Goal: Task Accomplishment & Management: Use online tool/utility

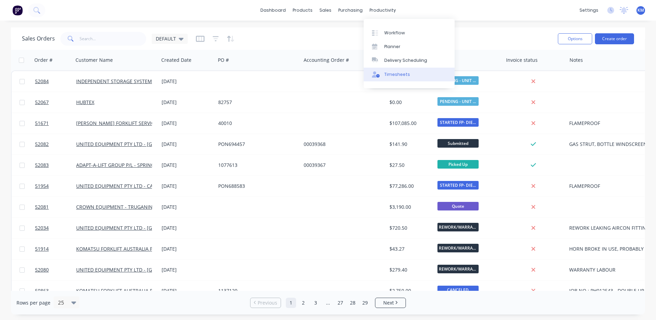
click at [396, 71] on div "Timesheets" at bounding box center [397, 74] width 26 height 6
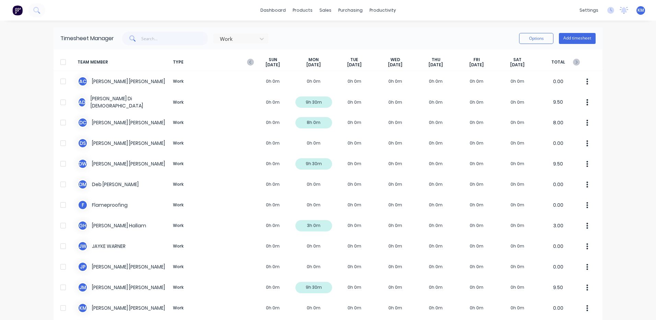
click at [396, 33] on div "Work Options Add timesheet" at bounding box center [355, 39] width 482 height 14
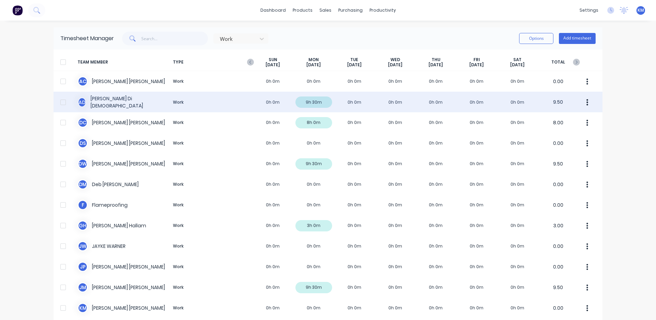
click at [336, 101] on div "A D Ashley Di Dio Work 0h 0m 9h 30m 0h 0m 0h 0m 0h 0m 0h 0m 0h 0m 9.50" at bounding box center [328, 102] width 549 height 21
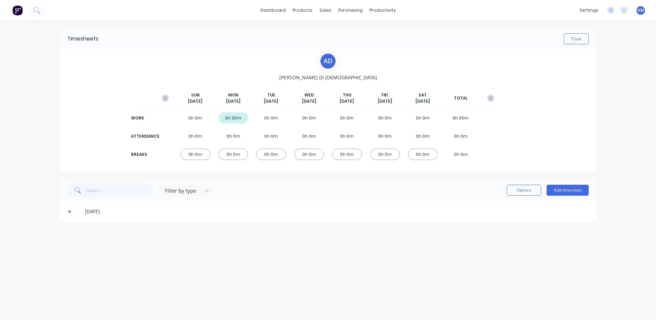
click at [68, 214] on icon at bounding box center [69, 211] width 4 height 5
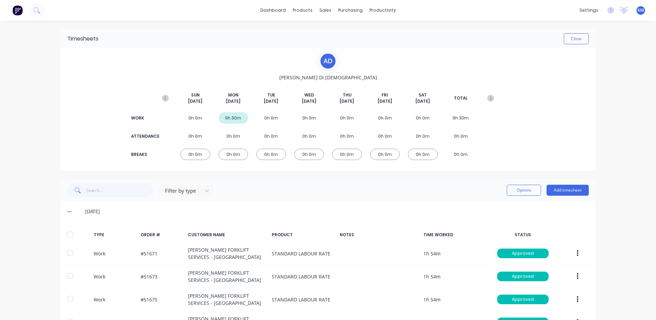
scroll to position [72, 0]
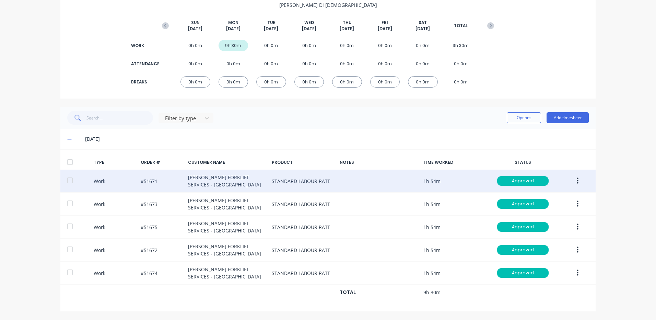
click at [577, 182] on icon "button" at bounding box center [578, 181] width 2 height 8
click at [562, 168] on div "Duplicate" at bounding box center [553, 169] width 53 height 10
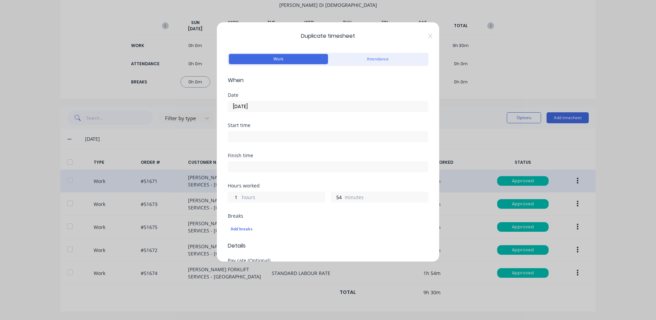
click at [295, 105] on input "29/09/2025" at bounding box center [328, 106] width 200 height 10
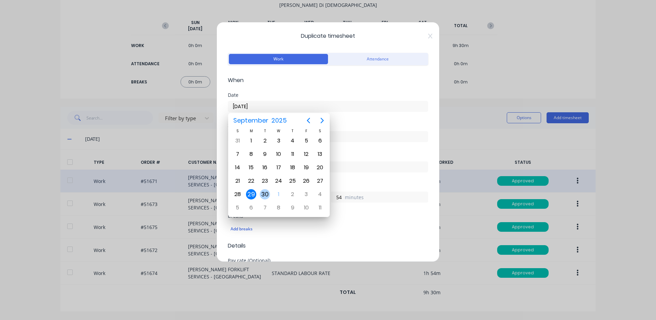
click at [267, 192] on div "30" at bounding box center [265, 194] width 10 height 10
type input "30/09/2025"
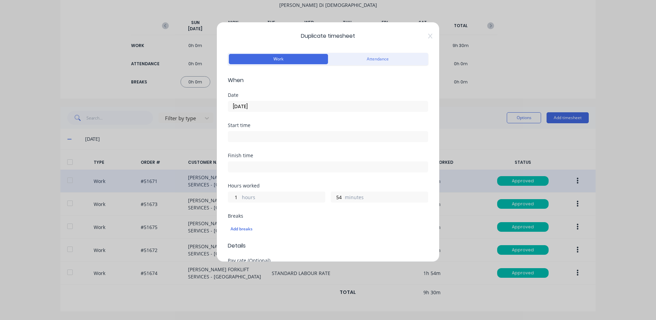
scroll to position [297, 0]
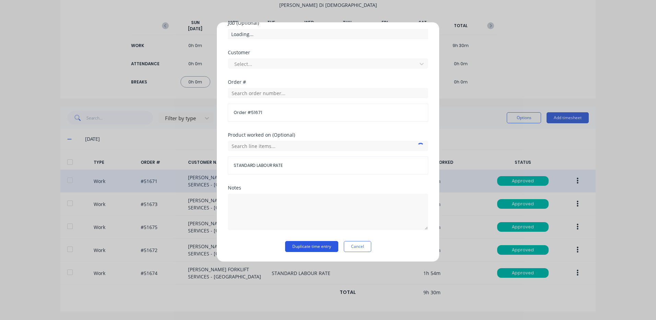
click at [308, 245] on button "Duplicate time entry" at bounding box center [311, 246] width 53 height 11
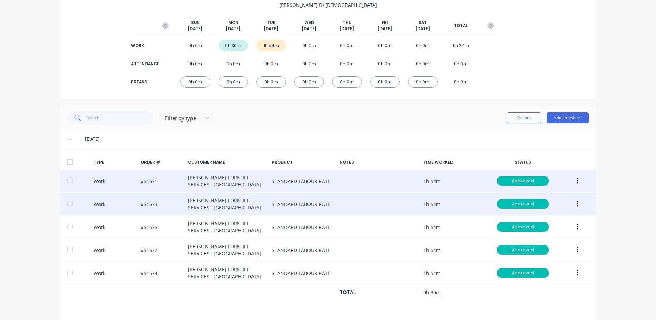
click at [577, 203] on icon "button" at bounding box center [578, 204] width 2 height 6
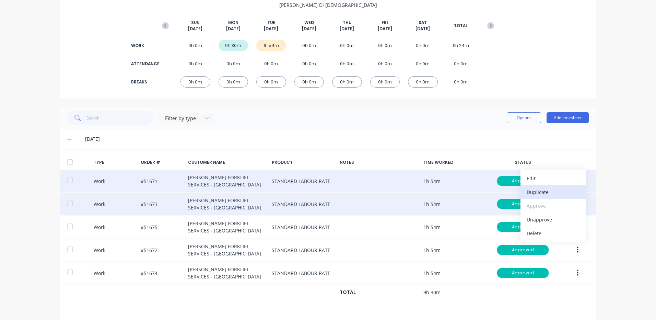
click at [552, 192] on div "Duplicate" at bounding box center [553, 192] width 53 height 10
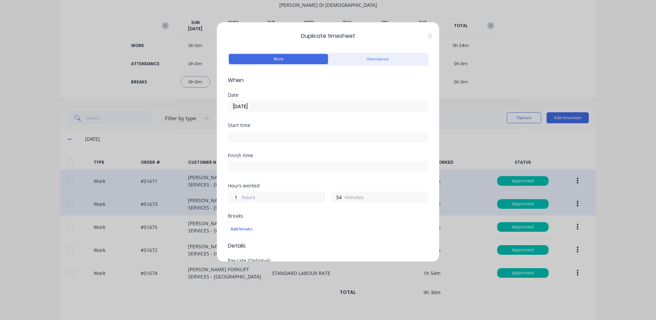
click at [256, 107] on input "29/09/2025" at bounding box center [328, 106] width 200 height 10
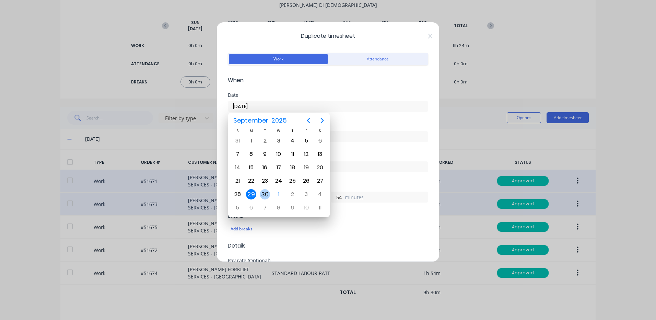
click at [267, 197] on div "30" at bounding box center [265, 194] width 10 height 10
type input "30/09/2025"
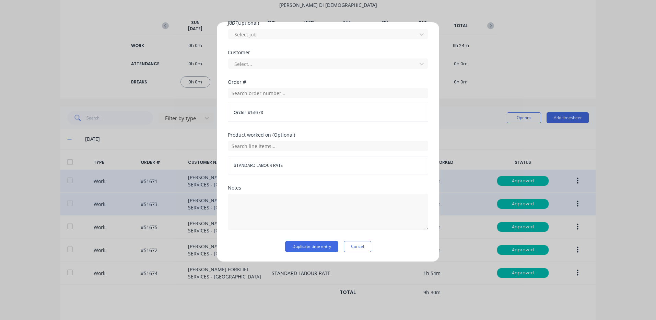
click at [313, 240] on div "Notes" at bounding box center [328, 213] width 200 height 56
click at [313, 243] on button "Duplicate time entry" at bounding box center [311, 246] width 53 height 11
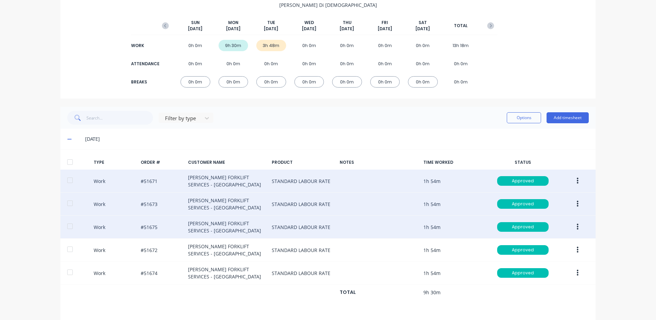
click at [573, 227] on button "button" at bounding box center [578, 227] width 16 height 12
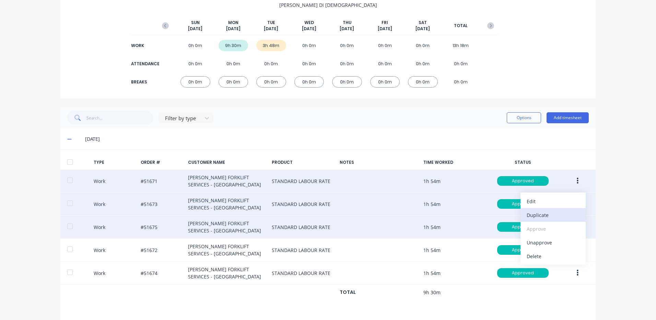
click at [548, 218] on div "Duplicate" at bounding box center [553, 215] width 53 height 10
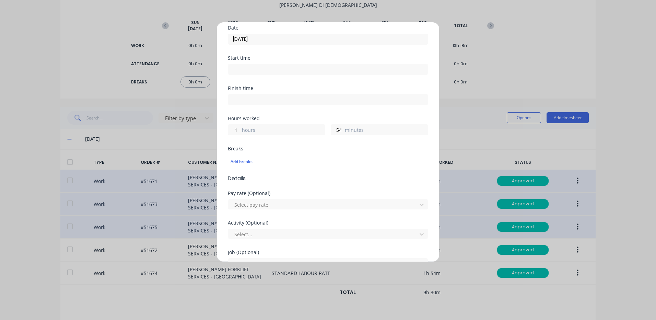
scroll to position [0, 0]
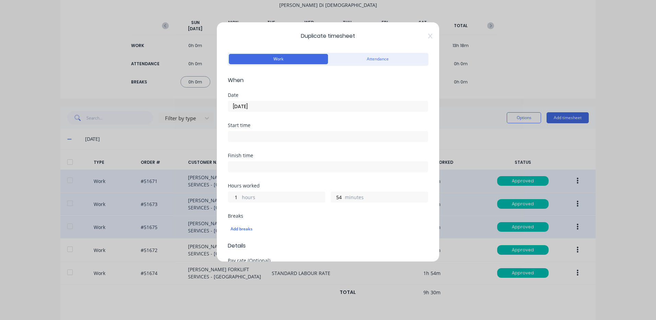
click at [272, 108] on input "29/09/2025" at bounding box center [328, 106] width 200 height 10
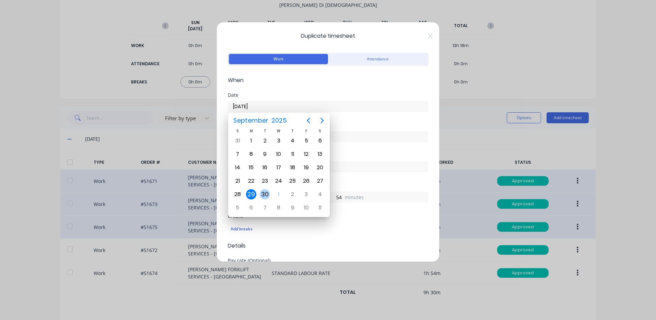
click at [268, 194] on div "30" at bounding box center [265, 194] width 10 height 10
type input "30/09/2025"
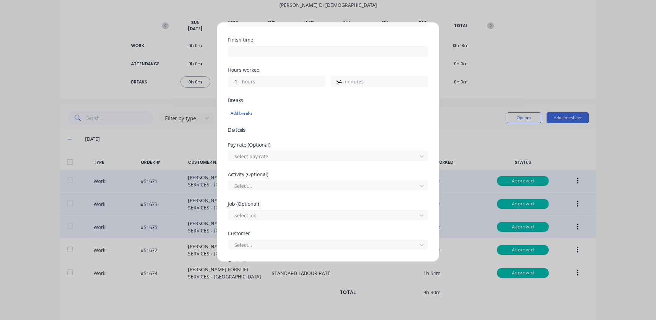
scroll to position [297, 0]
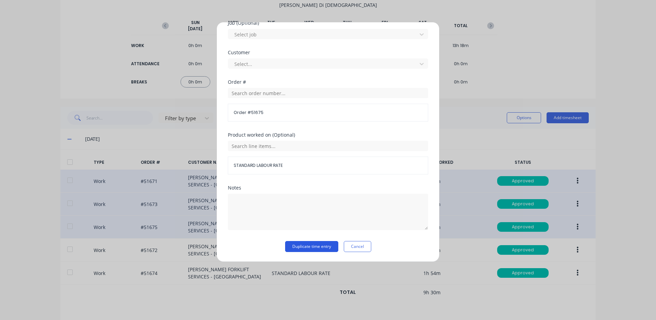
click at [320, 247] on button "Duplicate time entry" at bounding box center [311, 246] width 53 height 11
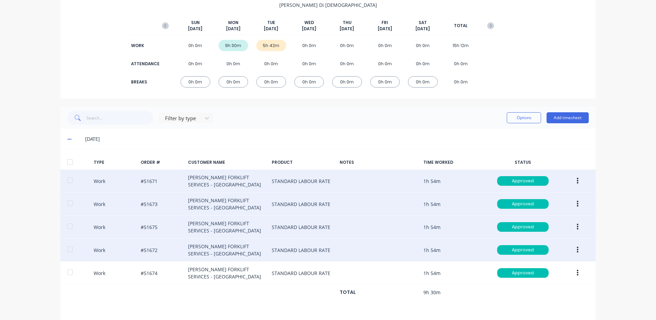
click at [577, 250] on button "button" at bounding box center [578, 250] width 16 height 12
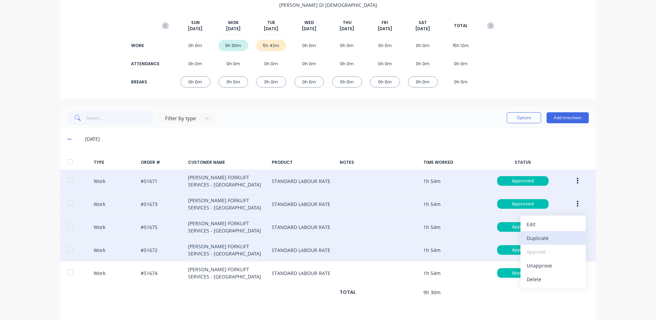
click at [529, 234] on div "Duplicate" at bounding box center [553, 238] width 53 height 10
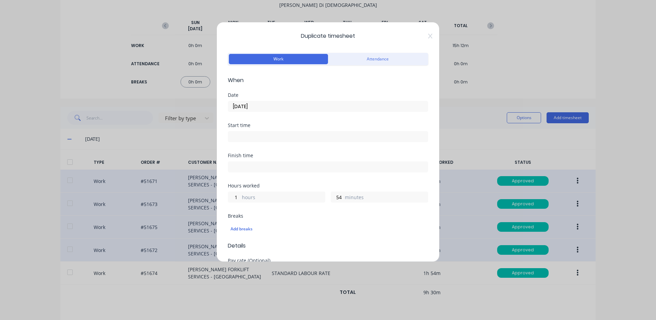
click at [254, 108] on input "29/09/2025" at bounding box center [328, 106] width 200 height 10
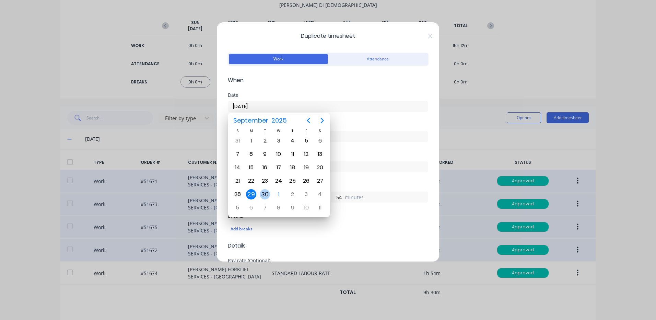
click at [266, 189] on div "30" at bounding box center [265, 194] width 14 height 13
type input "30/09/2025"
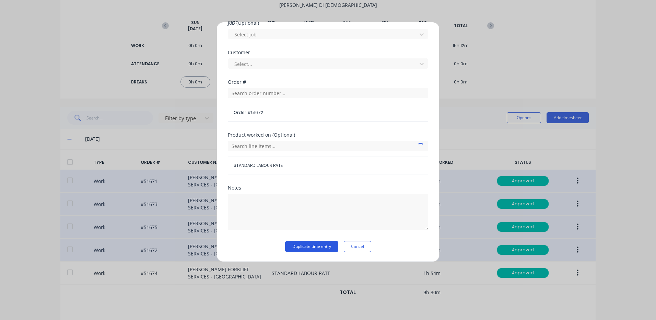
click at [305, 245] on button "Duplicate time entry" at bounding box center [311, 246] width 53 height 11
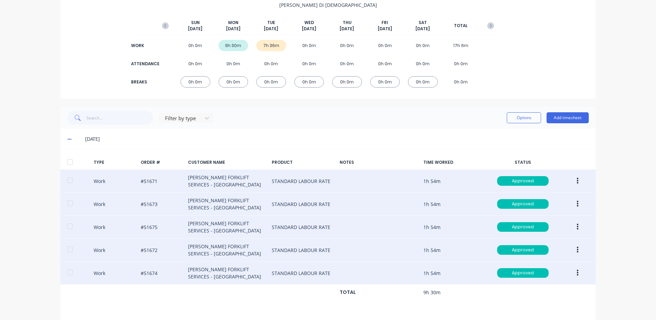
click at [577, 271] on icon "button" at bounding box center [578, 273] width 2 height 6
click at [541, 263] on div "Duplicate" at bounding box center [553, 261] width 53 height 10
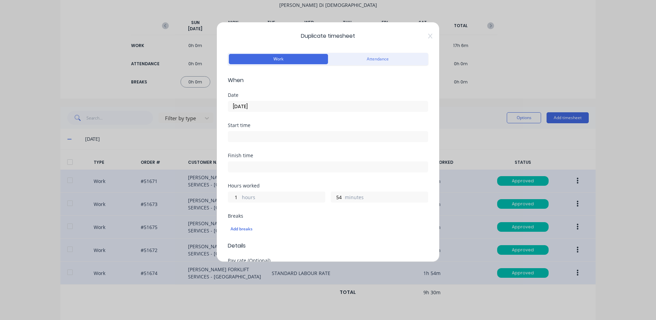
click at [265, 107] on input "29/09/2025" at bounding box center [328, 106] width 200 height 10
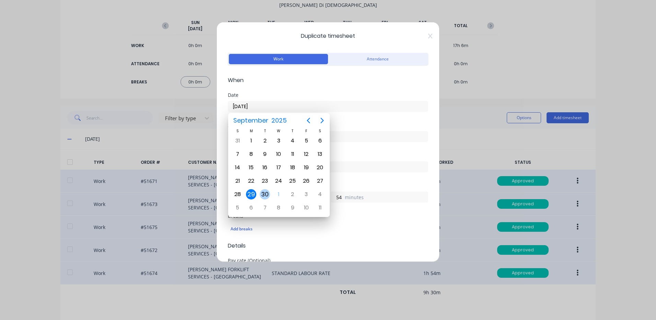
click at [269, 194] on div "30" at bounding box center [265, 194] width 10 height 10
type input "30/09/2025"
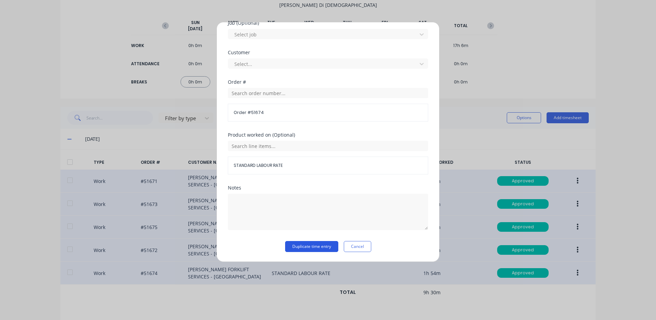
click at [311, 246] on button "Duplicate time entry" at bounding box center [311, 246] width 53 height 11
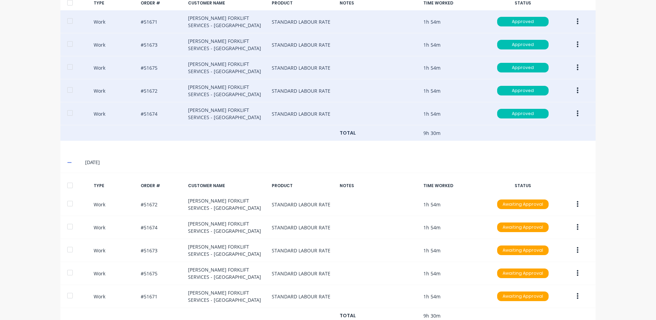
scroll to position [255, 0]
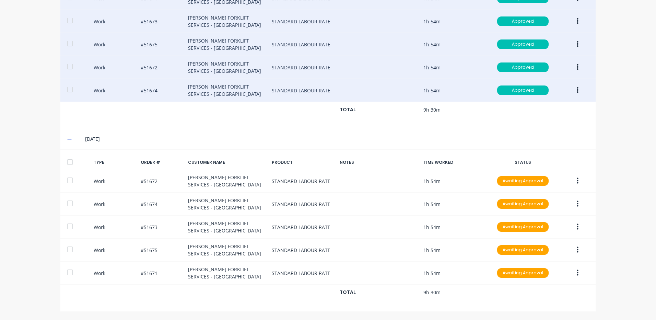
click at [71, 162] on div at bounding box center [70, 162] width 14 height 14
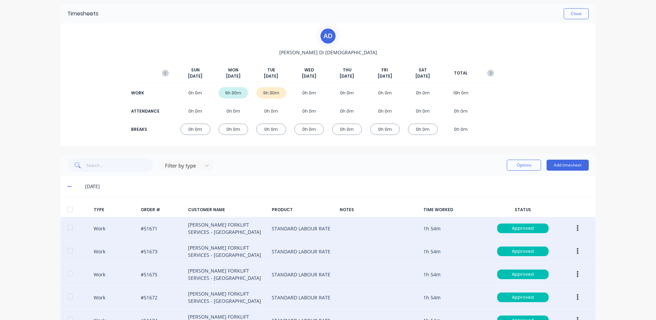
scroll to position [0, 0]
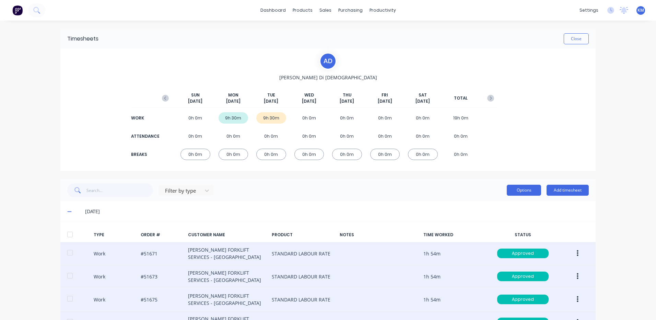
click at [514, 193] on button "Options" at bounding box center [524, 190] width 34 height 11
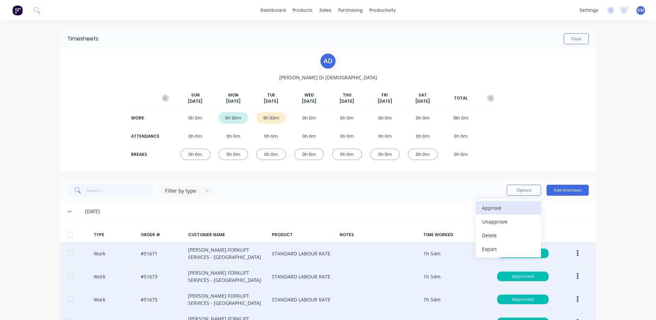
click at [509, 203] on div "Approve" at bounding box center [508, 208] width 53 height 10
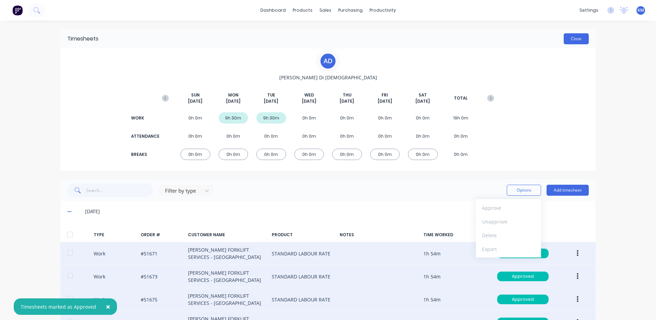
click at [567, 38] on button "Close" at bounding box center [576, 38] width 25 height 11
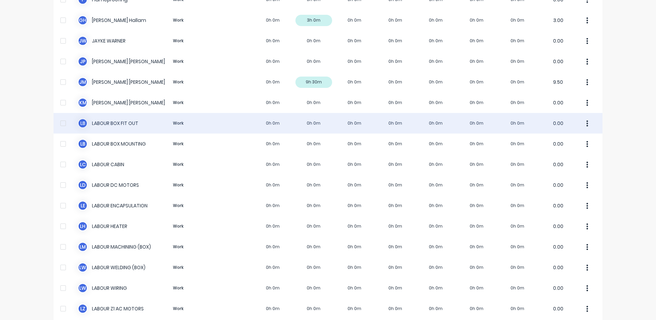
scroll to position [206, 0]
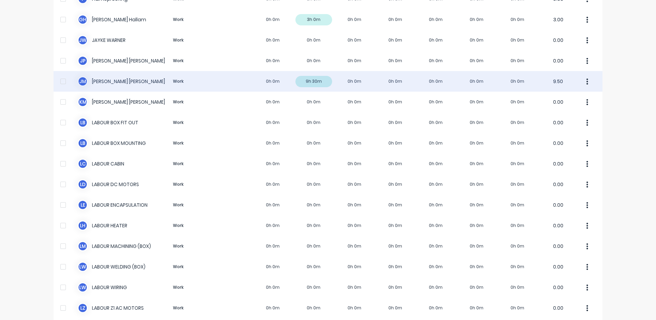
click at [267, 88] on div "J M Jim Morrison Work 0h 0m 9h 30m 0h 0m 0h 0m 0h 0m 0h 0m 0h 0m 9.50" at bounding box center [328, 81] width 549 height 21
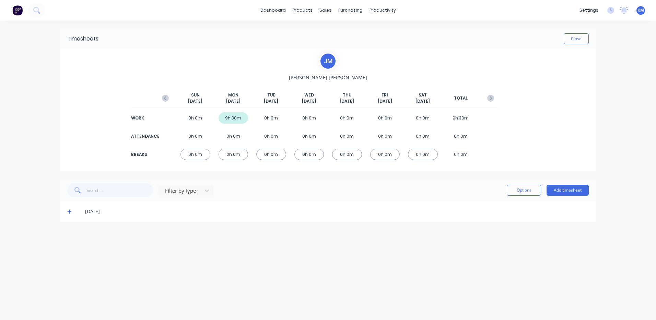
click at [70, 210] on icon at bounding box center [69, 211] width 4 height 5
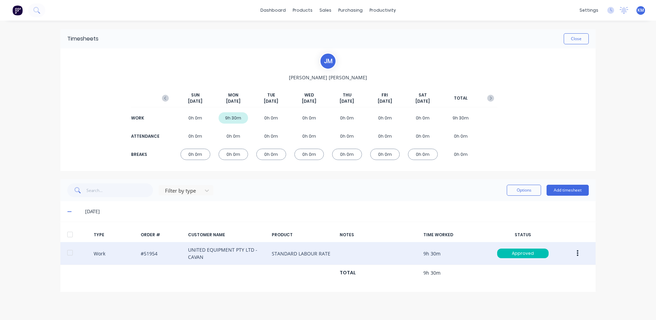
click at [586, 253] on div "Work #51954 UNITED EQUIPMENT PTY LTD - CAVAN STANDARD LABOUR RATE 9h 30m Approv…" at bounding box center [328, 253] width 536 height 23
click at [578, 253] on icon "button" at bounding box center [578, 254] width 2 height 8
click at [553, 246] on div "Duplicate" at bounding box center [553, 242] width 53 height 10
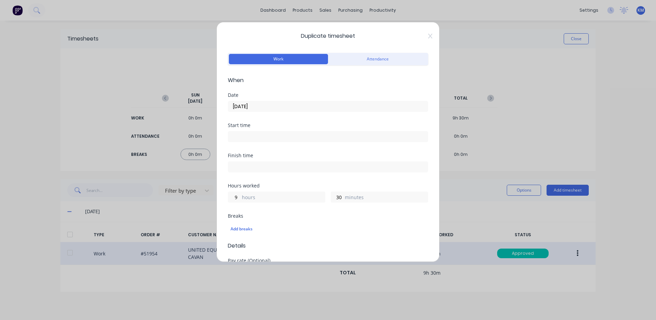
click at [286, 106] on input "29/09/2025" at bounding box center [328, 106] width 200 height 10
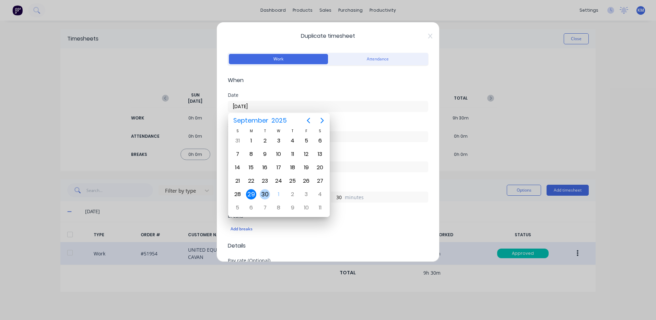
click at [264, 196] on div "30" at bounding box center [265, 194] width 10 height 10
type input "30/09/2025"
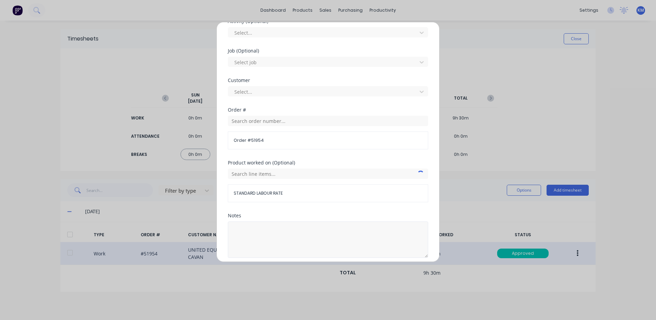
scroll to position [297, 0]
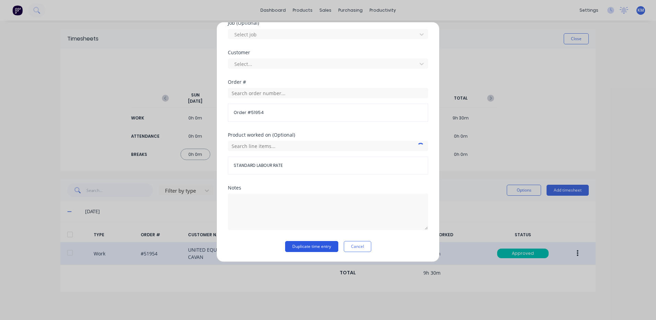
click at [305, 245] on button "Duplicate time entry" at bounding box center [311, 246] width 53 height 11
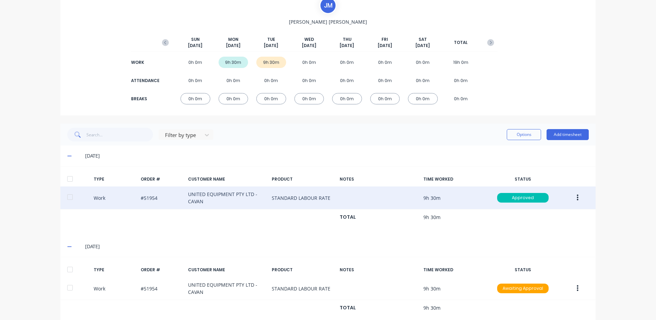
scroll to position [71, 0]
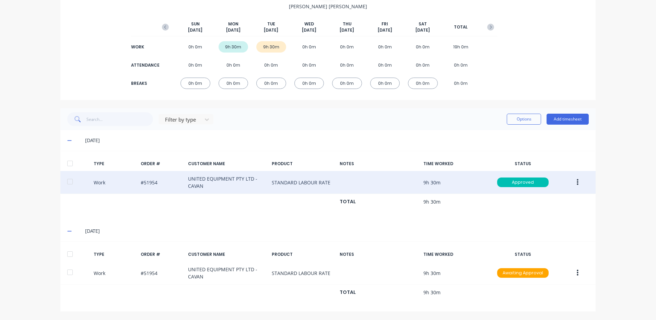
click at [70, 251] on div at bounding box center [70, 254] width 14 height 14
click at [517, 119] on button "Options" at bounding box center [524, 119] width 34 height 11
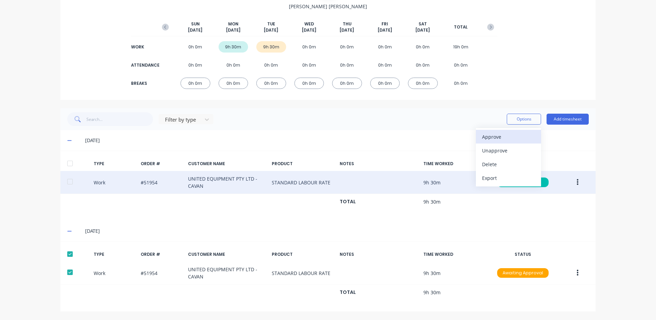
click at [497, 137] on div "Approve" at bounding box center [508, 137] width 53 height 10
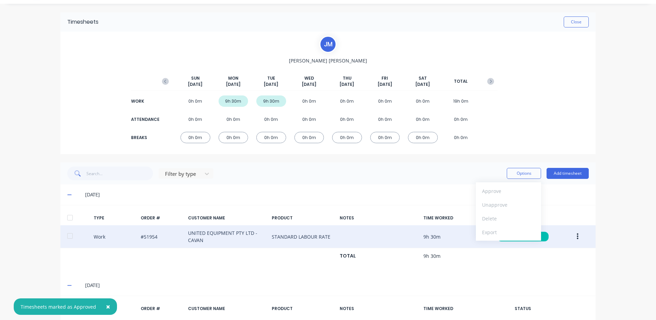
scroll to position [0, 0]
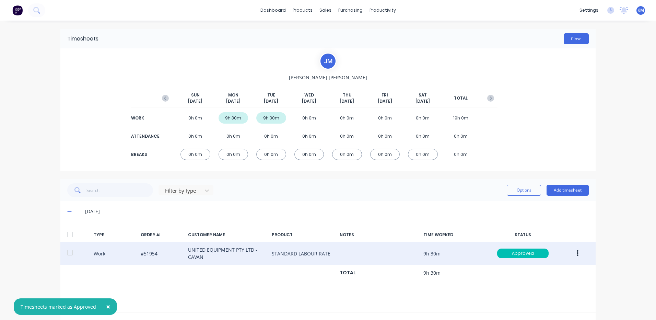
click at [573, 38] on button "Close" at bounding box center [576, 38] width 25 height 11
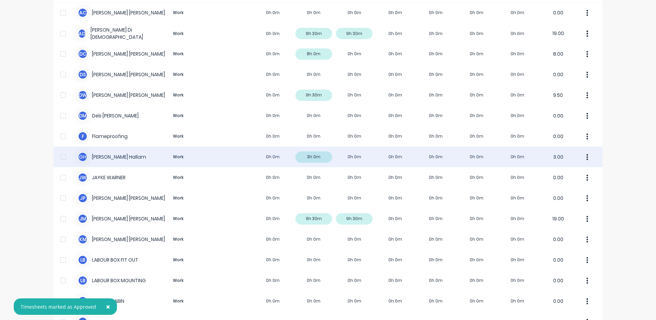
scroll to position [34, 0]
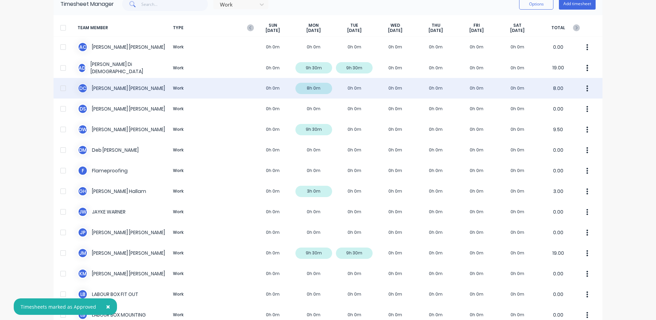
click at [271, 88] on div "D C DANIEL CAMPBELL Work 0h 0m 8h 0m 0h 0m 0h 0m 0h 0m 0h 0m 0h 0m 8.00" at bounding box center [328, 88] width 549 height 21
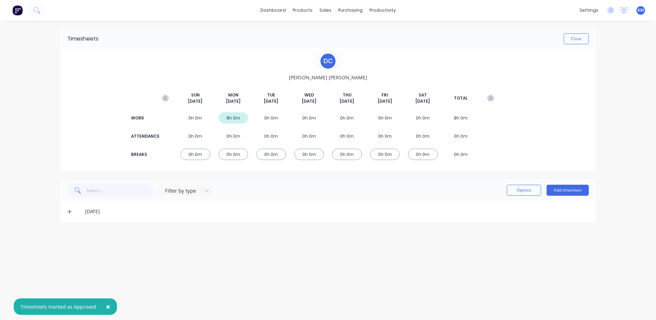
click at [70, 211] on icon at bounding box center [69, 212] width 4 height 4
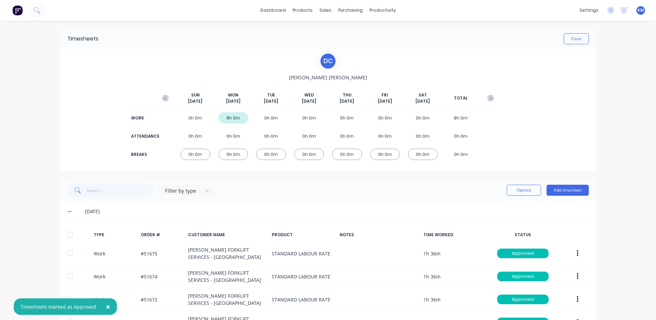
click at [108, 307] on span "×" at bounding box center [108, 307] width 4 height 10
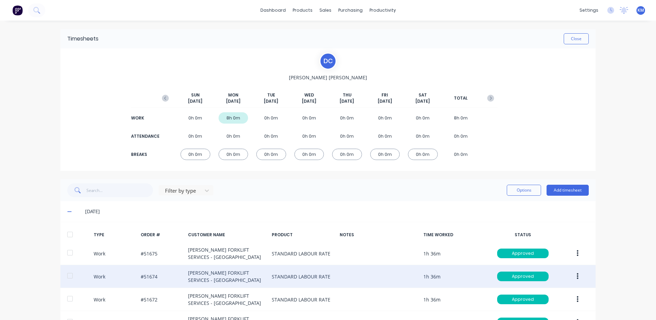
scroll to position [72, 0]
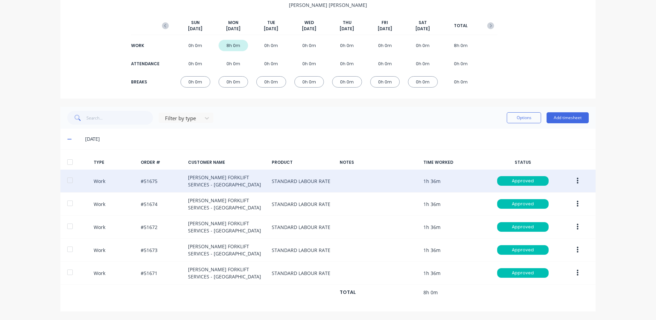
click at [577, 183] on icon "button" at bounding box center [578, 181] width 2 height 6
click at [549, 169] on div "Duplicate" at bounding box center [553, 169] width 53 height 10
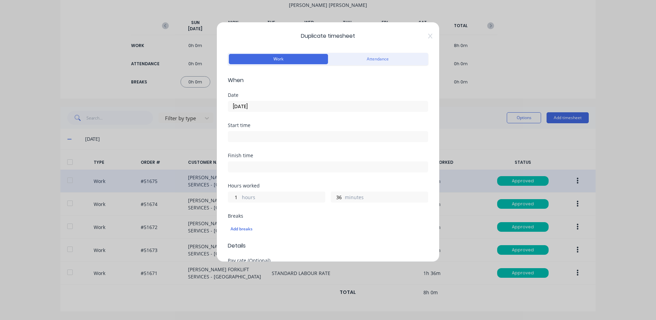
click at [292, 107] on input "29/09/2025" at bounding box center [328, 106] width 200 height 10
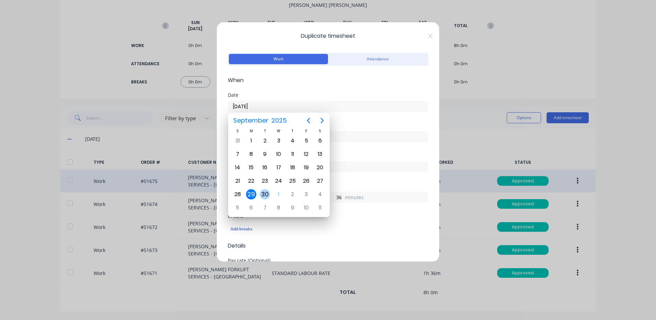
click at [268, 191] on div "30" at bounding box center [265, 194] width 10 height 10
type input "30/09/2025"
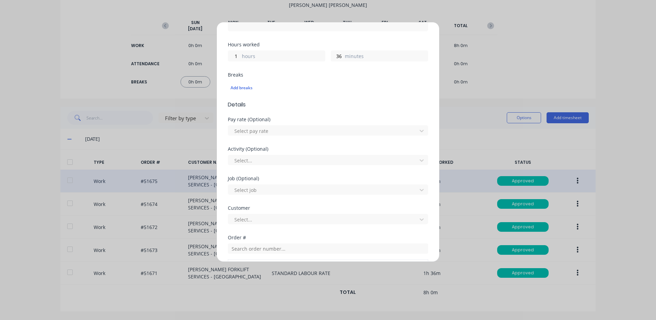
scroll to position [297, 0]
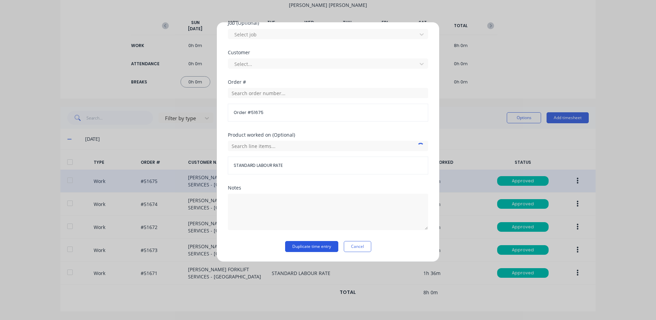
click at [324, 244] on button "Duplicate time entry" at bounding box center [311, 246] width 53 height 11
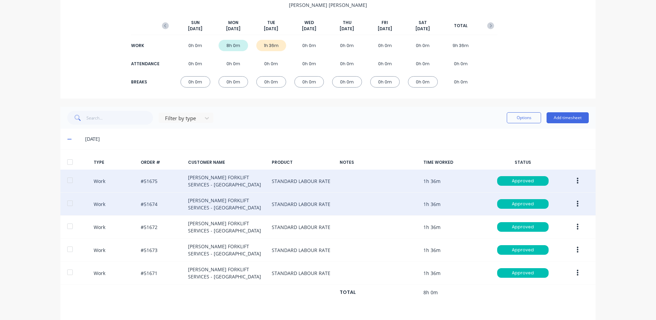
click at [577, 201] on icon "button" at bounding box center [578, 204] width 2 height 8
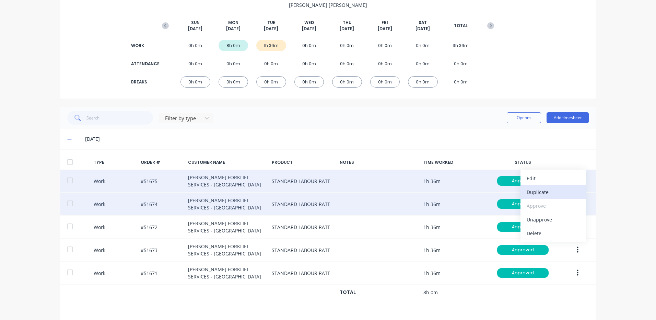
click at [544, 193] on div "Duplicate" at bounding box center [553, 192] width 53 height 10
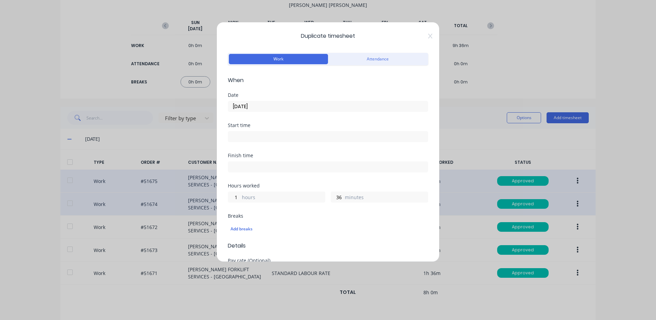
click at [278, 101] on div "29/09/2025" at bounding box center [328, 105] width 200 height 13
click at [276, 105] on input "29/09/2025" at bounding box center [328, 106] width 200 height 10
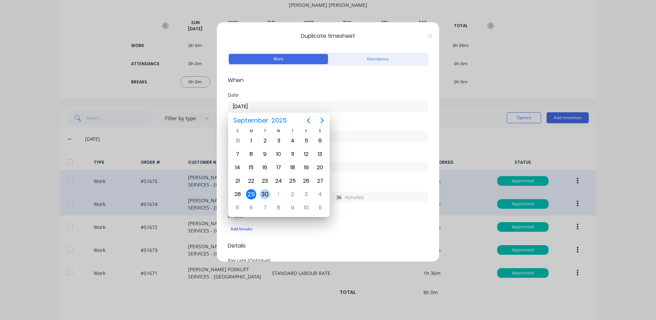
click at [270, 194] on div "30" at bounding box center [265, 194] width 10 height 10
type input "30/09/2025"
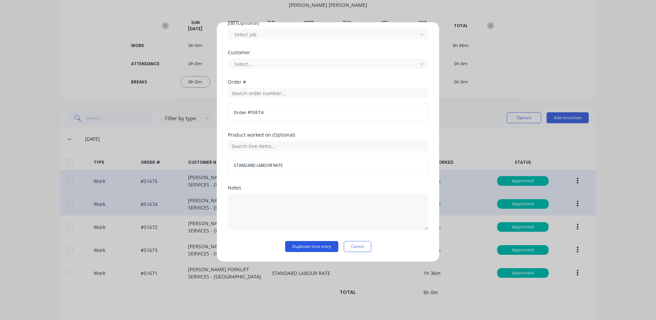
click at [320, 245] on button "Duplicate time entry" at bounding box center [311, 246] width 53 height 11
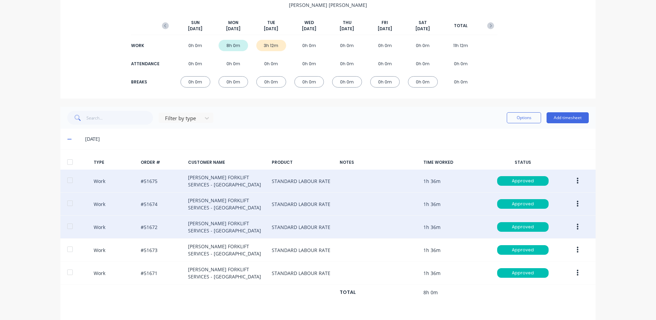
click at [572, 226] on button "button" at bounding box center [578, 227] width 16 height 12
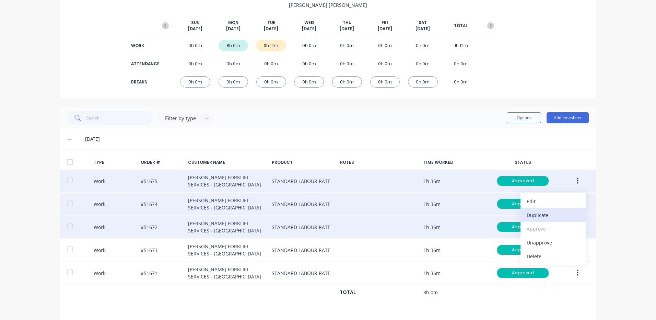
click at [548, 217] on div "Duplicate" at bounding box center [553, 215] width 53 height 10
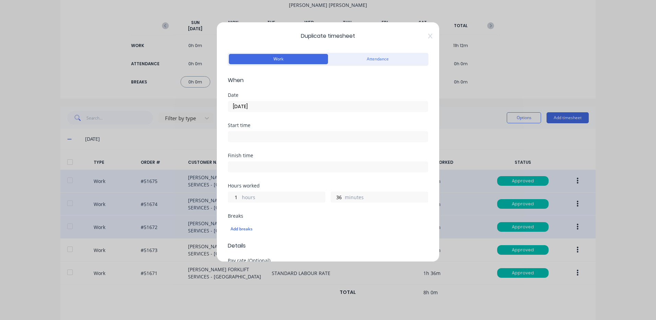
click at [269, 106] on input "29/09/2025" at bounding box center [328, 106] width 200 height 10
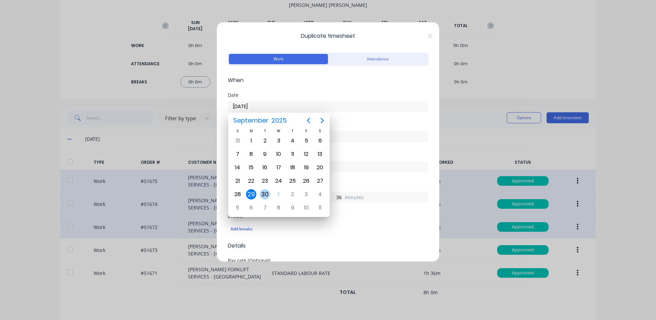
click at [268, 195] on div "30" at bounding box center [265, 194] width 10 height 10
type input "30/09/2025"
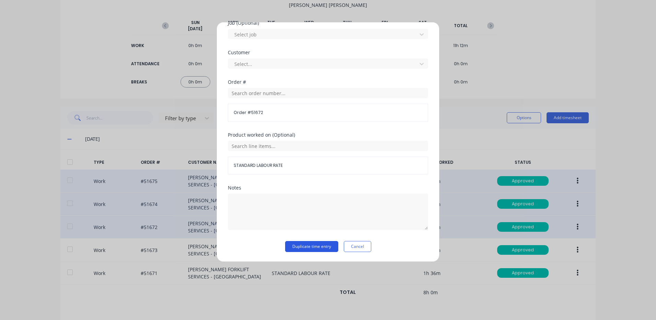
click at [319, 246] on button "Duplicate time entry" at bounding box center [311, 246] width 53 height 11
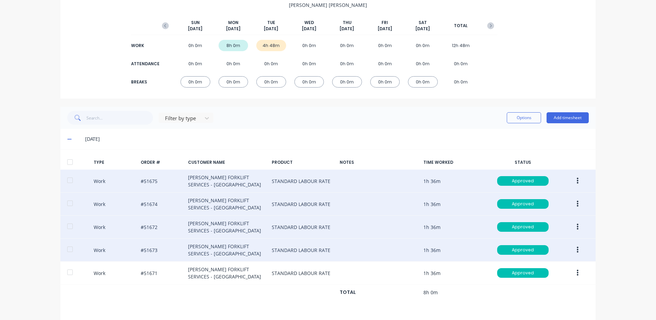
click at [577, 248] on icon "button" at bounding box center [578, 250] width 2 height 6
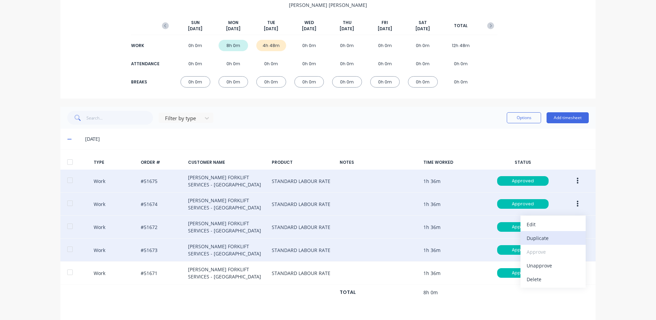
click at [531, 237] on div "Duplicate" at bounding box center [553, 238] width 53 height 10
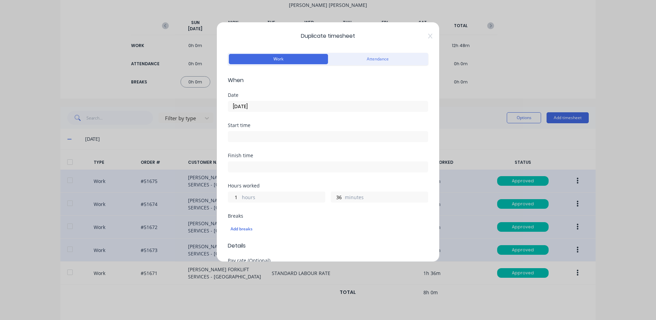
click at [289, 107] on input "29/09/2025" at bounding box center [328, 106] width 200 height 10
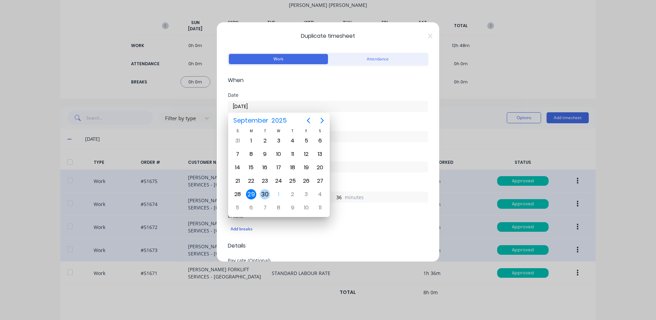
click at [265, 194] on div "30" at bounding box center [265, 194] width 10 height 10
type input "30/09/2025"
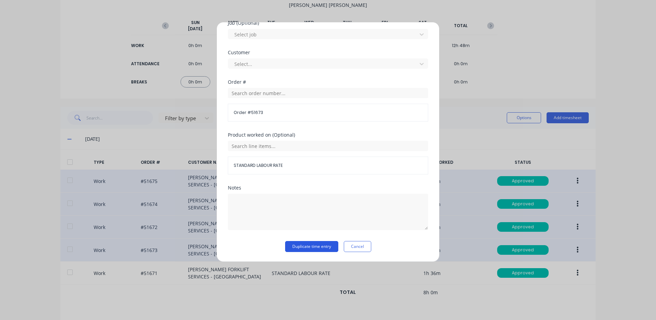
click at [324, 245] on button "Duplicate time entry" at bounding box center [311, 246] width 53 height 11
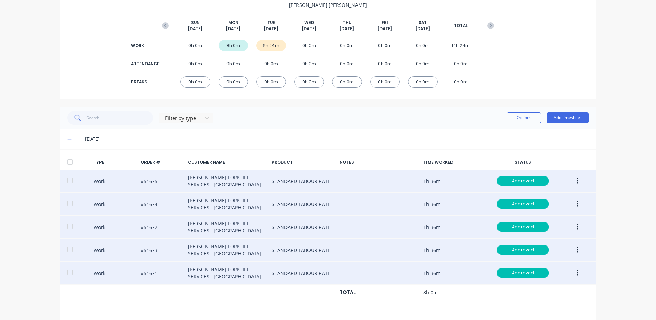
click at [574, 273] on button "button" at bounding box center [578, 273] width 16 height 12
click at [558, 261] on div "Duplicate" at bounding box center [553, 261] width 53 height 10
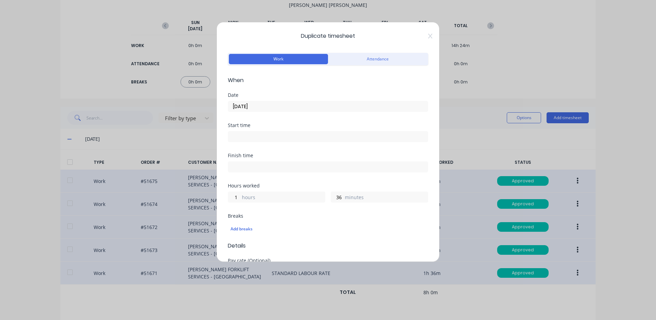
drag, startPoint x: 286, startPoint y: 107, endPoint x: 286, endPoint y: 116, distance: 8.9
click at [286, 107] on input "29/09/2025" at bounding box center [328, 106] width 200 height 10
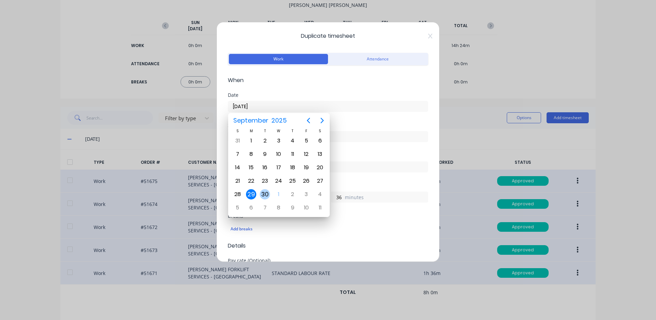
click at [262, 194] on div "30" at bounding box center [265, 194] width 10 height 10
type input "30/09/2025"
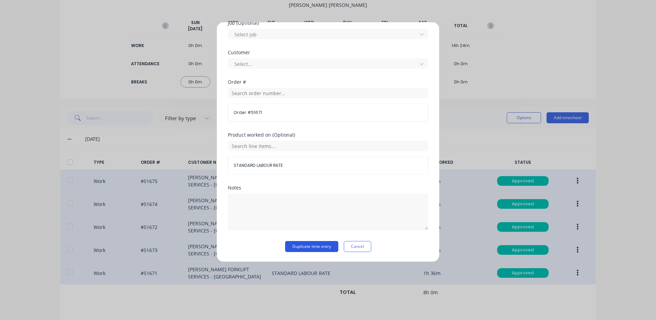
click at [318, 244] on button "Duplicate time entry" at bounding box center [311, 246] width 53 height 11
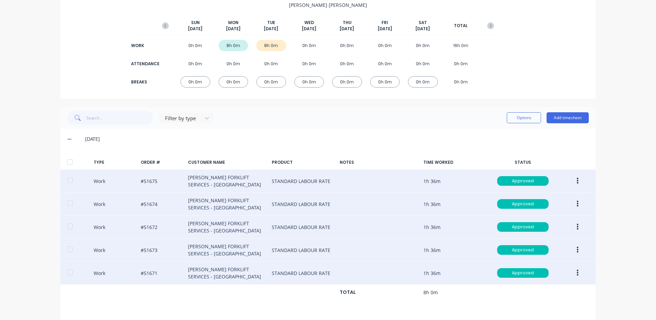
scroll to position [255, 0]
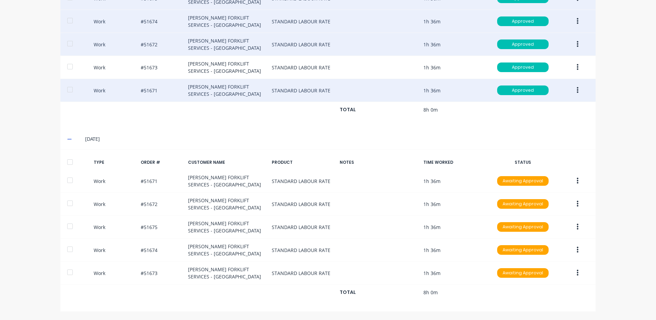
click at [70, 159] on div at bounding box center [70, 162] width 14 height 14
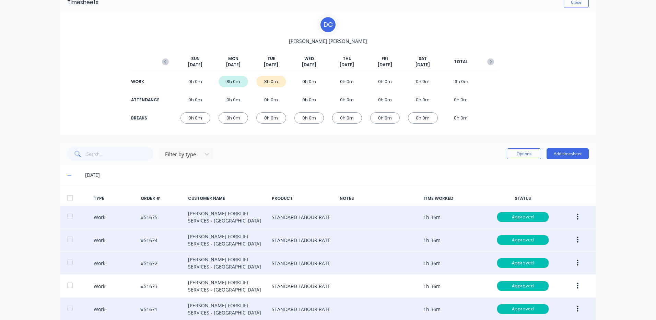
scroll to position [0, 0]
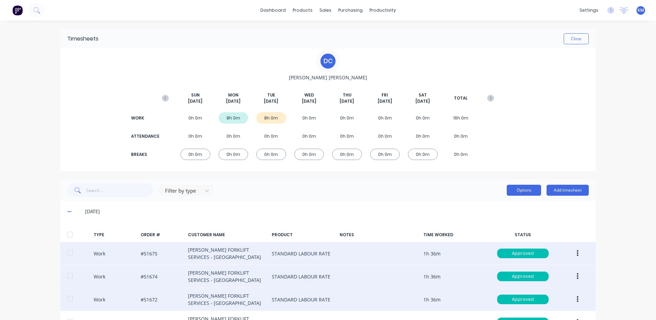
click at [526, 189] on button "Options" at bounding box center [524, 190] width 34 height 11
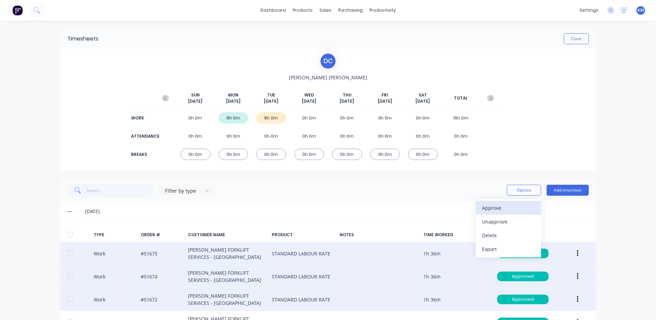
click at [510, 204] on div "Approve" at bounding box center [508, 208] width 53 height 10
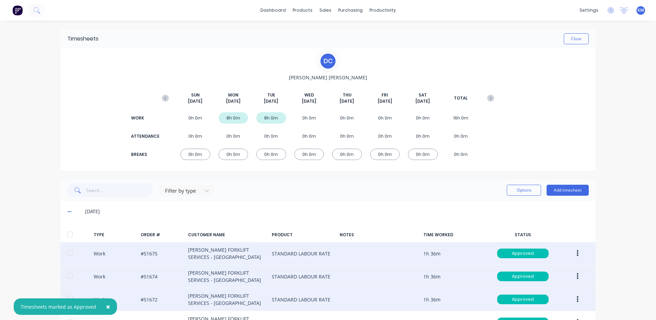
click at [557, 35] on div "Close" at bounding box center [344, 38] width 491 height 11
click at [564, 35] on button "Close" at bounding box center [576, 38] width 25 height 11
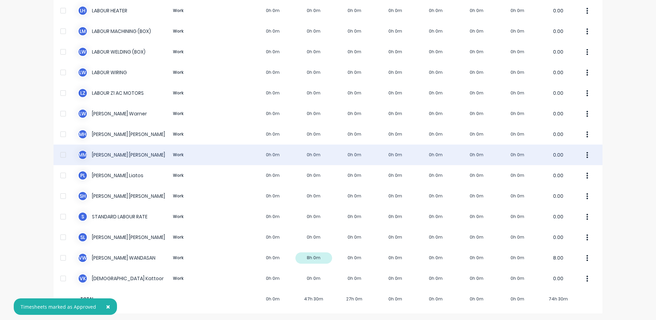
scroll to position [421, 0]
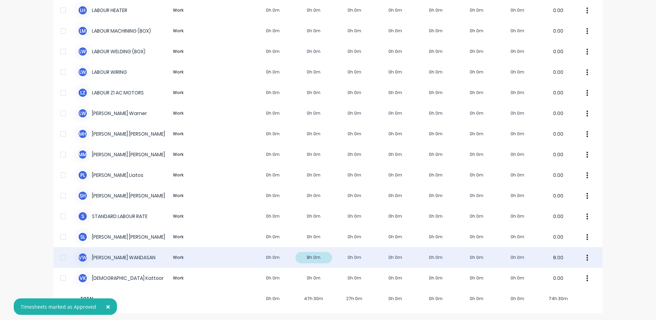
click at [230, 262] on div "V W VINCENT WANDASAN Work 0h 0m 8h 0m 0h 0m 0h 0m 0h 0m 0h 0m 0h 0m 8.00" at bounding box center [328, 257] width 549 height 21
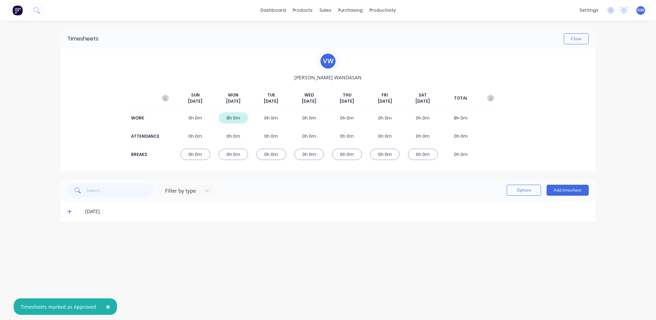
click at [67, 212] on div "29/09/25" at bounding box center [328, 211] width 536 height 21
click at [68, 211] on icon at bounding box center [69, 211] width 4 height 5
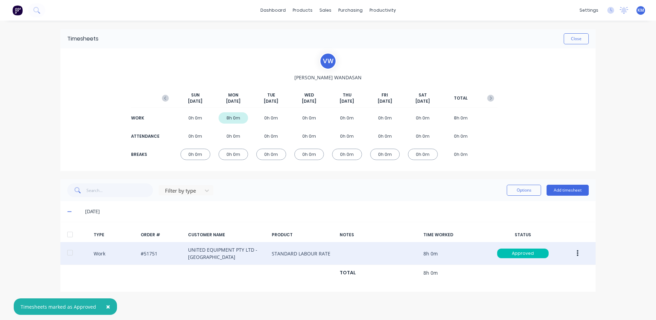
click at [577, 252] on icon "button" at bounding box center [578, 254] width 2 height 8
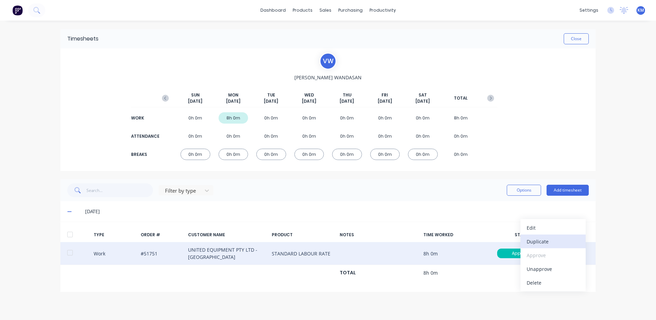
click at [562, 241] on div "Duplicate" at bounding box center [553, 242] width 53 height 10
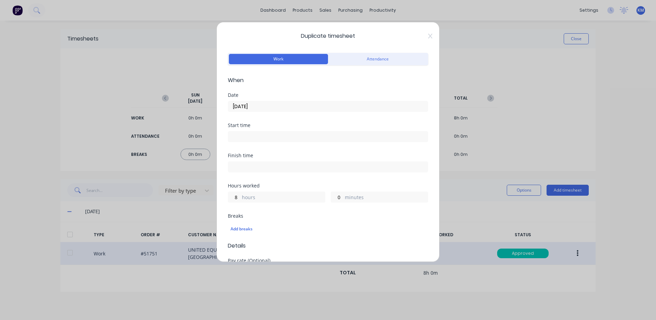
click at [295, 104] on input "29/09/2025" at bounding box center [328, 106] width 200 height 10
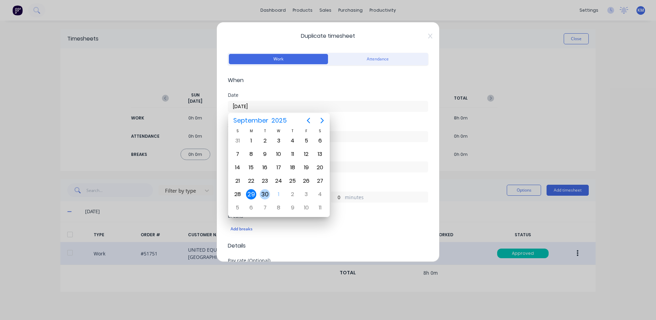
click at [266, 191] on div "30" at bounding box center [265, 194] width 10 height 10
type input "30/09/2025"
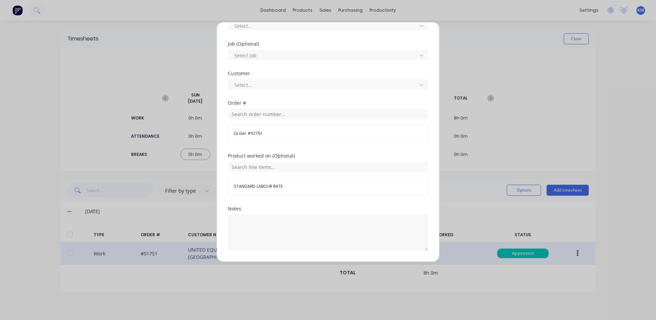
scroll to position [297, 0]
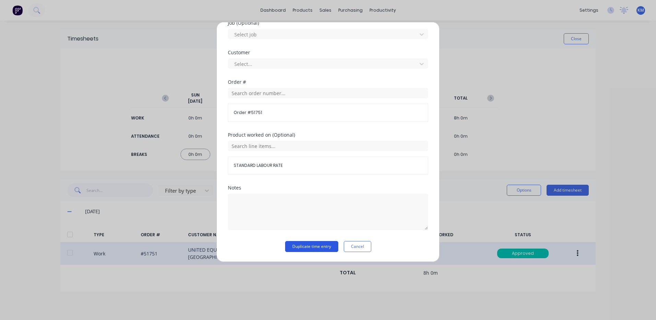
click at [309, 249] on button "Duplicate time entry" at bounding box center [311, 246] width 53 height 11
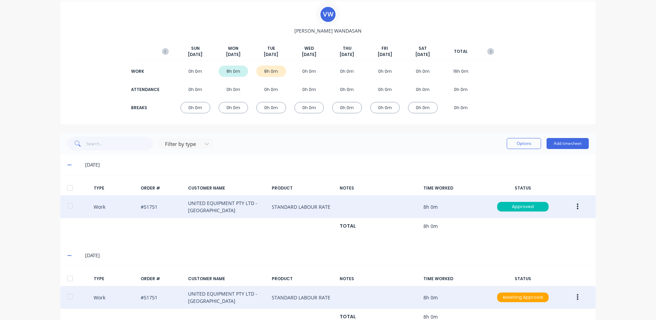
scroll to position [71, 0]
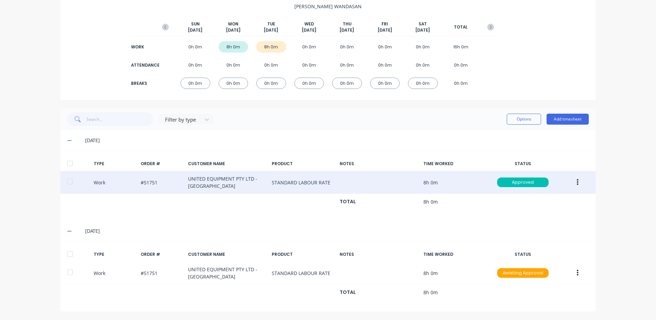
click at [70, 258] on div at bounding box center [70, 254] width 14 height 14
click at [522, 118] on button "Options" at bounding box center [524, 119] width 34 height 11
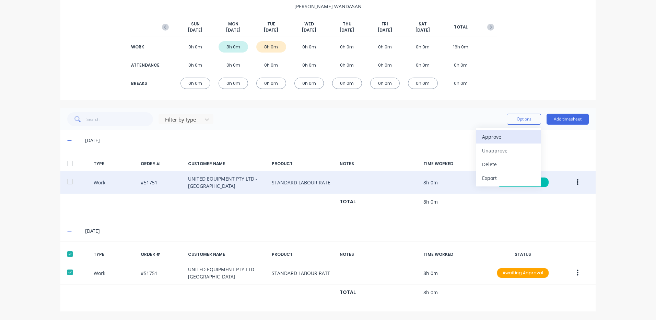
click at [499, 134] on div "Approve" at bounding box center [508, 137] width 53 height 10
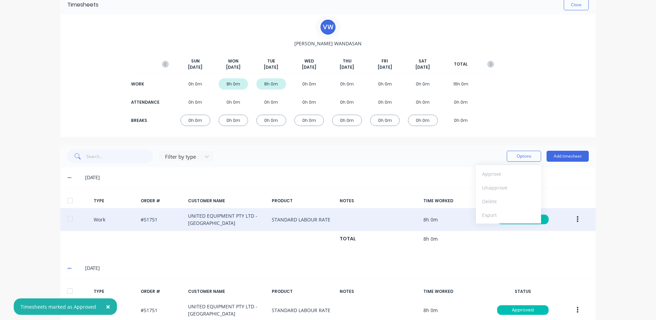
scroll to position [0, 0]
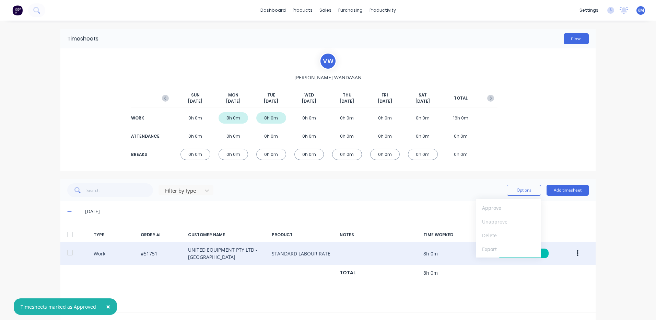
click at [566, 44] on button "Close" at bounding box center [576, 38] width 25 height 11
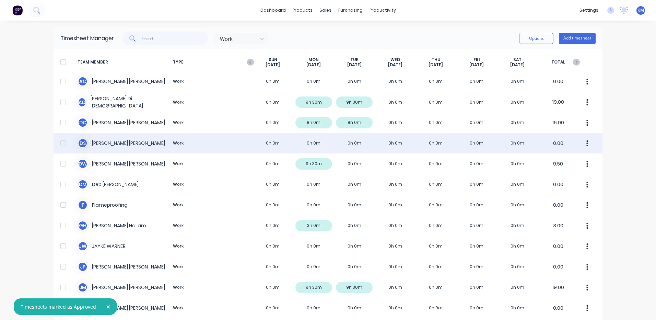
click at [252, 146] on div "D S Daryl Smullen Work 0h 0m 0h 0m 0h 0m 0h 0m 0h 0m 0h 0m 0h 0m 0.00" at bounding box center [328, 143] width 549 height 21
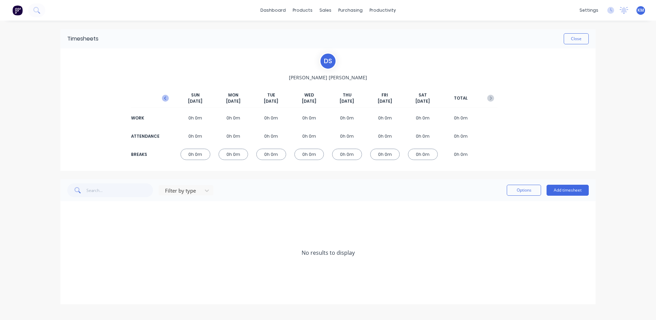
click at [167, 101] on icon "button" at bounding box center [165, 98] width 7 height 7
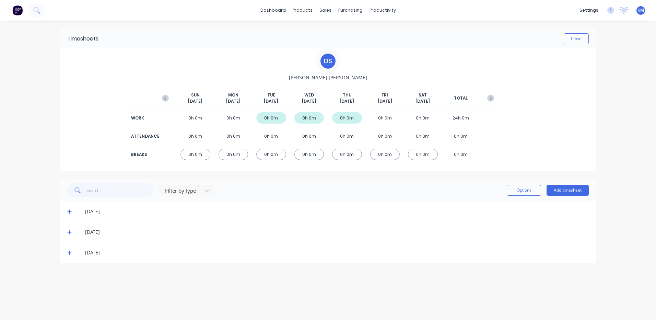
click at [69, 256] on span at bounding box center [70, 252] width 7 height 7
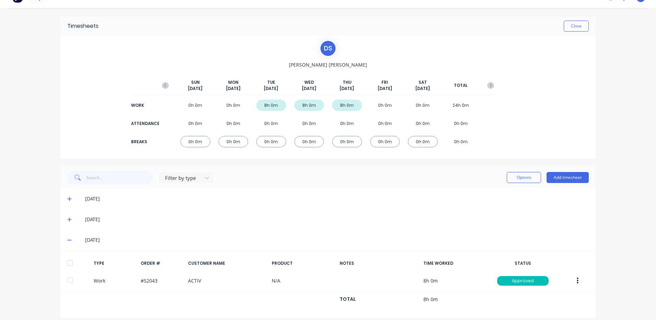
scroll to position [20, 0]
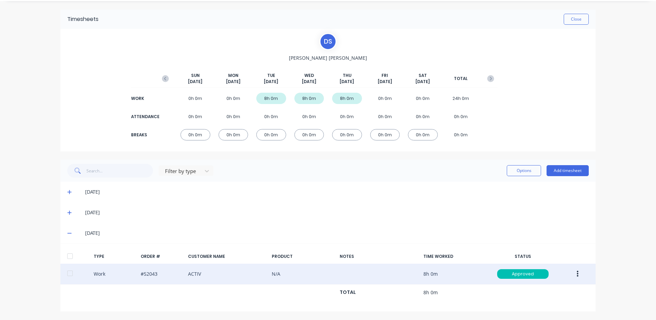
click at [572, 272] on button "button" at bounding box center [578, 274] width 16 height 12
click at [552, 267] on div "Duplicate" at bounding box center [553, 262] width 53 height 10
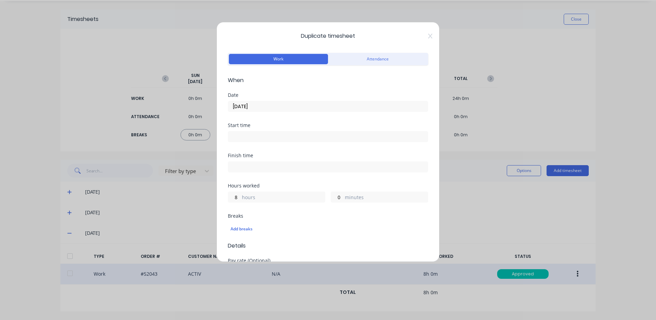
click at [271, 105] on input "25/09/2025" at bounding box center [328, 106] width 200 height 10
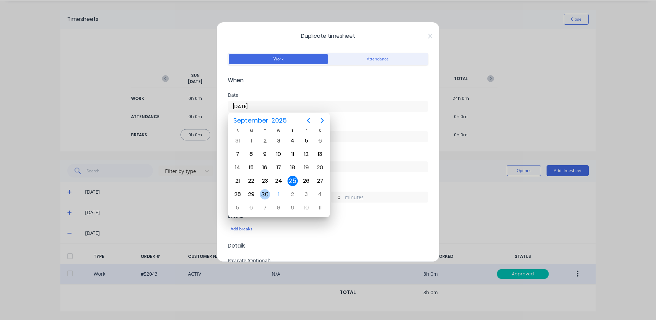
click at [261, 194] on div "30" at bounding box center [265, 194] width 10 height 10
type input "30/09/2025"
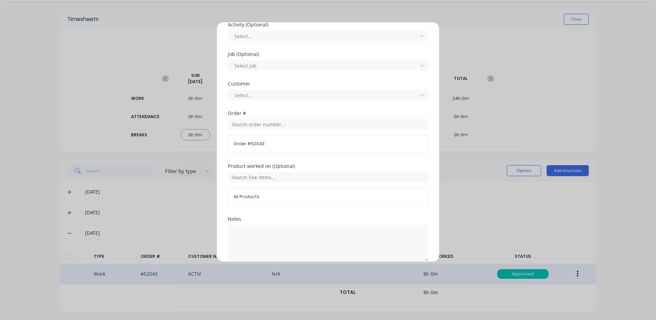
scroll to position [297, 0]
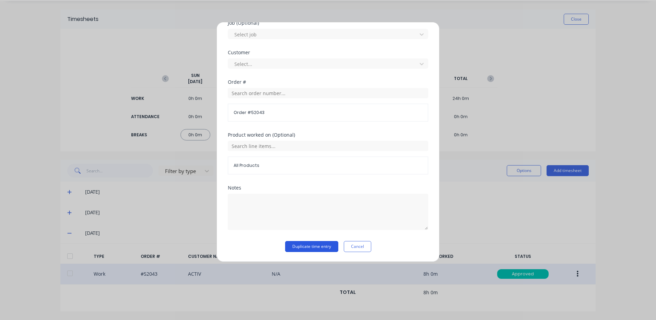
click at [299, 245] on button "Duplicate time entry" at bounding box center [311, 246] width 53 height 11
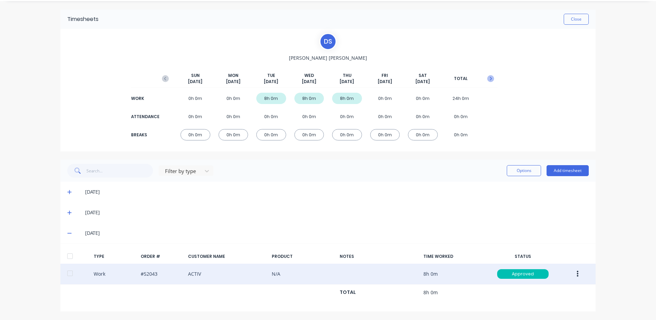
click at [492, 77] on button "button" at bounding box center [491, 78] width 14 height 12
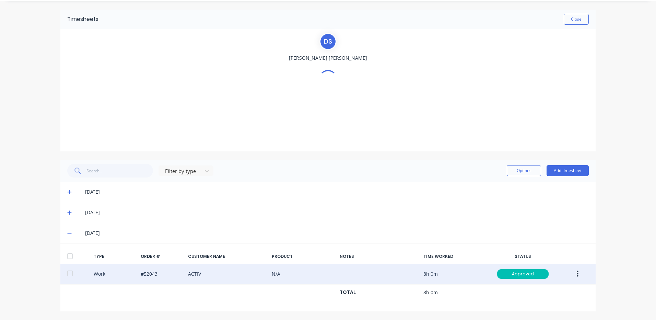
scroll to position [0, 0]
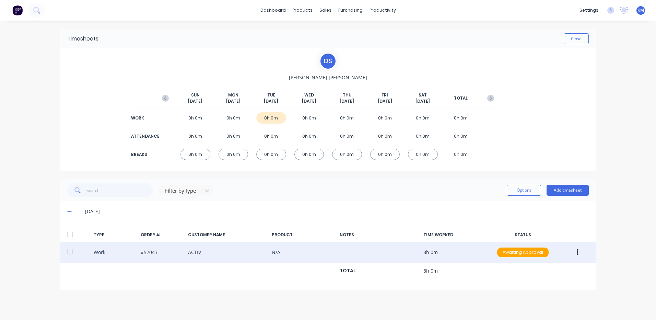
click at [71, 252] on div at bounding box center [70, 252] width 14 height 14
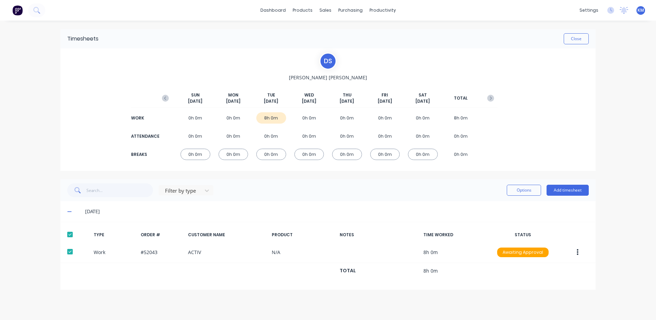
click at [529, 197] on div "Filter by type Options Add timesheet" at bounding box center [328, 190] width 536 height 22
click at [519, 193] on button "Options" at bounding box center [524, 190] width 34 height 11
click at [513, 204] on div "Approve" at bounding box center [508, 208] width 53 height 10
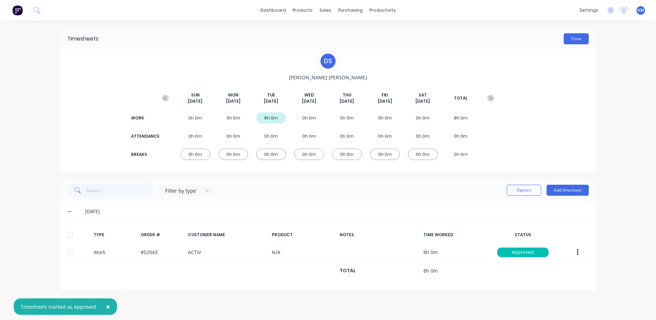
click at [571, 40] on button "Close" at bounding box center [576, 38] width 25 height 11
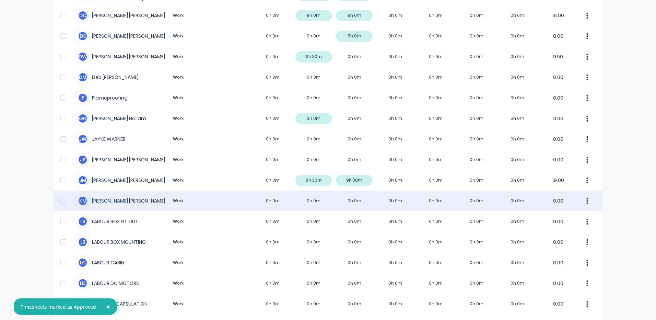
scroll to position [103, 0]
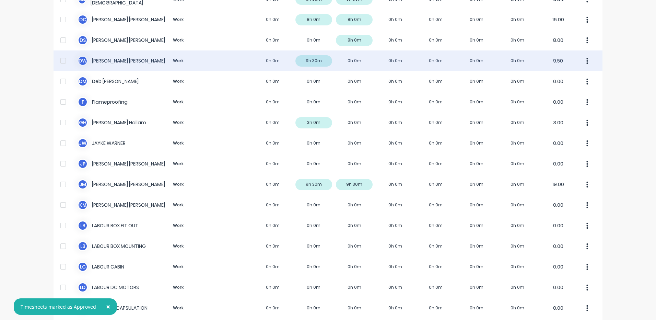
click at [328, 62] on div "D W David Waddy Work 0h 0m 9h 30m 0h 0m 0h 0m 0h 0m 0h 0m 0h 0m 9.50" at bounding box center [328, 60] width 549 height 21
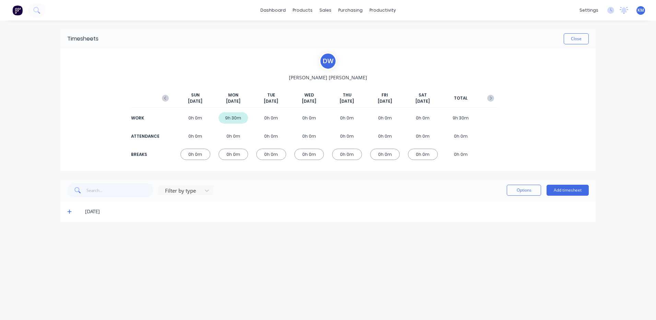
click at [69, 210] on icon at bounding box center [69, 211] width 4 height 5
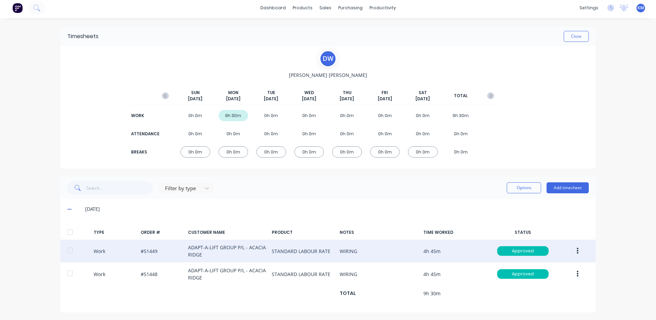
scroll to position [3, 0]
click at [578, 250] on button "button" at bounding box center [578, 250] width 16 height 12
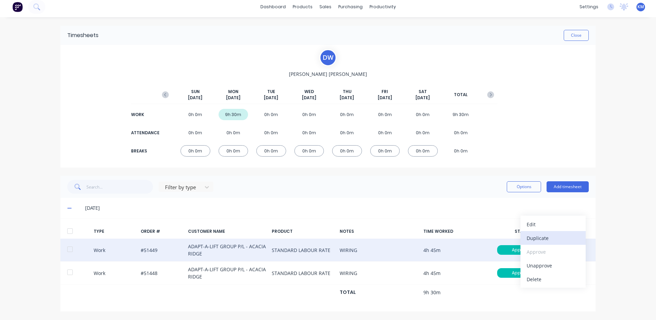
click at [556, 235] on div "Duplicate" at bounding box center [553, 238] width 53 height 10
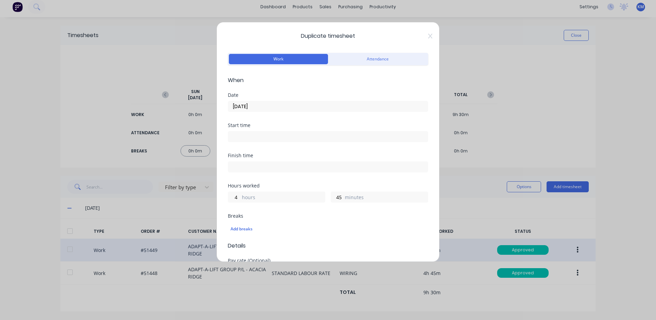
click at [301, 105] on input "29/09/2025" at bounding box center [328, 106] width 200 height 10
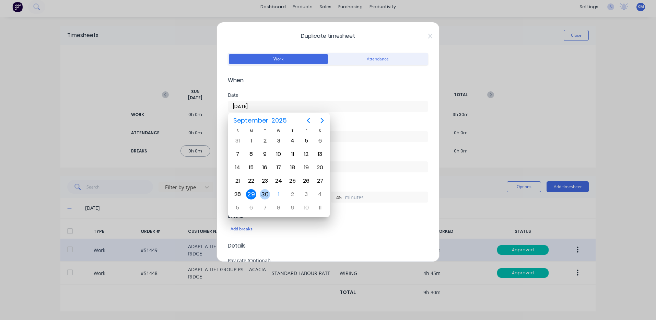
click at [262, 195] on div "30" at bounding box center [265, 194] width 10 height 10
type input "30/09/2025"
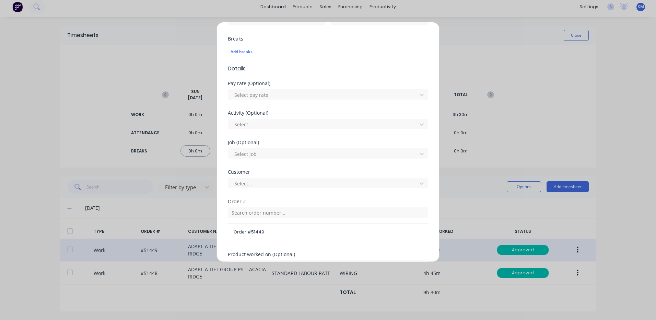
scroll to position [297, 0]
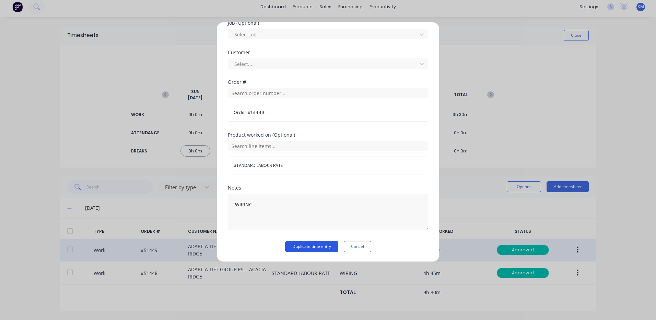
click at [313, 245] on button "Duplicate time entry" at bounding box center [311, 246] width 53 height 11
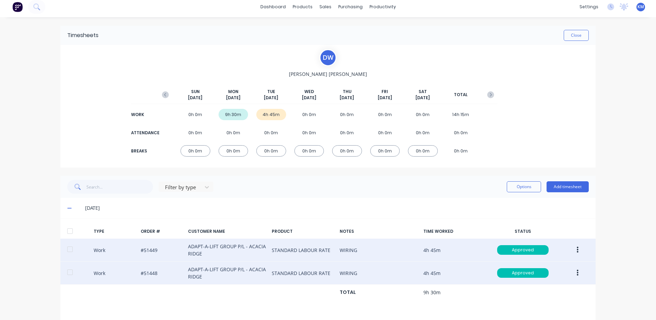
click at [572, 270] on button "button" at bounding box center [578, 273] width 16 height 12
click at [555, 264] on div "Duplicate" at bounding box center [553, 261] width 53 height 10
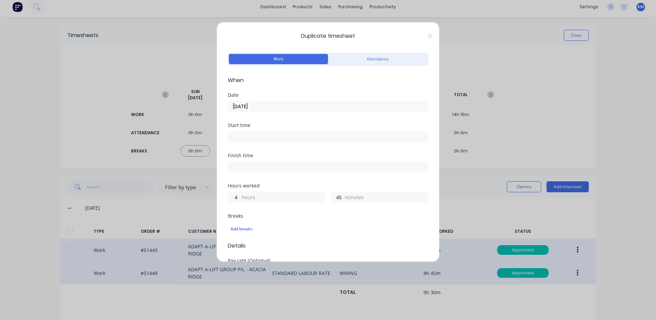
click at [286, 109] on input "29/09/2025" at bounding box center [328, 106] width 200 height 10
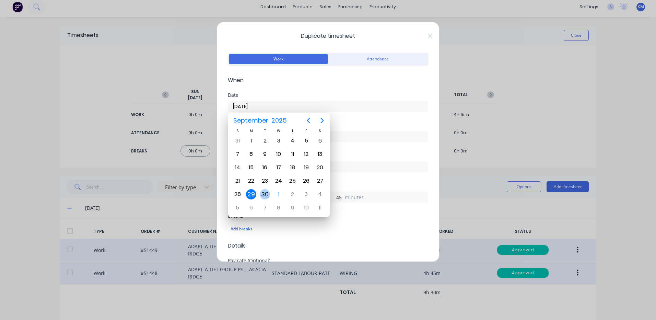
click at [268, 194] on div "30" at bounding box center [265, 194] width 10 height 10
type input "30/09/2025"
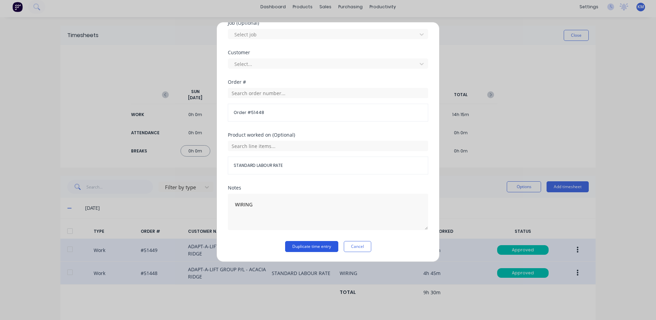
click at [308, 243] on button "Duplicate time entry" at bounding box center [311, 246] width 53 height 11
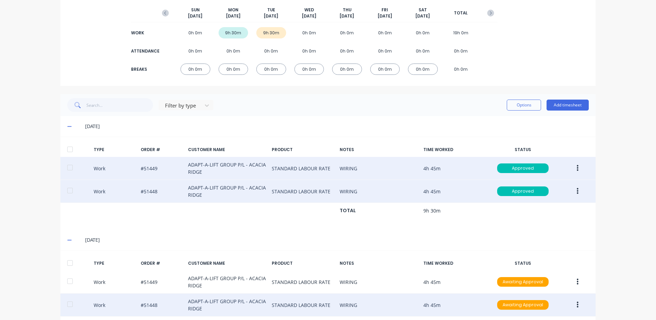
scroll to position [117, 0]
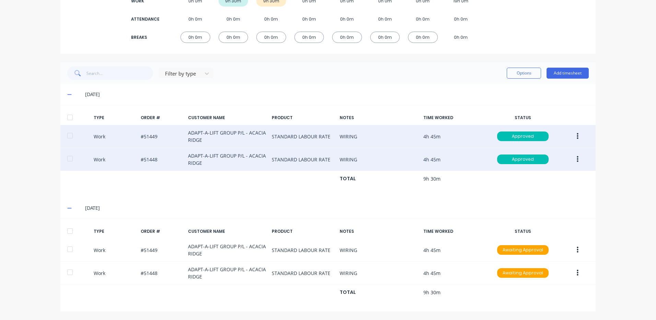
click at [71, 221] on div "TYPE ORDER # CUSTOMER NAME PRODUCT NOTES TIME WORKED STATUS Work #51449 ADAPT-A…" at bounding box center [328, 264] width 536 height 93
click at [69, 230] on div at bounding box center [70, 231] width 14 height 14
click at [536, 70] on button "Options" at bounding box center [524, 73] width 34 height 11
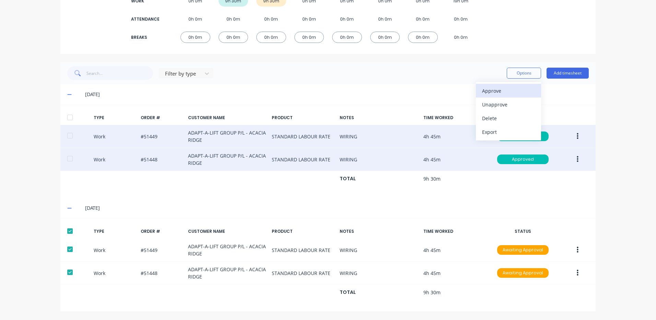
click at [505, 89] on div "Approve" at bounding box center [508, 91] width 53 height 10
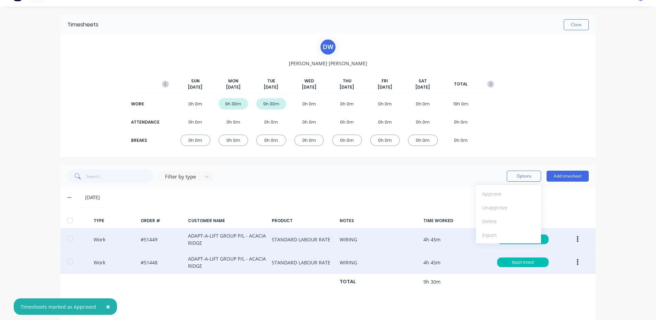
scroll to position [0, 0]
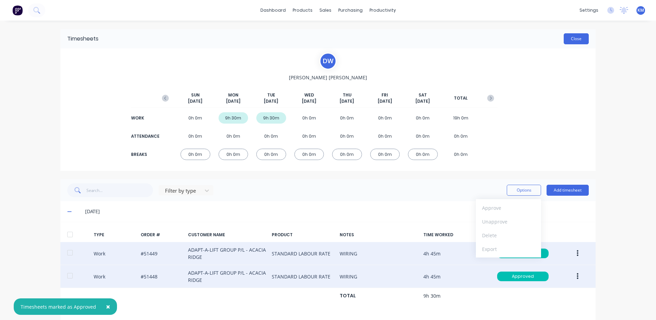
click at [568, 36] on button "Close" at bounding box center [576, 38] width 25 height 11
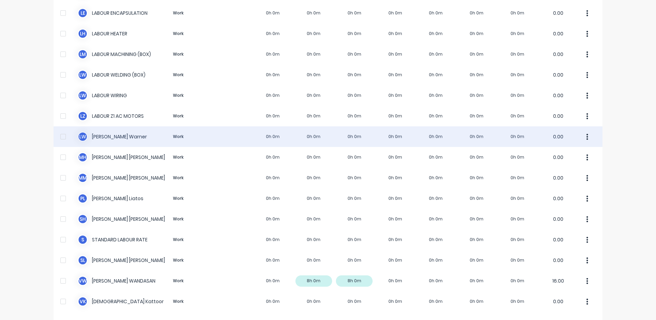
scroll to position [421, 0]
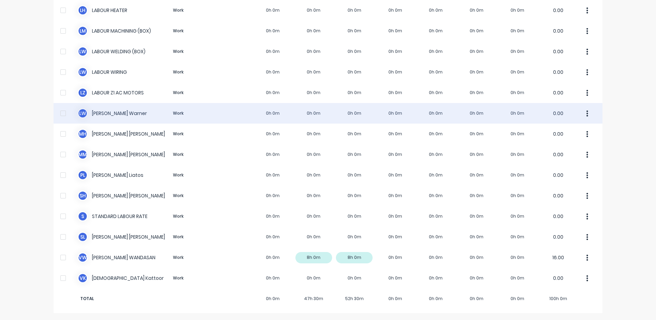
click at [275, 117] on div "L W Luke Warner Work 0h 0m 0h 0m 0h 0m 0h 0m 0h 0m 0h 0m 0h 0m 0.00" at bounding box center [328, 113] width 549 height 21
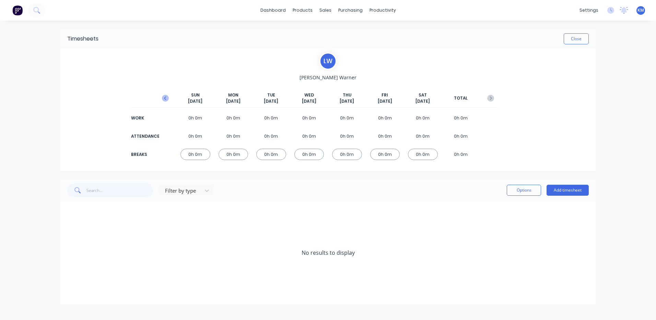
click at [166, 97] on icon "button" at bounding box center [165, 98] width 7 height 7
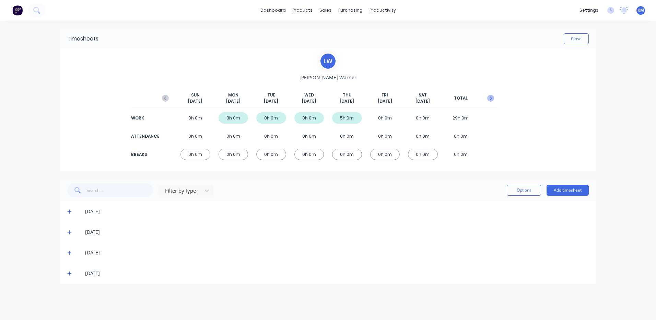
click at [493, 97] on icon "button" at bounding box center [490, 98] width 7 height 7
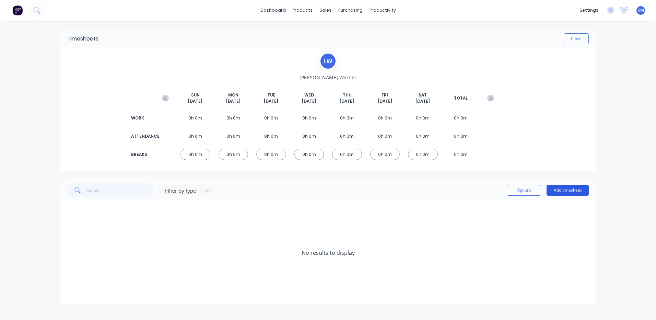
click at [559, 189] on button "Add timesheet" at bounding box center [568, 190] width 42 height 11
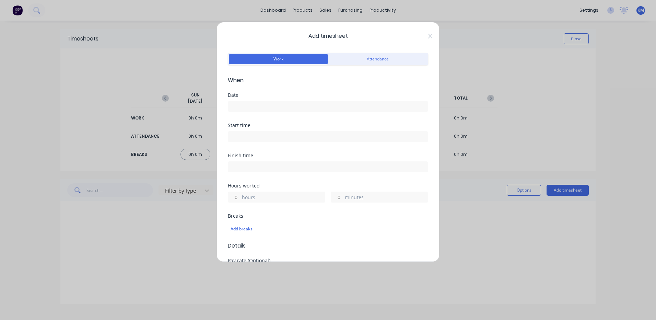
click at [302, 104] on input at bounding box center [328, 106] width 200 height 10
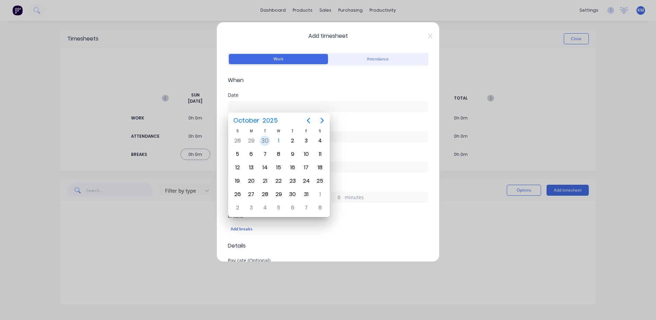
click at [263, 139] on div "30" at bounding box center [265, 141] width 10 height 10
type input "30/09/2025"
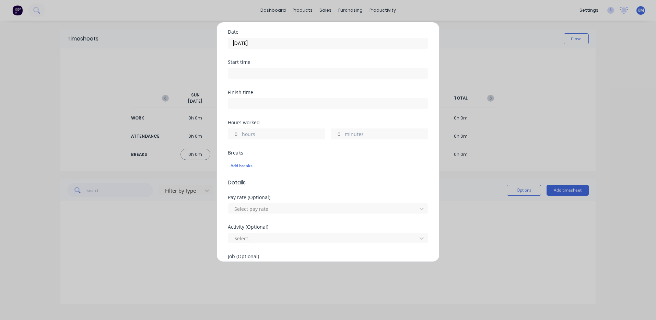
scroll to position [69, 0]
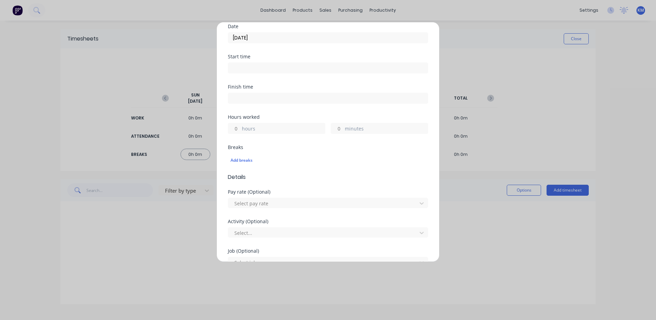
click at [339, 133] on input "minutes" at bounding box center [337, 128] width 12 height 10
click at [254, 128] on label "hours" at bounding box center [283, 129] width 83 height 9
click at [240, 128] on input "hours" at bounding box center [234, 128] width 12 height 10
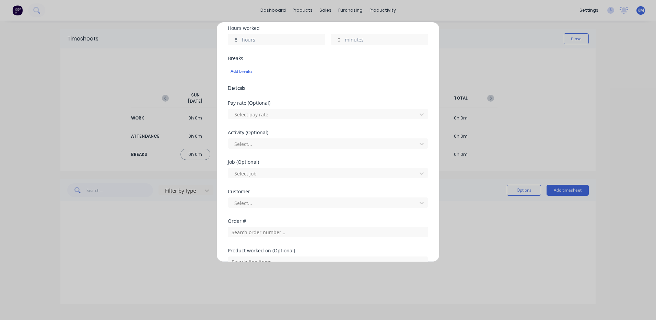
scroll to position [250, 0]
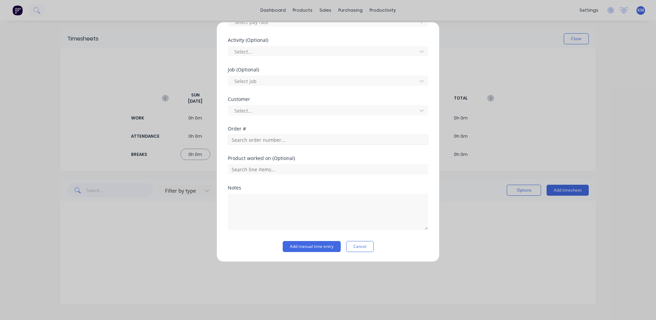
type input "8"
click at [267, 138] on input "text" at bounding box center [328, 140] width 200 height 10
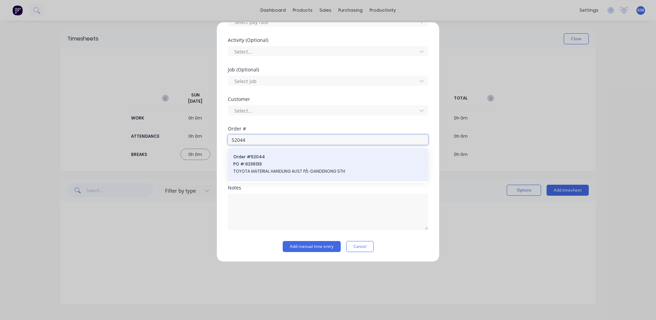
type input "52044"
click at [282, 166] on span "PO #: 6236133" at bounding box center [327, 164] width 189 height 6
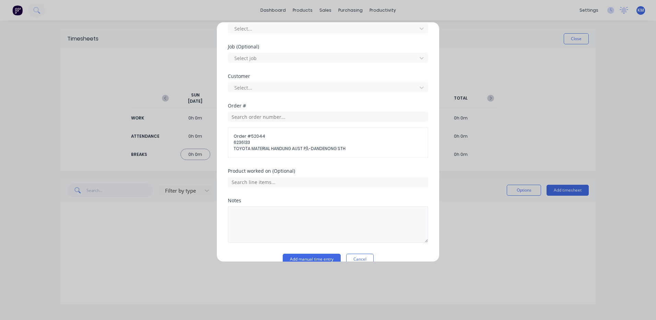
scroll to position [286, 0]
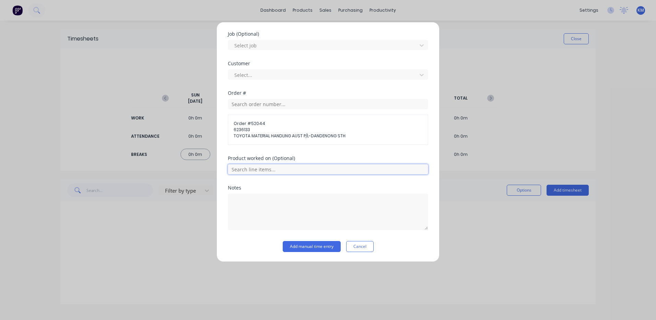
click at [355, 169] on input "text" at bounding box center [328, 169] width 200 height 10
click at [336, 159] on div "Product worked on (Optional)" at bounding box center [328, 158] width 200 height 5
click at [323, 248] on button "Add manual time entry" at bounding box center [312, 246] width 58 height 11
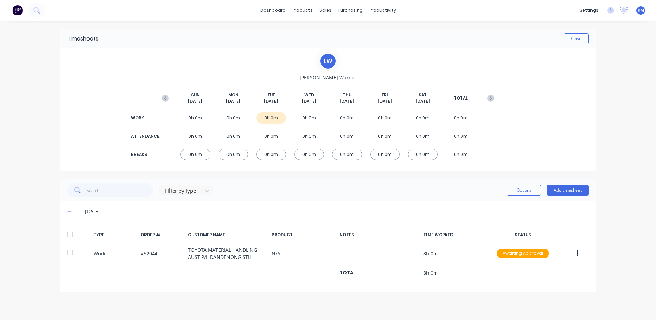
click at [65, 238] on div at bounding box center [70, 235] width 14 height 14
click at [528, 189] on button "Options" at bounding box center [524, 190] width 34 height 11
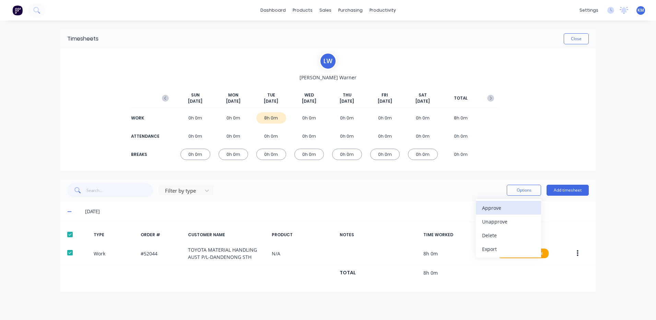
click at [523, 201] on button "Approve" at bounding box center [508, 208] width 65 height 14
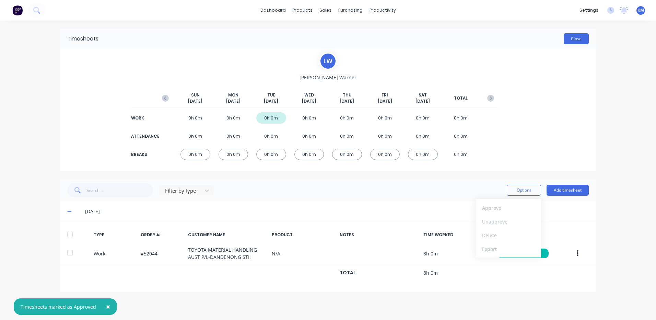
click at [585, 38] on button "Close" at bounding box center [576, 38] width 25 height 11
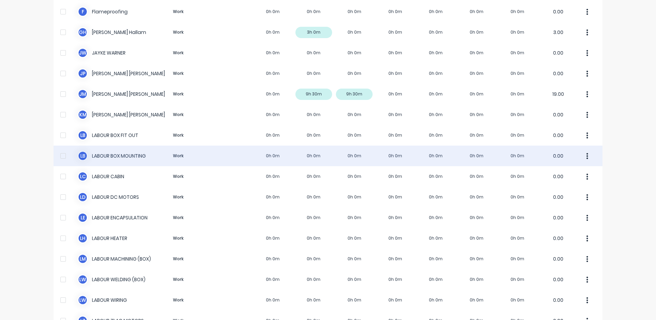
scroll to position [181, 0]
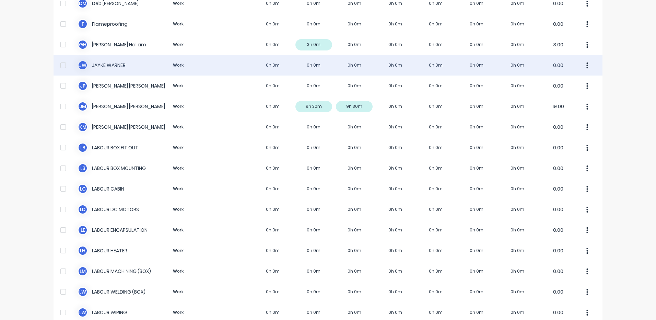
click at [216, 72] on div "J W JAYKE WARNER Work 0h 0m 0h 0m 0h 0m 0h 0m 0h 0m 0h 0m 0h 0m 0.00" at bounding box center [328, 65] width 549 height 21
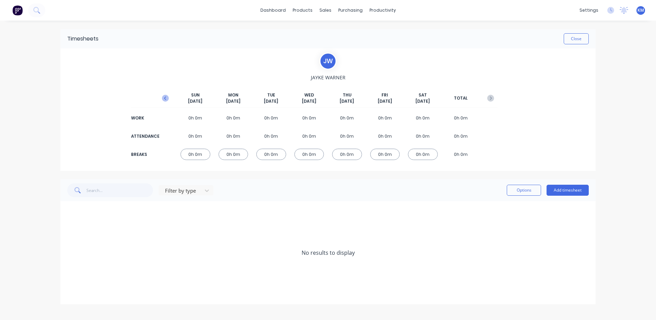
click at [169, 98] on button "button" at bounding box center [166, 98] width 14 height 12
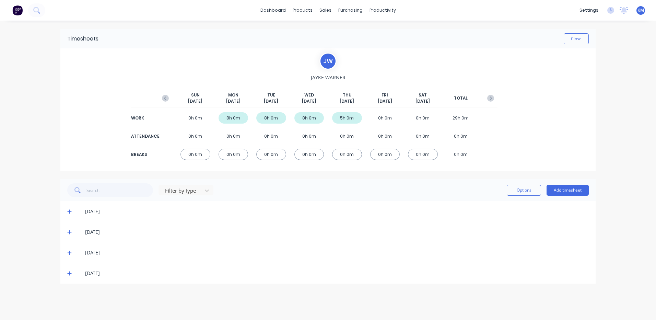
click at [71, 275] on icon at bounding box center [69, 273] width 4 height 5
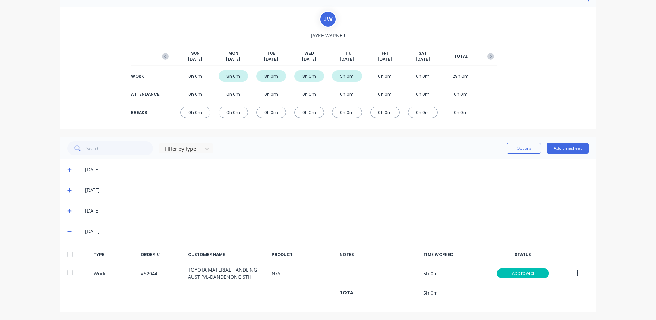
scroll to position [42, 0]
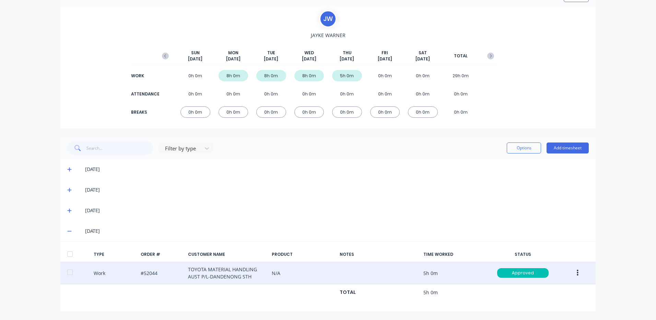
click at [582, 273] on button "button" at bounding box center [578, 273] width 16 height 12
click at [566, 260] on div "Duplicate" at bounding box center [553, 261] width 53 height 10
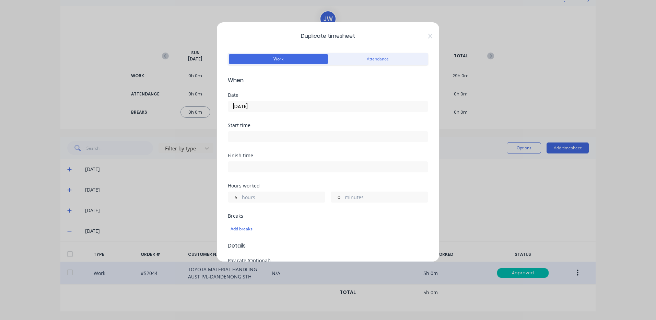
click at [259, 107] on input "25/09/2025" at bounding box center [328, 106] width 200 height 10
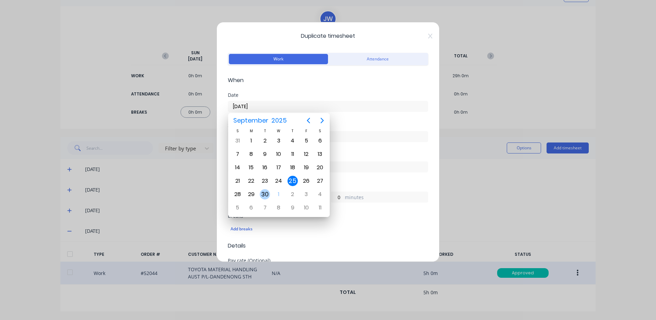
click at [261, 190] on div "30" at bounding box center [265, 194] width 14 height 13
type input "30/09/2025"
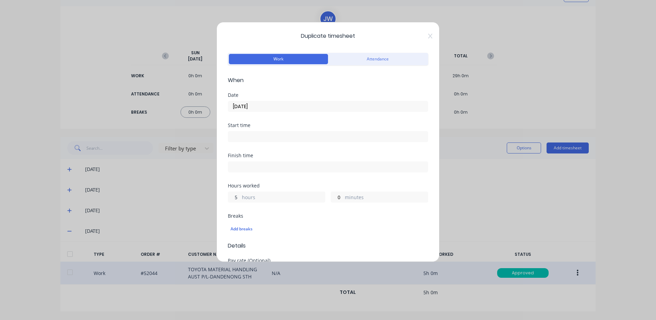
click at [240, 194] on div "5 hours" at bounding box center [276, 197] width 97 height 11
click at [237, 196] on input "5" at bounding box center [234, 197] width 12 height 10
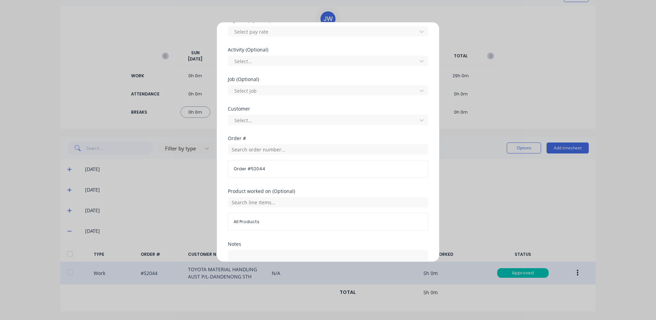
scroll to position [297, 0]
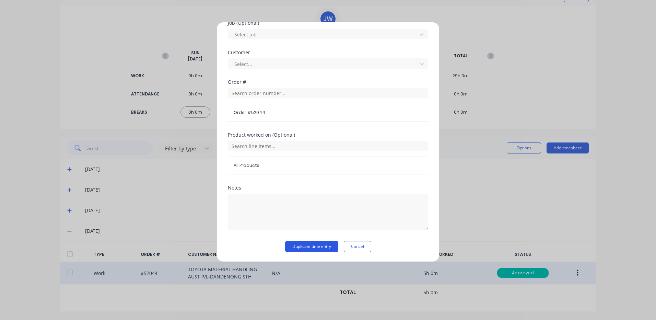
type input "8"
click at [298, 244] on button "Duplicate time entry" at bounding box center [311, 246] width 53 height 11
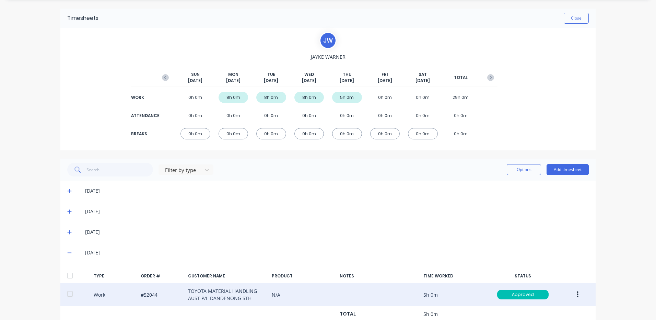
scroll to position [0, 0]
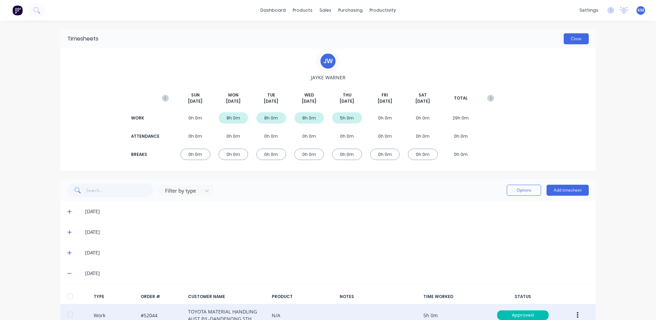
click at [579, 39] on button "Close" at bounding box center [576, 38] width 25 height 11
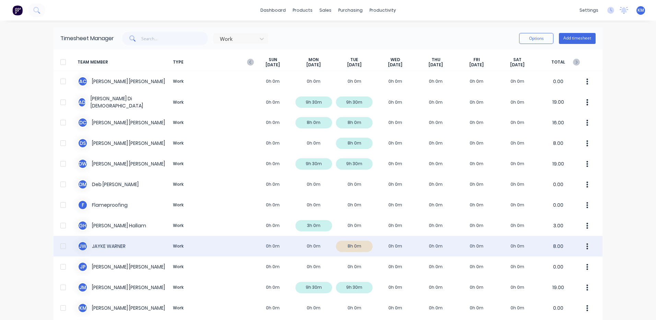
click at [384, 240] on div "J W JAYKE WARNER Work 0h 0m 0h 0m 8h 0m 0h 0m 0h 0m 0h 0m 0h 0m 8.00" at bounding box center [328, 246] width 549 height 21
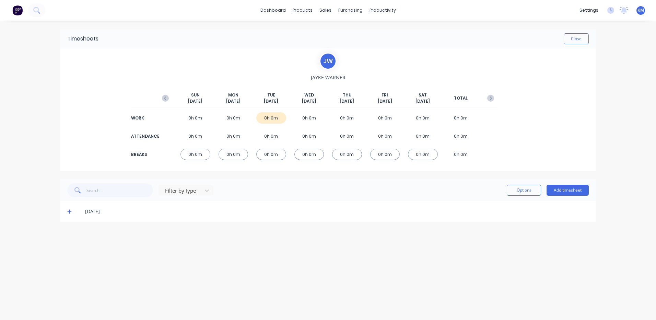
click at [69, 215] on span at bounding box center [70, 211] width 7 height 7
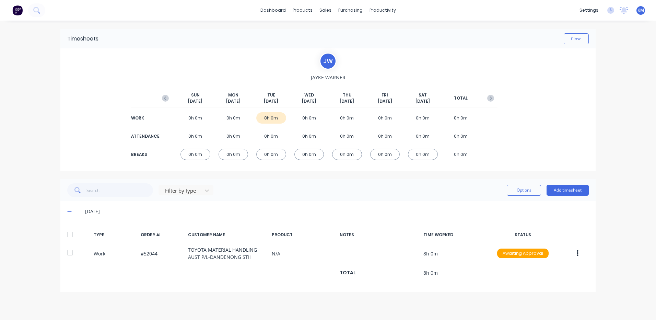
click at [73, 241] on div "TYPE ORDER # CUSTOMER NAME PRODUCT NOTES TIME WORKED STATUS" at bounding box center [328, 235] width 536 height 14
click at [75, 234] on div at bounding box center [70, 235] width 14 height 14
click at [527, 194] on button "Options" at bounding box center [524, 190] width 34 height 11
click at [512, 204] on div "Approve" at bounding box center [508, 208] width 53 height 10
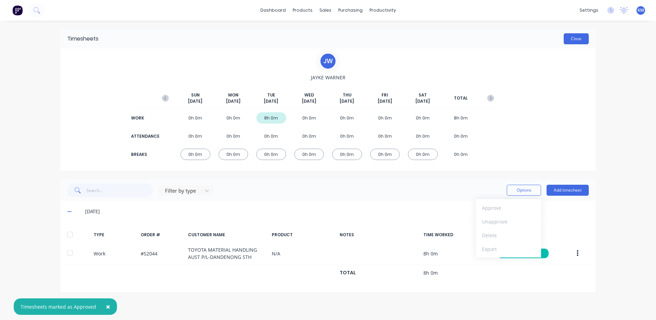
click at [581, 39] on button "Close" at bounding box center [576, 38] width 25 height 11
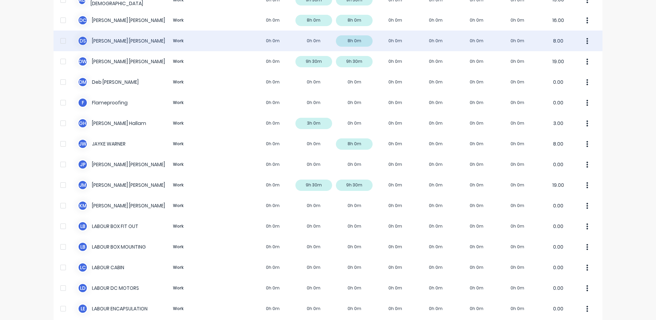
scroll to position [103, 0]
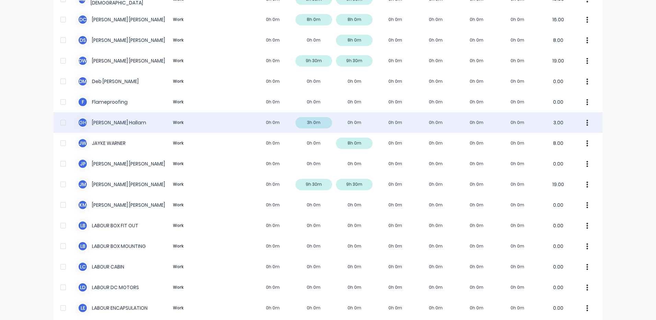
click at [254, 115] on div "G H Geoff Hallam Work 0h 0m 3h 0m 0h 0m 0h 0m 0h 0m 0h 0m 0h 0m 3.00" at bounding box center [328, 122] width 549 height 21
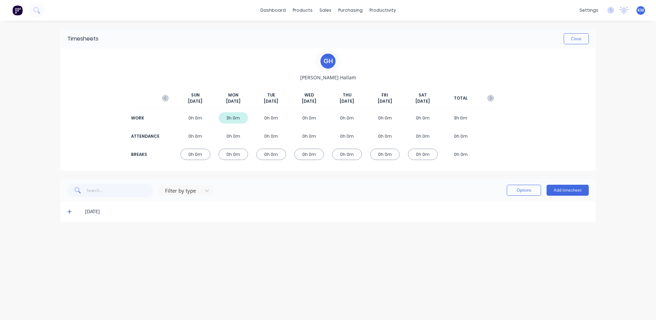
click at [70, 213] on icon at bounding box center [69, 211] width 4 height 5
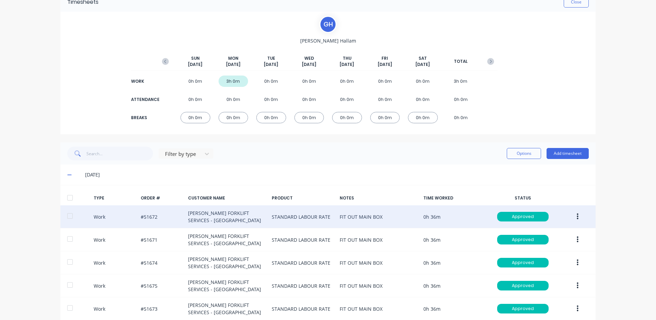
scroll to position [72, 0]
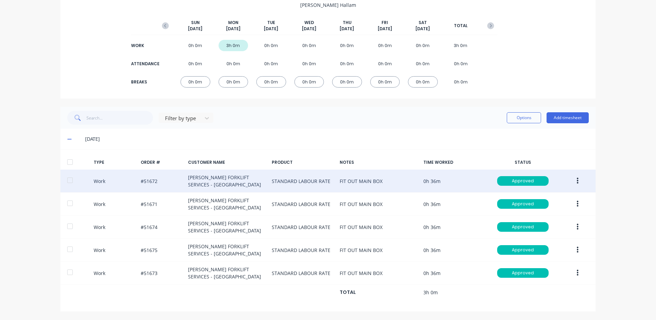
click at [574, 176] on button "button" at bounding box center [578, 181] width 16 height 12
click at [551, 167] on div "Duplicate" at bounding box center [553, 169] width 53 height 10
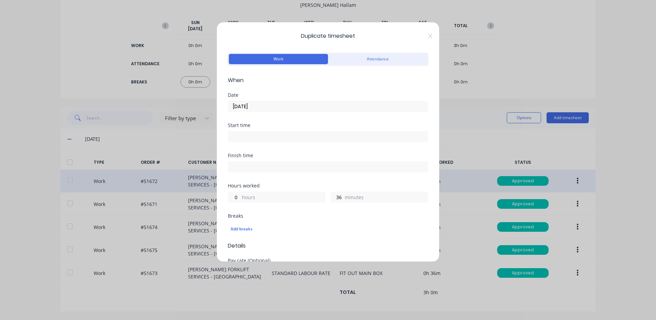
click at [294, 105] on input "29/09/2025" at bounding box center [328, 106] width 200 height 10
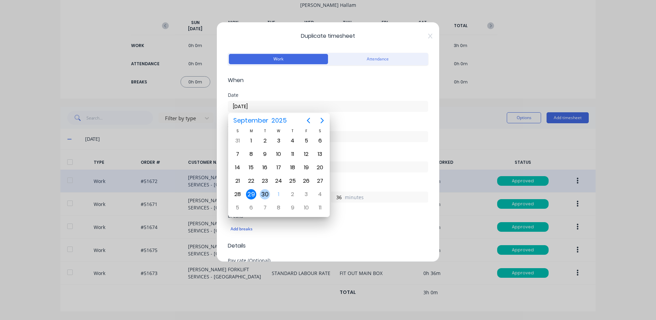
click at [264, 192] on div "30" at bounding box center [265, 194] width 10 height 10
type input "30/09/2025"
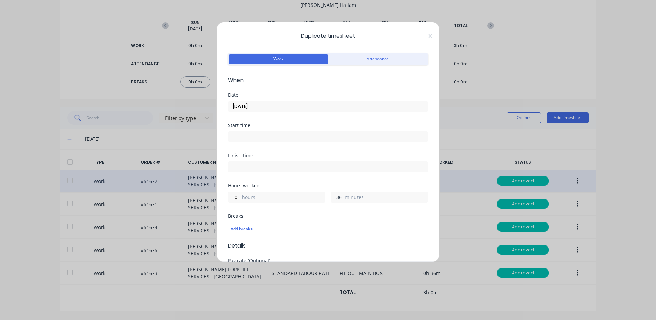
click at [335, 194] on input "36" at bounding box center [337, 197] width 12 height 10
type input "18"
click at [305, 179] on div "Finish time" at bounding box center [328, 168] width 200 height 30
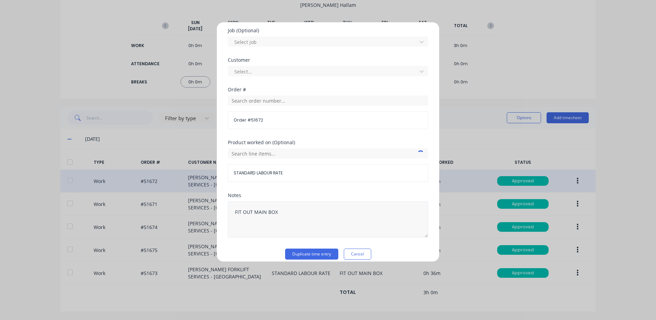
scroll to position [297, 0]
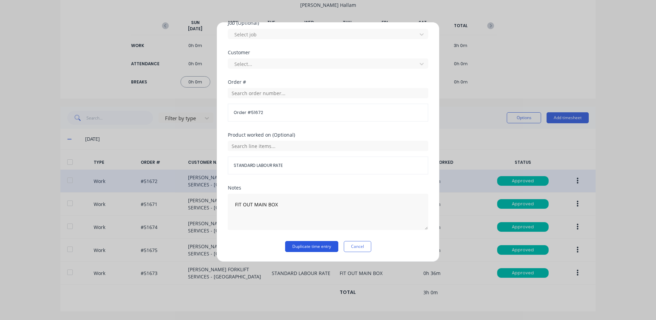
click at [317, 246] on button "Duplicate time entry" at bounding box center [311, 246] width 53 height 11
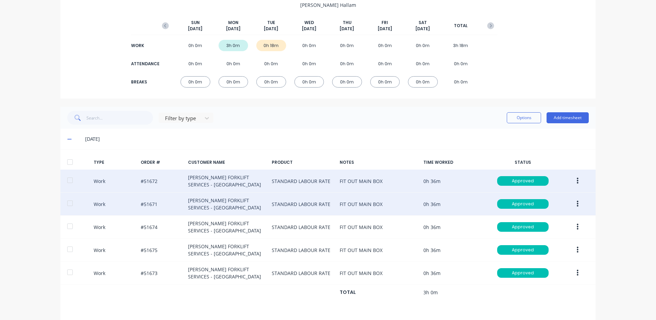
click at [576, 206] on button "button" at bounding box center [578, 204] width 16 height 12
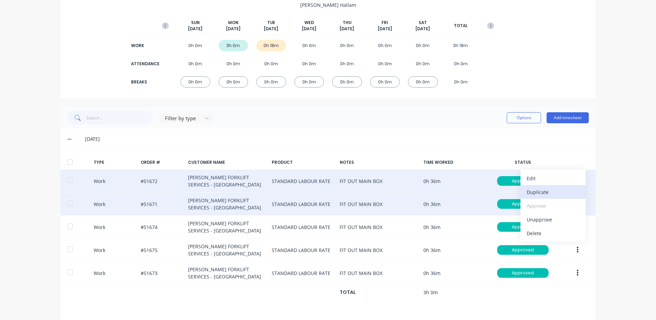
click at [554, 196] on div "Duplicate" at bounding box center [553, 192] width 53 height 10
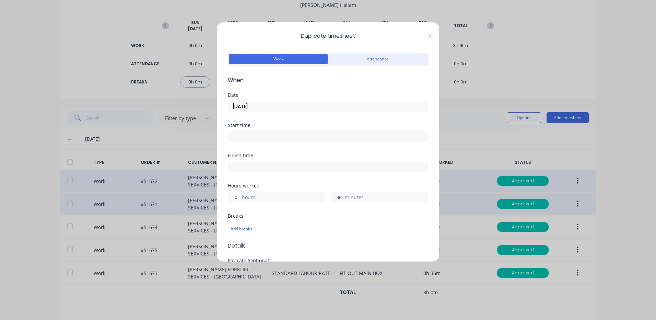
click at [331, 197] on input "36" at bounding box center [337, 197] width 12 height 10
type input "18"
click at [301, 108] on input "29/09/2025" at bounding box center [328, 106] width 200 height 10
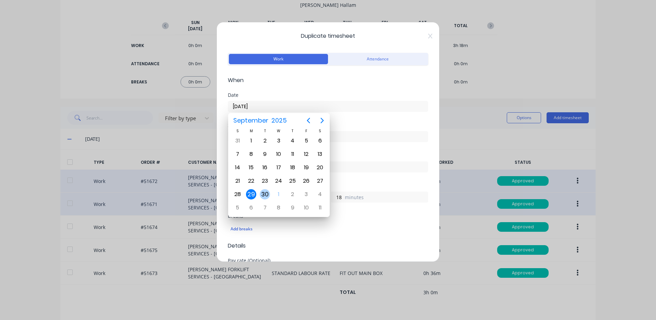
click at [261, 194] on div "30" at bounding box center [265, 194] width 10 height 10
type input "30/09/2025"
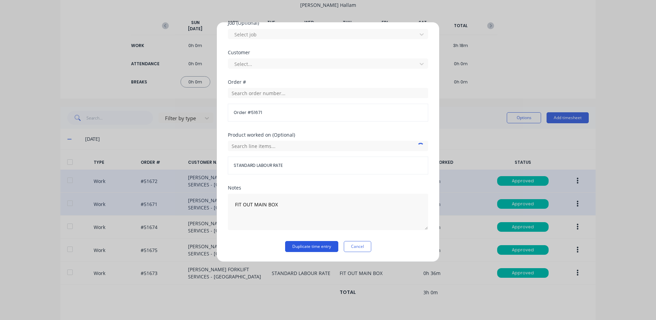
click at [329, 243] on button "Duplicate time entry" at bounding box center [311, 246] width 53 height 11
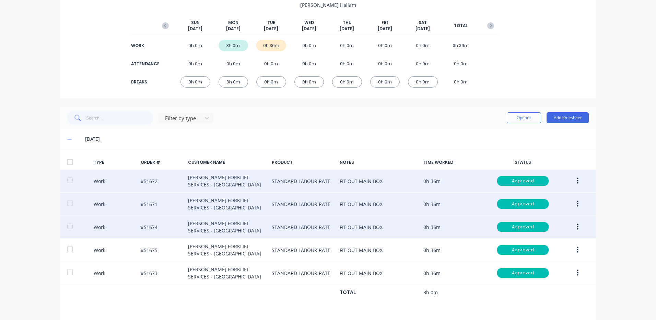
click at [570, 226] on button "button" at bounding box center [578, 227] width 16 height 12
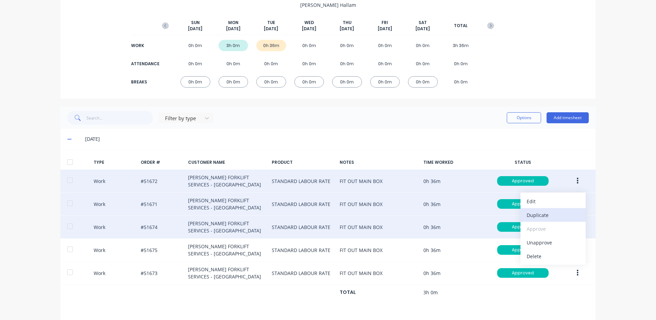
click at [551, 218] on div "Duplicate" at bounding box center [553, 215] width 53 height 10
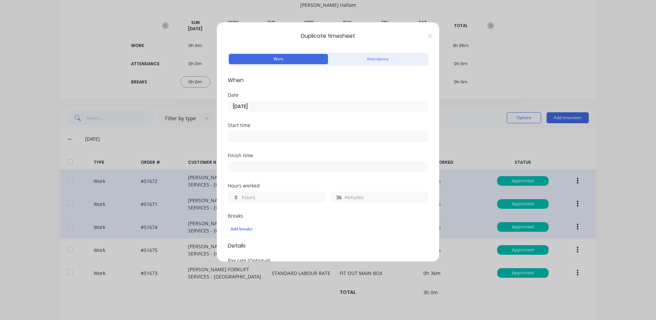
click at [270, 106] on input "29/09/2025" at bounding box center [328, 106] width 200 height 10
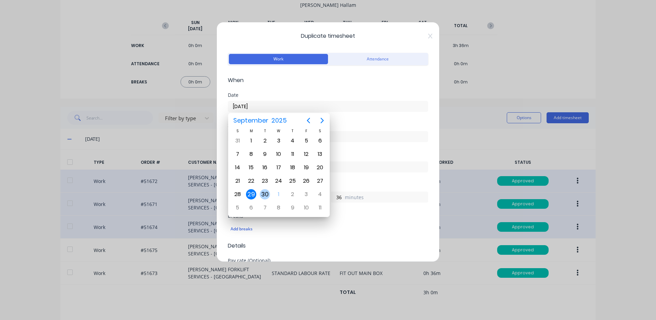
click at [268, 193] on div "30" at bounding box center [265, 194] width 10 height 10
type input "30/09/2025"
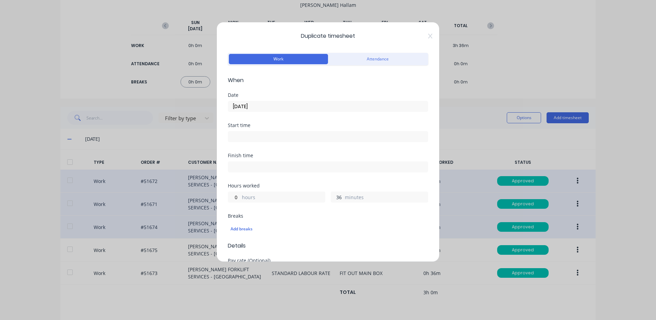
click at [331, 196] on input "36" at bounding box center [337, 197] width 12 height 10
type input "18"
click at [290, 185] on div "Hours worked" at bounding box center [328, 185] width 200 height 5
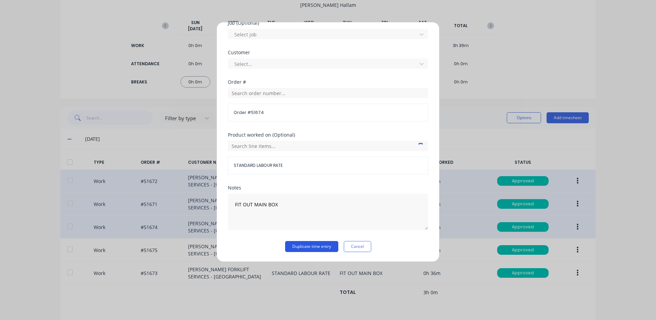
click at [318, 246] on button "Duplicate time entry" at bounding box center [311, 246] width 53 height 11
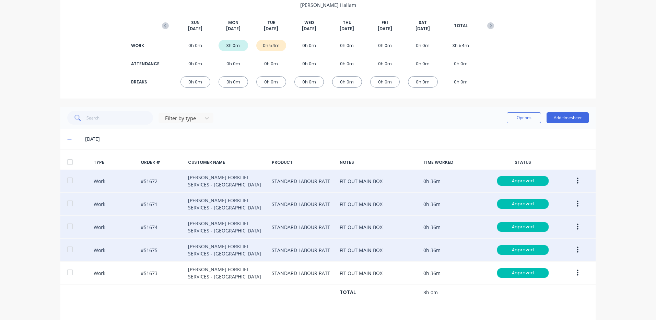
click at [571, 247] on button "button" at bounding box center [578, 250] width 16 height 12
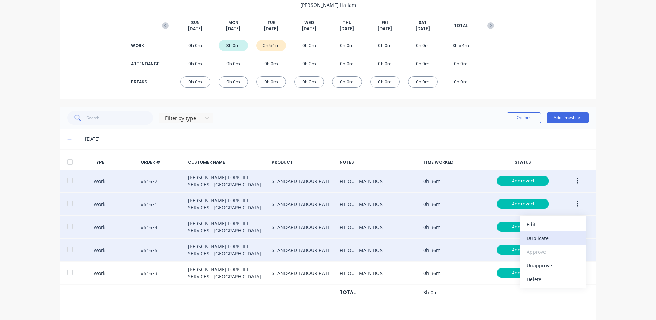
click at [553, 241] on div "Duplicate" at bounding box center [553, 238] width 53 height 10
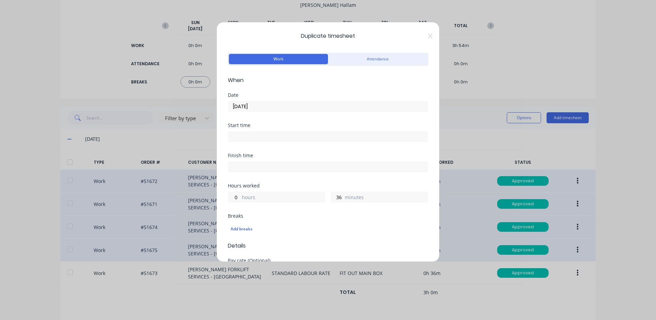
click at [294, 106] on input "29/09/2025" at bounding box center [328, 106] width 200 height 10
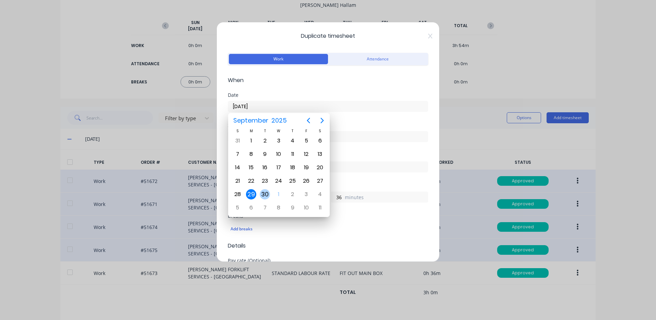
click at [268, 192] on div "30" at bounding box center [265, 194] width 10 height 10
type input "30/09/2025"
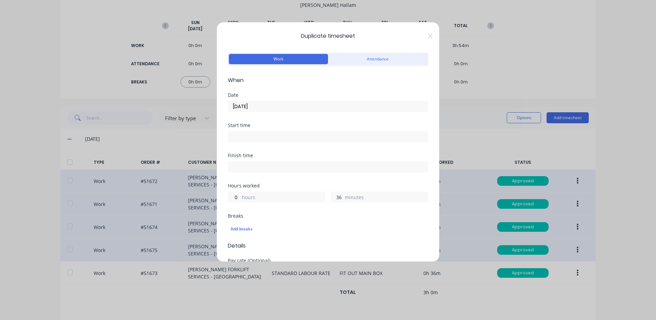
click at [335, 196] on input "36" at bounding box center [337, 197] width 12 height 10
type input "18"
click at [346, 184] on div "Hours worked" at bounding box center [328, 185] width 200 height 5
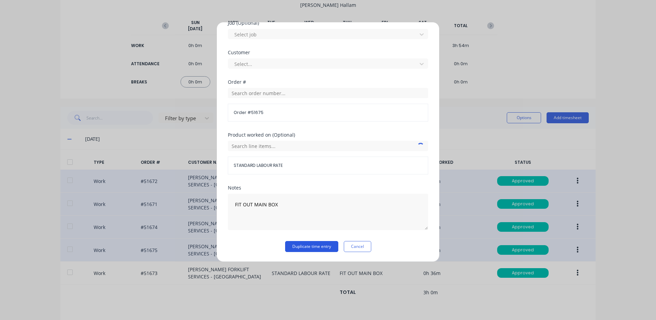
click at [329, 244] on button "Duplicate time entry" at bounding box center [311, 246] width 53 height 11
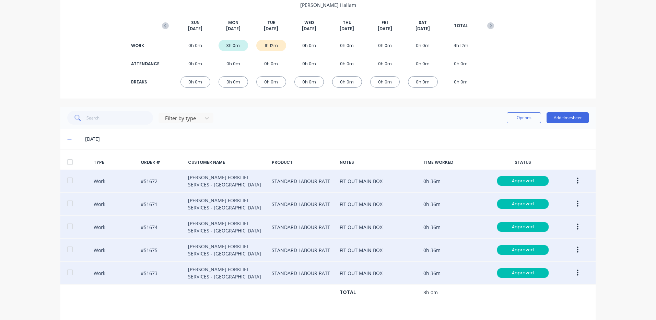
click at [578, 272] on button "button" at bounding box center [578, 273] width 16 height 12
click at [562, 265] on div "Duplicate" at bounding box center [553, 261] width 53 height 10
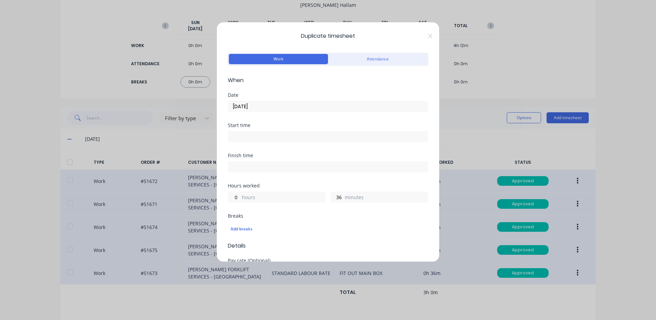
click at [303, 105] on input "29/09/2025" at bounding box center [328, 106] width 200 height 10
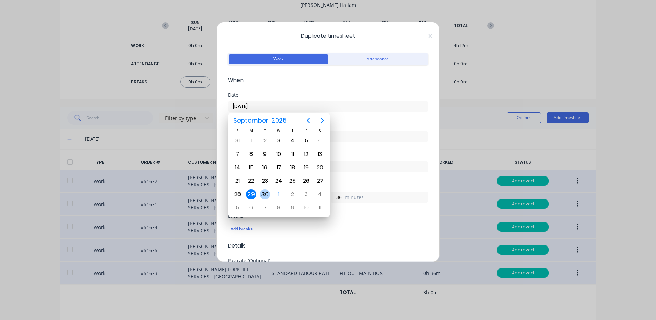
click at [269, 195] on div "30" at bounding box center [265, 194] width 10 height 10
type input "30/09/2025"
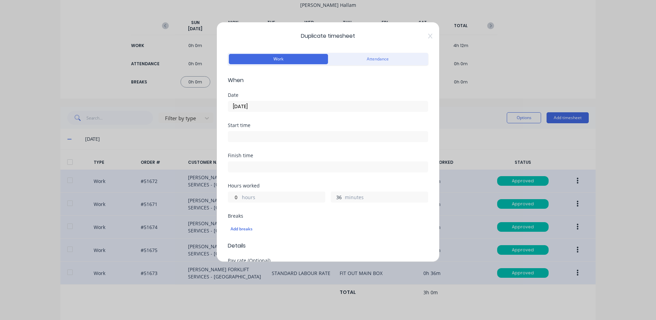
click at [331, 196] on input "36" at bounding box center [337, 197] width 12 height 10
type input "18"
drag, startPoint x: 337, startPoint y: 177, endPoint x: 337, endPoint y: 184, distance: 7.6
click at [337, 177] on div "Finish time" at bounding box center [328, 168] width 200 height 30
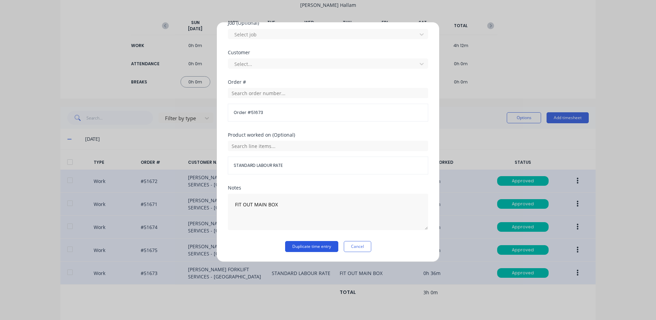
click at [322, 247] on button "Duplicate time entry" at bounding box center [311, 246] width 53 height 11
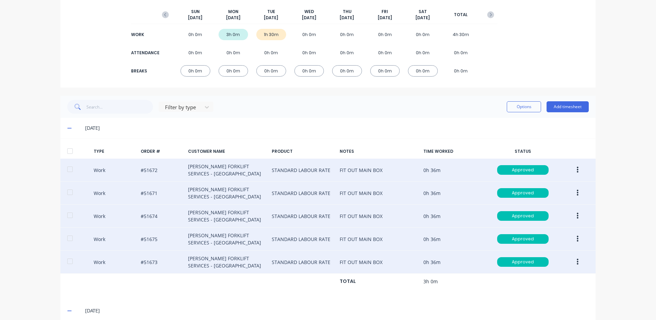
scroll to position [49, 0]
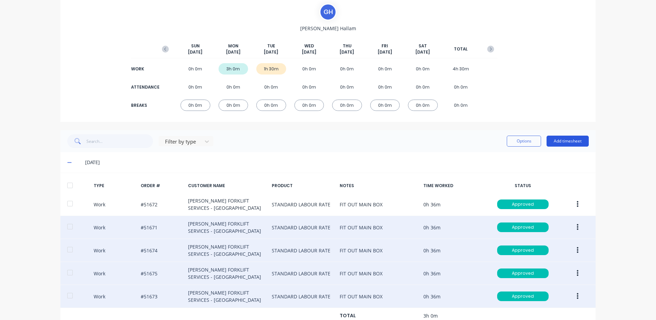
click at [564, 139] on button "Add timesheet" at bounding box center [568, 141] width 42 height 11
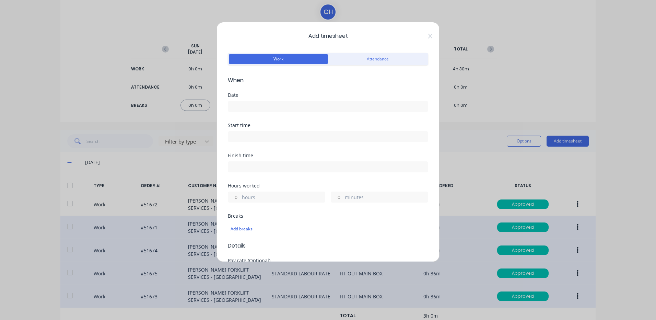
click at [269, 106] on input at bounding box center [328, 106] width 200 height 10
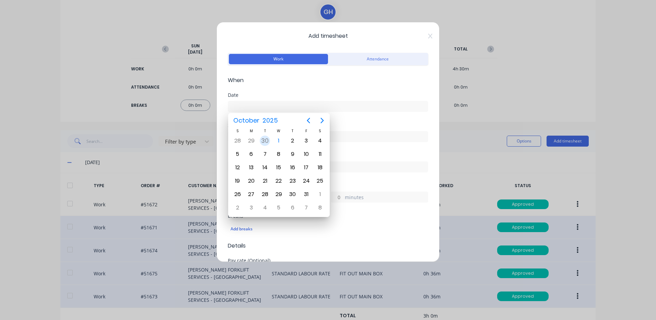
click at [266, 141] on div "30" at bounding box center [265, 141] width 10 height 10
type input "30/09/2025"
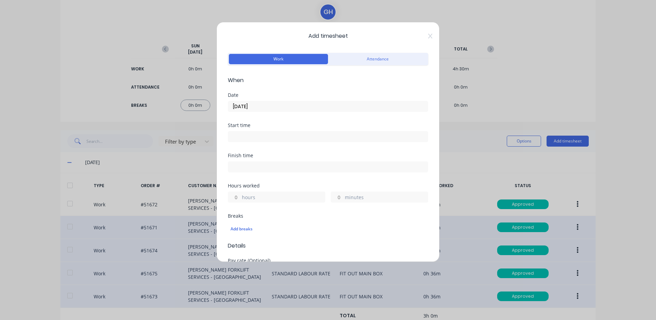
click at [333, 198] on input "minutes" at bounding box center [337, 197] width 12 height 10
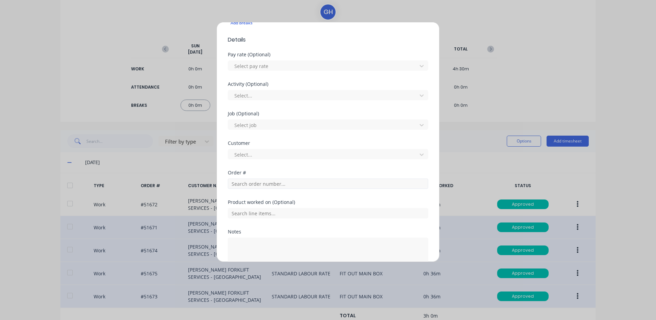
type input "45"
click at [261, 183] on input "text" at bounding box center [328, 184] width 200 height 10
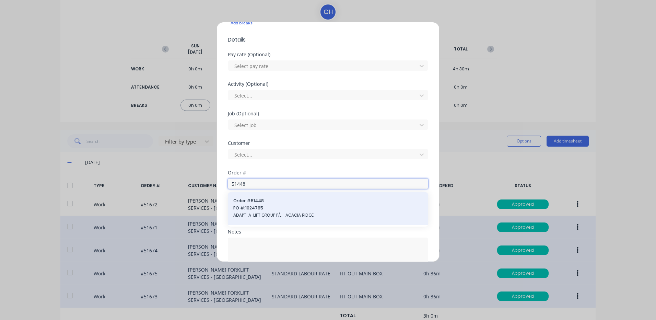
type input "51448"
click at [261, 200] on span "Order # 51448" at bounding box center [327, 201] width 189 height 6
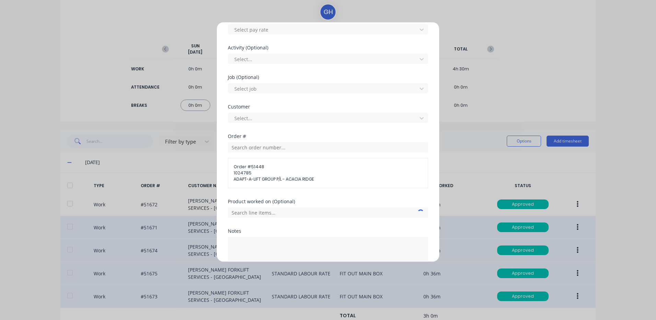
scroll to position [286, 0]
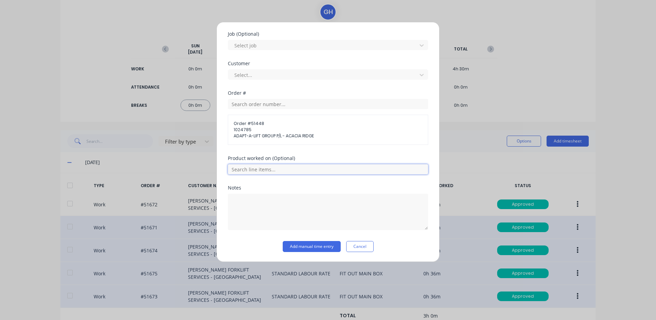
click at [289, 172] on input "text" at bounding box center [328, 169] width 200 height 10
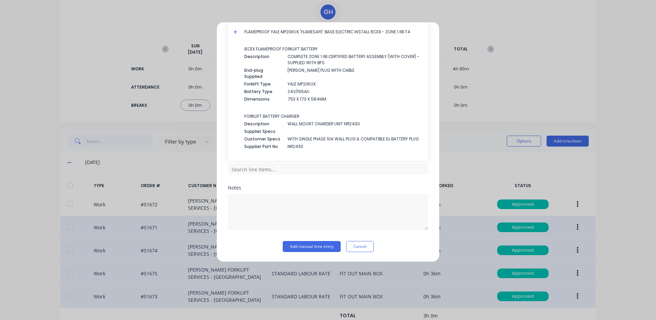
click at [235, 31] on icon at bounding box center [235, 32] width 4 height 5
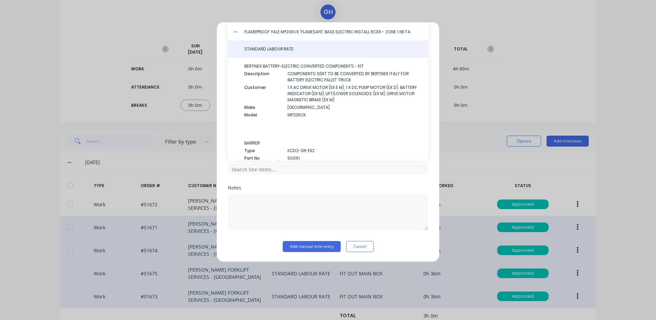
click at [263, 47] on span "STANDARD LABOUR RATE" at bounding box center [333, 49] width 179 height 6
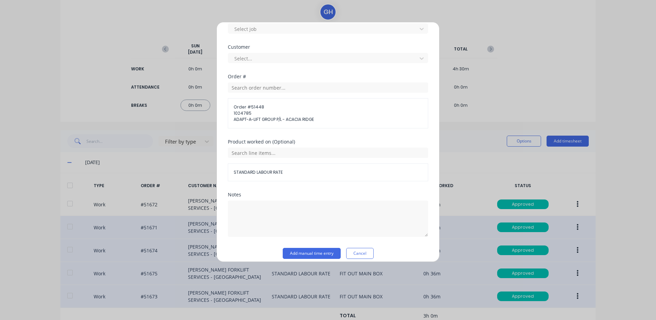
scroll to position [309, 0]
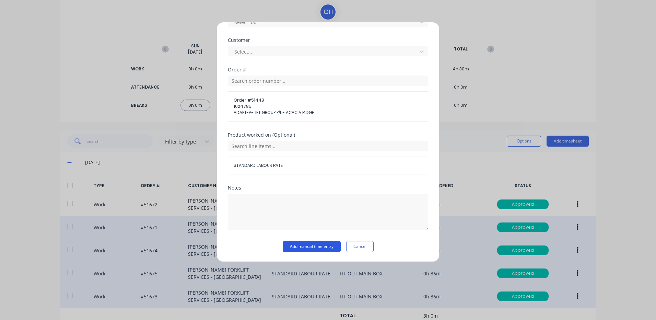
click at [309, 244] on button "Add manual time entry" at bounding box center [312, 246] width 58 height 11
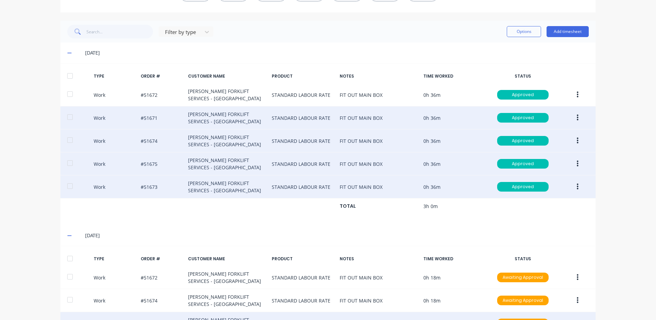
scroll to position [278, 0]
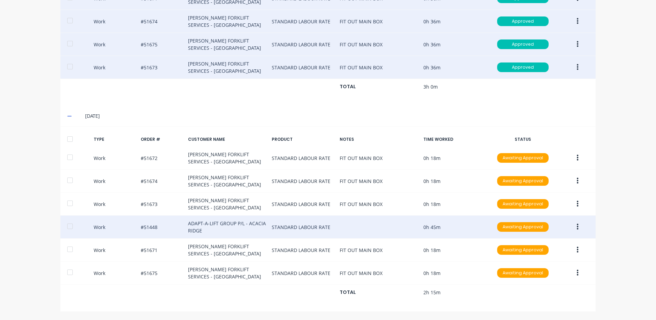
click at [577, 223] on icon "button" at bounding box center [578, 227] width 2 height 8
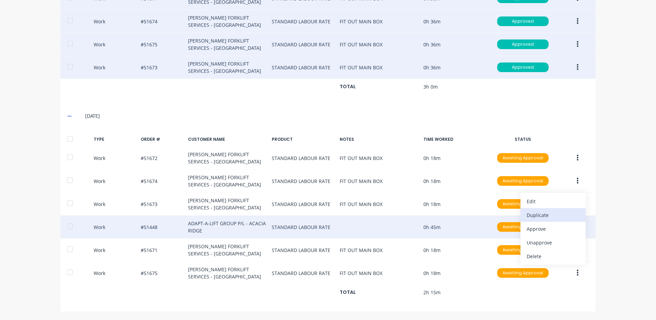
click at [557, 214] on div "Duplicate" at bounding box center [553, 215] width 53 height 10
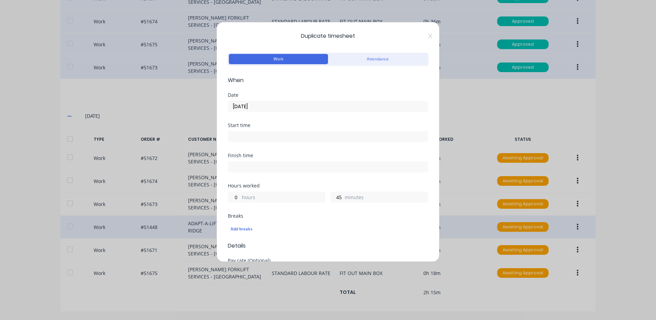
click at [285, 107] on input "30/09/2025" at bounding box center [328, 106] width 200 height 10
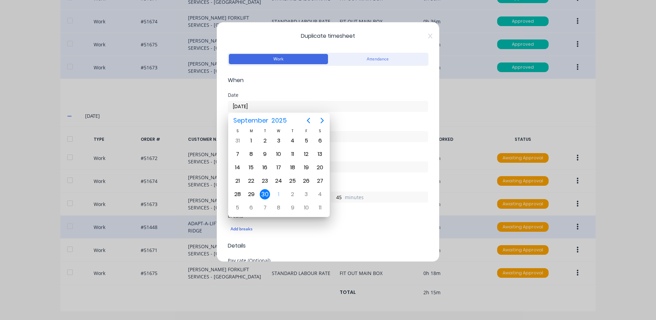
click at [330, 88] on form "Work Attendance When Date 30/09/2025 Start time Finish time Hours worked 0 hour…" at bounding box center [328, 299] width 200 height 497
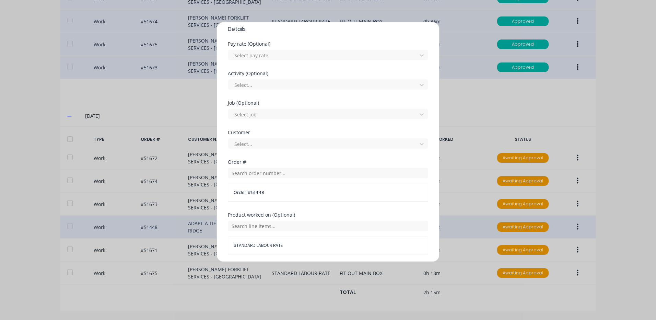
scroll to position [297, 0]
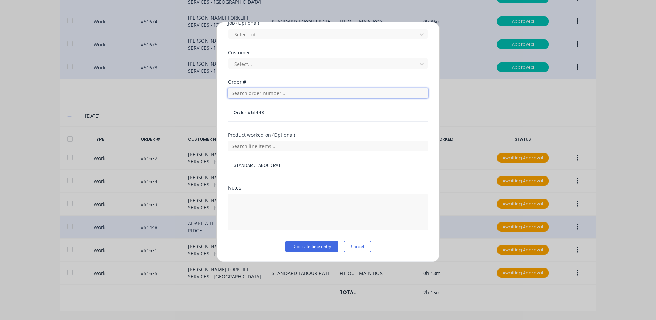
click at [301, 92] on input "text" at bounding box center [328, 93] width 200 height 10
type input "51449"
click at [279, 111] on span "Order # 51449" at bounding box center [327, 110] width 189 height 6
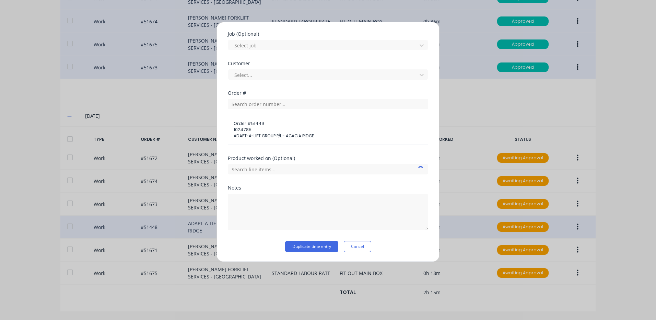
scroll to position [286, 0]
click at [271, 171] on input "text" at bounding box center [328, 169] width 200 height 10
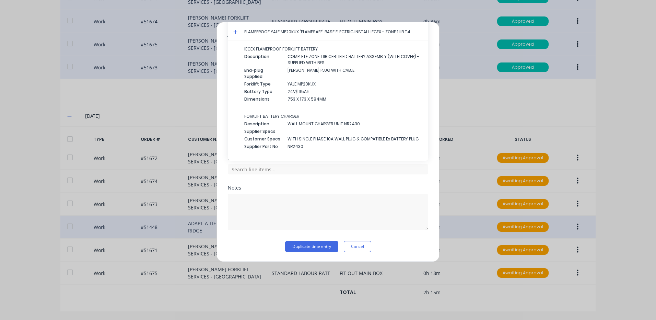
click at [235, 33] on icon at bounding box center [235, 32] width 4 height 4
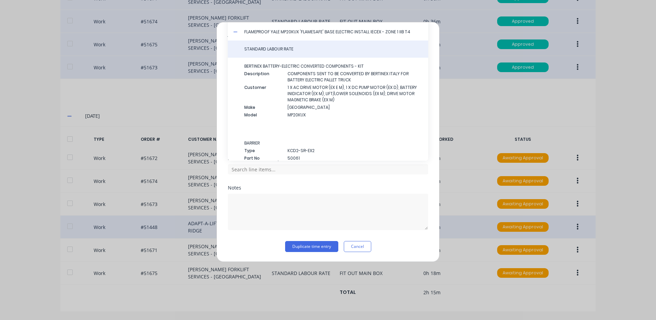
click at [261, 46] on div "STANDARD LABOUR RATE" at bounding box center [328, 49] width 200 height 17
click at [265, 57] on div "STANDARD LABOUR RATE" at bounding box center [328, 49] width 200 height 17
click at [269, 52] on div "STANDARD LABOUR RATE" at bounding box center [328, 49] width 200 height 17
click at [273, 49] on span "STANDARD LABOUR RATE" at bounding box center [333, 49] width 179 height 6
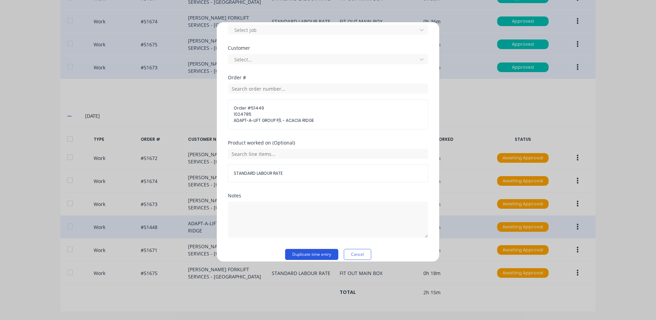
scroll to position [309, 0]
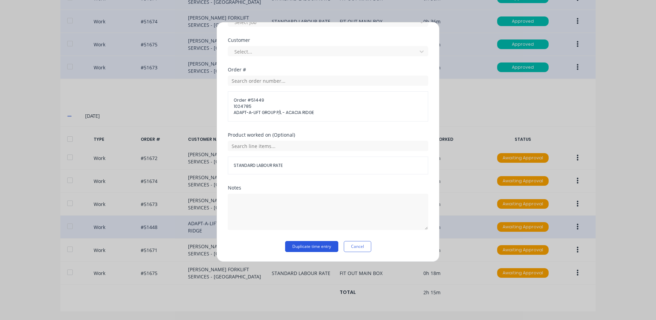
click at [297, 248] on button "Duplicate time entry" at bounding box center [311, 246] width 53 height 11
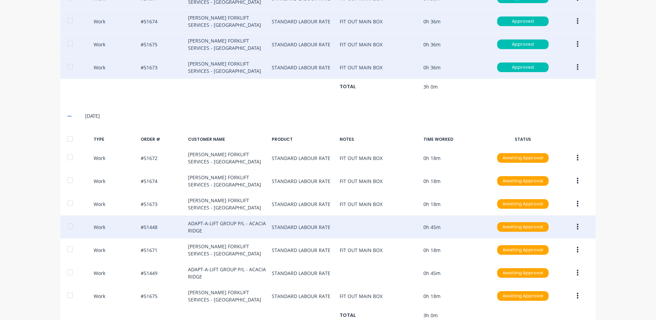
scroll to position [301, 0]
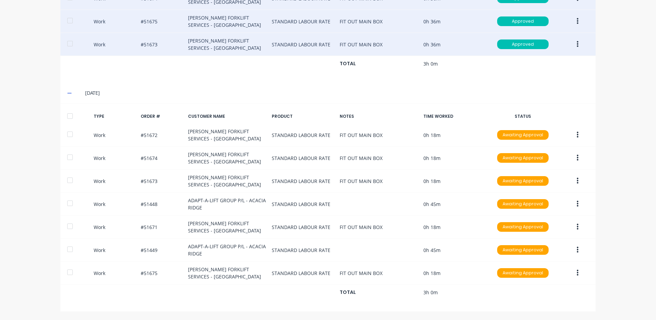
click at [69, 117] on div at bounding box center [70, 116] width 14 height 14
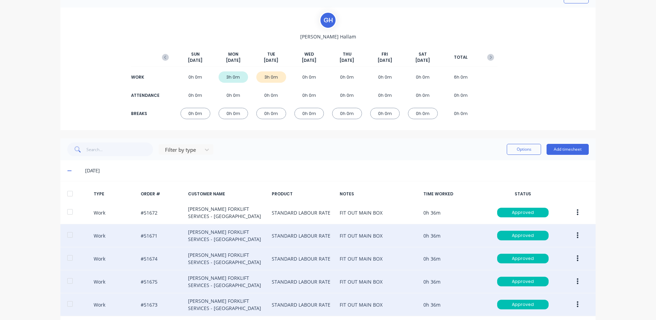
scroll to position [0, 0]
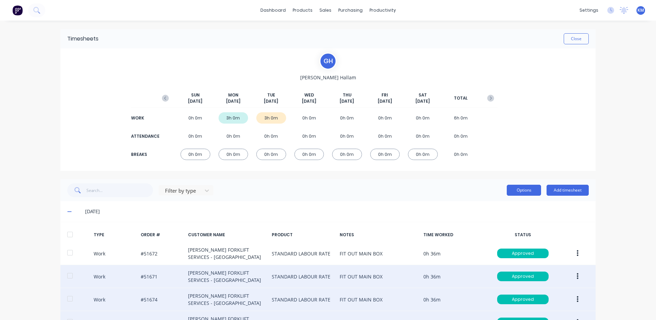
click at [515, 189] on button "Options" at bounding box center [524, 190] width 34 height 11
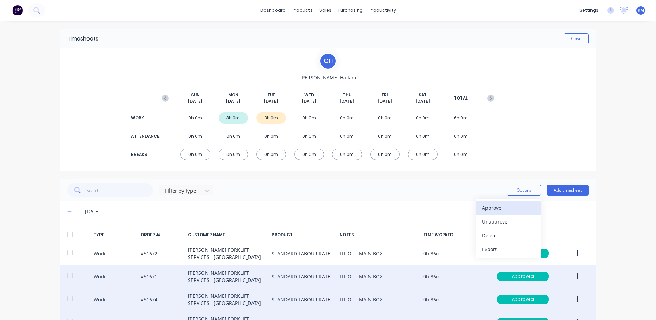
click at [503, 204] on div "Approve" at bounding box center [508, 208] width 53 height 10
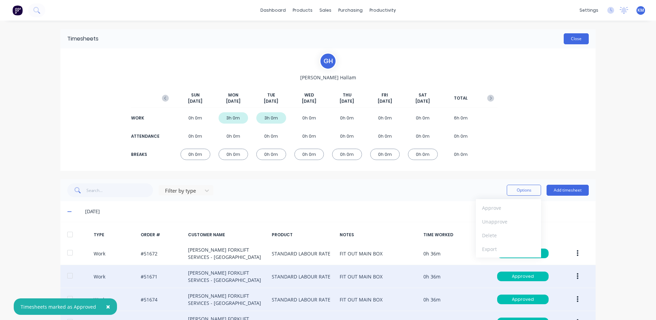
click at [580, 38] on button "Close" at bounding box center [576, 38] width 25 height 11
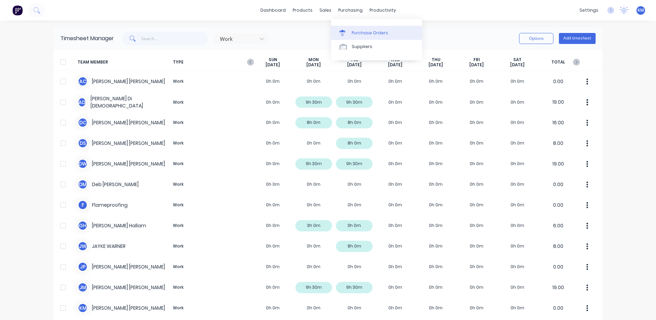
click at [343, 30] on icon at bounding box center [343, 31] width 6 height 2
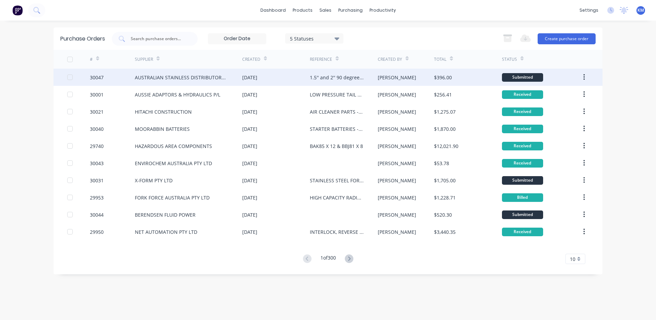
click at [203, 79] on div "AUSTRALIAN STAINLESS DISTRIBUTORS P/L" at bounding box center [182, 77] width 94 height 7
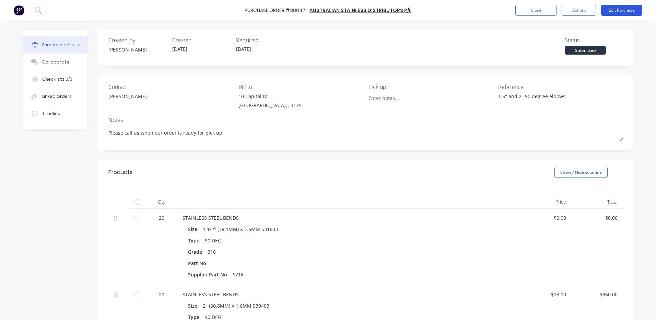
click at [622, 11] on button "Edit Purchase" at bounding box center [621, 10] width 41 height 11
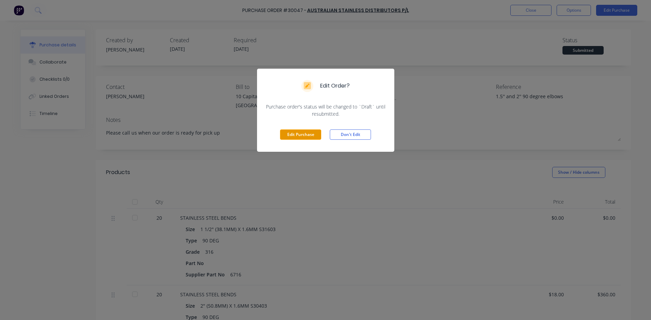
click at [313, 133] on button "Edit Purchase" at bounding box center [300, 134] width 41 height 10
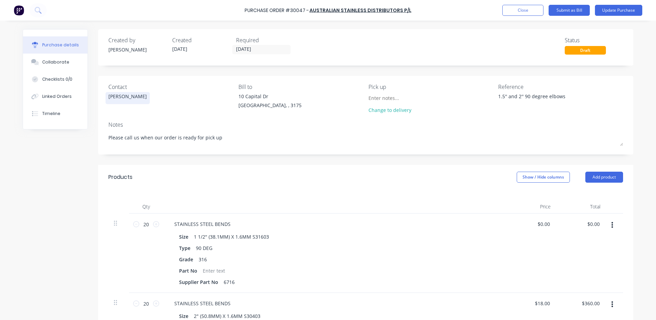
click at [114, 97] on div "IAN" at bounding box center [127, 98] width 38 height 11
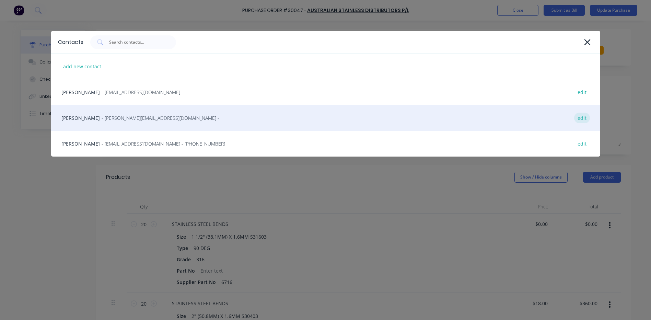
type textarea "x"
click at [579, 120] on div "edit" at bounding box center [582, 118] width 16 height 11
select select "AU"
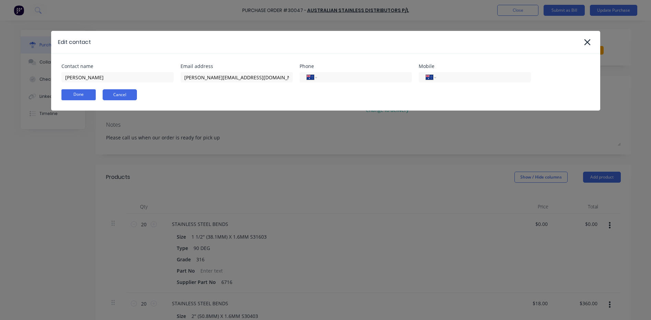
click at [105, 97] on button "Cancel" at bounding box center [120, 94] width 34 height 11
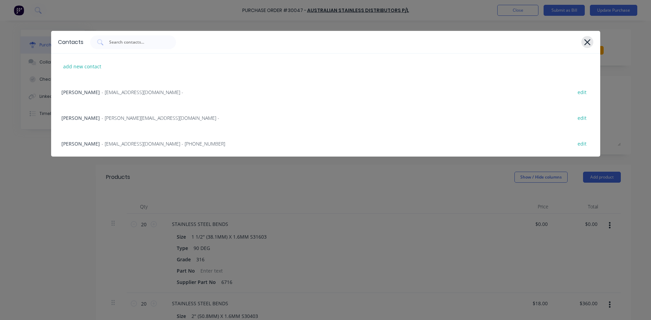
click at [587, 43] on icon at bounding box center [587, 42] width 6 height 6
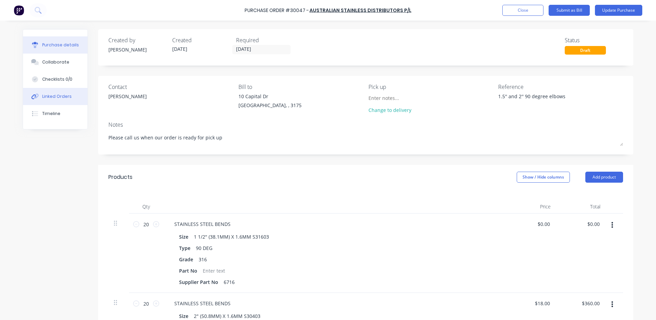
click at [62, 92] on button "Linked Orders" at bounding box center [55, 96] width 65 height 17
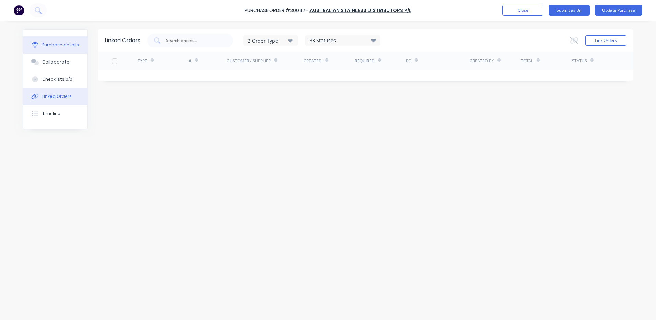
click at [60, 48] on div "Purchase details" at bounding box center [60, 45] width 37 height 6
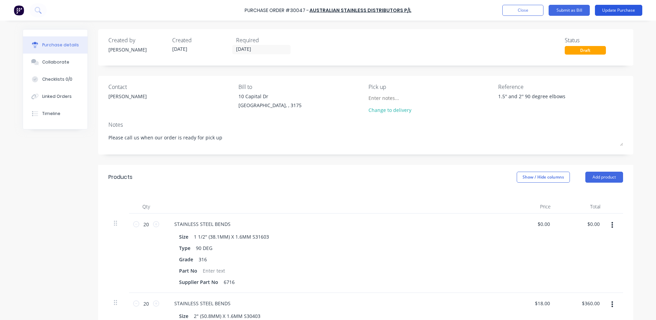
click at [607, 12] on button "Update Purchase" at bounding box center [618, 10] width 47 height 11
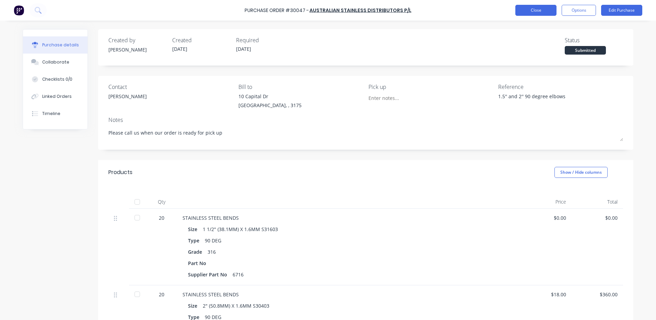
click at [521, 11] on button "Close" at bounding box center [536, 10] width 41 height 11
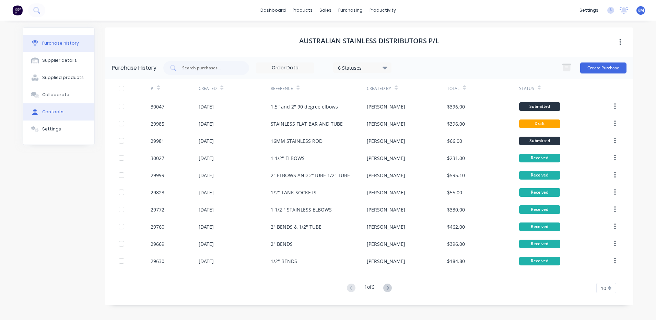
click at [70, 113] on button "Contacts" at bounding box center [58, 111] width 71 height 17
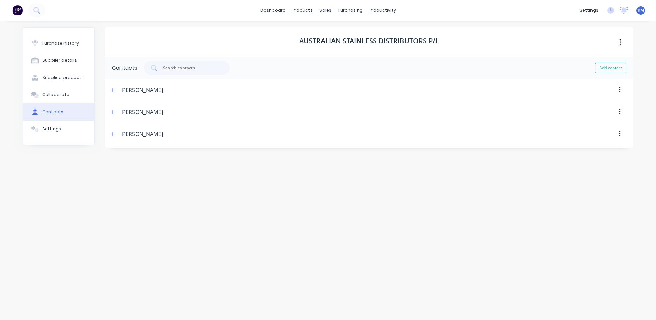
click at [615, 113] on button "button" at bounding box center [620, 112] width 16 height 12
click at [593, 129] on div "Delete" at bounding box center [595, 130] width 53 height 10
click at [85, 306] on span "×" at bounding box center [84, 306] width 4 height 10
click at [76, 39] on button "Purchase history" at bounding box center [58, 43] width 71 height 17
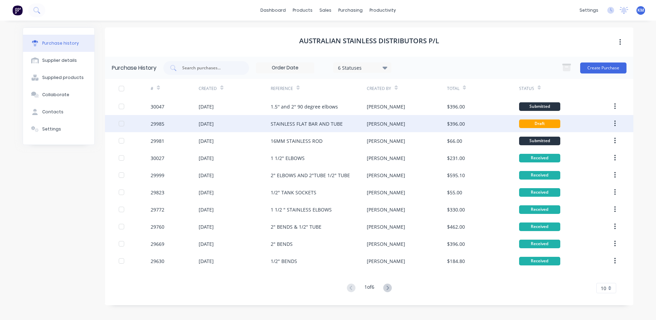
click at [290, 126] on div "STAINLESS FLAT BAR AND TUBE" at bounding box center [307, 123] width 72 height 7
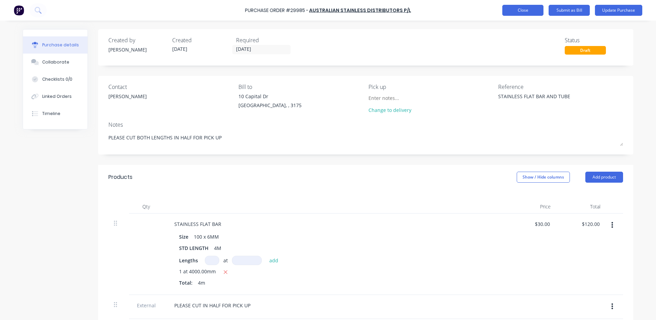
click at [534, 13] on button "Close" at bounding box center [523, 10] width 41 height 11
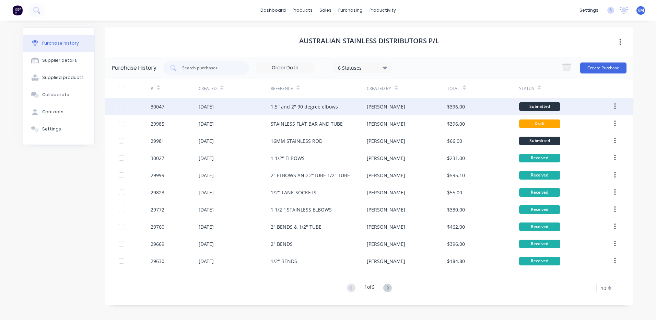
click at [330, 109] on div "1.5'' and 2'' 90 degree elbows" at bounding box center [304, 106] width 67 height 7
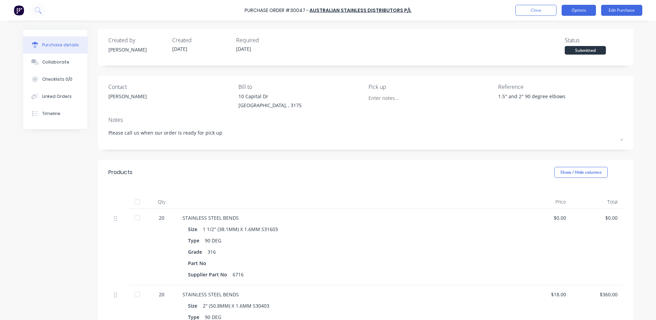
click at [582, 12] on button "Options" at bounding box center [579, 10] width 34 height 11
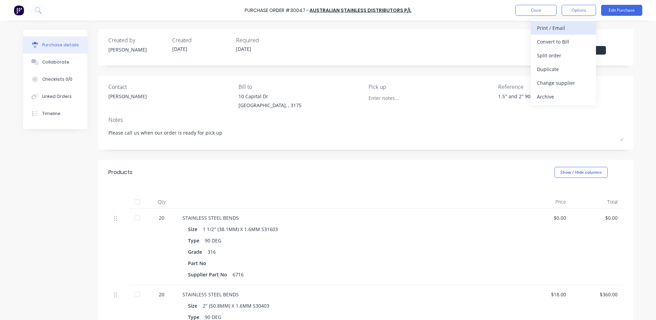
click at [566, 26] on div "Print / Email" at bounding box center [563, 28] width 53 height 10
click at [557, 53] on div "Without pricing" at bounding box center [563, 55] width 53 height 10
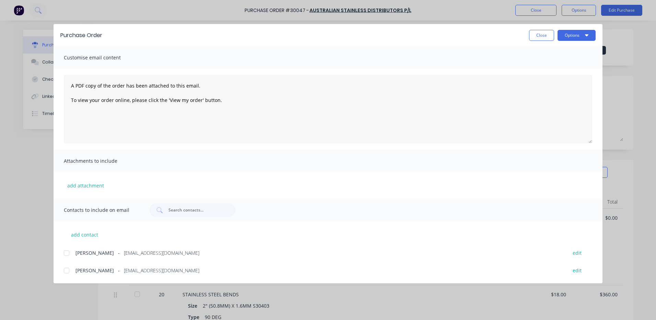
click at [73, 251] on div at bounding box center [67, 253] width 14 height 14
click at [71, 270] on div at bounding box center [67, 271] width 14 height 14
click at [579, 38] on button "Options" at bounding box center [577, 35] width 38 height 11
click at [567, 76] on div "Email" at bounding box center [563, 80] width 53 height 10
click at [543, 36] on button "Close" at bounding box center [541, 35] width 25 height 11
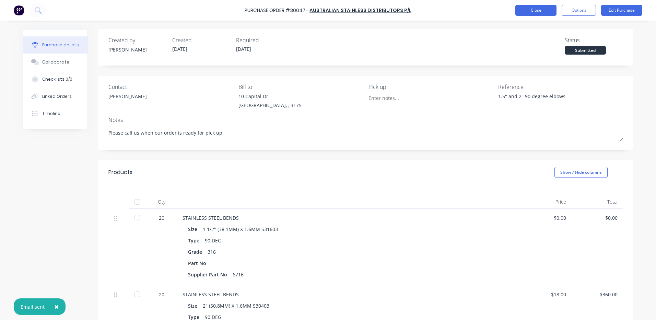
click at [541, 12] on button "Close" at bounding box center [536, 10] width 41 height 11
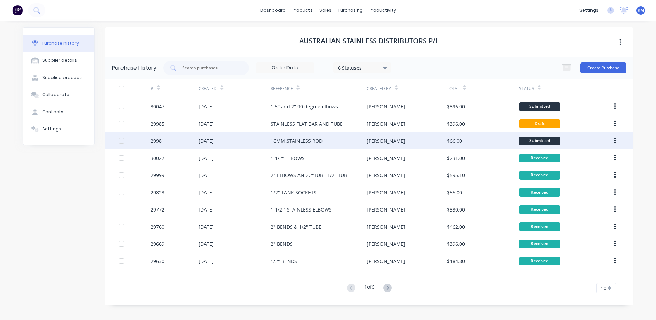
click at [200, 147] on div "[DATE]" at bounding box center [235, 140] width 72 height 17
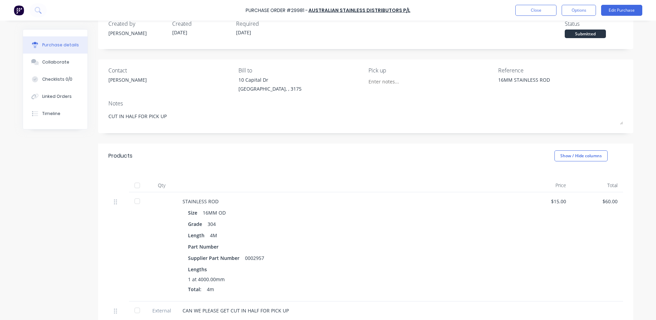
scroll to position [14, 0]
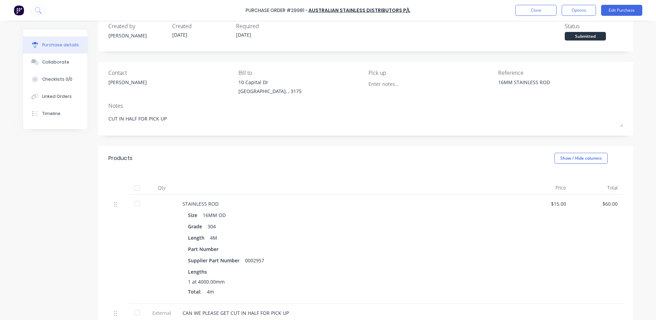
click at [133, 201] on div at bounding box center [137, 204] width 14 height 14
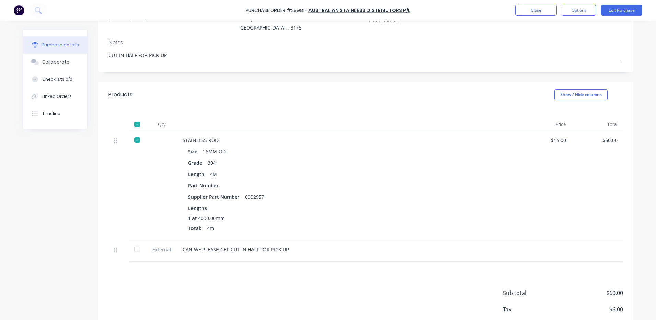
scroll to position [117, 0]
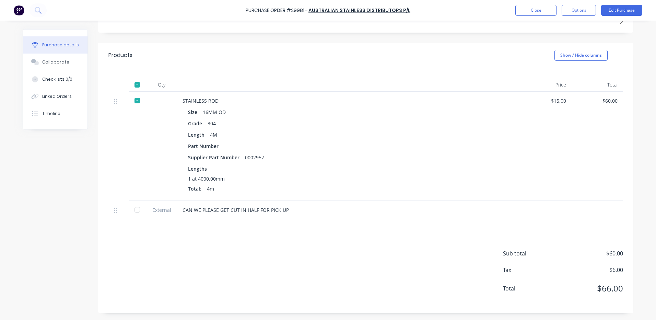
click at [136, 208] on div at bounding box center [137, 210] width 14 height 14
click at [546, 9] on button "Close" at bounding box center [536, 10] width 41 height 11
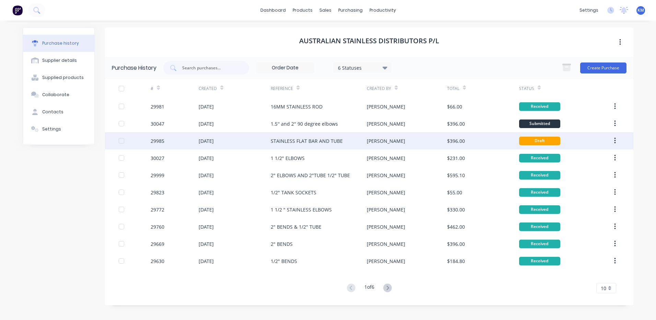
click at [277, 133] on div "STAINLESS FLAT BAR AND TUBE" at bounding box center [319, 140] width 96 height 17
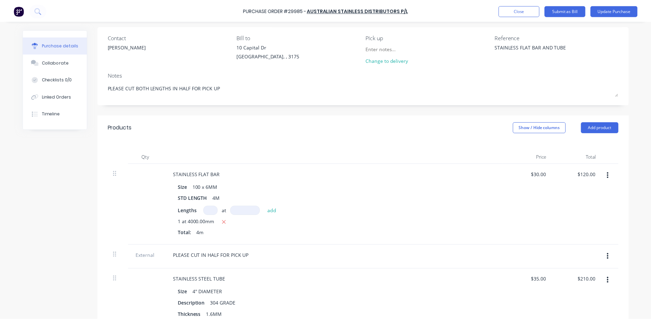
scroll to position [206, 0]
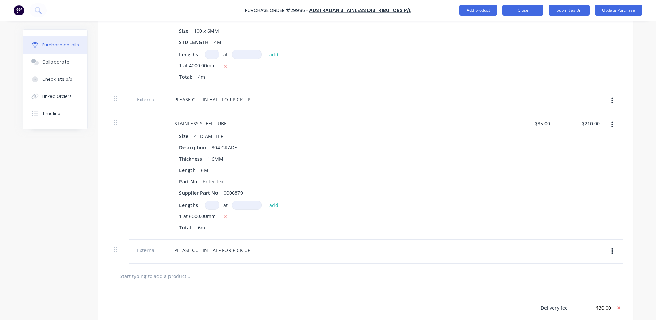
type textarea "x"
click at [506, 10] on button "Close" at bounding box center [523, 10] width 41 height 11
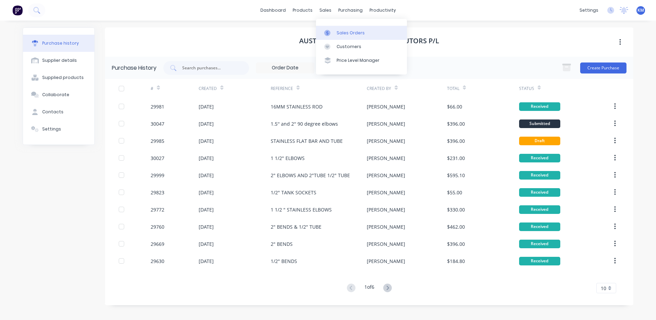
click at [332, 30] on div at bounding box center [329, 33] width 10 height 6
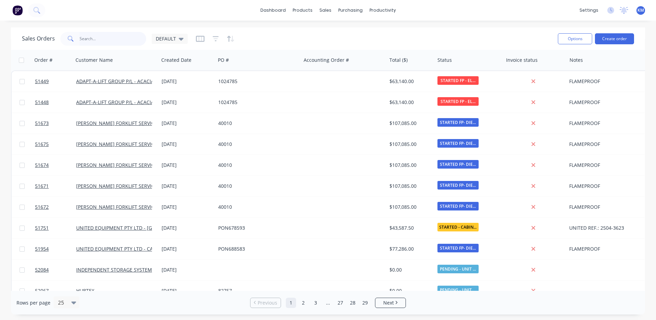
click at [120, 40] on input "text" at bounding box center [113, 39] width 67 height 14
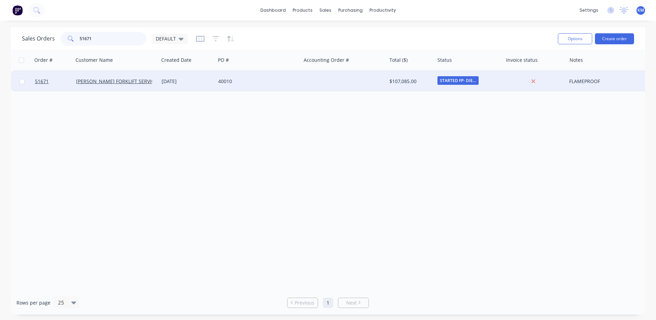
type input "51671"
click at [206, 79] on div "[DATE]" at bounding box center [187, 81] width 51 height 7
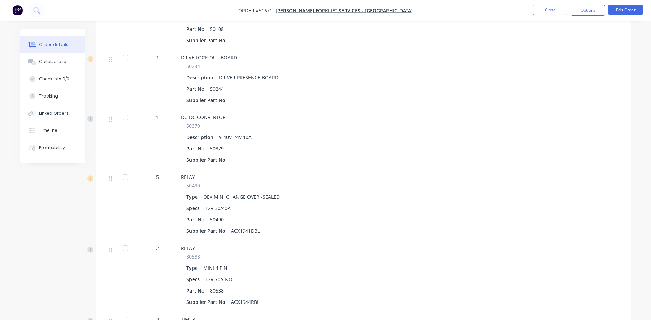
scroll to position [1785, 0]
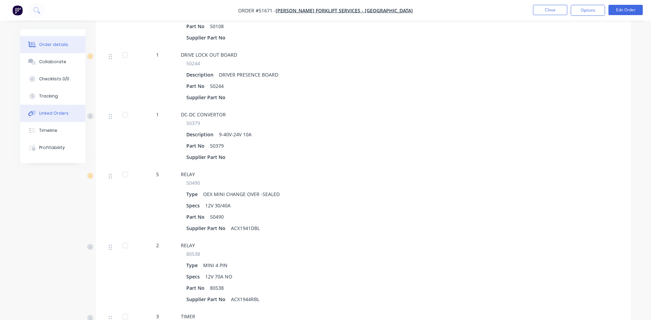
click at [41, 113] on div "Linked Orders" at bounding box center [54, 113] width 30 height 6
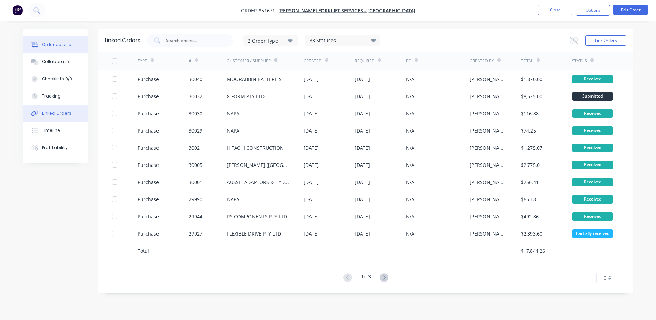
click at [55, 43] on div "Order details" at bounding box center [56, 45] width 29 height 6
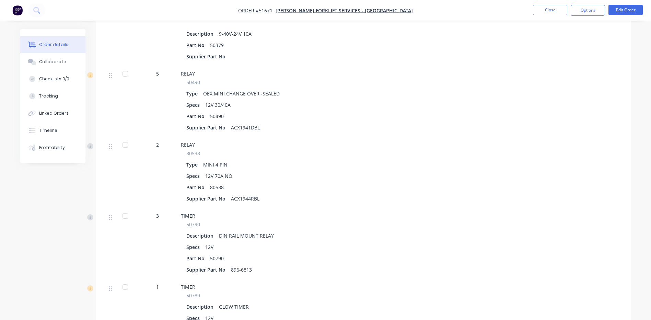
scroll to position [1888, 0]
click at [125, 207] on div at bounding box center [125, 214] width 14 height 14
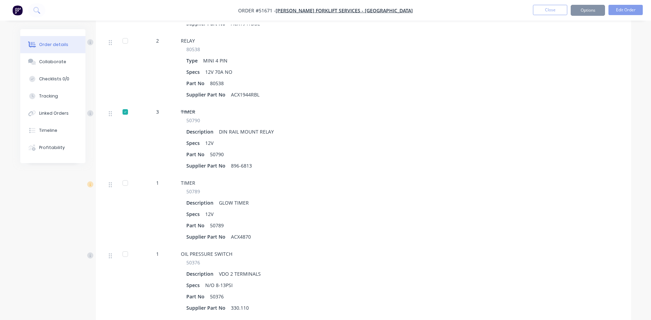
scroll to position [1991, 0]
click at [125, 175] on div at bounding box center [125, 182] width 14 height 14
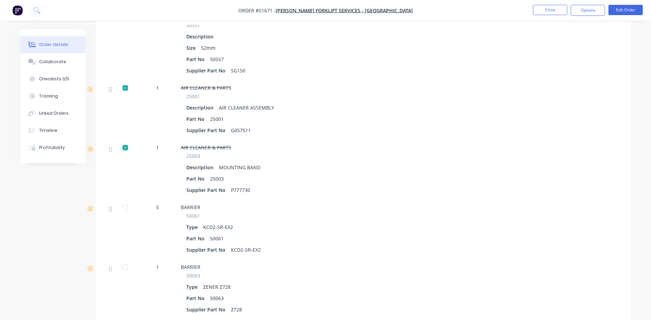
scroll to position [1442, 0]
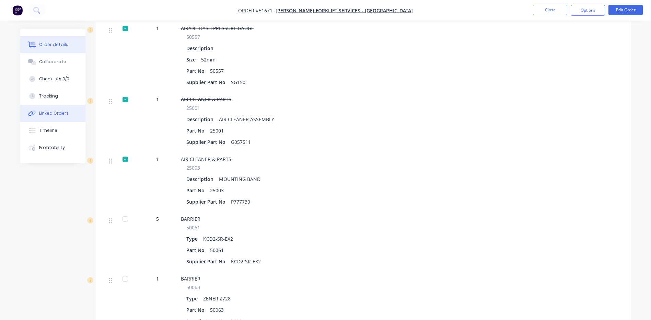
click at [61, 118] on button "Linked Orders" at bounding box center [52, 113] width 65 height 17
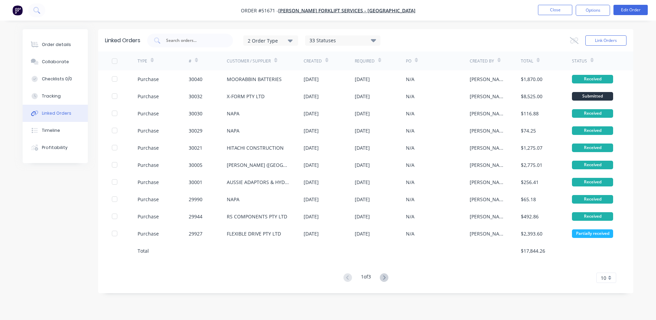
click at [379, 275] on div "1 of 3" at bounding box center [366, 278] width 49 height 10
click at [381, 275] on button at bounding box center [384, 278] width 13 height 10
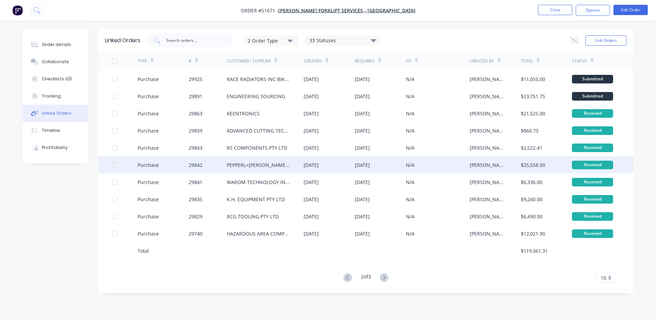
click at [322, 159] on div "[DATE]" at bounding box center [329, 164] width 51 height 17
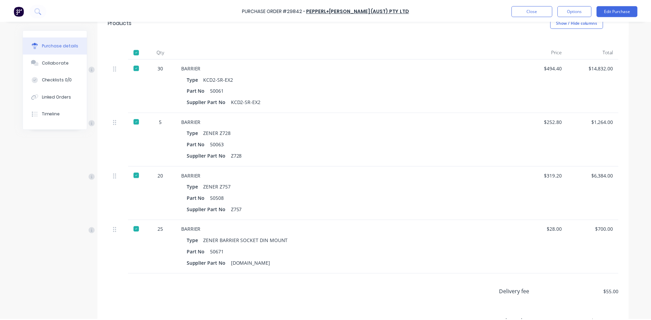
scroll to position [116, 0]
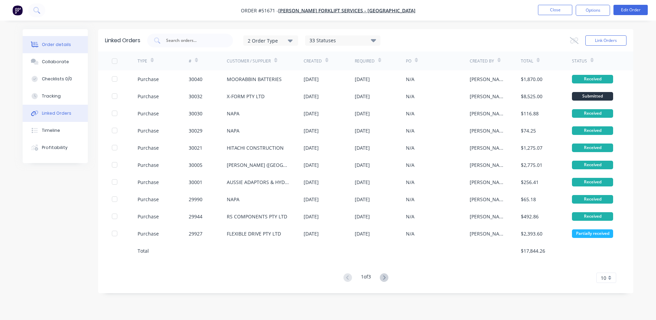
click at [69, 48] on button "Order details" at bounding box center [55, 44] width 65 height 17
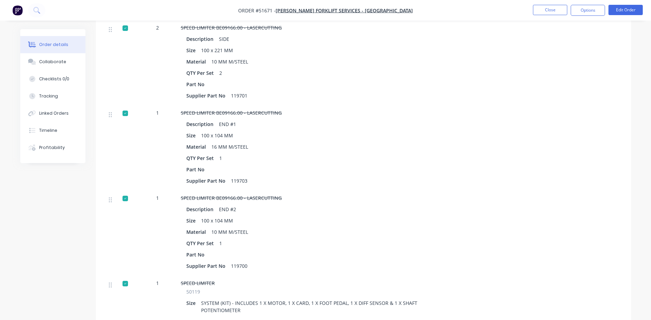
scroll to position [7440, 0]
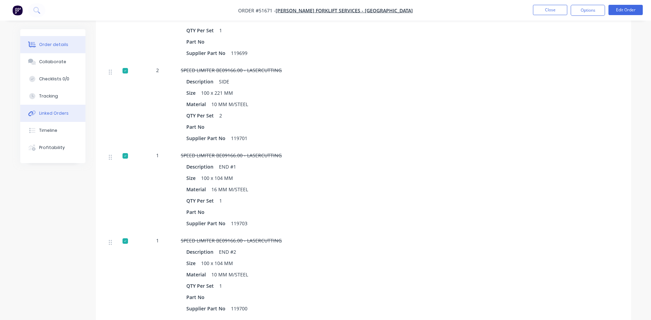
click at [46, 118] on button "Linked Orders" at bounding box center [52, 113] width 65 height 17
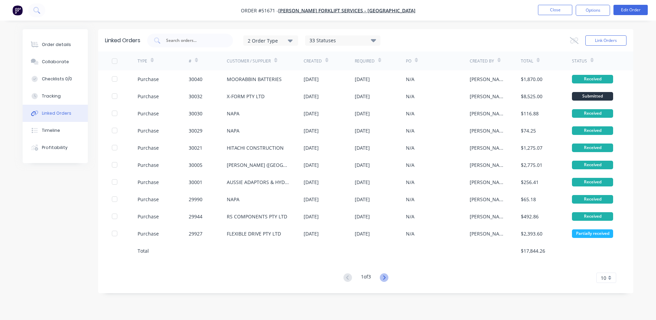
click at [388, 280] on icon at bounding box center [384, 277] width 9 height 9
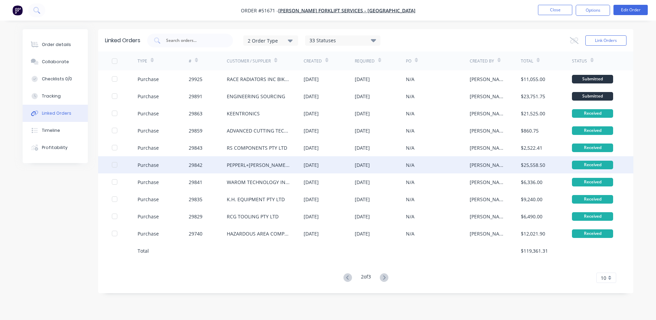
click at [286, 169] on div "PEPPERL+[PERSON_NAME] (AUST) PTY LTD" at bounding box center [265, 164] width 77 height 17
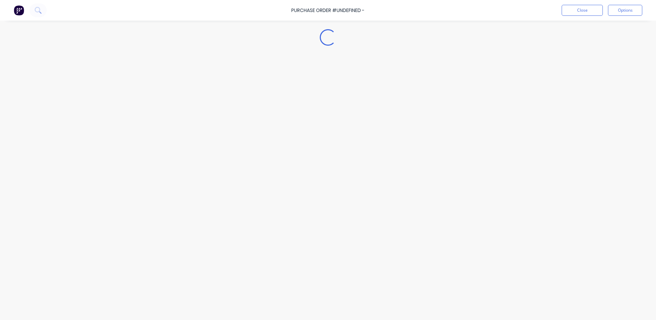
type textarea "x"
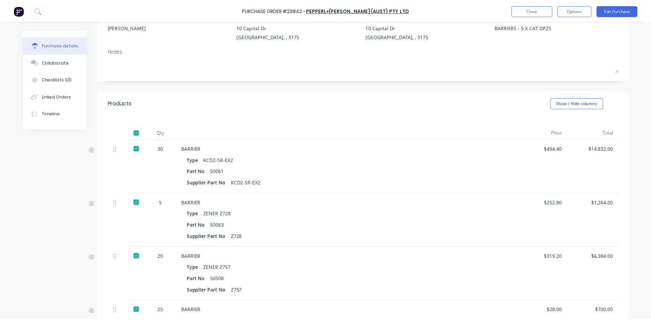
scroll to position [137, 0]
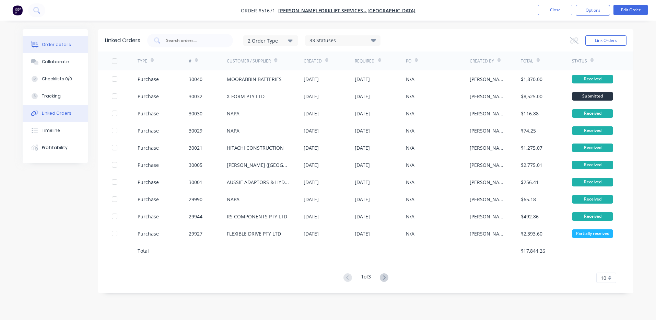
click at [49, 43] on div "Order details" at bounding box center [56, 45] width 29 height 6
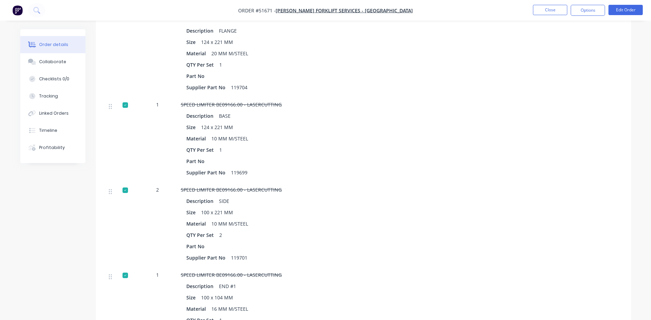
scroll to position [7215, 0]
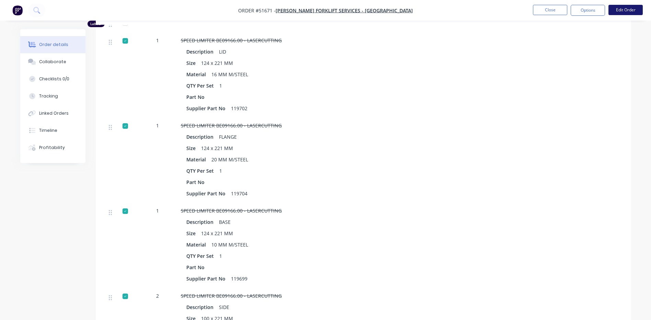
click at [620, 11] on button "Edit Order" at bounding box center [626, 10] width 34 height 10
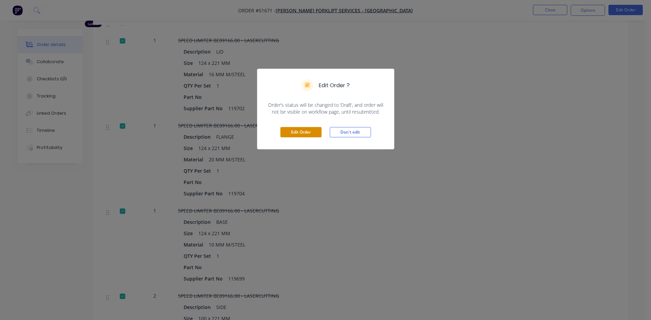
click at [287, 131] on button "Edit Order" at bounding box center [300, 132] width 41 height 10
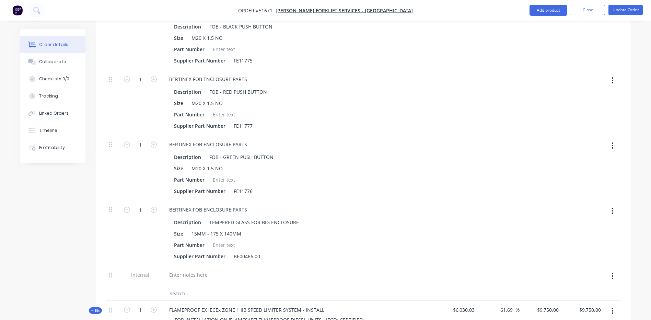
scroll to position [7611, 0]
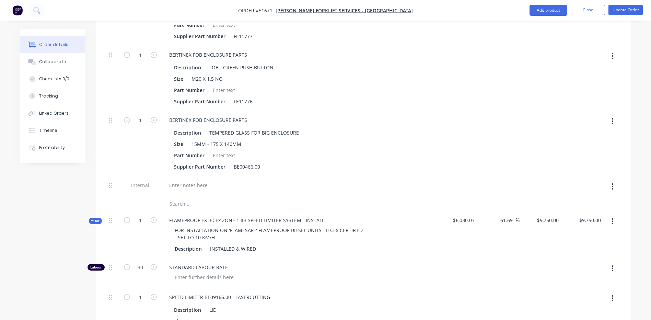
click at [617, 215] on button "button" at bounding box center [613, 221] width 16 height 12
click at [612, 234] on div "Add product to kit" at bounding box center [588, 239] width 53 height 10
click at [576, 260] on button "Product catalogue" at bounding box center [588, 267] width 65 height 14
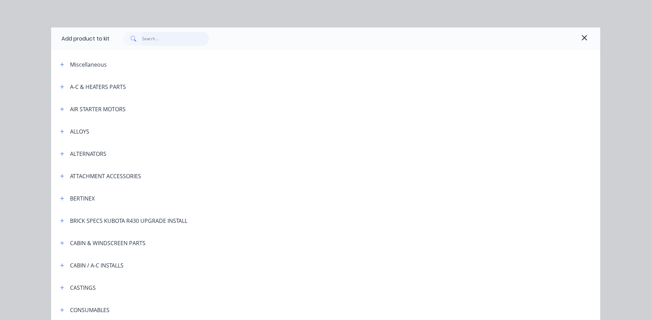
click at [197, 37] on input "text" at bounding box center [175, 39] width 67 height 14
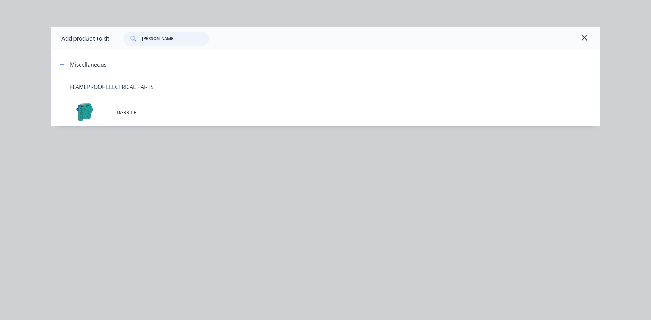
type input "barri"
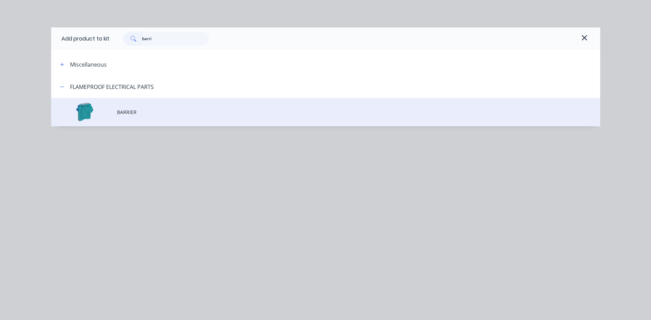
click at [174, 117] on td "BARRIER" at bounding box center [358, 112] width 483 height 28
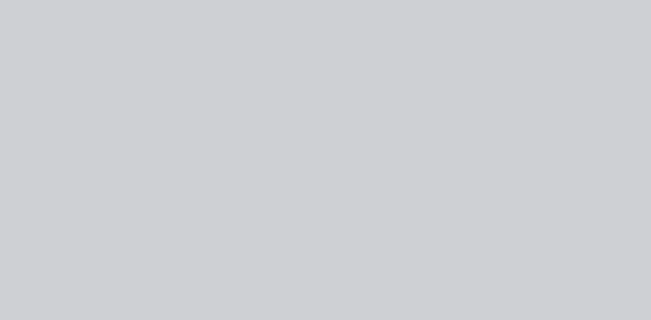
type input "$10,266.1168"
type input "$10,266.12"
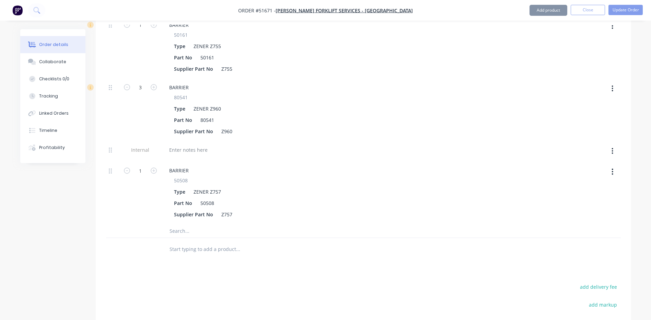
scroll to position [8364, 0]
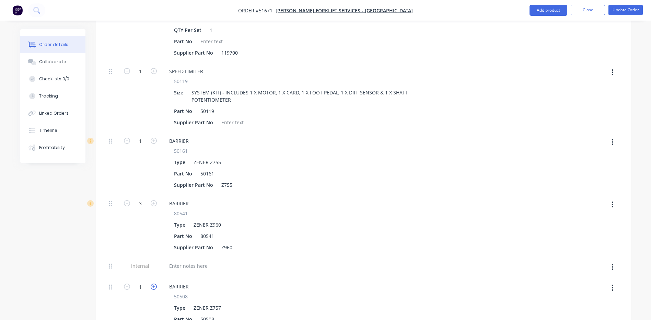
click at [153, 284] on icon "button" at bounding box center [154, 287] width 6 height 6
type input "$11,814.4673"
type input "$11,814.47"
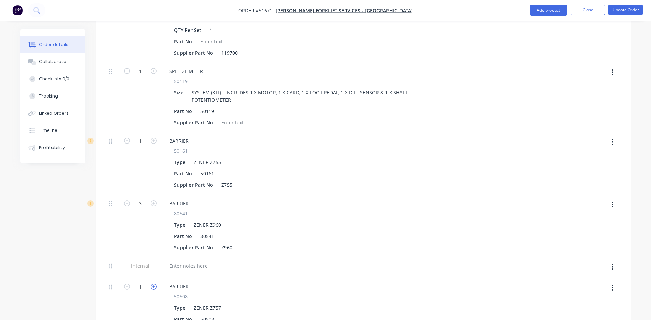
type input "4"
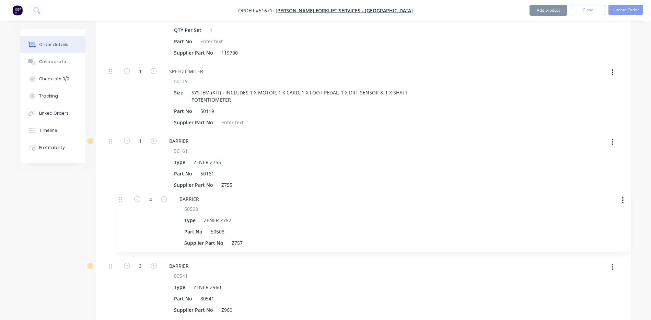
scroll to position [8365, 0]
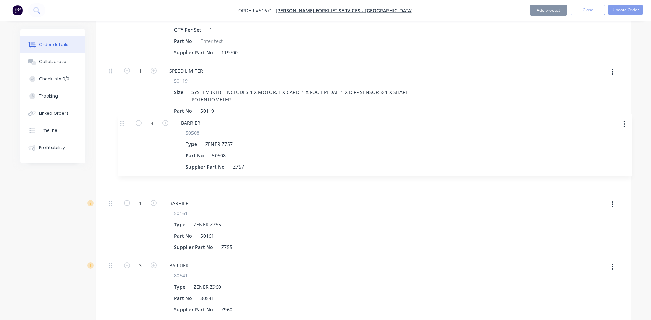
drag, startPoint x: 109, startPoint y: 254, endPoint x: 119, endPoint y: 115, distance: 139.1
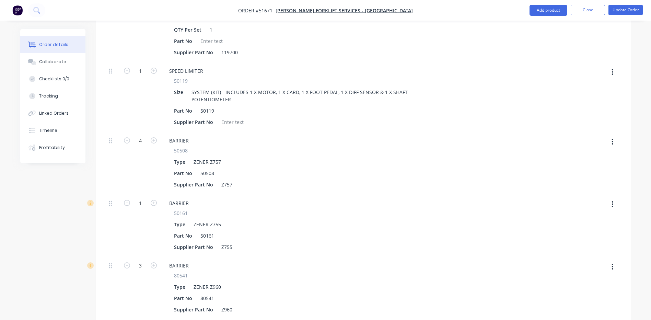
click at [608, 198] on button "button" at bounding box center [613, 204] width 16 height 12
click at [575, 245] on div "Delete" at bounding box center [588, 250] width 53 height 10
type input "$11,290.5894"
type input "$11,290.59"
click at [616, 198] on button "button" at bounding box center [613, 204] width 16 height 12
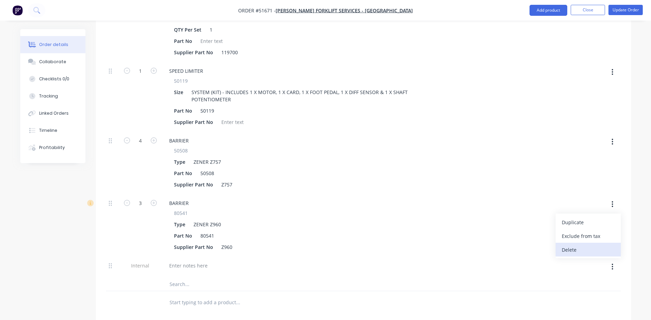
click at [587, 245] on div "Delete" at bounding box center [588, 250] width 53 height 10
type input "$9,799.9624"
type input "$9,799.96"
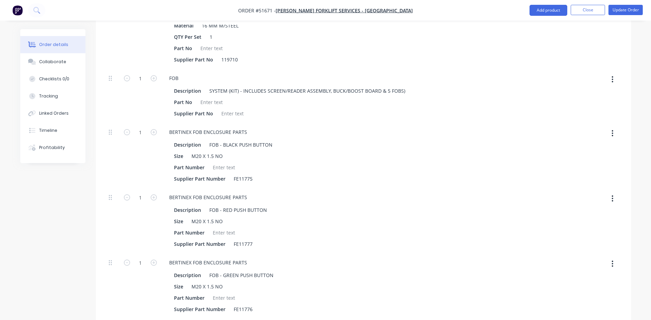
scroll to position [7609, 0]
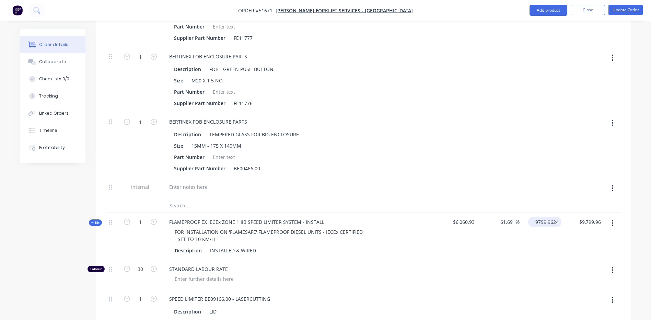
click at [541, 217] on input "9799.9624" at bounding box center [546, 222] width 31 height 10
type input "9750"
click at [554, 199] on div at bounding box center [363, 206] width 515 height 14
type input "60.87"
type input "$9,750.00"
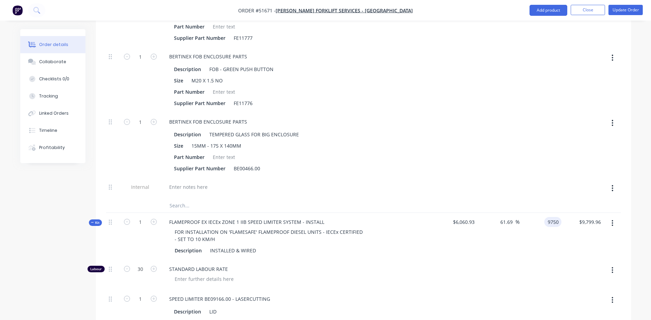
type input "$9,750.00"
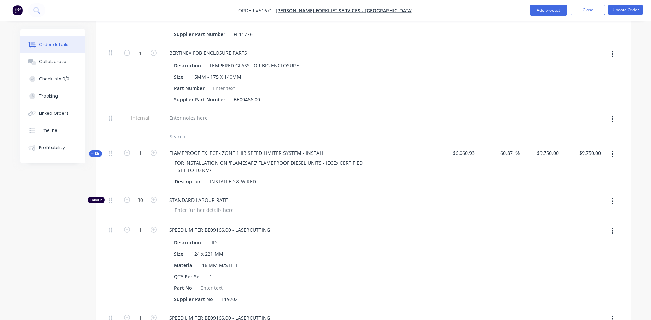
scroll to position [7678, 0]
click at [613, 151] on icon "button" at bounding box center [613, 155] width 2 height 8
click at [600, 168] on div "Add product to kit" at bounding box center [588, 173] width 53 height 10
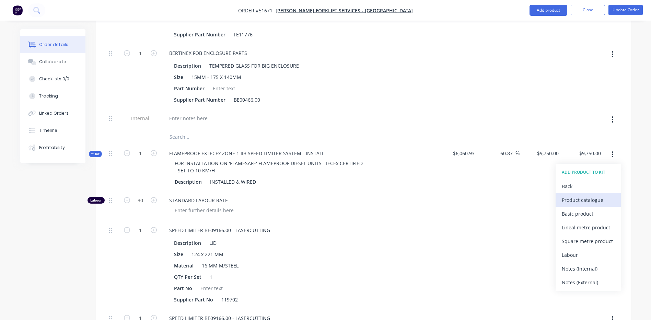
click at [597, 193] on button "Product catalogue" at bounding box center [588, 200] width 65 height 14
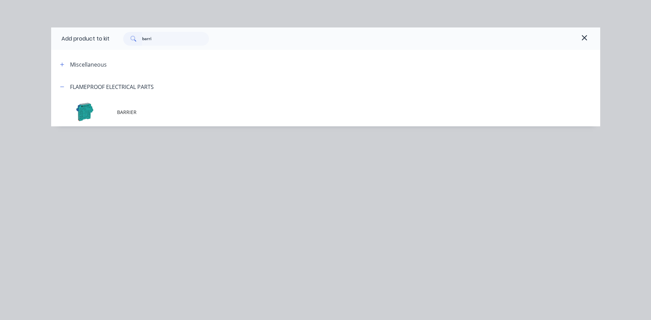
click at [123, 119] on td "BARRIER" at bounding box center [358, 112] width 483 height 28
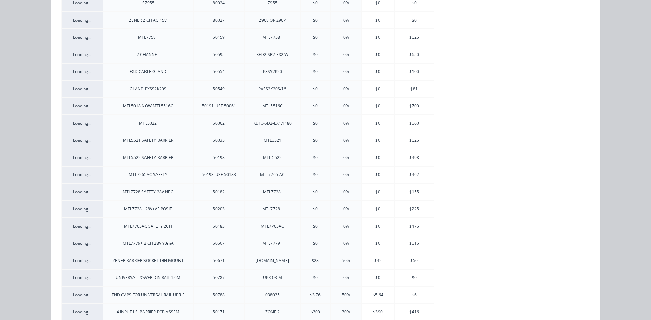
scroll to position [318, 0]
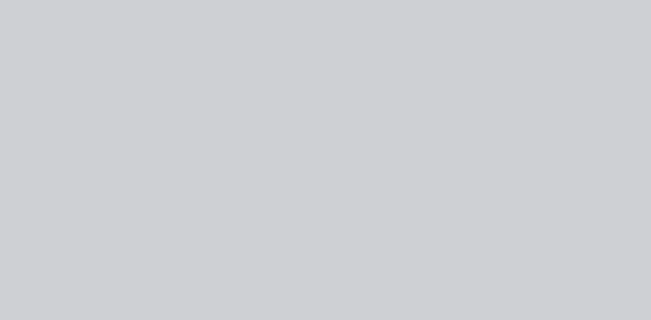
type input "$9,795.0426"
type input "$9,795.04"
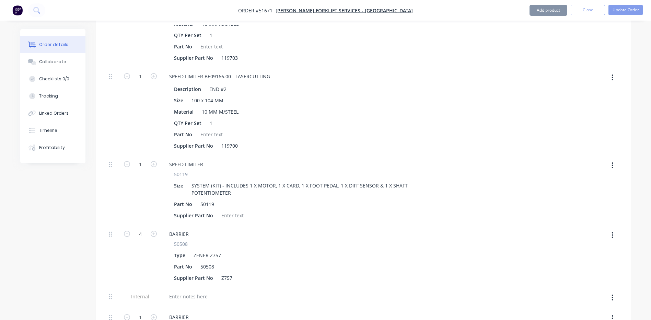
scroll to position [8267, 0]
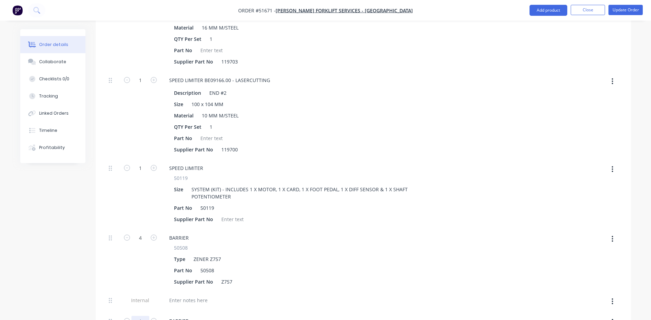
click at [142, 316] on input "1" at bounding box center [140, 321] width 18 height 10
type input "4"
click at [367, 277] on div "Supplier Part No Z757" at bounding box center [296, 282] width 251 height 10
type input "$9,930.1704"
type input "$9,930.17"
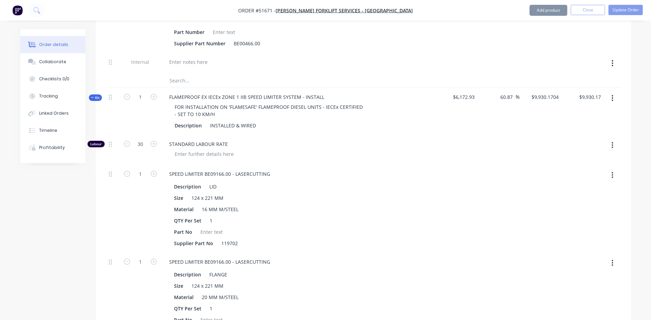
scroll to position [7649, 0]
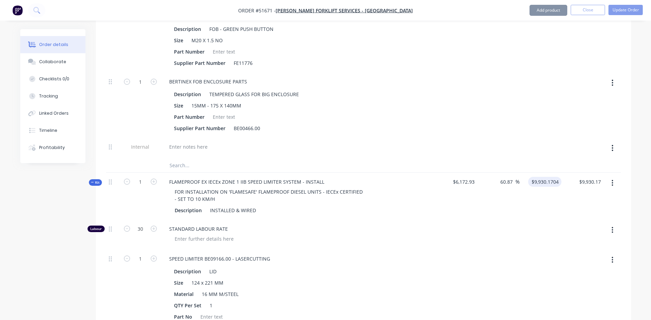
click at [547, 177] on input "$9,930.1704" at bounding box center [546, 182] width 31 height 10
type input "9750"
click at [565, 138] on div at bounding box center [583, 148] width 42 height 21
type input "57.95"
type input "$9,750.00"
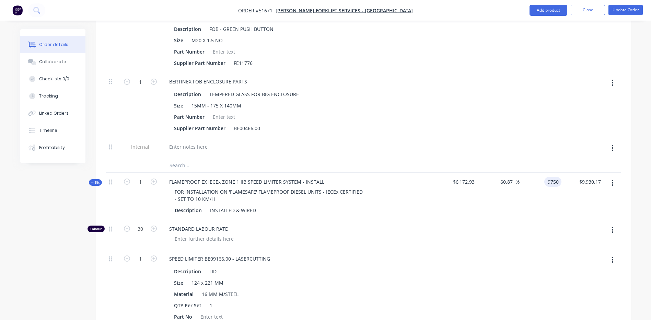
type input "$9,750.00"
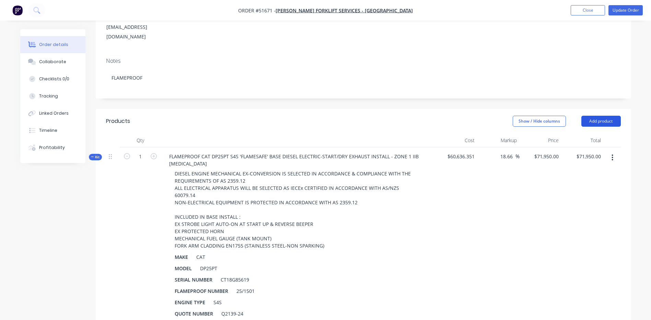
scroll to position [112, 0]
click at [614, 152] on button "button" at bounding box center [613, 158] width 16 height 12
click at [605, 171] on div "Add product to kit" at bounding box center [588, 176] width 53 height 10
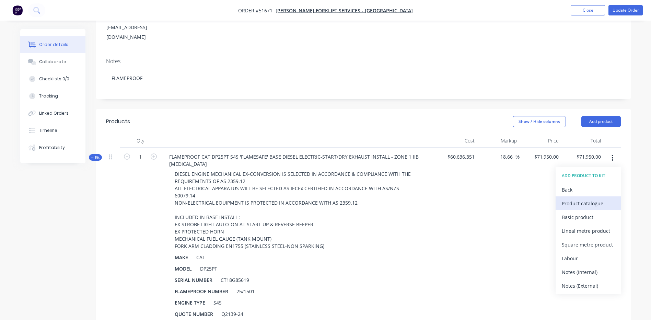
click at [570, 198] on div "Product catalogue" at bounding box center [588, 203] width 53 height 10
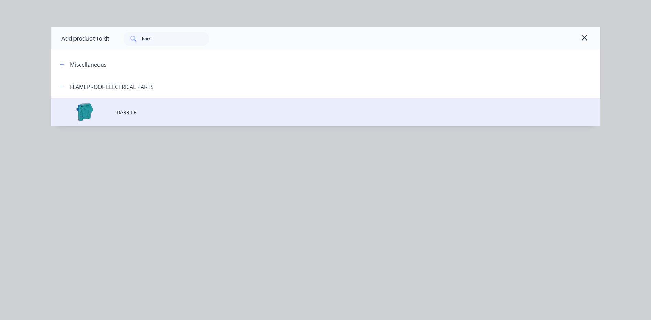
click at [192, 101] on td "BARRIER" at bounding box center [358, 112] width 483 height 28
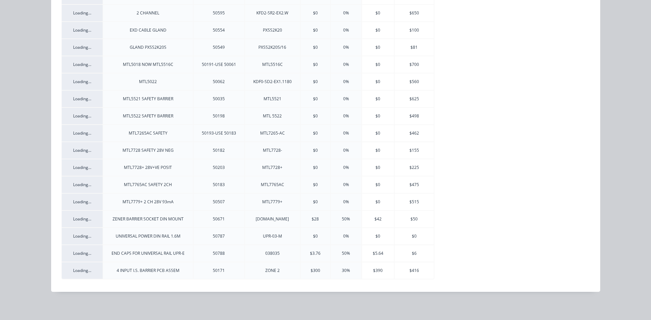
scroll to position [318, 0]
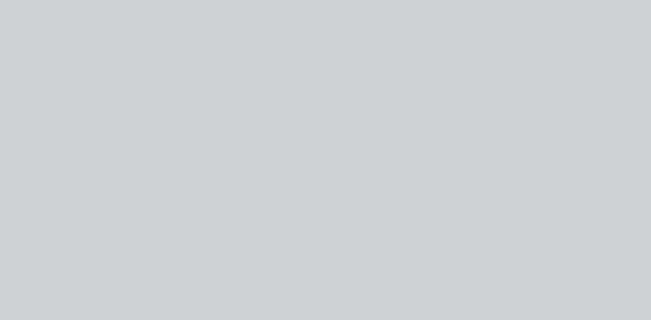
type input "$71,983.2243"
type input "$71,983.22"
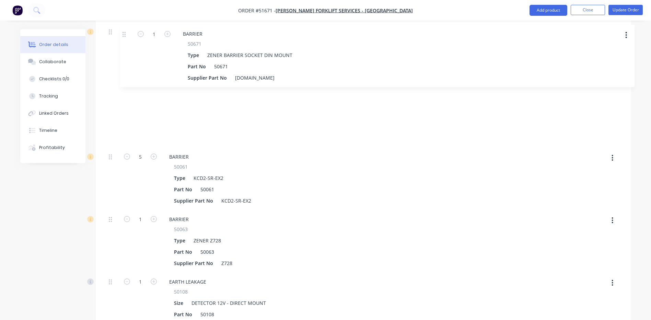
scroll to position [1645, 0]
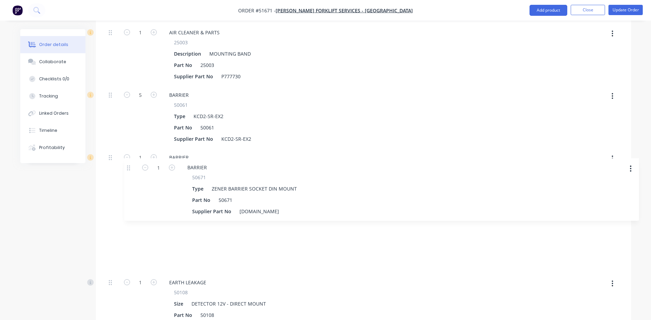
drag, startPoint x: 111, startPoint y: 218, endPoint x: 129, endPoint y: 166, distance: 55.1
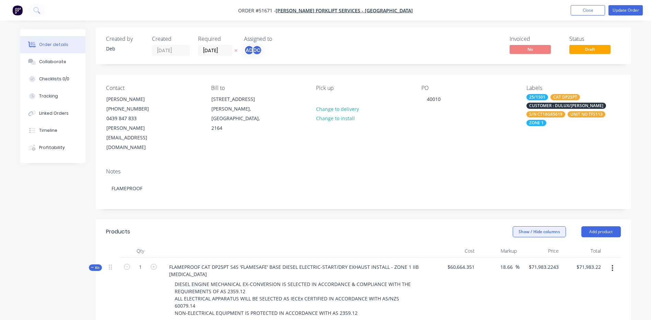
scroll to position [0, 0]
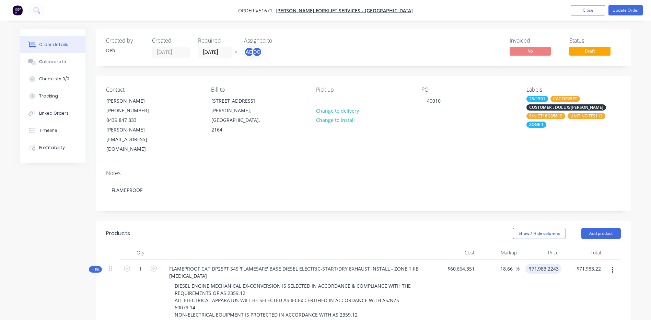
type input "71983.2243"
click at [551, 264] on input "71983.2243" at bounding box center [544, 269] width 33 height 10
click at [68, 66] on button "Collaborate" at bounding box center [52, 61] width 65 height 17
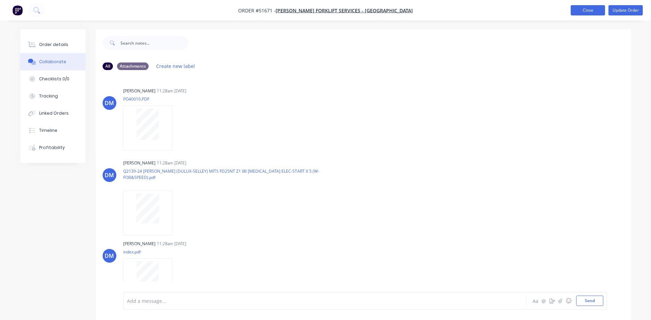
click at [578, 10] on button "Close" at bounding box center [588, 10] width 34 height 10
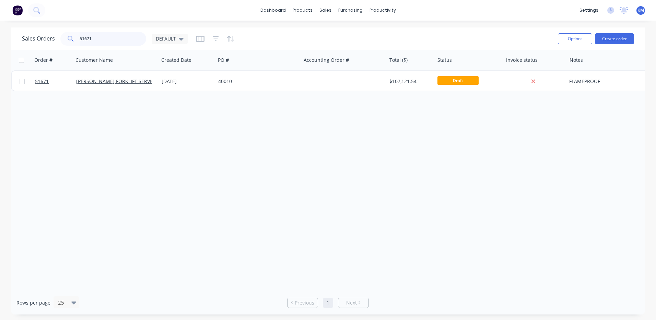
click at [109, 37] on input "51671" at bounding box center [113, 39] width 67 height 14
type input "51672"
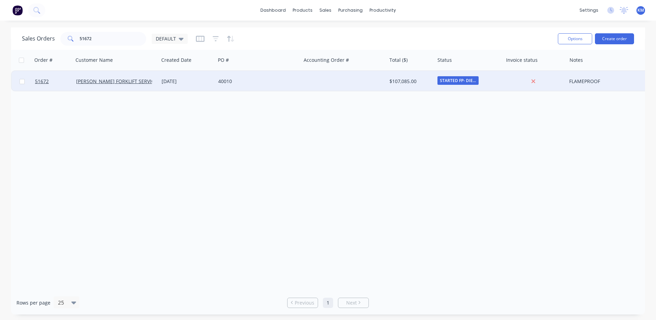
click at [205, 81] on div "[DATE]" at bounding box center [187, 81] width 51 height 7
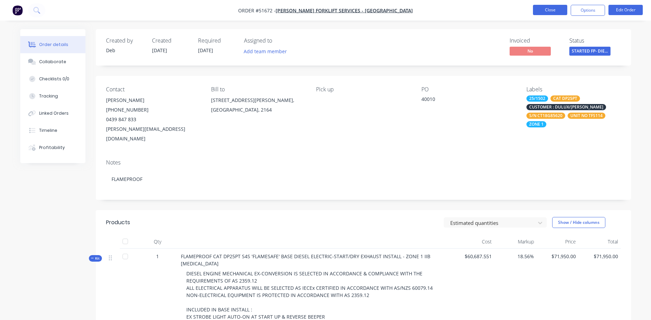
click at [541, 9] on button "Close" at bounding box center [550, 10] width 34 height 10
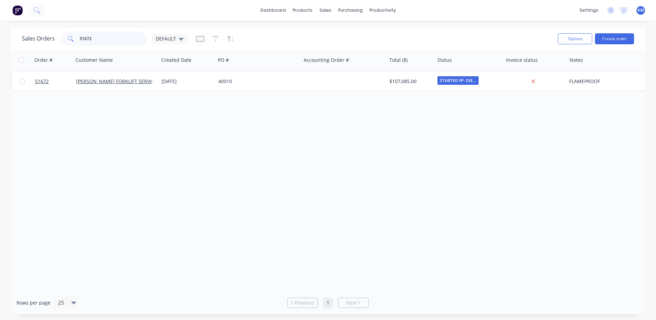
click at [115, 44] on input "51672" at bounding box center [113, 39] width 67 height 14
type input "51671"
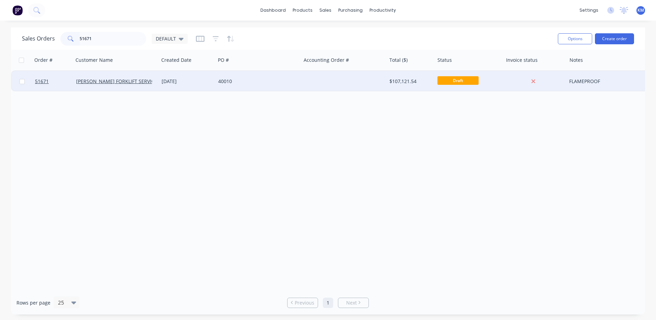
click at [227, 78] on div "40010" at bounding box center [258, 81] width 85 height 21
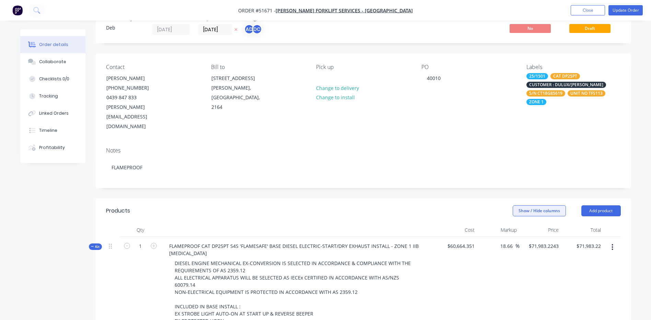
scroll to position [34, 0]
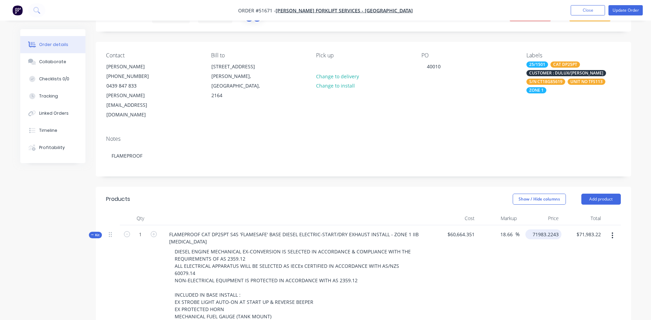
click at [545, 229] on input "71983.2243" at bounding box center [544, 234] width 33 height 10
type input "71950"
type input "18.6"
type input "$71,950.00"
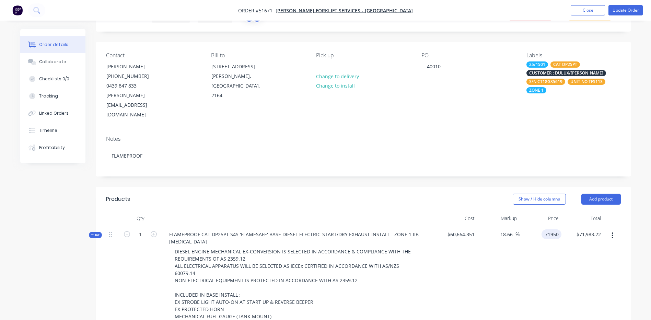
type input "$71,950.00"
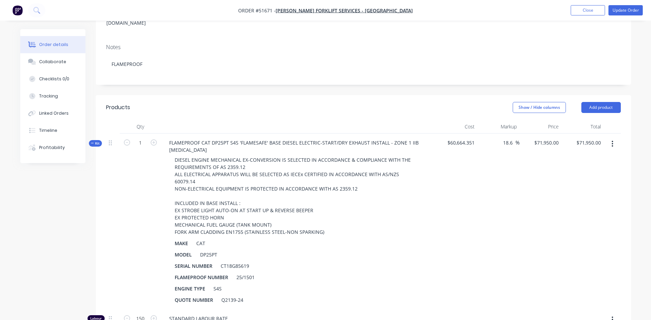
scroll to position [0, 0]
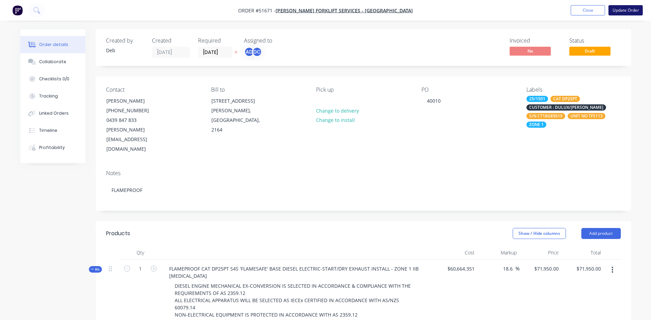
click at [631, 9] on button "Update Order" at bounding box center [626, 10] width 34 height 10
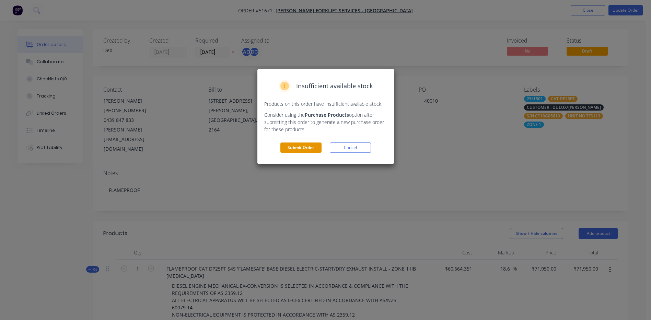
click at [291, 151] on button "Submit Order" at bounding box center [300, 147] width 41 height 10
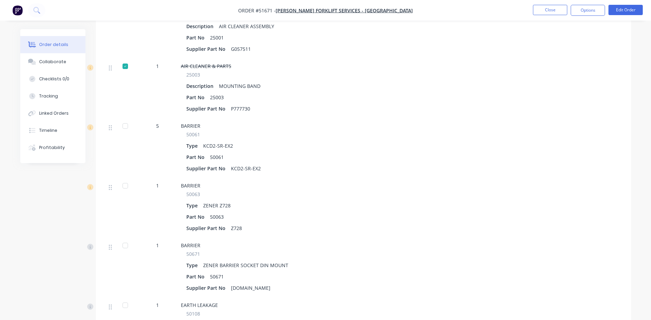
scroll to position [1510, 0]
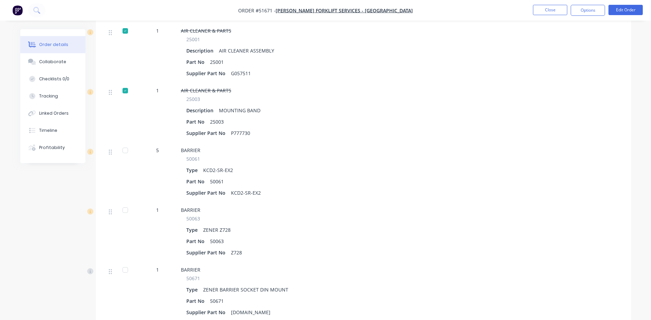
click at [129, 143] on div at bounding box center [125, 150] width 14 height 14
click at [126, 203] on div at bounding box center [125, 210] width 14 height 14
click at [125, 263] on div at bounding box center [125, 270] width 14 height 14
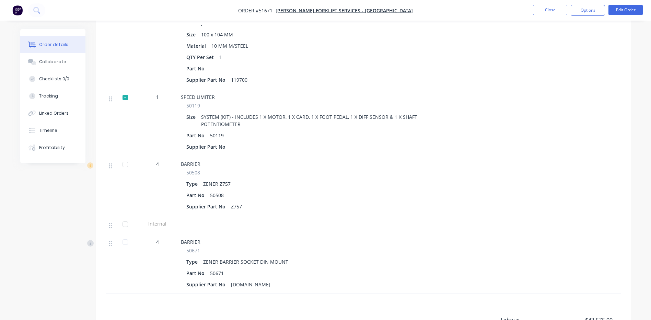
scroll to position [7765, 0]
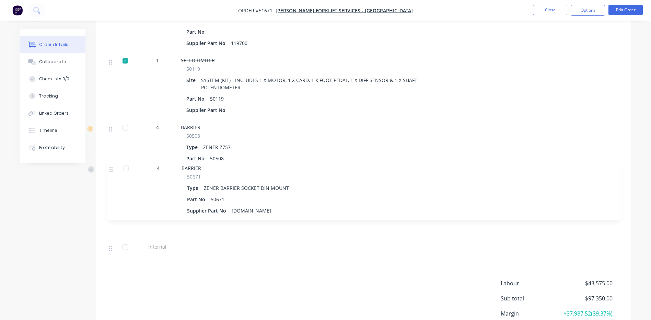
drag, startPoint x: 110, startPoint y: 182, endPoint x: 110, endPoint y: 166, distance: 15.8
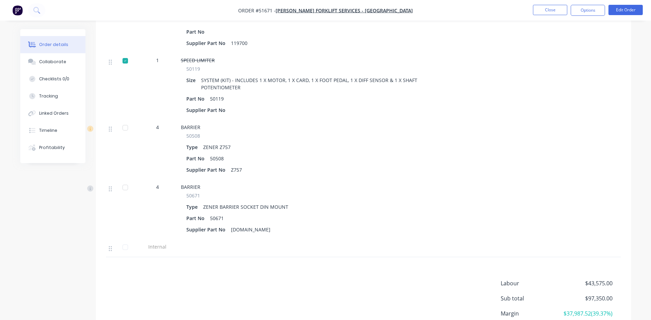
click at [124, 121] on div at bounding box center [125, 128] width 14 height 14
click at [126, 181] on div at bounding box center [125, 188] width 14 height 14
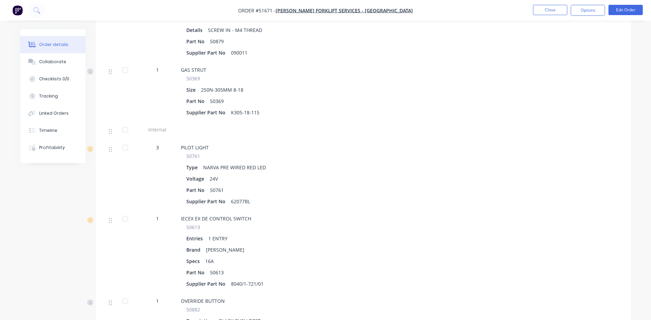
scroll to position [3337, 0]
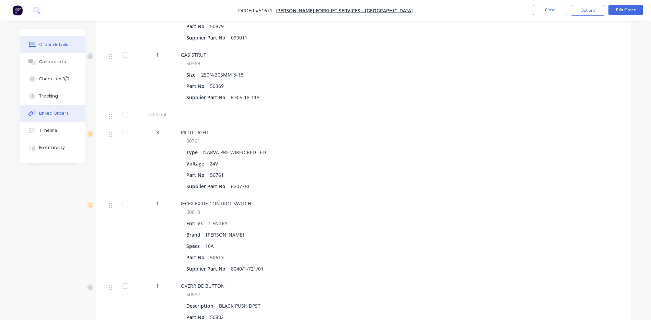
click at [58, 118] on button "Linked Orders" at bounding box center [52, 113] width 65 height 17
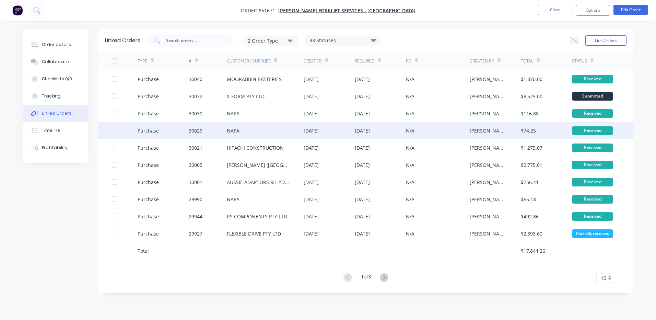
click at [280, 123] on div "NAPA" at bounding box center [265, 130] width 77 height 17
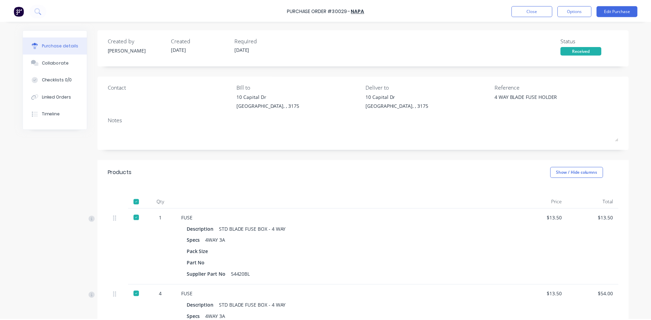
scroll to position [137, 0]
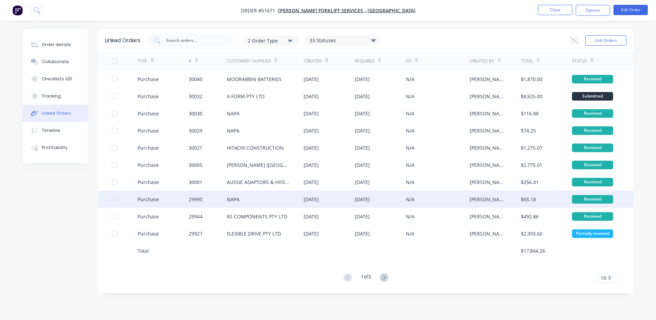
click at [301, 195] on div "NAPA" at bounding box center [265, 199] width 77 height 17
type textarea "x"
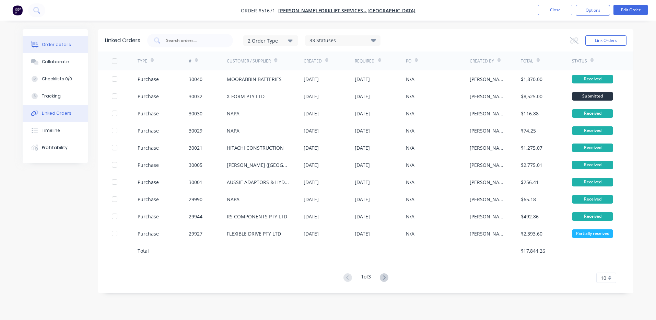
click at [80, 47] on button "Order details" at bounding box center [55, 44] width 65 height 17
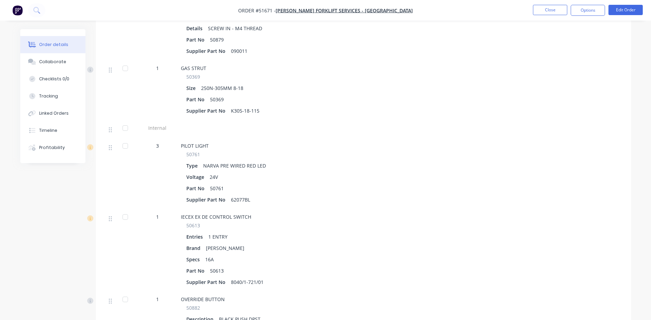
scroll to position [3330, 0]
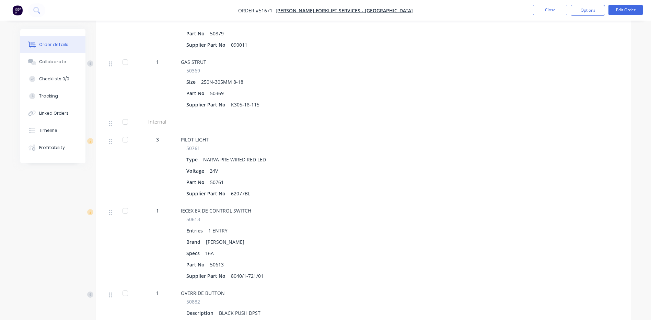
click at [124, 133] on div at bounding box center [125, 140] width 14 height 14
click at [131, 204] on div at bounding box center [125, 211] width 14 height 14
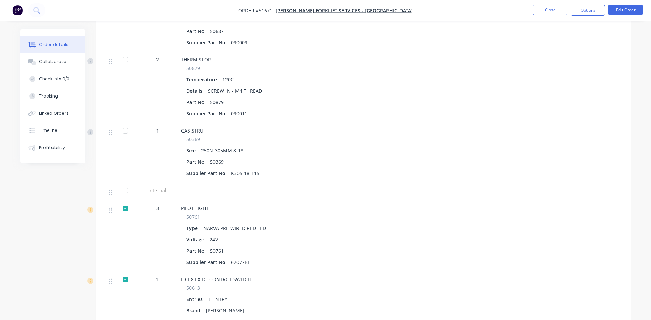
scroll to position [3227, 0]
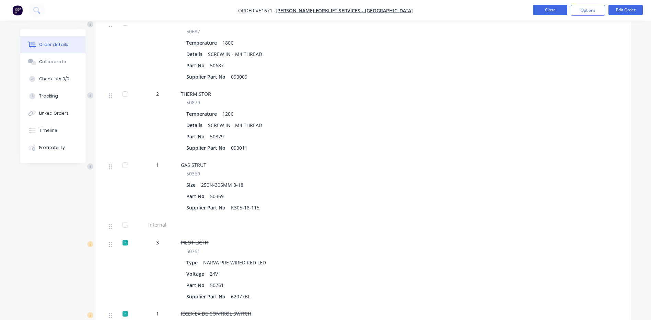
click at [536, 11] on button "Close" at bounding box center [550, 10] width 34 height 10
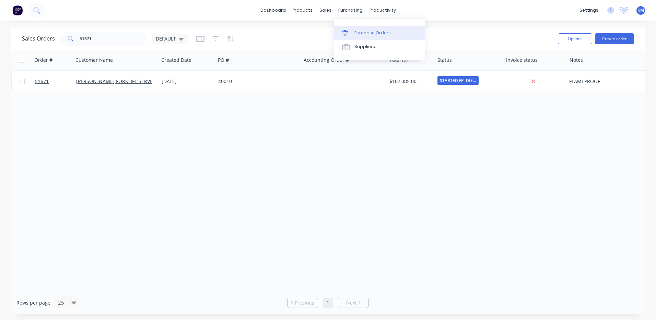
click at [356, 35] on div "Purchase Orders" at bounding box center [373, 33] width 36 height 6
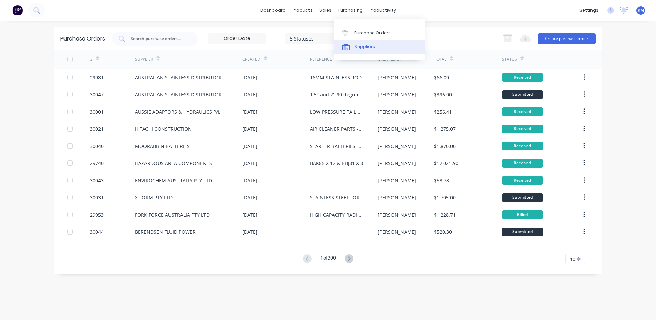
click at [355, 45] on div "Suppliers" at bounding box center [365, 47] width 21 height 6
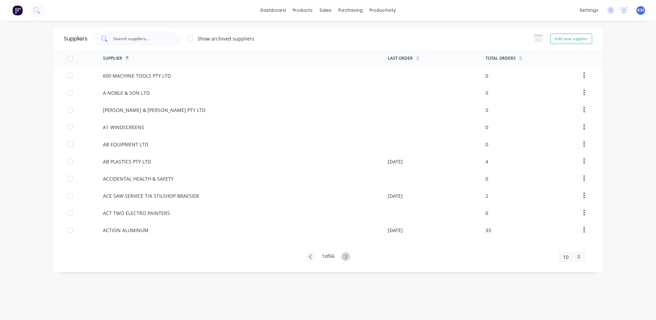
click at [153, 41] on input "text" at bounding box center [141, 38] width 57 height 7
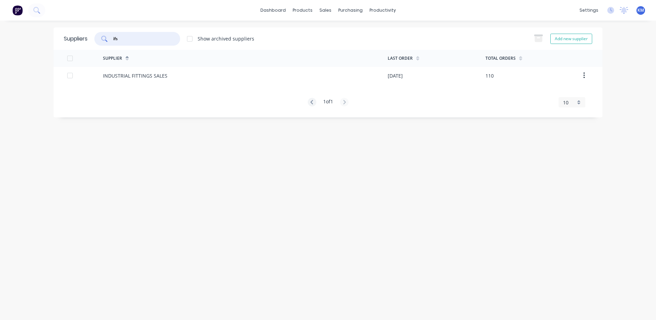
type input "ifs"
click at [171, 81] on div "INDUSTRIAL FITTINGS SALES" at bounding box center [245, 75] width 285 height 17
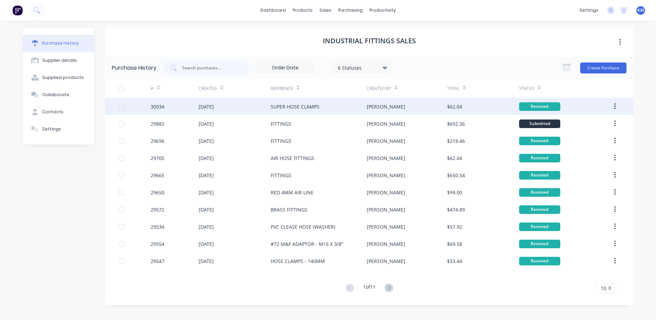
click at [251, 102] on div "24 Sep 2025" at bounding box center [235, 106] width 72 height 17
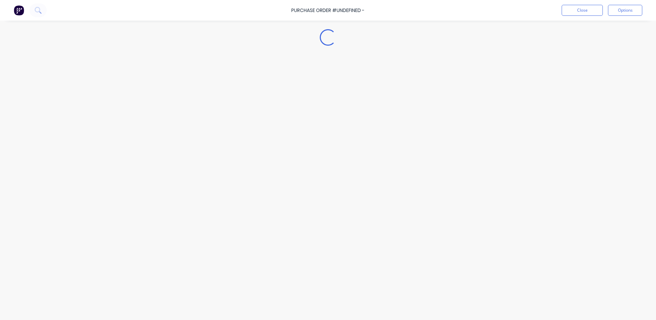
type textarea "x"
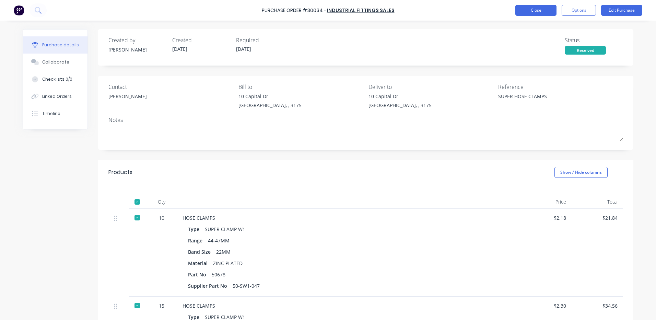
click at [539, 7] on button "Close" at bounding box center [536, 10] width 41 height 11
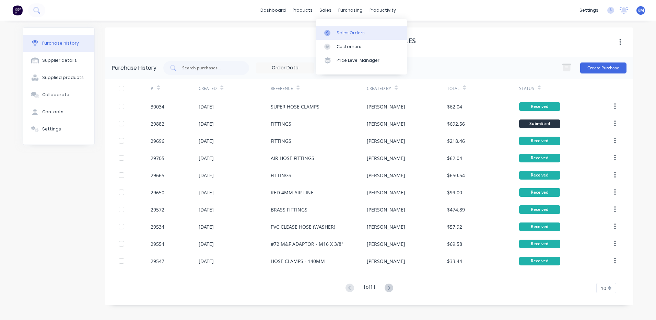
click at [342, 37] on link "Sales Orders" at bounding box center [361, 33] width 91 height 14
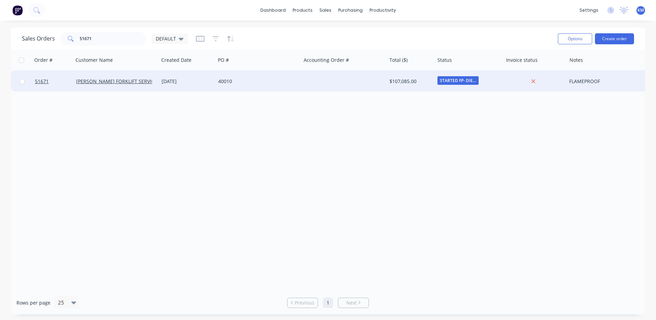
click at [169, 88] on div "[DATE]" at bounding box center [187, 81] width 57 height 21
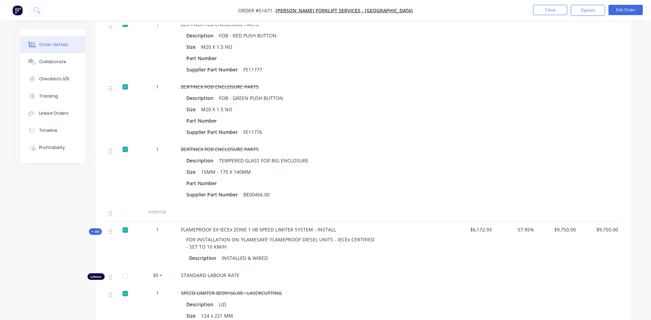
scroll to position [7581, 0]
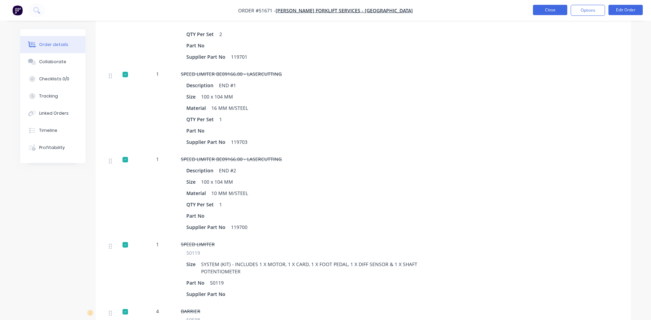
click at [540, 7] on button "Close" at bounding box center [550, 10] width 34 height 10
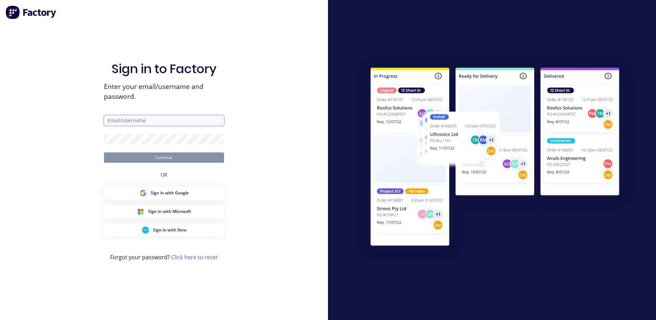
type input "kyle@forktorque.com.au"
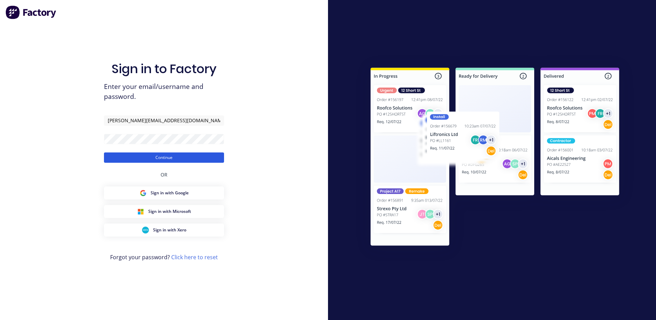
click at [186, 157] on button "Continue" at bounding box center [164, 157] width 120 height 10
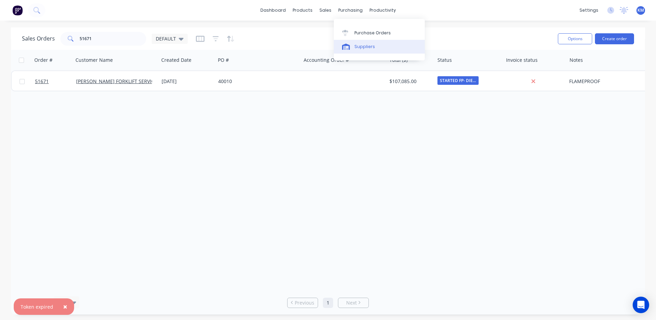
click at [354, 44] on link "Suppliers" at bounding box center [379, 47] width 91 height 14
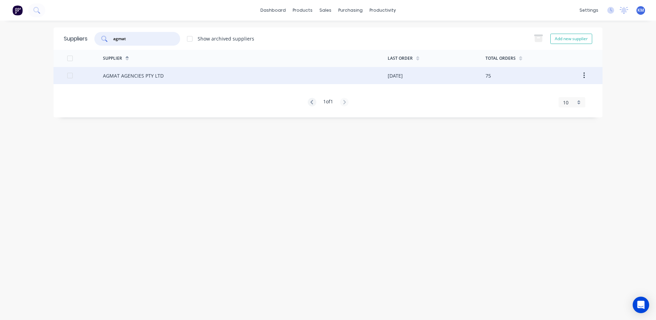
type input "agmat"
click at [196, 83] on div "AGMAT AGENCIES PTY LTD" at bounding box center [245, 75] width 285 height 17
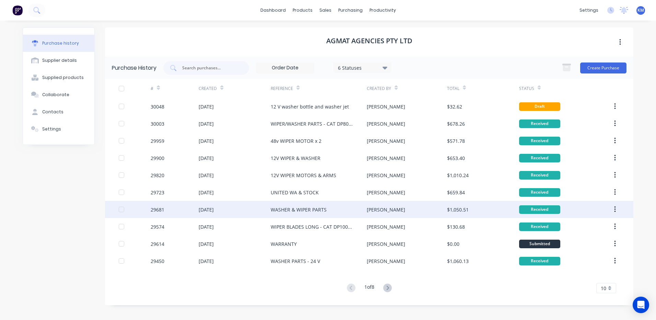
click at [323, 210] on div "WASHER & WIPER PARTS" at bounding box center [299, 209] width 56 height 7
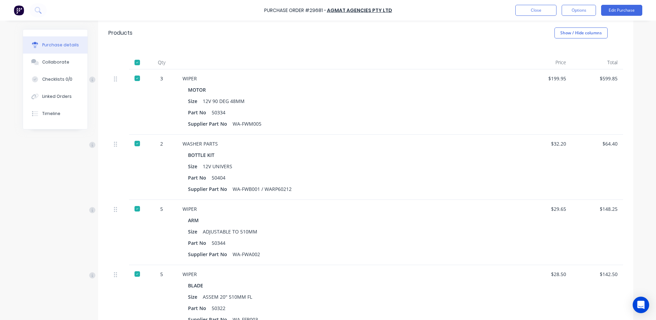
scroll to position [137, 0]
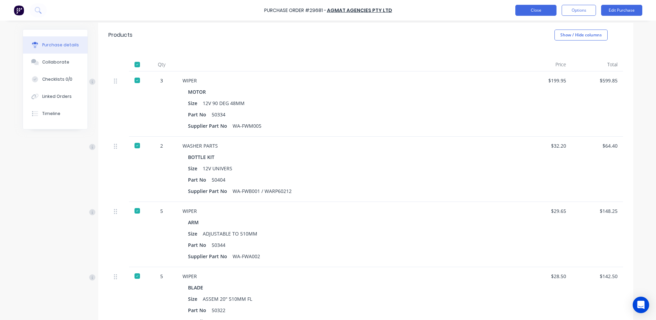
click at [546, 10] on button "Close" at bounding box center [536, 10] width 41 height 11
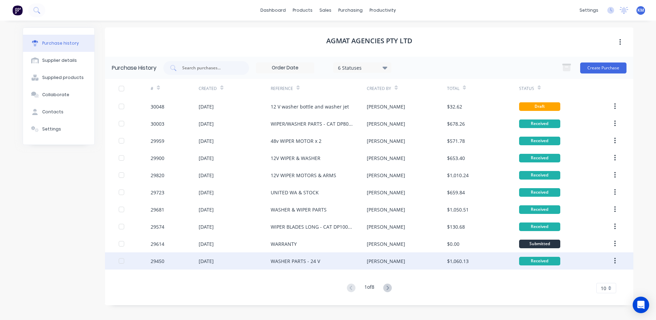
click at [374, 263] on div "Kyle" at bounding box center [386, 260] width 38 height 7
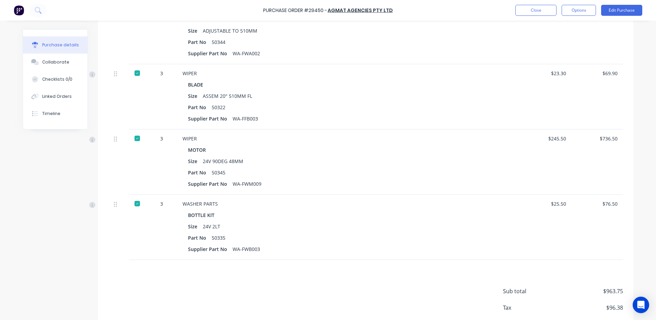
scroll to position [240, 0]
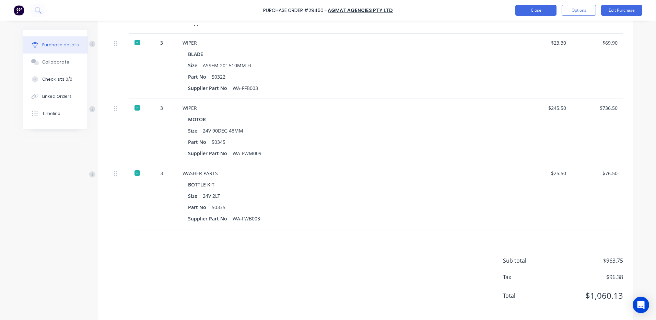
click at [539, 14] on button "Close" at bounding box center [536, 10] width 41 height 11
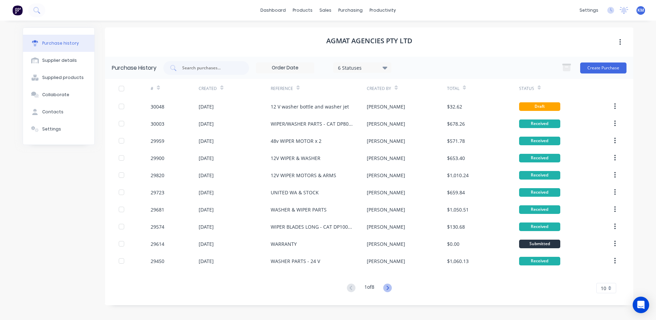
click at [391, 291] on icon at bounding box center [387, 288] width 9 height 9
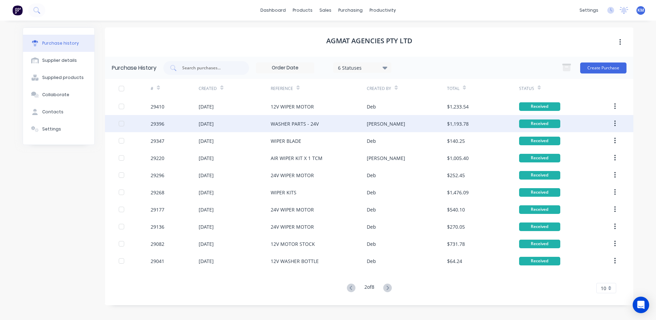
click at [393, 129] on div "[PERSON_NAME]" at bounding box center [407, 123] width 80 height 17
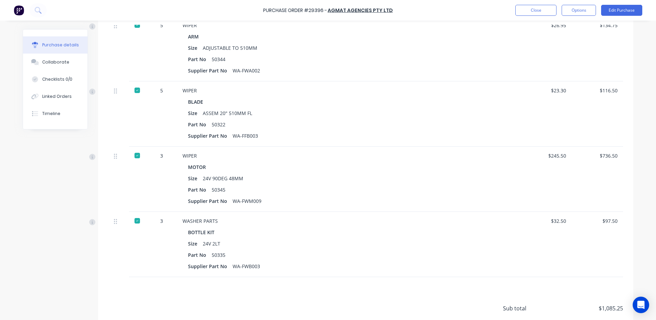
scroll to position [206, 0]
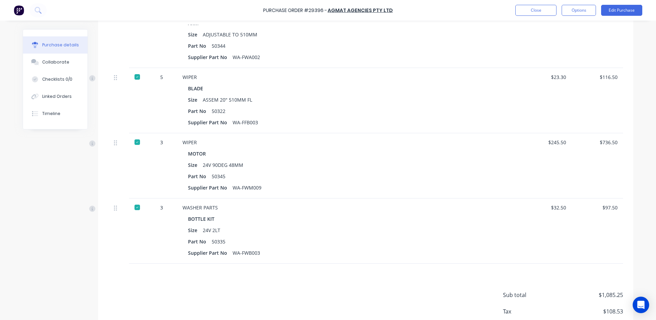
click at [551, 2] on div "Purchase Order #29396 - AGMAT AGENCIES PTY LTD Close Options Edit Purchase" at bounding box center [328, 10] width 656 height 21
click at [542, 12] on button "Close" at bounding box center [536, 10] width 41 height 11
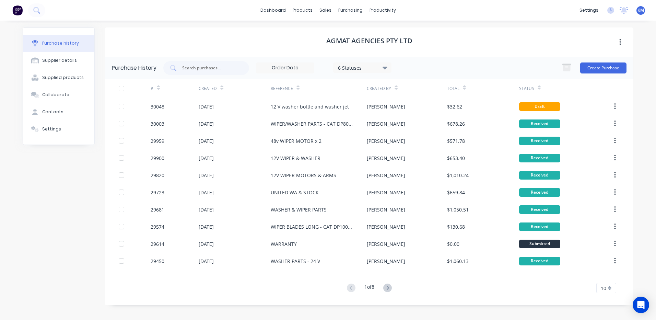
click at [394, 288] on button at bounding box center [387, 288] width 13 height 10
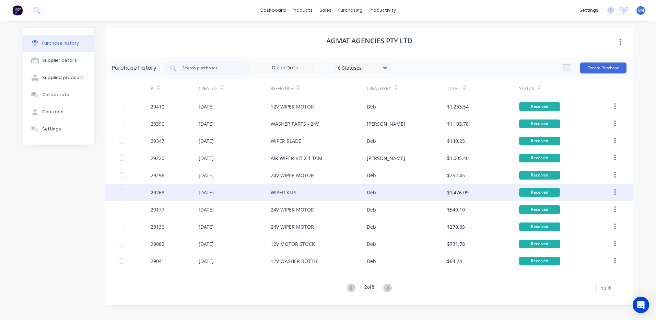
click at [384, 197] on div "Deb" at bounding box center [407, 192] width 80 height 17
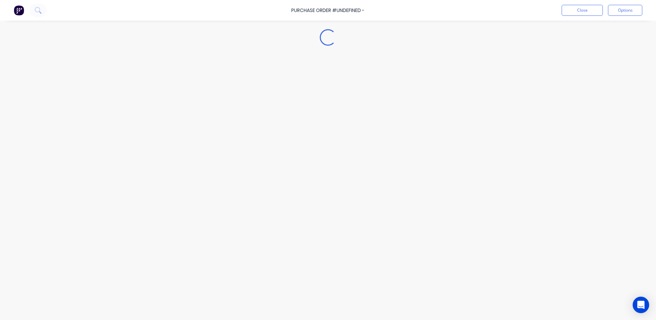
type textarea "x"
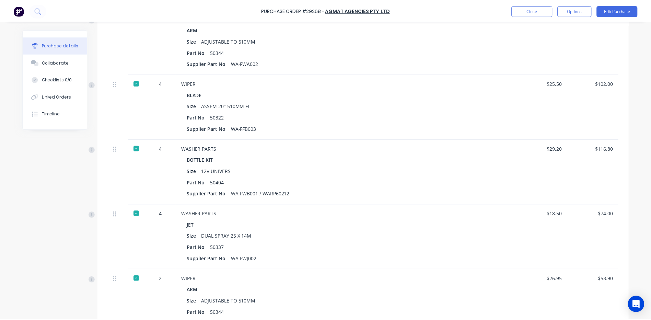
scroll to position [275, 0]
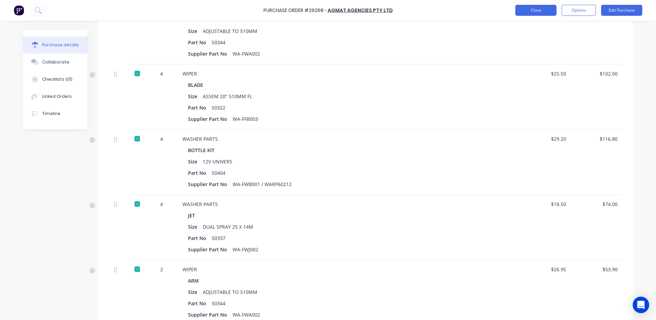
click at [537, 8] on button "Close" at bounding box center [536, 10] width 41 height 11
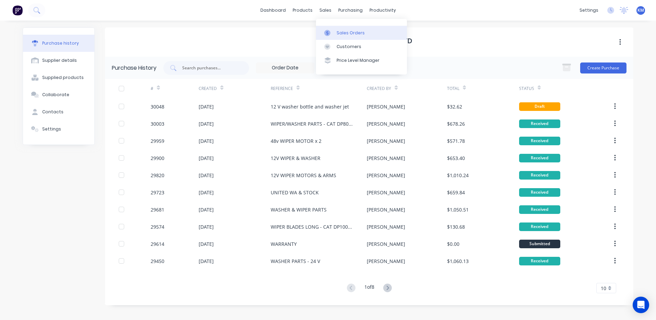
click at [329, 27] on link "Sales Orders" at bounding box center [361, 33] width 91 height 14
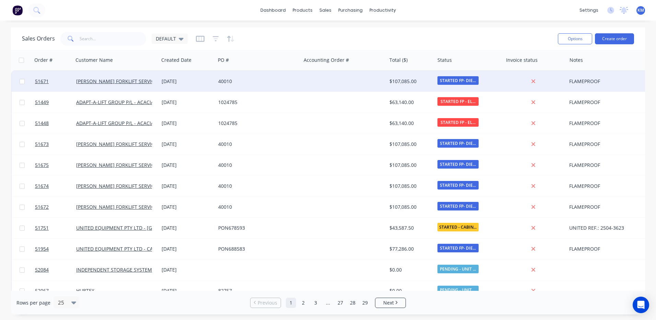
click at [187, 81] on div "28 Mar 2025" at bounding box center [187, 81] width 51 height 7
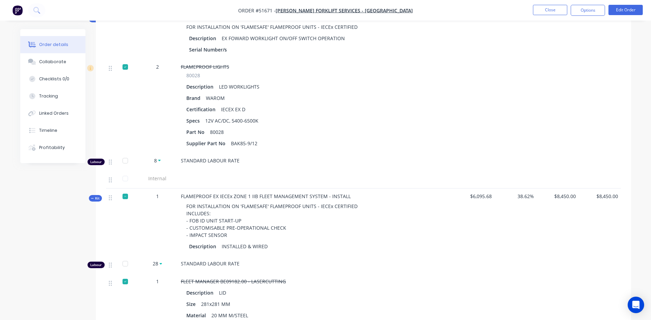
scroll to position [6093, 0]
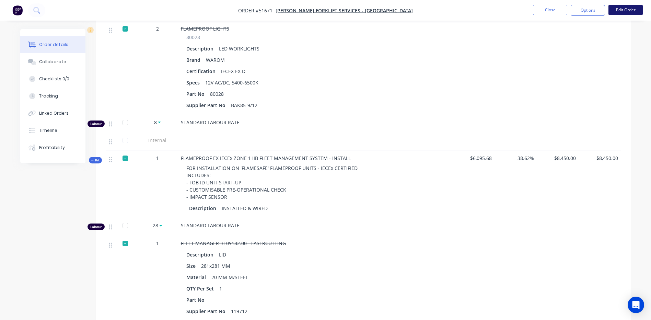
click at [624, 8] on button "Edit Order" at bounding box center [626, 10] width 34 height 10
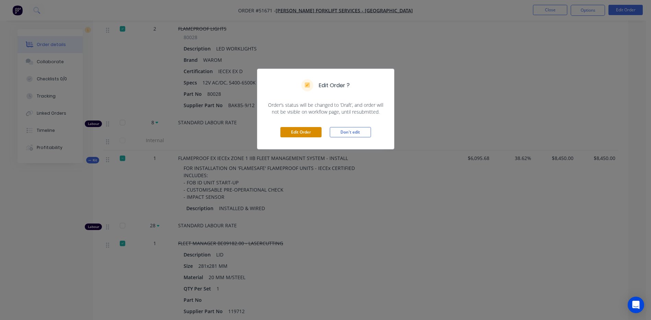
click at [295, 134] on button "Edit Order" at bounding box center [300, 132] width 41 height 10
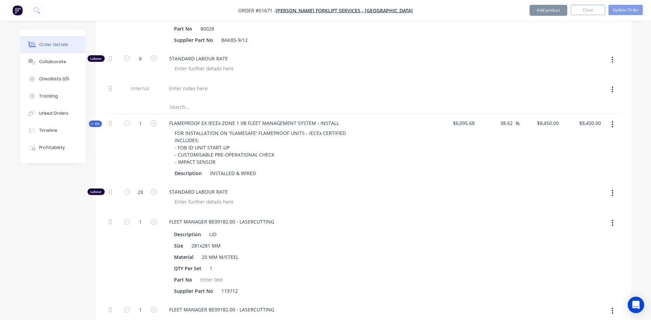
scroll to position [6717, 0]
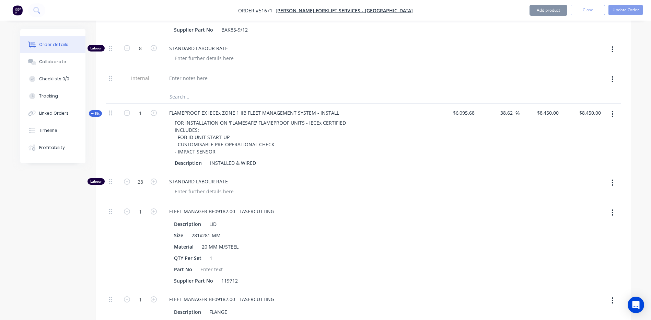
click at [615, 108] on button "button" at bounding box center [613, 114] width 16 height 12
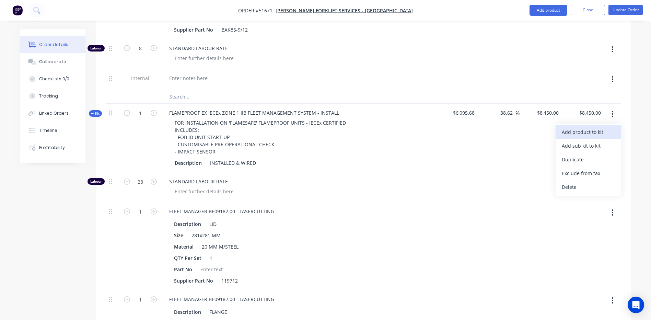
click at [597, 127] on div "Add product to kit" at bounding box center [588, 132] width 53 height 10
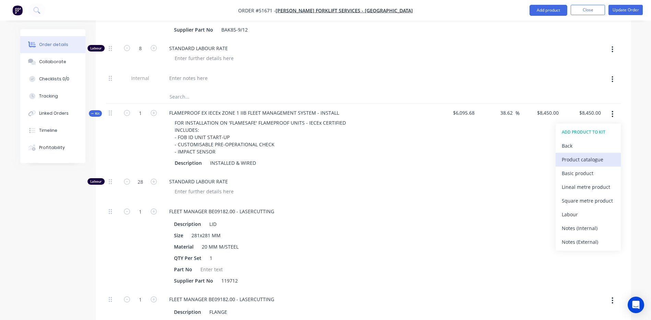
click at [591, 154] on div "Product catalogue" at bounding box center [588, 159] width 53 height 10
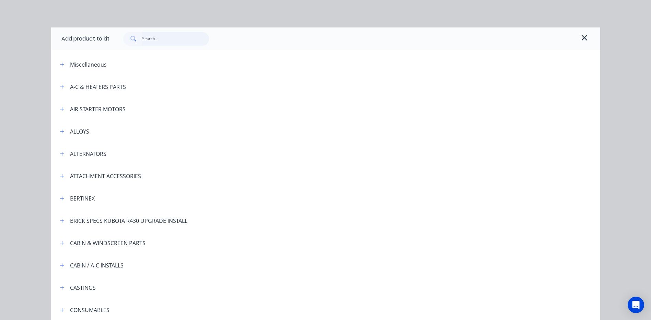
click at [174, 41] on input "text" at bounding box center [175, 39] width 67 height 14
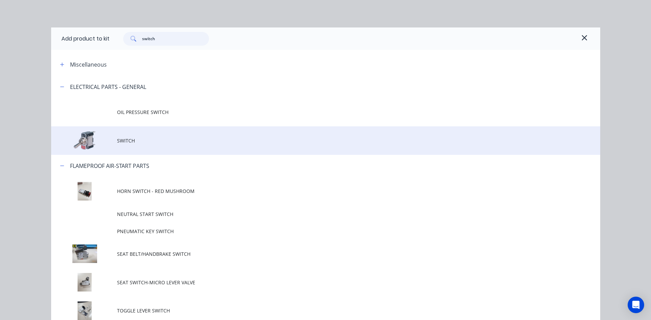
type input "switch"
click at [183, 134] on td "SWITCH" at bounding box center [358, 140] width 483 height 28
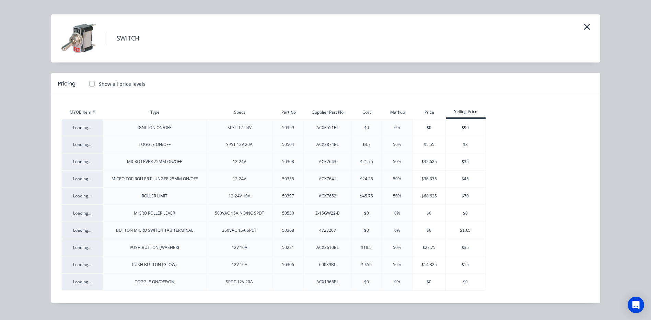
scroll to position [0, 0]
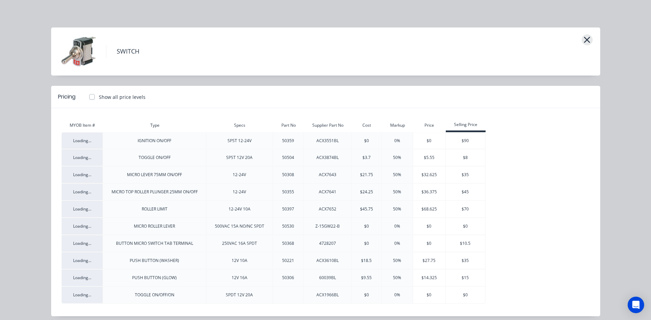
click at [584, 39] on icon "button" at bounding box center [587, 40] width 7 height 10
click at [588, 39] on button "button" at bounding box center [587, 39] width 11 height 11
click at [585, 39] on icon "button" at bounding box center [587, 40] width 7 height 10
click at [584, 42] on icon "button" at bounding box center [587, 40] width 6 height 6
click at [585, 38] on icon "button" at bounding box center [587, 40] width 7 height 10
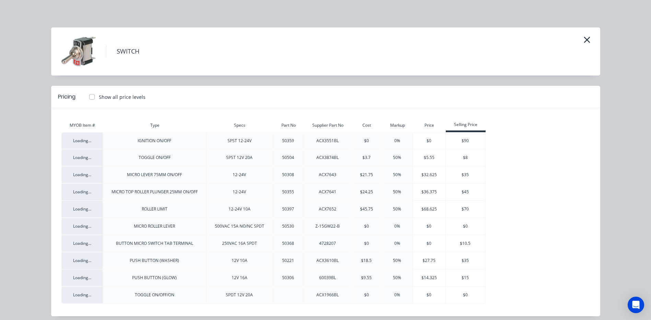
drag, startPoint x: 607, startPoint y: 50, endPoint x: 612, endPoint y: 50, distance: 5.2
click at [608, 50] on div "SWITCH Pricing Show all price levels MYOB Item # Type Specs Part No Supplier Pa…" at bounding box center [325, 160] width 651 height 320
click at [616, 55] on div "SWITCH Pricing Show all price levels MYOB Item # Type Specs Part No Supplier Pa…" at bounding box center [325, 160] width 651 height 320
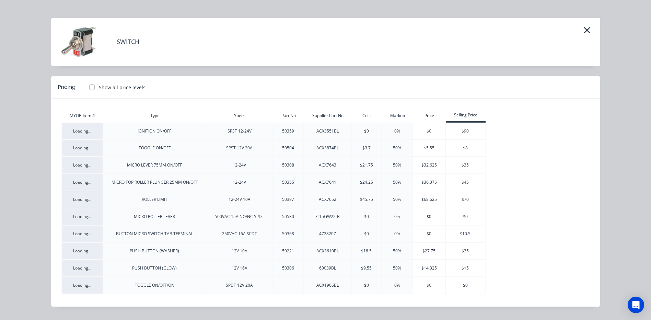
scroll to position [26, 0]
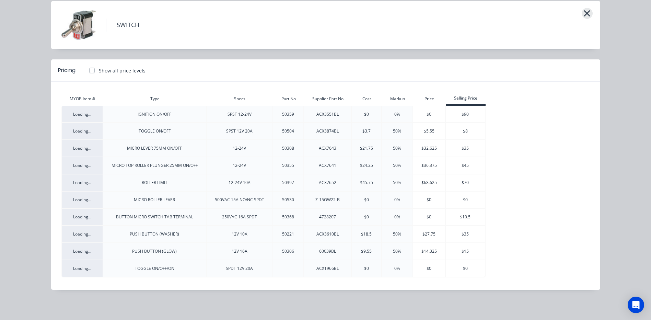
click at [586, 13] on icon "button" at bounding box center [587, 13] width 6 height 6
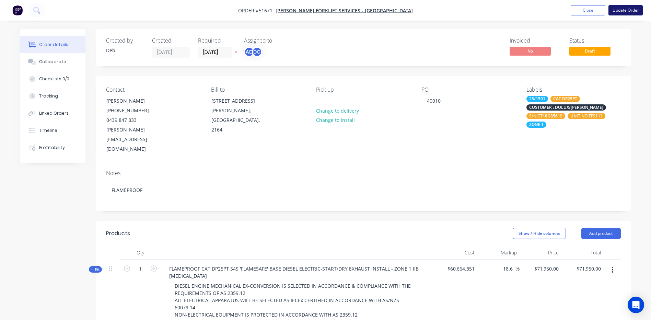
click at [631, 8] on button "Update Order" at bounding box center [626, 10] width 34 height 10
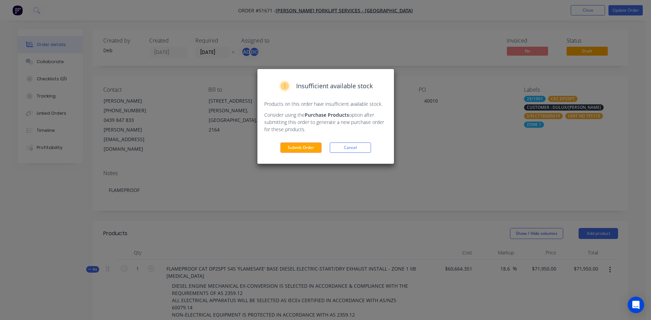
click at [291, 142] on div "Insufficient available stock Products on this order have insufficient available…" at bounding box center [325, 116] width 137 height 95
click at [292, 143] on button "Submit Order" at bounding box center [300, 147] width 41 height 10
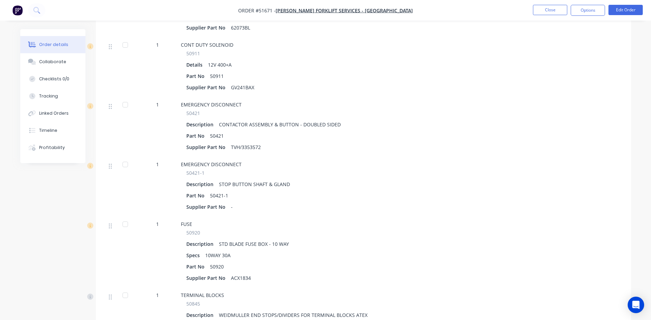
scroll to position [2437, 0]
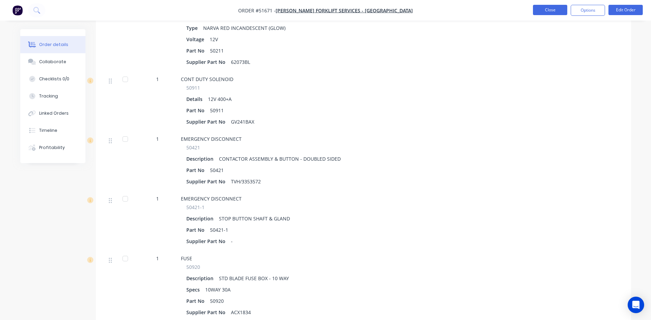
click at [548, 14] on button "Close" at bounding box center [550, 10] width 34 height 10
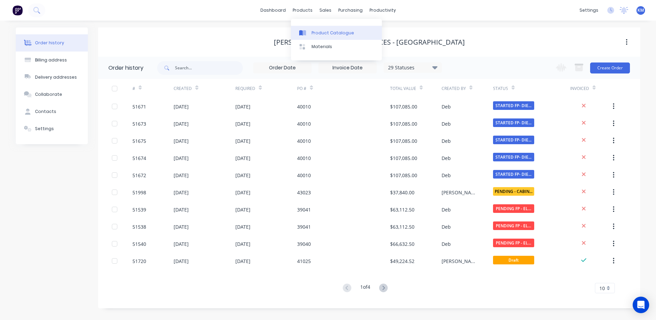
click at [318, 29] on link "Product Catalogue" at bounding box center [336, 33] width 91 height 14
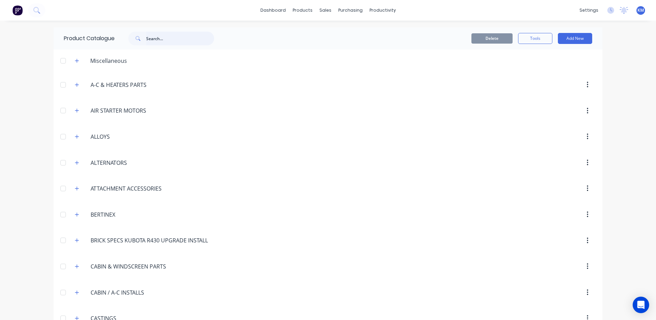
click at [159, 37] on input "text" at bounding box center [180, 39] width 68 height 14
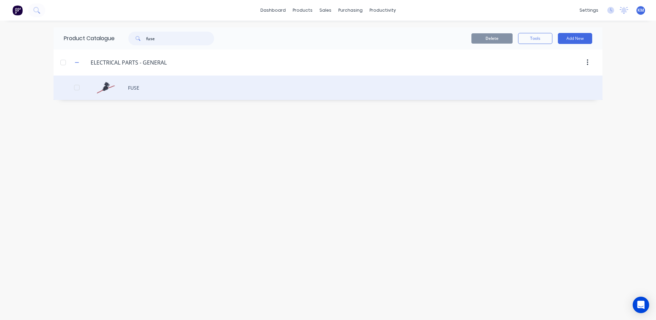
type input "fuse"
click at [185, 90] on div "FUSE" at bounding box center [328, 88] width 549 height 24
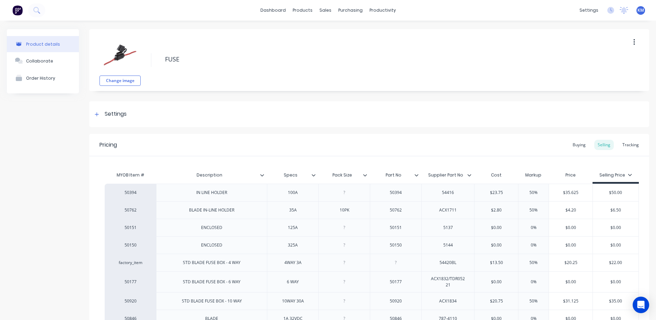
type textarea "x"
click at [325, 33] on icon at bounding box center [325, 33] width 2 height 4
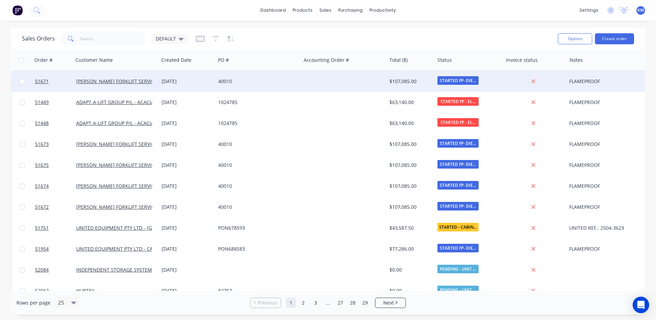
click at [199, 83] on div "28 Mar 2025" at bounding box center [187, 81] width 51 height 7
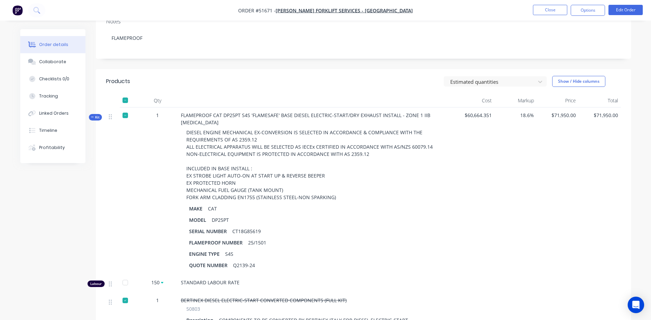
scroll to position [137, 0]
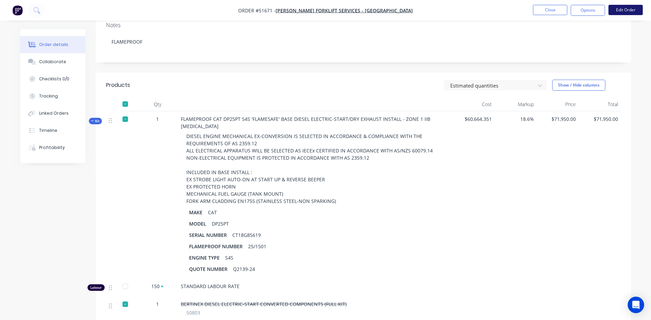
click at [617, 11] on button "Edit Order" at bounding box center [626, 10] width 34 height 10
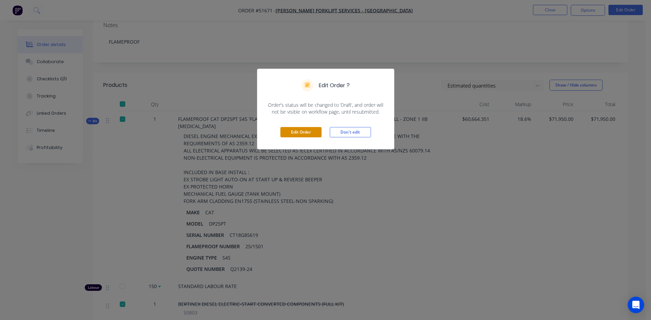
click at [312, 133] on button "Edit Order" at bounding box center [300, 132] width 41 height 10
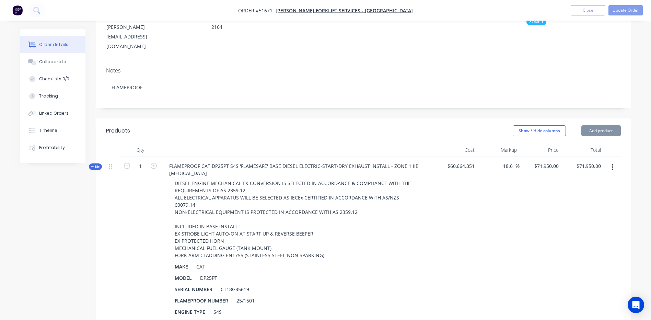
scroll to position [103, 0]
click at [611, 161] on button "button" at bounding box center [613, 167] width 16 height 12
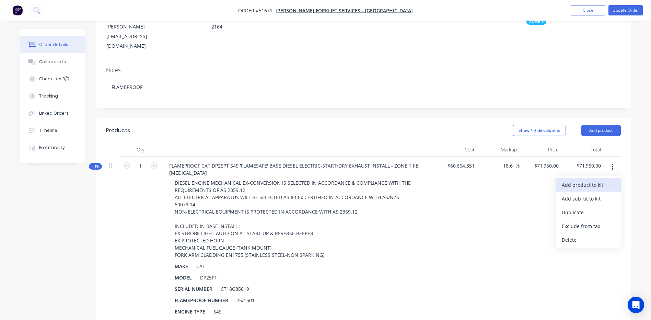
click at [593, 180] on div "Add product to kit" at bounding box center [588, 185] width 53 height 10
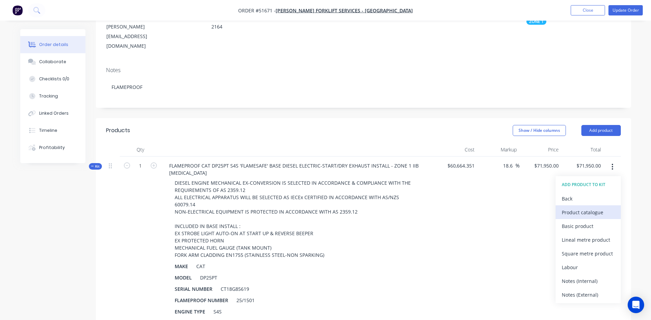
click at [599, 207] on div "Product catalogue" at bounding box center [588, 212] width 53 height 10
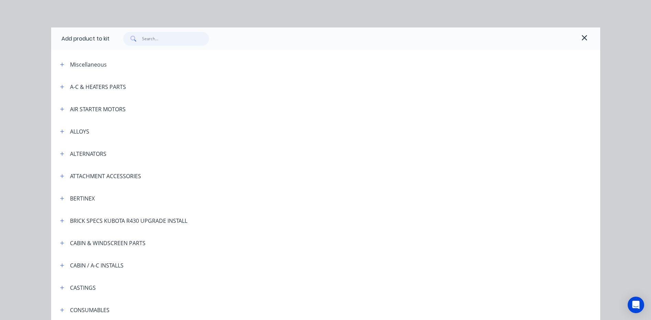
click at [165, 41] on input "text" at bounding box center [175, 39] width 67 height 14
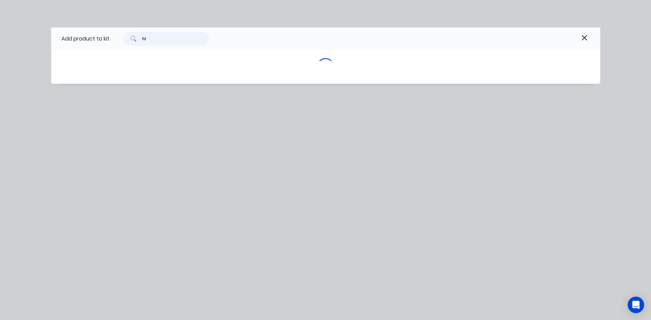
type input "f"
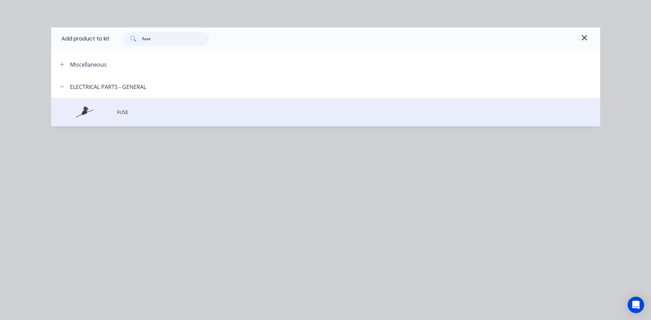
type input "fuse"
click at [288, 116] on td "FUSE" at bounding box center [358, 112] width 483 height 28
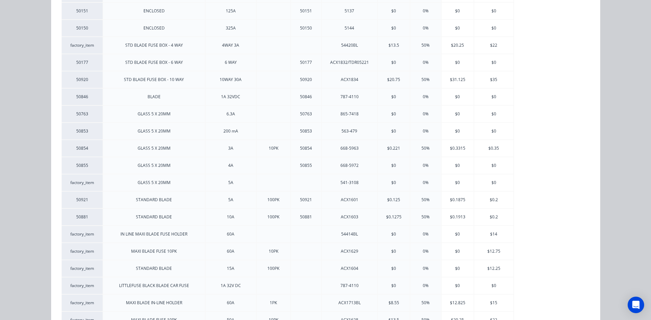
scroll to position [129, 0]
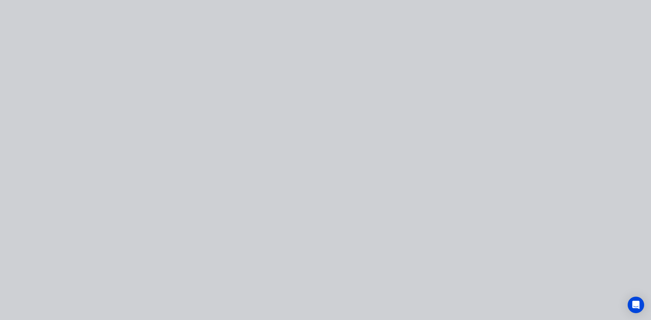
type input "$71,966.0115"
type input "$71,966.01"
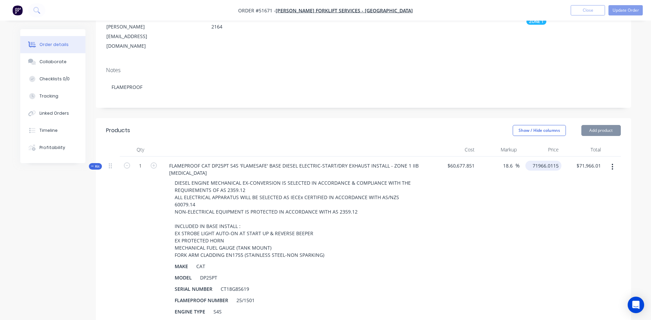
click at [533, 161] on input "71966.0115" at bounding box center [544, 166] width 33 height 10
type input "71950"
click at [467, 118] on header "Products Show / Hide columns Add product" at bounding box center [364, 130] width 536 height 25
type input "18.58"
type input "$71,950.00"
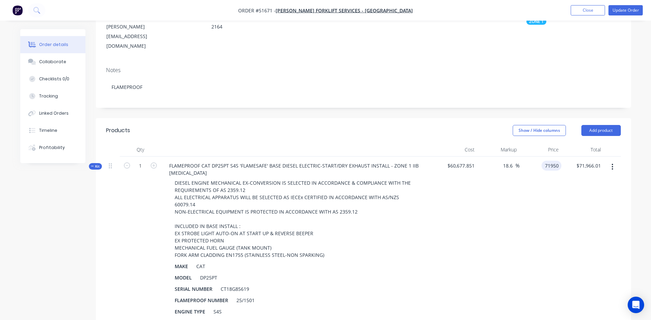
type input "$71,950.00"
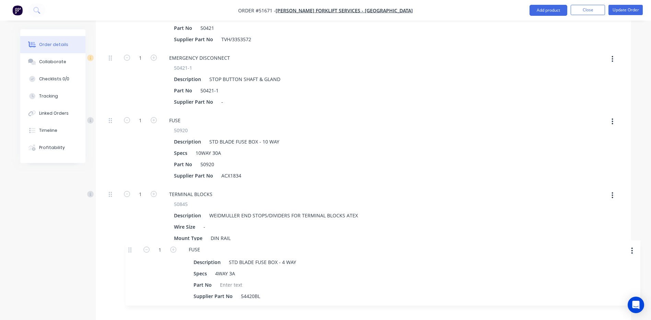
scroll to position [2700, 0]
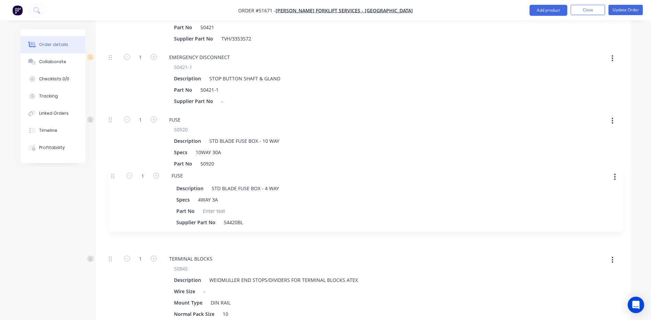
drag, startPoint x: 111, startPoint y: 153, endPoint x: 114, endPoint y: 174, distance: 21.1
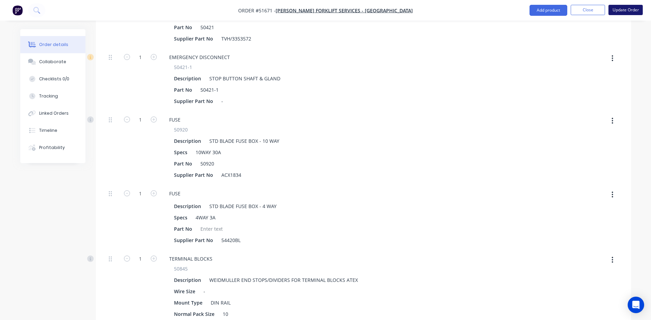
click at [616, 14] on button "Update Order" at bounding box center [626, 10] width 34 height 10
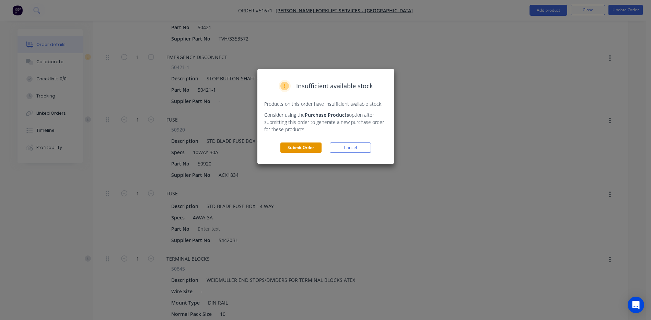
click at [299, 145] on button "Submit Order" at bounding box center [300, 147] width 41 height 10
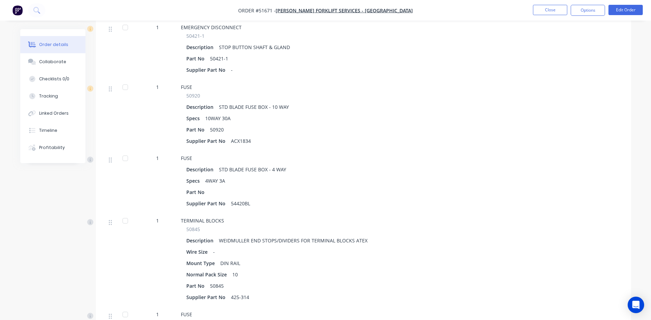
scroll to position [2609, 0]
click at [127, 80] on div at bounding box center [125, 87] width 14 height 14
click at [126, 151] on div at bounding box center [125, 158] width 14 height 14
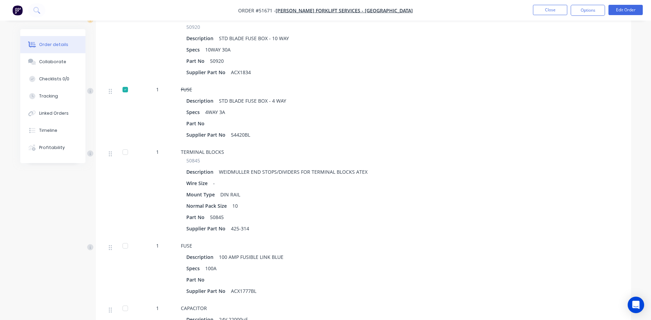
scroll to position [2678, 0]
click at [126, 145] on div at bounding box center [125, 152] width 14 height 14
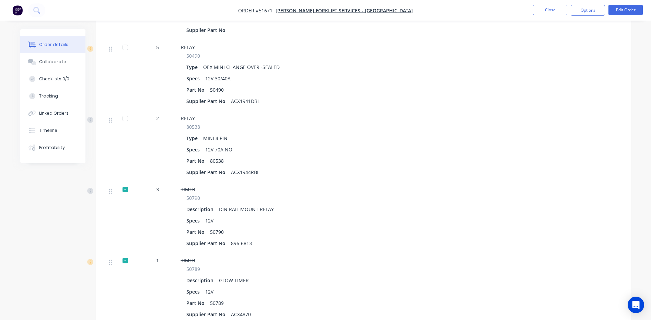
scroll to position [1957, 0]
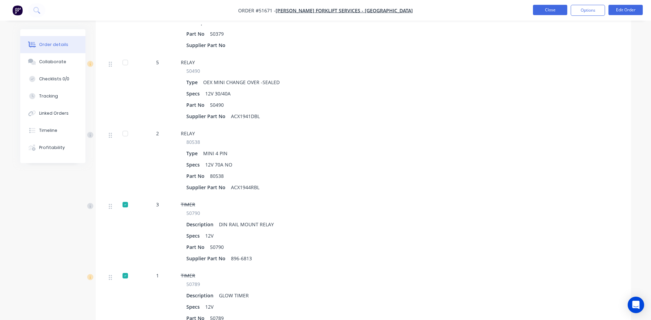
click at [543, 14] on button "Close" at bounding box center [550, 10] width 34 height 10
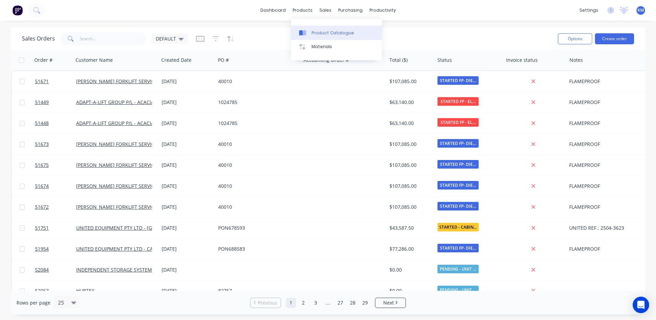
click at [312, 39] on link "Product Catalogue" at bounding box center [336, 33] width 91 height 14
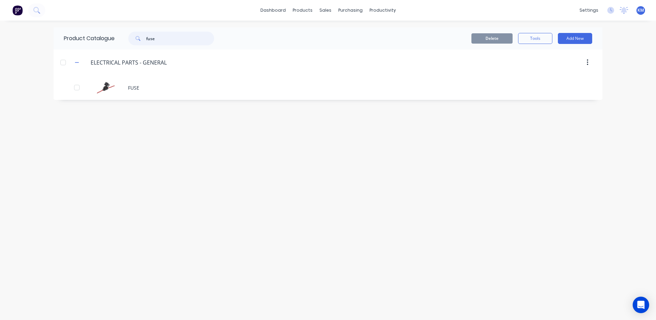
click at [166, 43] on input "fuse" at bounding box center [180, 39] width 68 height 14
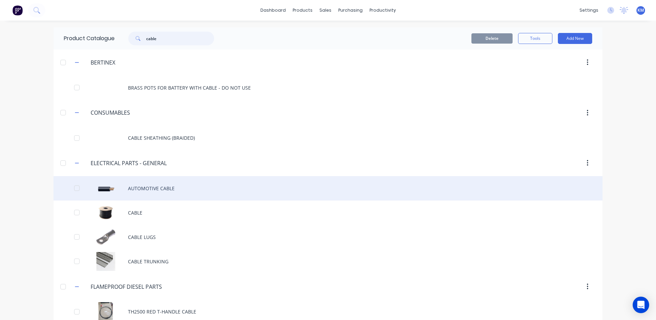
type input "cable"
click at [187, 195] on div "AUTOMOTIVE CABLE" at bounding box center [328, 188] width 549 height 24
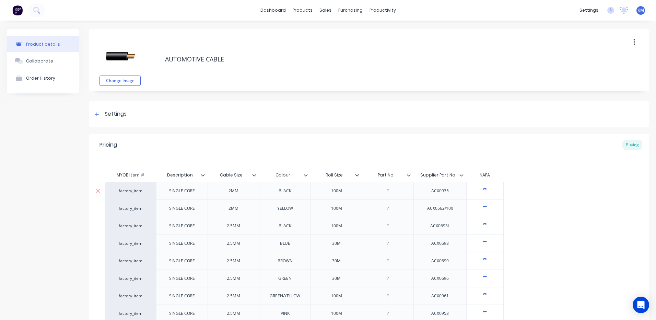
type textarea "x"
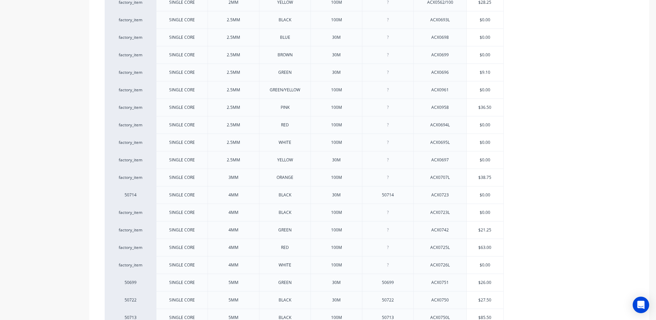
scroll to position [333, 0]
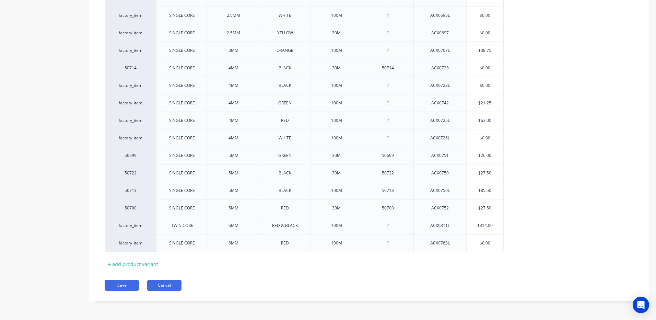
click at [170, 286] on button "Cancel" at bounding box center [164, 285] width 34 height 11
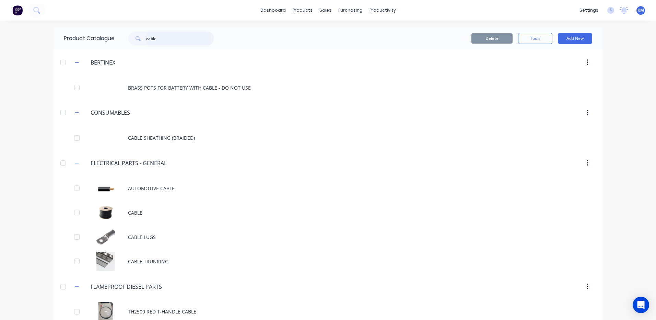
click at [173, 34] on input "cable" at bounding box center [180, 39] width 68 height 14
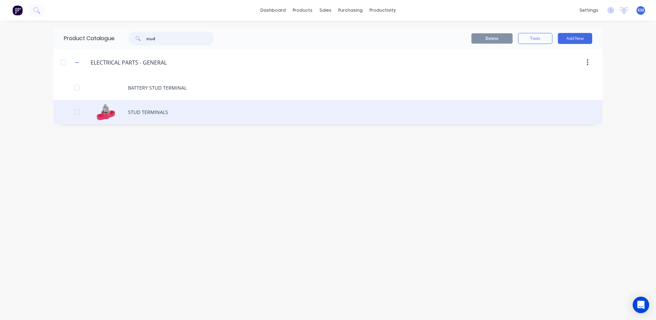
type input "stud"
click at [198, 101] on div "STUD TERMINALS" at bounding box center [328, 112] width 549 height 24
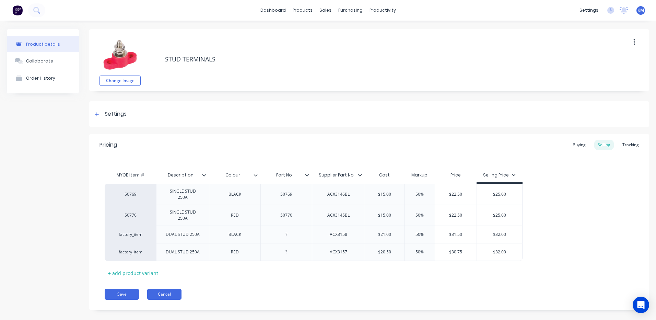
click at [164, 295] on button "Cancel" at bounding box center [164, 294] width 34 height 11
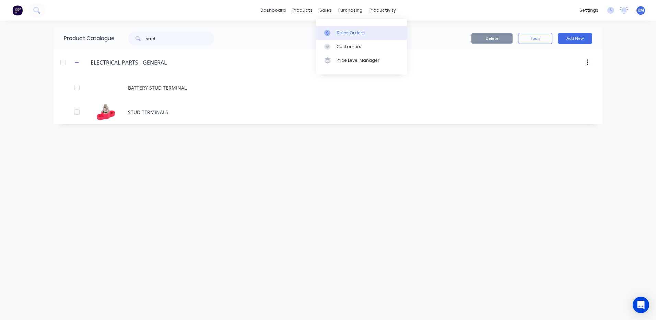
click at [329, 28] on link "Sales Orders" at bounding box center [361, 33] width 91 height 14
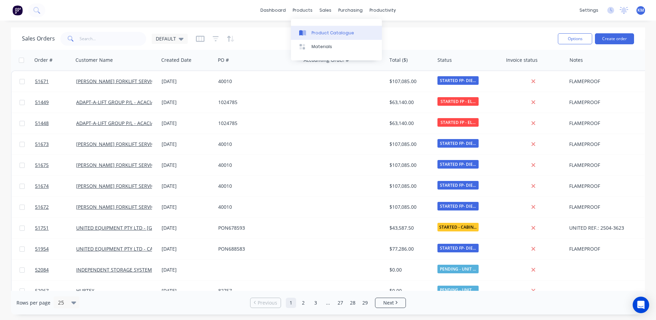
click at [310, 28] on link "Product Catalogue" at bounding box center [336, 33] width 91 height 14
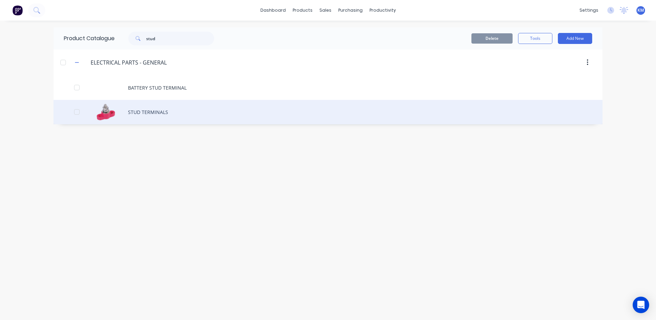
click at [154, 110] on div "STUD TERMINALS" at bounding box center [328, 112] width 549 height 24
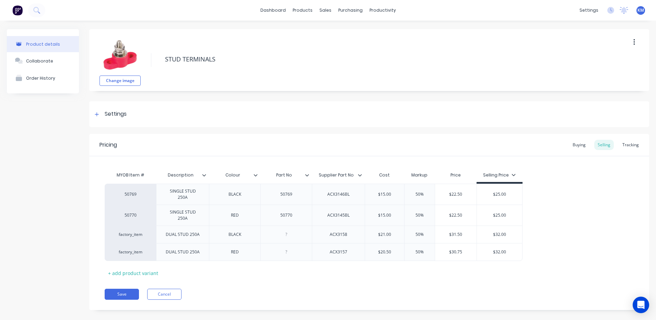
scroll to position [9, 0]
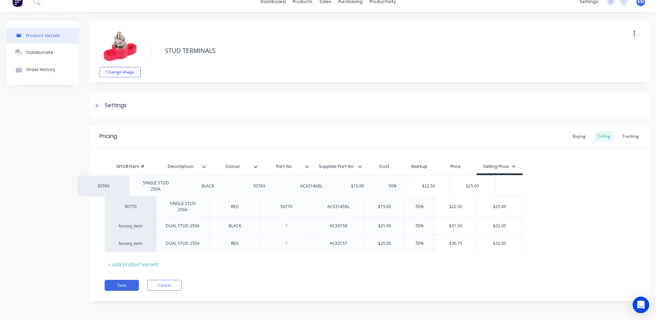
drag, startPoint x: 358, startPoint y: 182, endPoint x: 329, endPoint y: 183, distance: 29.2
click at [329, 183] on div "50769 SINGLE STUD 250A BLACK 50769 ACX3146BL $15.00 50% $22.50 $25.00 50770 SIN…" at bounding box center [369, 213] width 529 height 77
drag, startPoint x: 352, startPoint y: 184, endPoint x: 318, endPoint y: 183, distance: 34.3
click at [318, 183] on div "ACX3146BL" at bounding box center [338, 185] width 53 height 21
copy div "ACX3146BL"
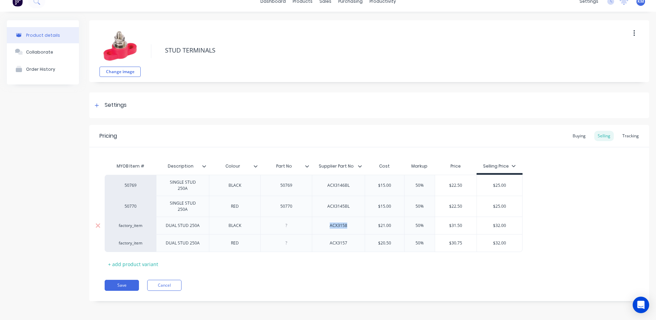
drag, startPoint x: 352, startPoint y: 229, endPoint x: 321, endPoint y: 225, distance: 30.8
click at [322, 225] on div "ACX3158" at bounding box center [339, 225] width 34 height 9
copy div "ACX3158"
type textarea "x"
click at [169, 287] on button "Cancel" at bounding box center [164, 285] width 34 height 11
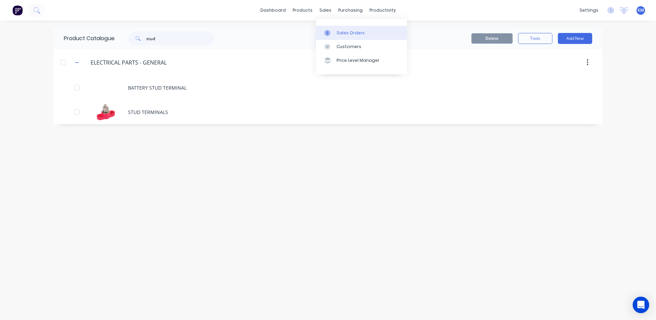
click at [338, 28] on link "Sales Orders" at bounding box center [361, 33] width 91 height 14
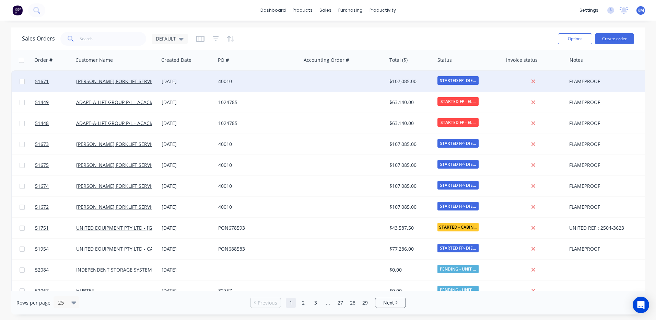
click at [195, 85] on div "[DATE]" at bounding box center [187, 81] width 57 height 21
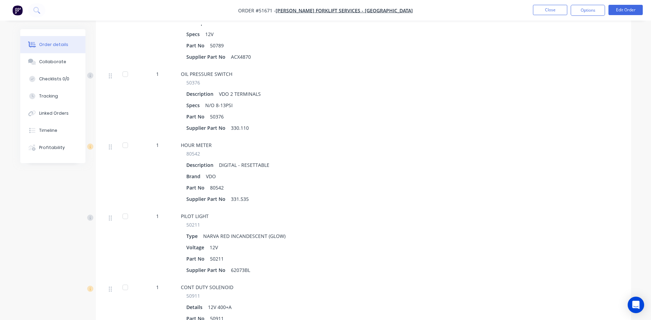
scroll to position [2264, 0]
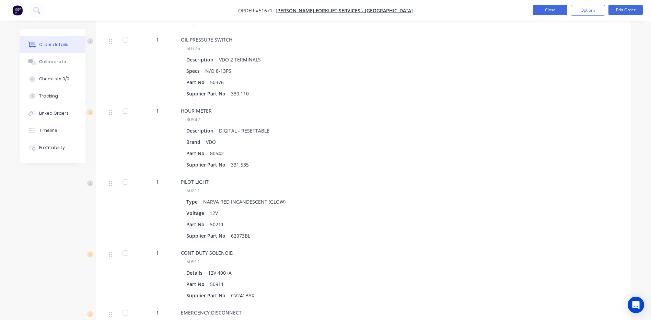
click at [542, 13] on button "Close" at bounding box center [550, 10] width 34 height 10
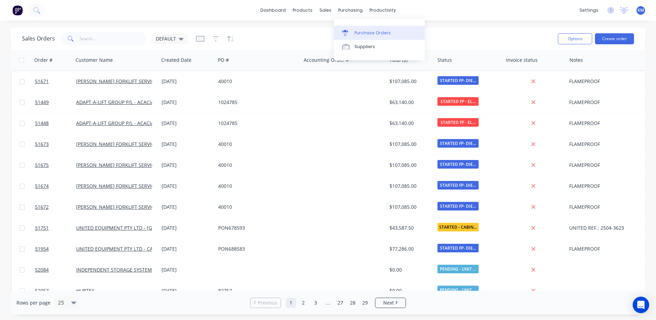
click at [347, 33] on icon at bounding box center [345, 34] width 5 height 4
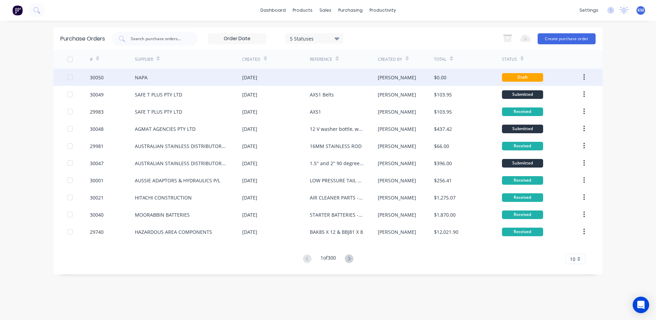
click at [309, 75] on div "[DATE]" at bounding box center [276, 77] width 68 height 17
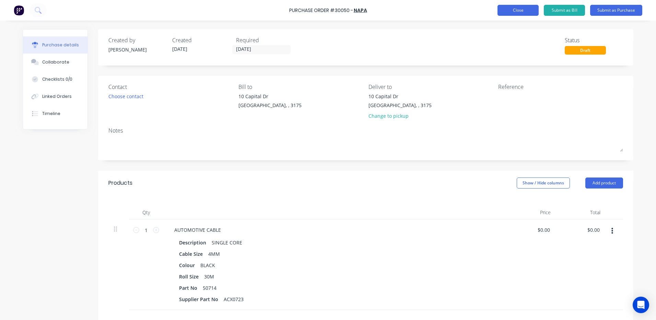
click at [522, 15] on button "Close" at bounding box center [518, 10] width 41 height 11
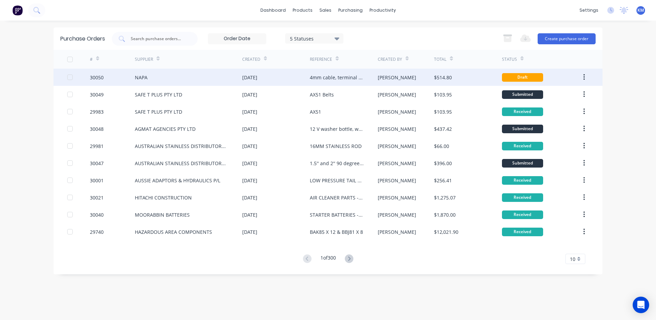
click at [354, 82] on div "4mm cable, terminal studs dual and single" at bounding box center [344, 77] width 68 height 17
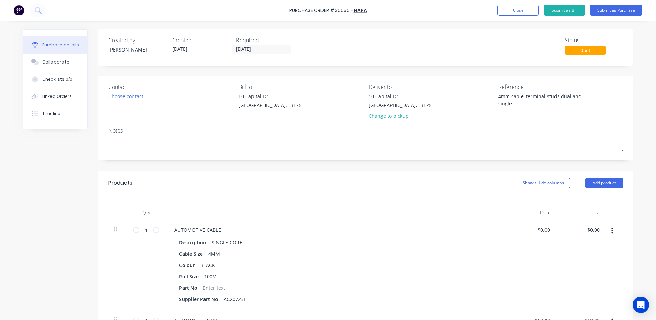
click at [416, 188] on div "Products Show / Hide columns Add product" at bounding box center [366, 183] width 536 height 25
type textarea "x"
click at [508, 14] on button "Close" at bounding box center [518, 10] width 41 height 11
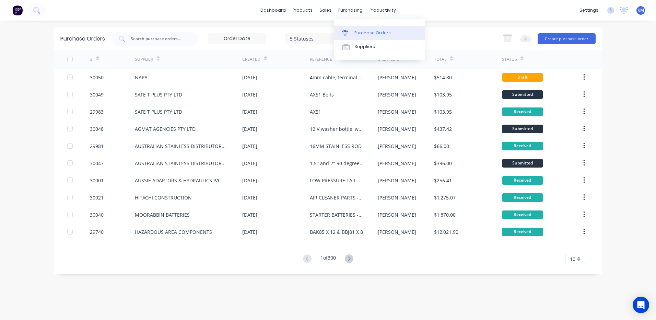
click at [349, 26] on link "Purchase Orders" at bounding box center [379, 33] width 91 height 14
click at [350, 30] on div at bounding box center [347, 33] width 10 height 6
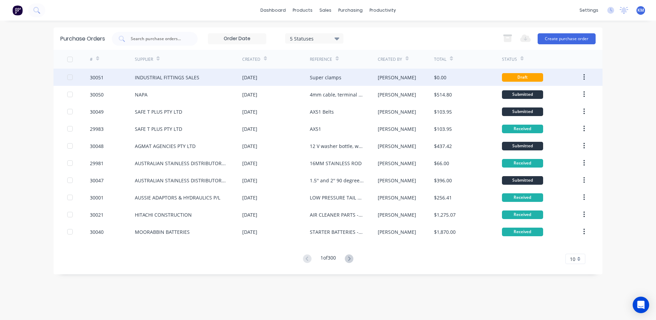
click at [273, 84] on div "[DATE]" at bounding box center [276, 77] width 68 height 17
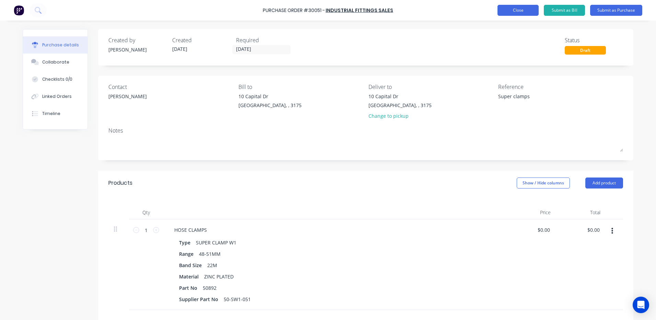
type textarea "x"
click at [514, 8] on button "Close" at bounding box center [518, 10] width 41 height 11
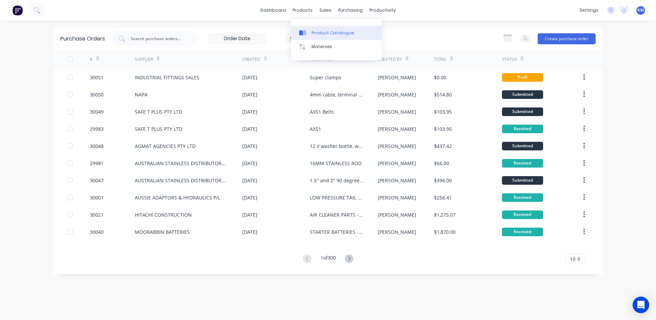
click at [309, 28] on link "Product Catalogue" at bounding box center [336, 33] width 91 height 14
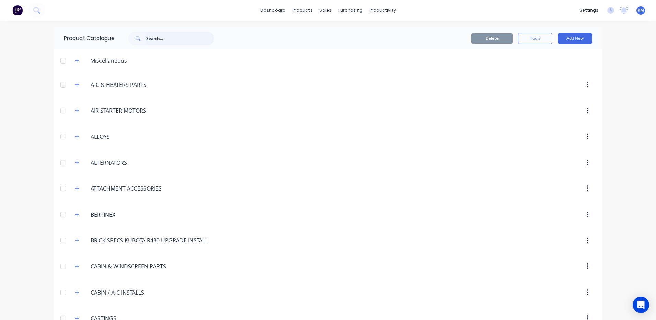
click at [179, 36] on input "text" at bounding box center [180, 39] width 68 height 14
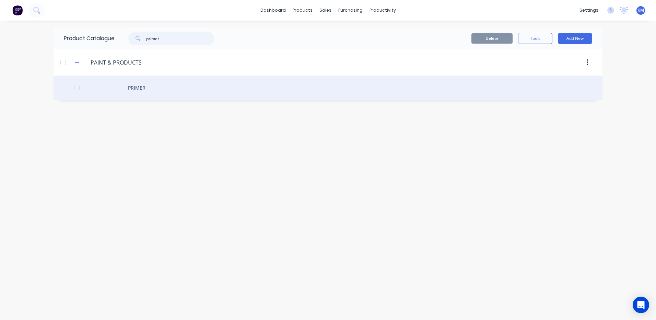
type input "primer"
click at [189, 88] on div "PRIMER" at bounding box center [328, 88] width 549 height 24
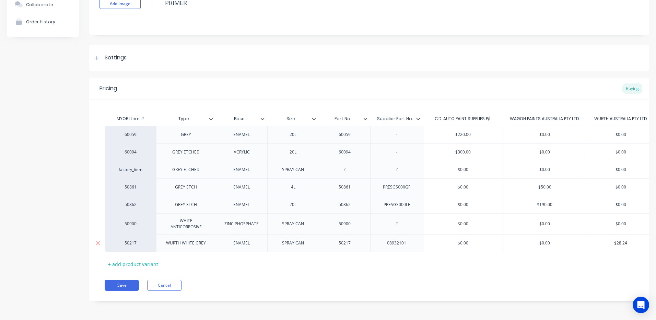
scroll to position [61, 0]
click at [144, 259] on div "+ add product variant" at bounding box center [133, 264] width 57 height 11
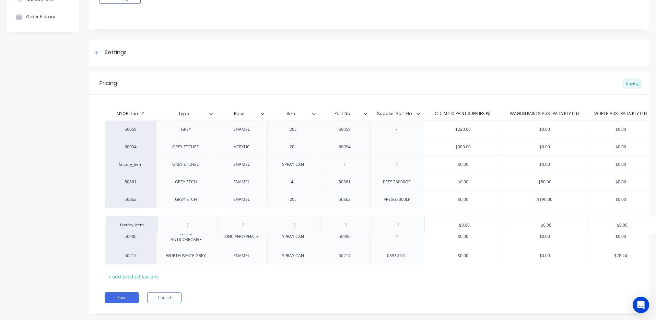
drag, startPoint x: 181, startPoint y: 261, endPoint x: 183, endPoint y: 227, distance: 34.4
click at [183, 227] on div "60059 GREY ENAMEL 20L 60059 - $220.00 $0.00 $0.00 60094 GREY ETCHED ACRYLIC 20L…" at bounding box center [369, 192] width 529 height 144
type textarea "x"
click at [197, 216] on div at bounding box center [186, 216] width 34 height 9
type textarea "x"
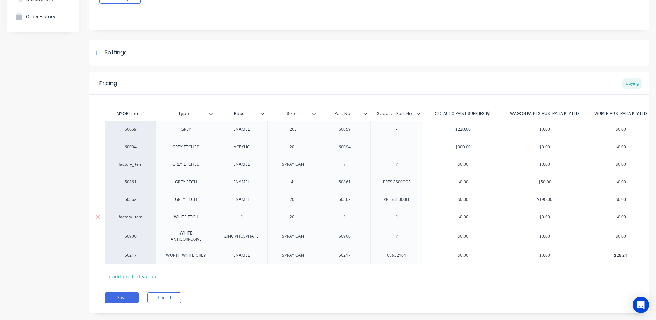
type textarea "x"
type input "$0.00"
type textarea "x"
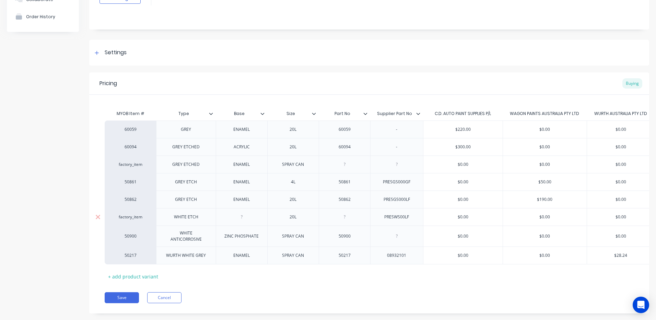
type input "$0.0"
type textarea "x"
type input "$0."
type textarea "x"
type input "$0"
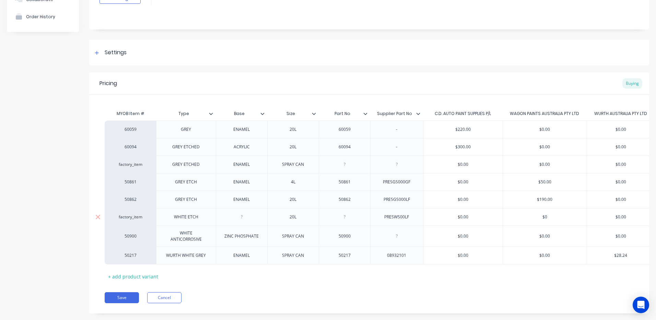
type textarea "x"
type input "$"
type textarea "x"
type input "20"
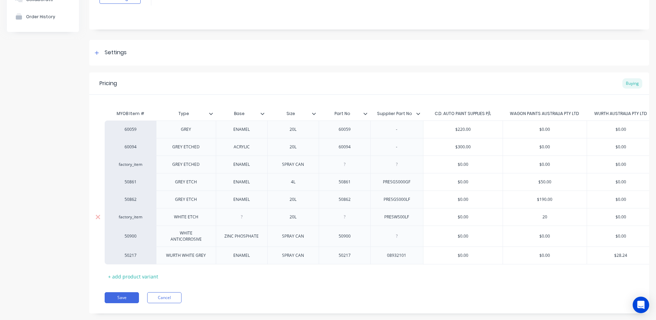
type textarea "x"
type input "200"
type input "$0.00"
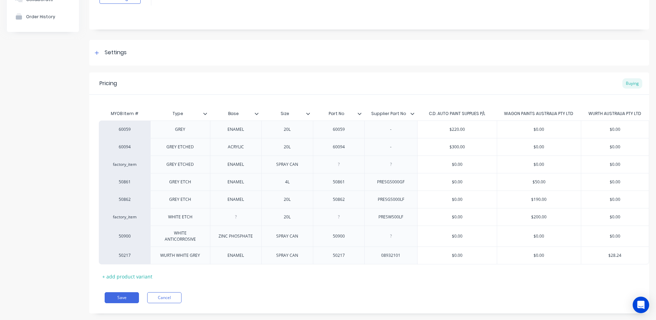
click at [343, 299] on div "Save Cancel" at bounding box center [377, 297] width 545 height 11
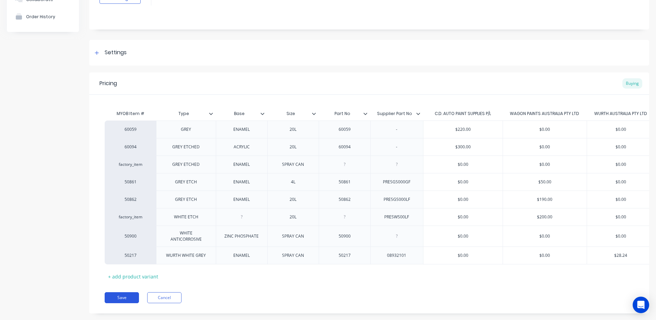
click at [127, 303] on button "Save" at bounding box center [122, 297] width 34 height 11
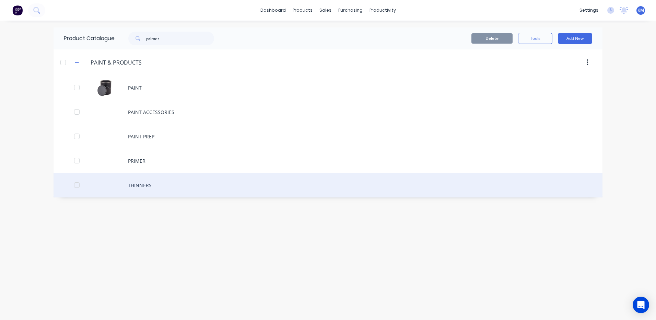
click at [183, 180] on div "THINNERS" at bounding box center [328, 185] width 549 height 24
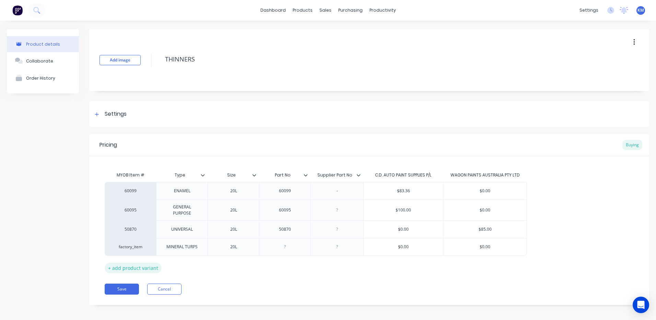
click at [152, 264] on div "+ add product variant" at bounding box center [133, 268] width 57 height 11
type textarea "x"
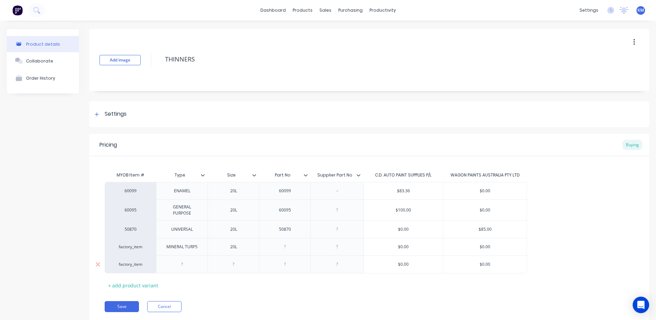
click at [198, 266] on div at bounding box center [182, 264] width 34 height 9
type textarea "x"
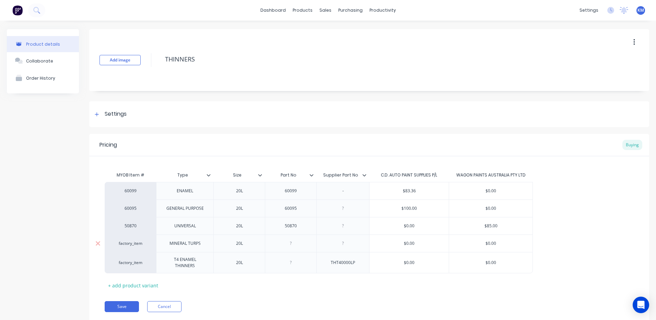
type textarea "x"
type input "$0.00"
type textarea "x"
type input "$0."
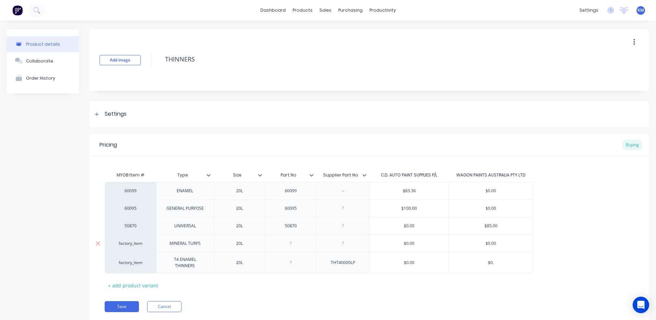
type textarea "x"
type input "$"
type textarea "x"
type input "$80"
type textarea "x"
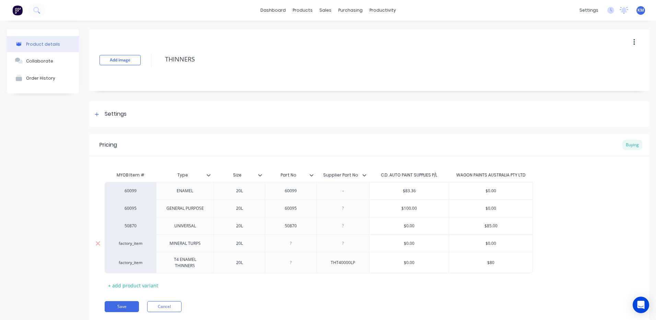
type input "$80"
click at [126, 305] on button "Save" at bounding box center [122, 306] width 34 height 11
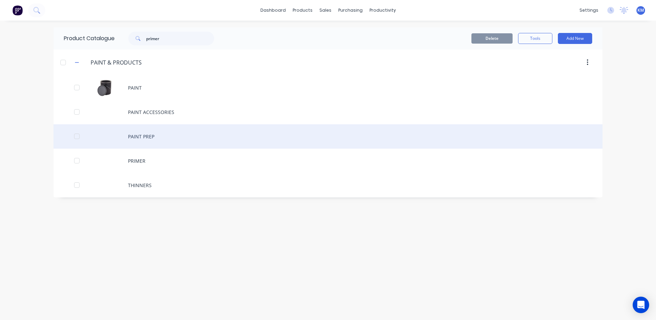
click at [190, 131] on div "PAINT PREP" at bounding box center [328, 136] width 549 height 24
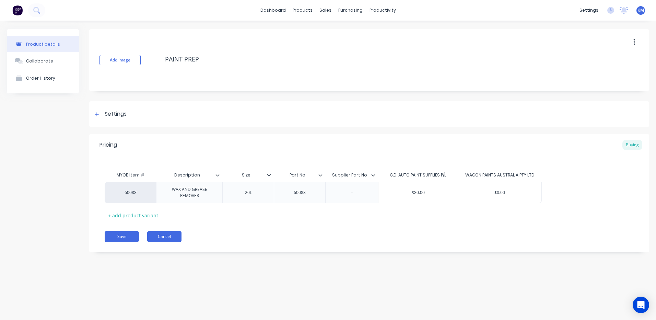
click at [179, 233] on button "Cancel" at bounding box center [164, 236] width 34 height 11
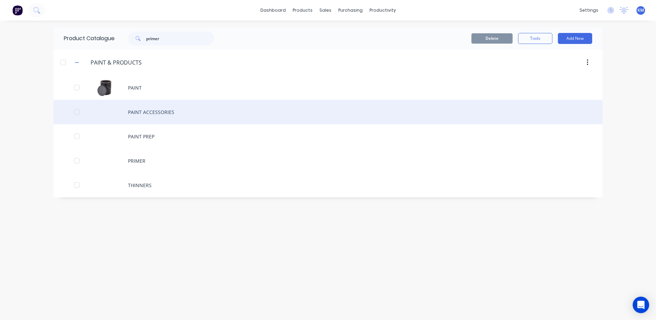
click at [182, 106] on div "PAINT ACCESSORIES" at bounding box center [328, 112] width 549 height 24
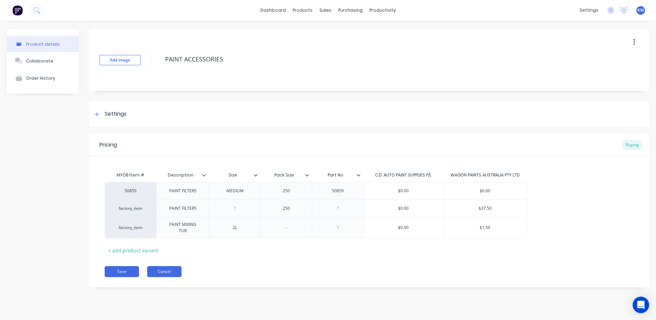
click at [173, 266] on button "Cancel" at bounding box center [164, 271] width 34 height 11
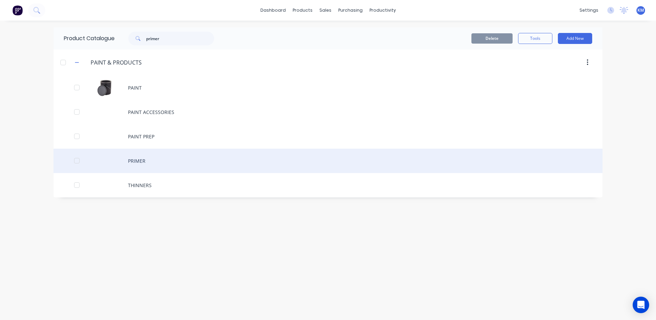
click at [180, 167] on div "PRIMER" at bounding box center [328, 161] width 549 height 24
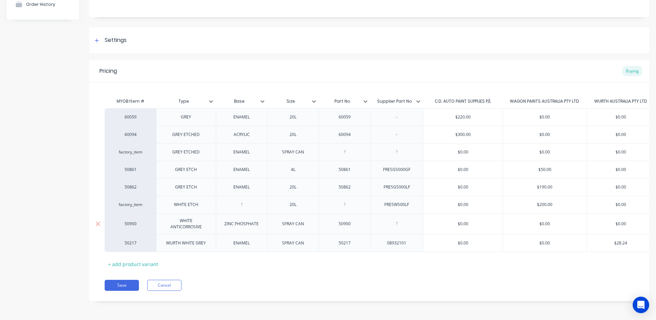
scroll to position [79, 0]
click at [170, 285] on button "Cancel" at bounding box center [164, 285] width 34 height 11
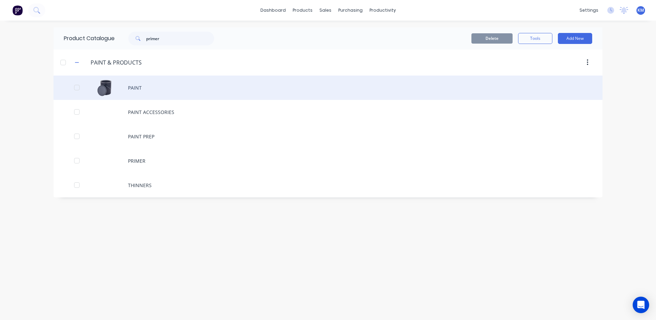
click at [192, 95] on div "PAINT" at bounding box center [328, 88] width 549 height 24
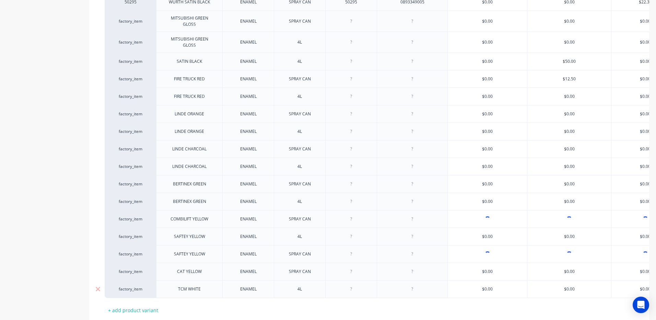
scroll to position [594, 0]
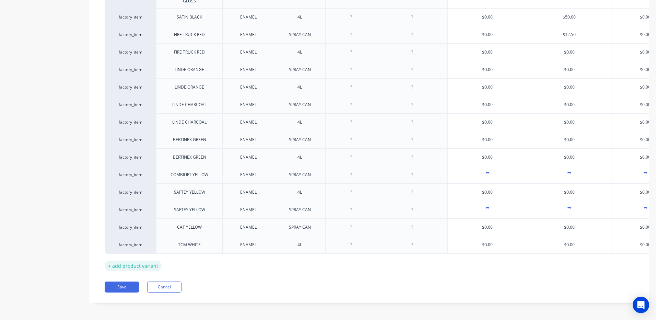
click at [148, 261] on div "+ add product variant" at bounding box center [133, 266] width 57 height 11
type textarea "x"
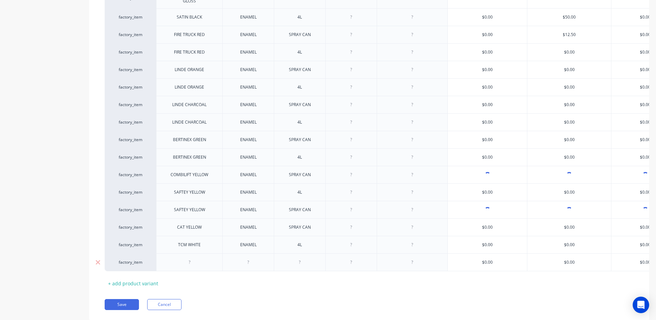
click at [198, 258] on div at bounding box center [189, 262] width 34 height 9
type textarea "x"
type input "$0.00"
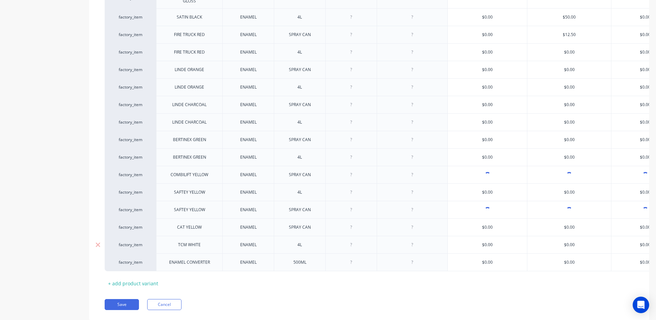
type textarea "x"
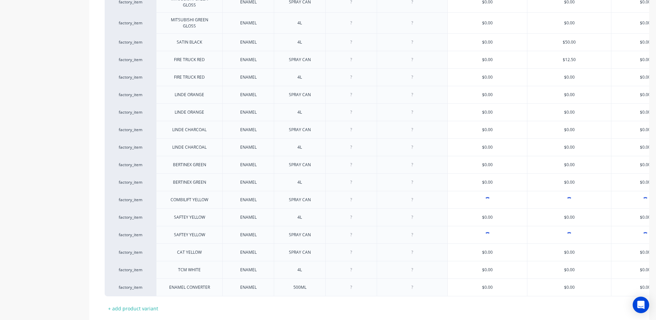
scroll to position [611, 0]
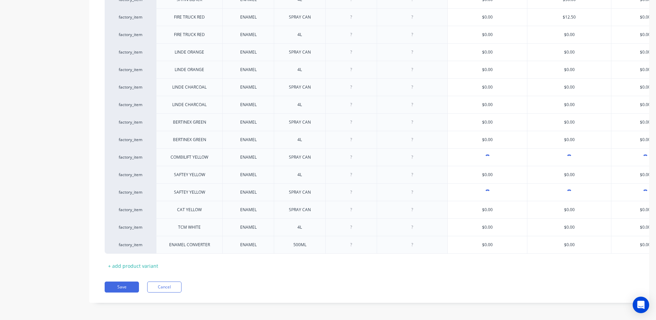
type input "$0.0"
type textarea "x"
type input "$0."
type textarea "x"
type input "$0"
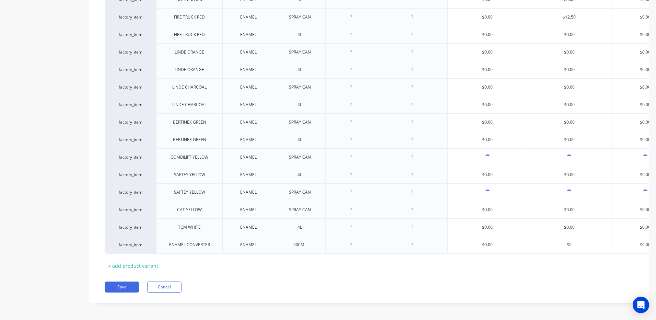
type textarea "x"
type input "$"
type textarea "x"
type input "$28"
type textarea "x"
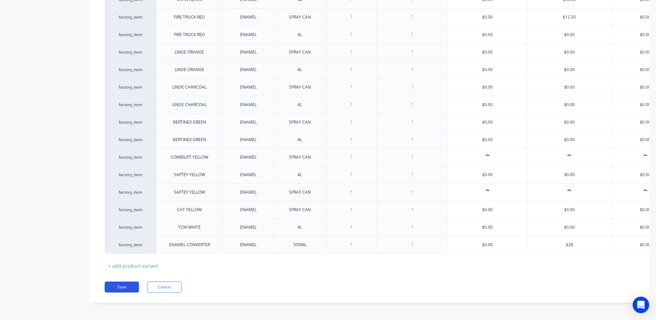
type input "$28"
click at [129, 285] on button "Save" at bounding box center [122, 286] width 34 height 11
type textarea "x"
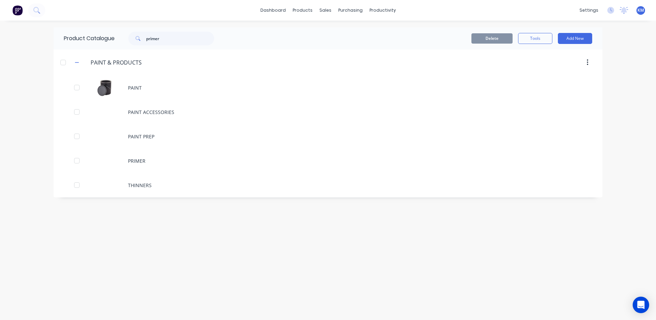
click at [221, 259] on div "Product Catalogue primer Delete Tools Add New PAINT.&.PRODUCTS PAINT & PRODUCTS…" at bounding box center [328, 170] width 549 height 286
click at [190, 39] on input "primer" at bounding box center [180, 39] width 68 height 14
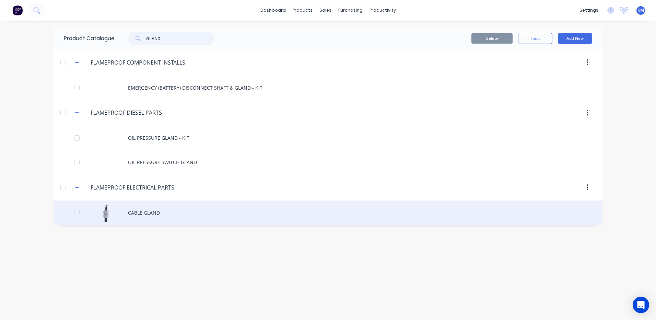
type input "GLAND"
click at [257, 218] on div "CABLE GLAND" at bounding box center [328, 212] width 549 height 24
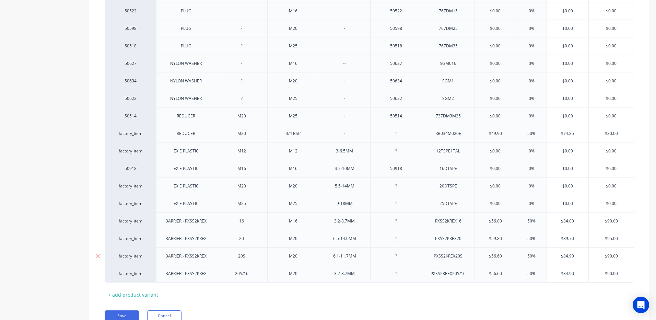
scroll to position [370, 0]
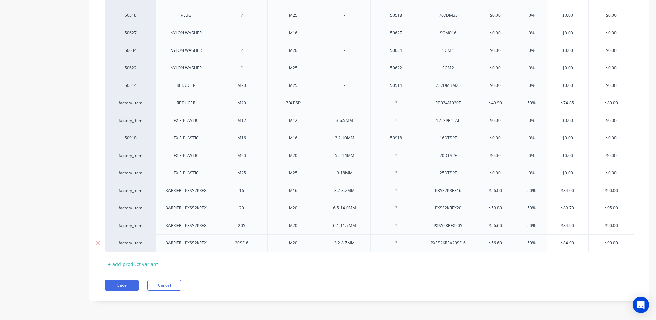
click at [132, 262] on div "+ add product variant" at bounding box center [133, 264] width 57 height 11
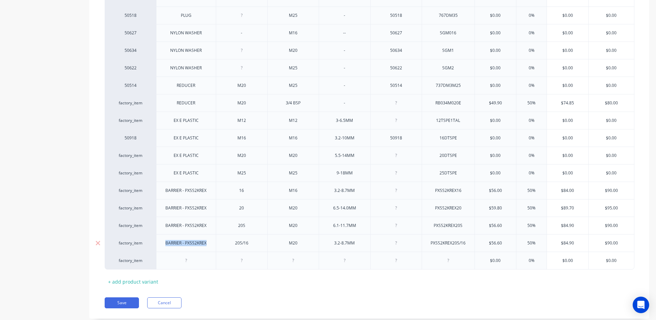
drag, startPoint x: 209, startPoint y: 243, endPoint x: 160, endPoint y: 241, distance: 48.4
click at [160, 241] on div "BARRIER - PXSS2KREX" at bounding box center [186, 243] width 52 height 9
copy div "BARRIER - PXSS2KREX"
click at [196, 258] on div at bounding box center [186, 260] width 34 height 9
type textarea "x"
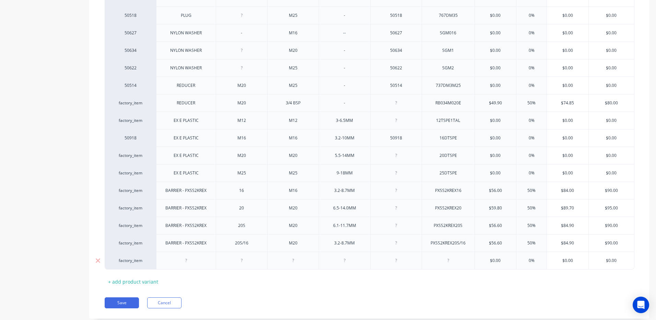
paste div
click at [249, 260] on div at bounding box center [242, 260] width 34 height 9
type textarea "x"
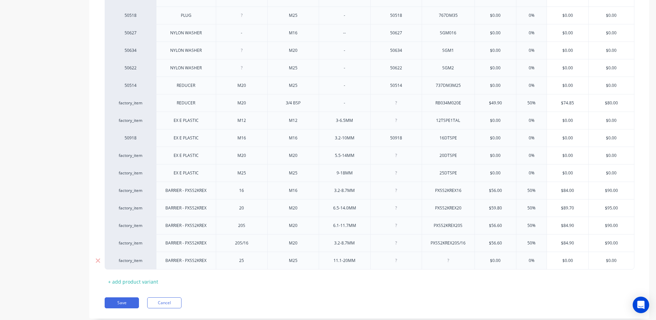
type textarea "x"
click at [498, 256] on div "$0.00" at bounding box center [496, 260] width 42 height 17
type textarea "x"
type input "$0.00"
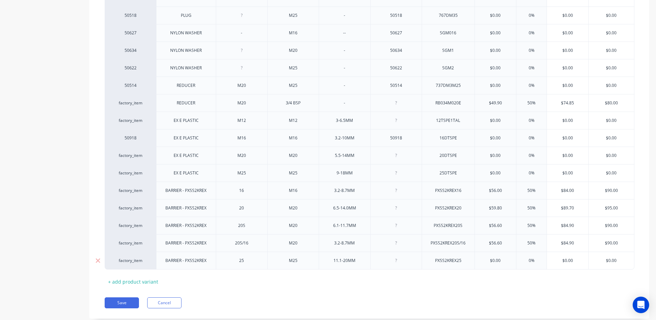
click at [498, 259] on input "$0.00" at bounding box center [496, 260] width 42 height 6
drag, startPoint x: 503, startPoint y: 259, endPoint x: 521, endPoint y: 248, distance: 21.6
click at [503, 259] on input "$0.00" at bounding box center [496, 260] width 42 height 6
type input "50%"
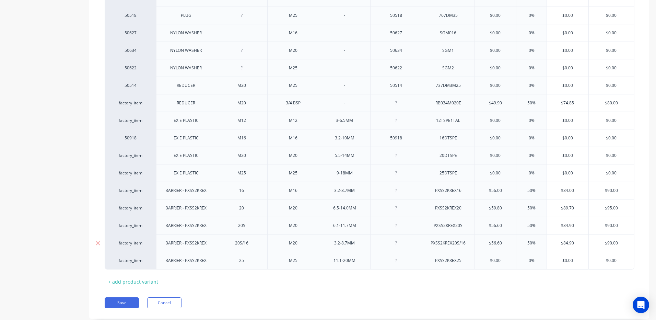
click at [523, 240] on input "50%" at bounding box center [532, 243] width 34 height 6
drag, startPoint x: 502, startPoint y: 260, endPoint x: 494, endPoint y: 260, distance: 7.9
click at [494, 260] on input "$0.00" at bounding box center [496, 260] width 42 height 6
type input "$79"
type textarea "x"
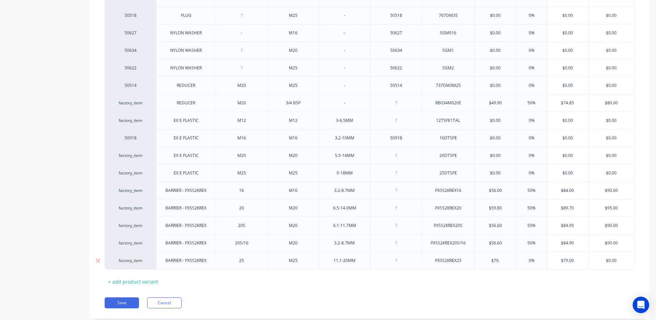
type input "$79.5"
type textarea "x"
type input "$79.58"
type textarea "x"
type input "$79.58"
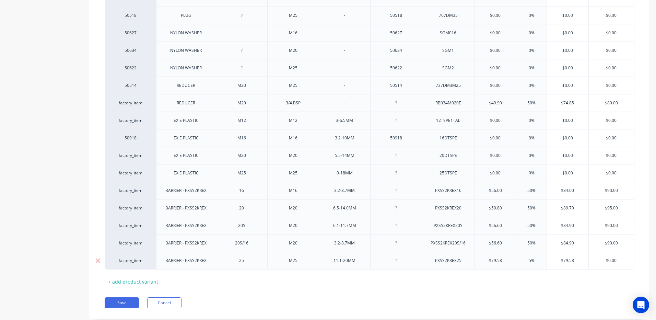
type input "50%"
type textarea "x"
type input "50%"
type input "$119.37"
type input "$0.0"
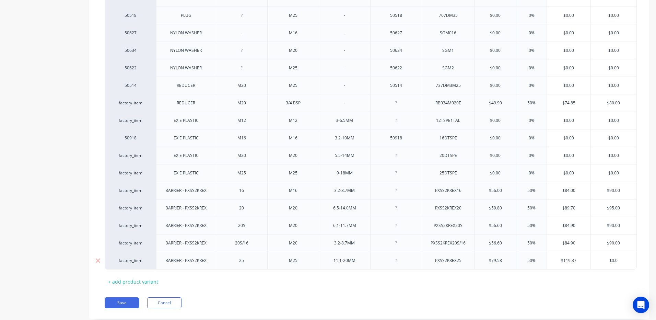
type textarea "x"
type input "$0."
type textarea "x"
type input "$0"
type textarea "x"
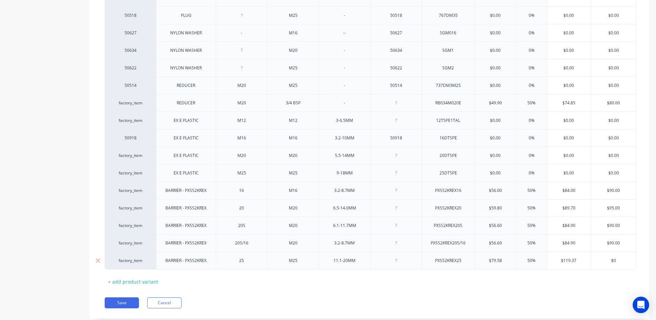
type input "$"
type textarea "x"
type input "$1"
type textarea "x"
type input "$120"
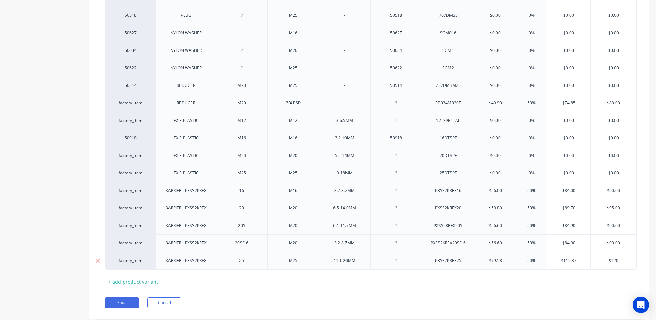
type textarea "x"
type input "$120"
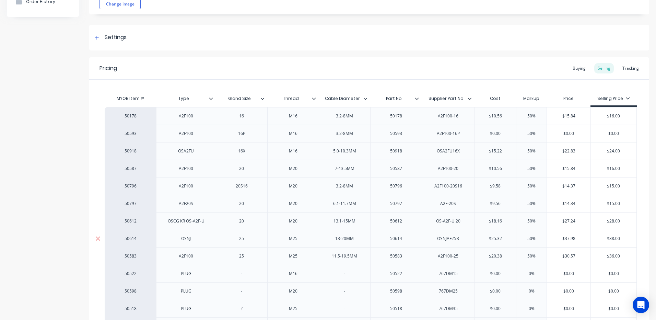
scroll to position [26, 0]
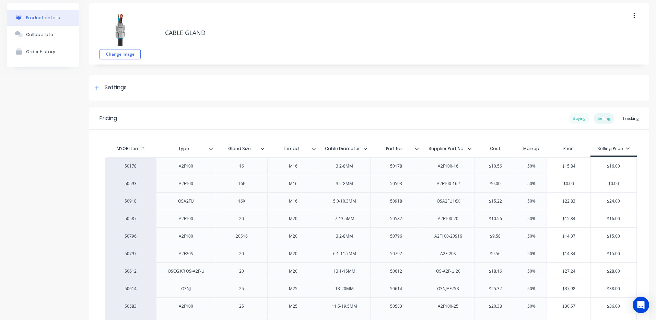
click at [576, 120] on div "Buying" at bounding box center [580, 118] width 20 height 10
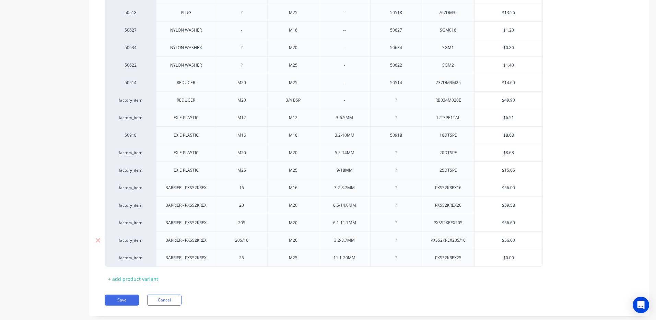
scroll to position [386, 0]
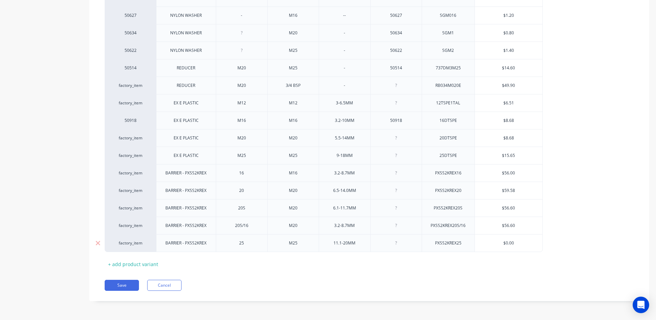
type input "$0.00"
drag, startPoint x: 520, startPoint y: 240, endPoint x: 507, endPoint y: 241, distance: 13.1
click at [507, 241] on input "$0.00" at bounding box center [509, 243] width 68 height 6
type textarea "x"
type input "$79"
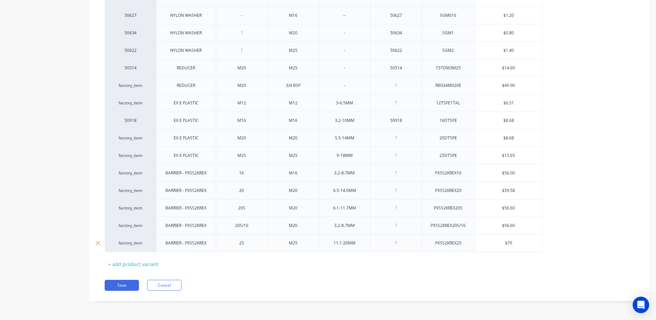
type textarea "x"
type input "$79.8"
type textarea "x"
type input "$79.5"
type textarea "x"
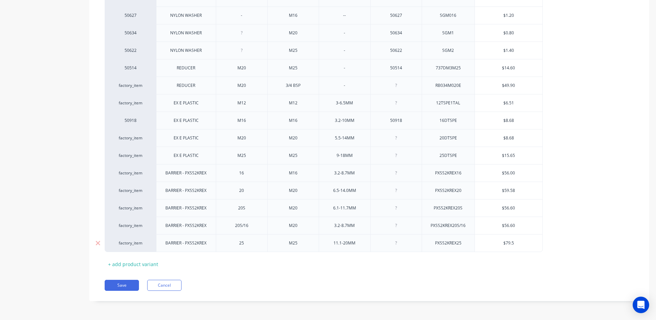
type input "$79.58"
type textarea "x"
type input "$79.58"
click at [639, 207] on div "MYOB Item # Type Gland Size Thread Cable Diameter Part No Supplier Part No G T …" at bounding box center [369, 20] width 560 height 499
click at [609, 211] on div "50178 A2F100 16 M16 3.2-8MM 50178 A2F100-16 $10.56 50593 A2F100 16P M16 3.2-8MM…" at bounding box center [369, 24] width 529 height 456
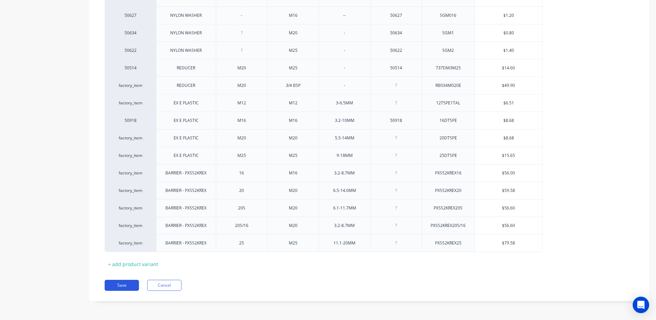
click at [120, 282] on button "Save" at bounding box center [122, 285] width 34 height 11
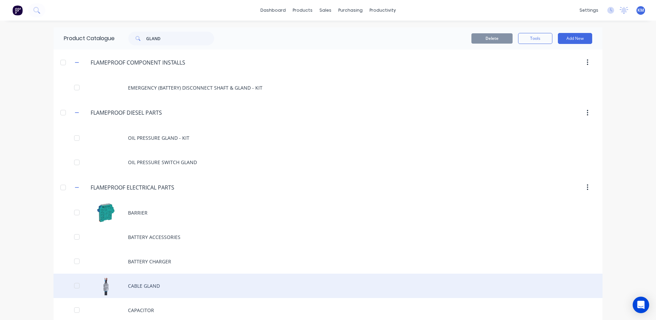
click at [148, 282] on div "CABLE GLAND" at bounding box center [328, 286] width 549 height 24
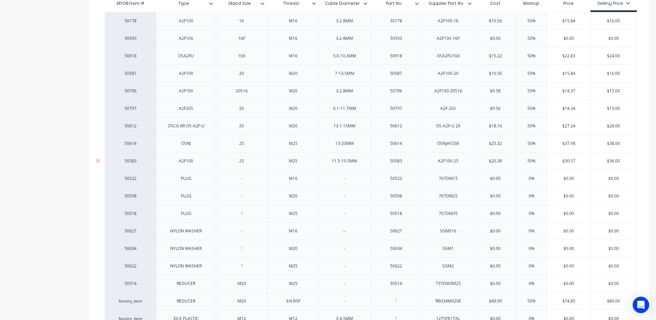
scroll to position [137, 0]
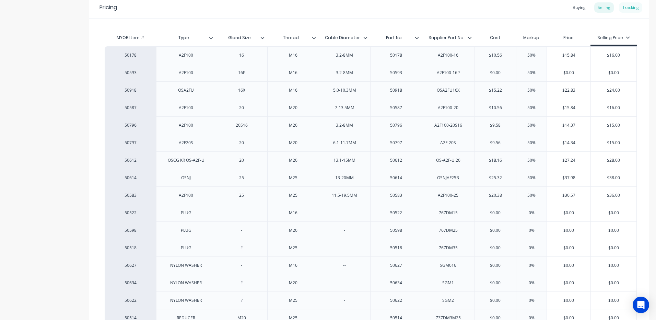
click at [620, 8] on div "Tracking" at bounding box center [630, 7] width 23 height 10
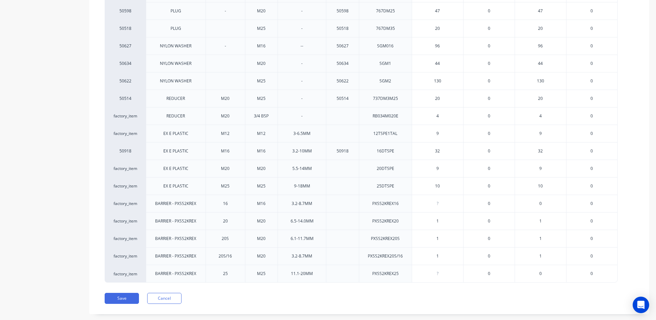
scroll to position [368, 0]
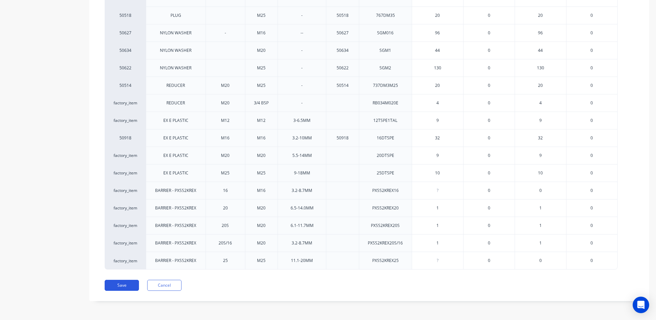
click at [130, 285] on button "Save" at bounding box center [122, 285] width 34 height 11
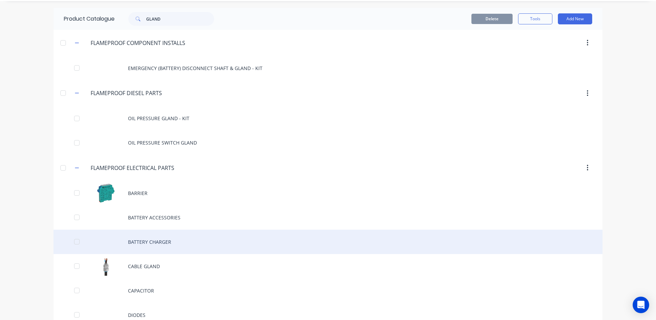
scroll to position [69, 0]
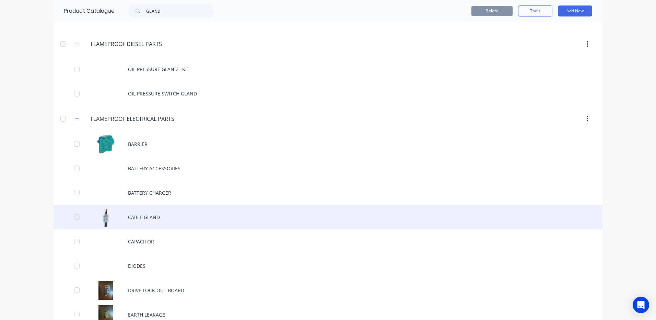
click at [205, 217] on div "CABLE GLAND" at bounding box center [328, 217] width 549 height 24
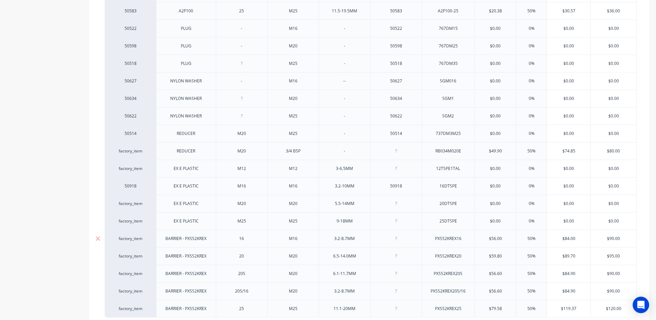
scroll to position [387, 0]
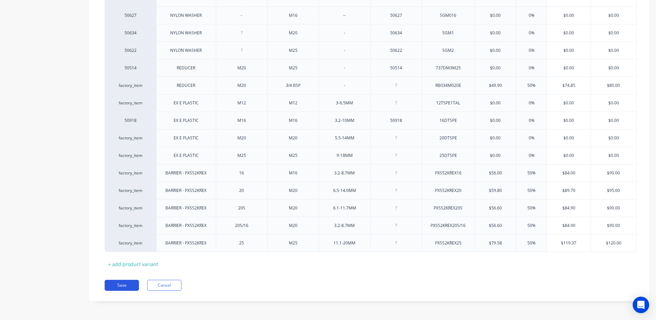
click at [114, 281] on button "Save" at bounding box center [122, 285] width 34 height 11
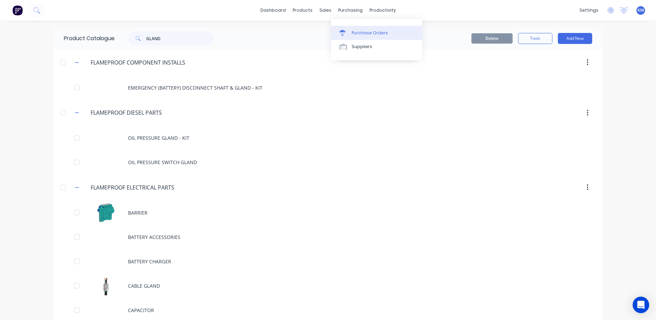
click at [352, 30] on div "Purchase Orders" at bounding box center [370, 33] width 36 height 6
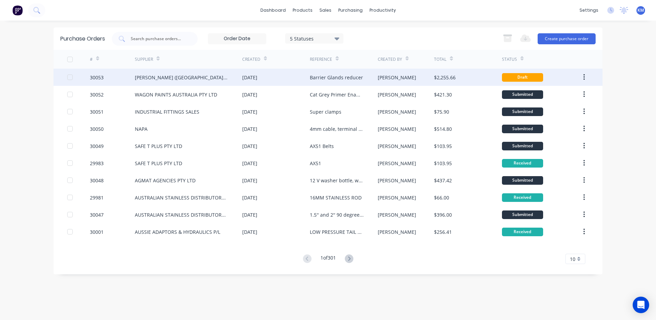
click at [336, 74] on div "Barrier Glands reducer" at bounding box center [336, 77] width 53 height 7
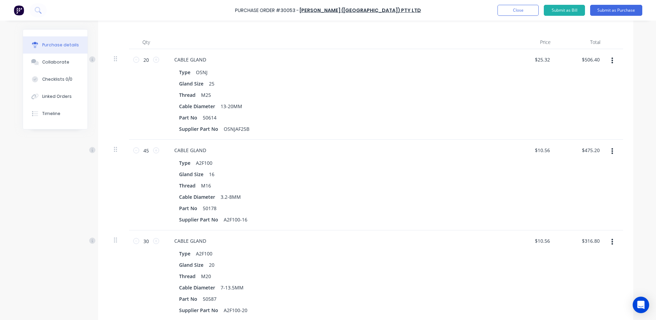
scroll to position [103, 0]
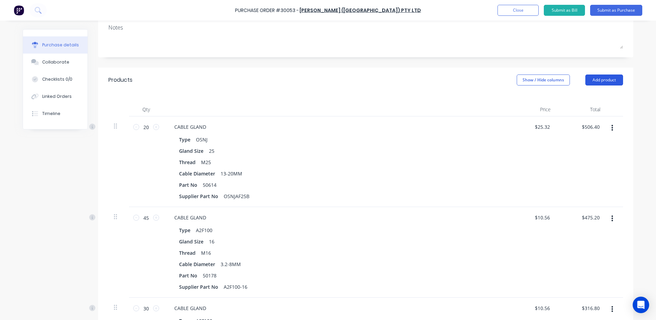
click at [605, 82] on button "Add product" at bounding box center [605, 79] width 38 height 11
click at [572, 103] on button "Product catalogue" at bounding box center [590, 98] width 65 height 14
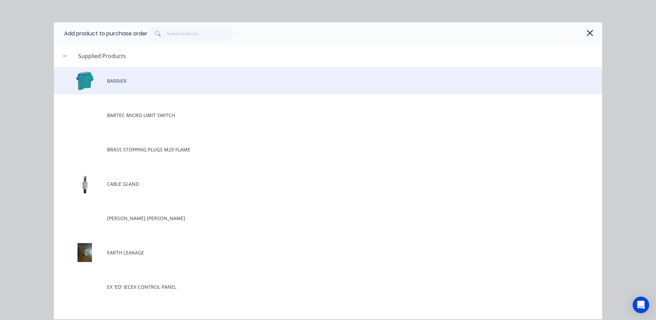
click at [217, 78] on div "BARRIER" at bounding box center [328, 80] width 549 height 27
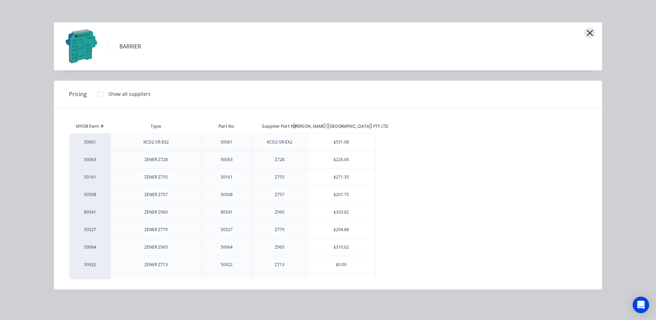
click at [588, 30] on icon "button" at bounding box center [590, 33] width 7 height 10
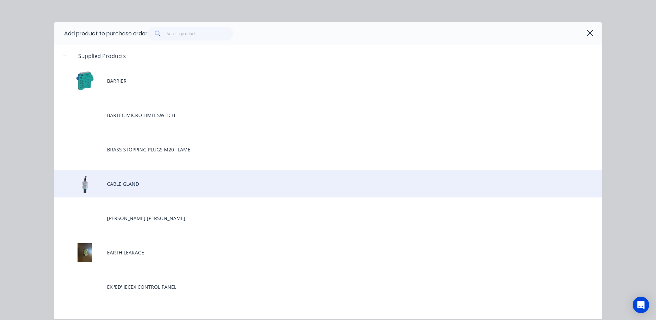
click at [107, 179] on div "CABLE GLAND" at bounding box center [328, 183] width 549 height 27
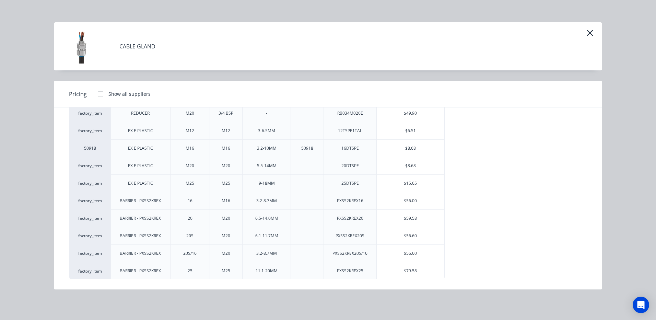
scroll to position [310, 0]
drag, startPoint x: 118, startPoint y: 200, endPoint x: 185, endPoint y: 200, distance: 66.6
click at [185, 200] on div "factory_item BARRIER - PXSS2KREX 16 M16 3.2-8.7MM PXSS2KREX16 $56.00" at bounding box center [257, 200] width 376 height 18
click at [155, 187] on div "EX E PLASTIC" at bounding box center [141, 182] width 36 height 17
click at [588, 34] on icon "button" at bounding box center [590, 33] width 7 height 10
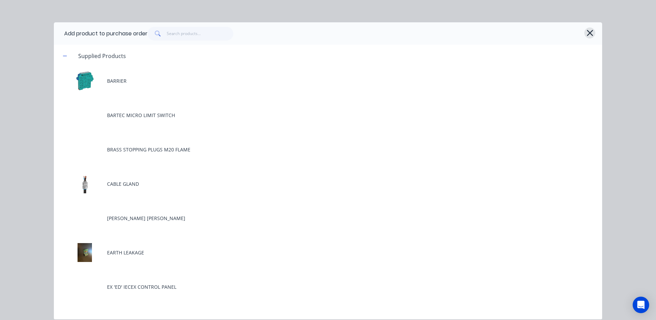
click at [592, 33] on icon "button" at bounding box center [590, 33] width 7 height 10
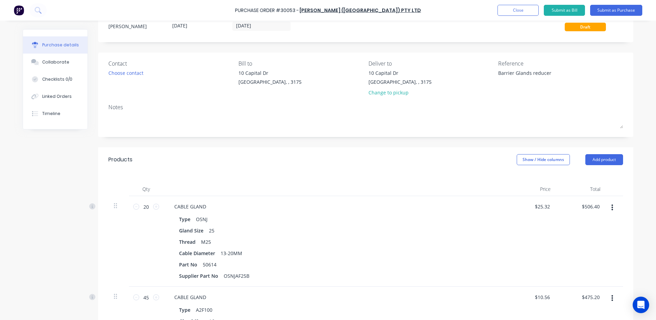
scroll to position [0, 0]
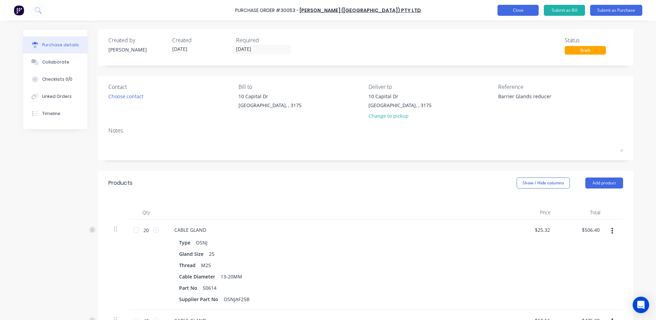
type textarea "x"
click at [506, 15] on button "Close" at bounding box center [518, 10] width 41 height 11
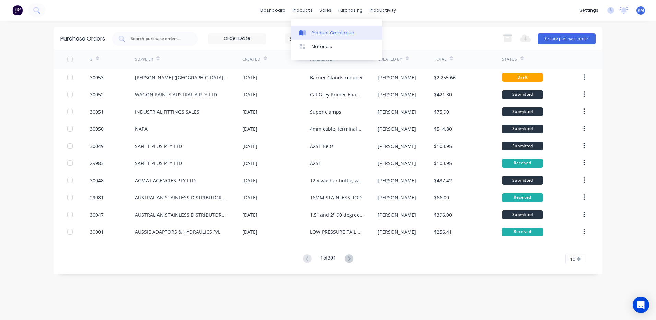
click at [313, 34] on div "Product Catalogue" at bounding box center [333, 33] width 43 height 6
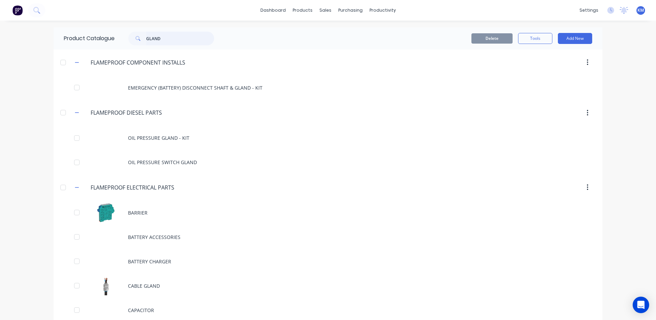
click at [171, 38] on input "GLAND" at bounding box center [180, 39] width 68 height 14
click at [170, 38] on input "GLAND" at bounding box center [180, 39] width 68 height 14
click at [166, 39] on input "GLAND" at bounding box center [180, 39] width 68 height 14
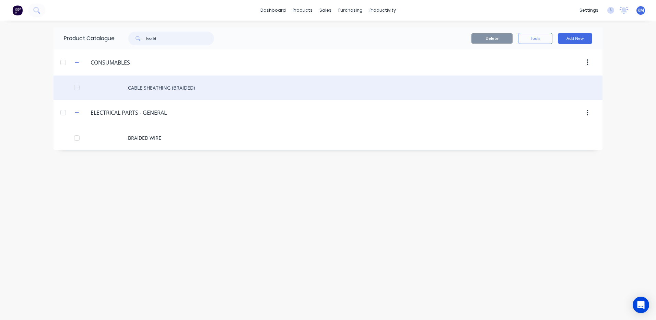
type input "braid"
click at [193, 85] on div "CABLE SHEATHING (BRAIDED)" at bounding box center [328, 88] width 549 height 24
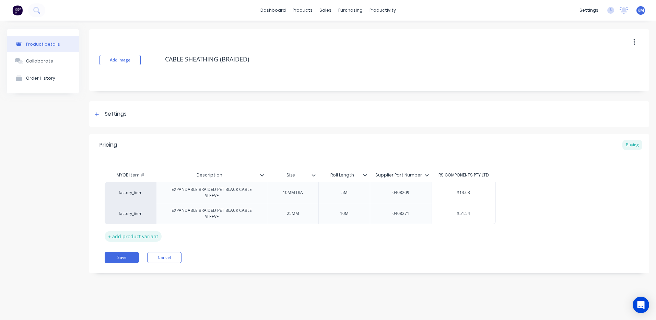
click at [146, 231] on div "+ add product variant" at bounding box center [133, 236] width 57 height 11
type textarea "x"
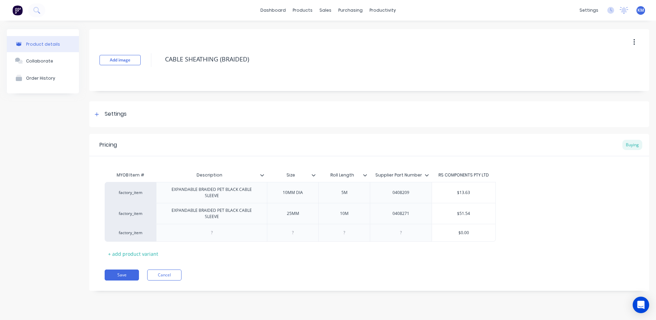
click at [173, 275] on div "Pricing Buying MYOB Item # Description Size Roll Length Supplier Part Number RS…" at bounding box center [369, 212] width 560 height 157
click at [171, 270] on button "Cancel" at bounding box center [164, 274] width 34 height 11
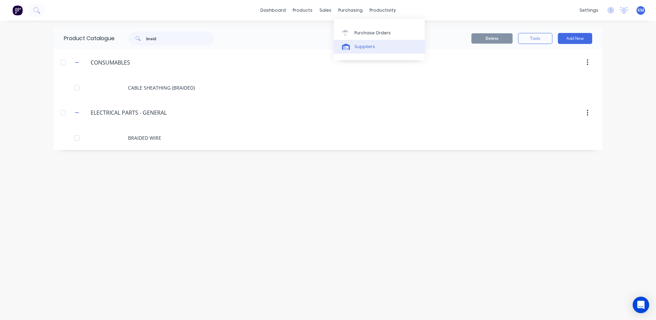
click at [357, 44] on div "Suppliers" at bounding box center [365, 47] width 21 height 6
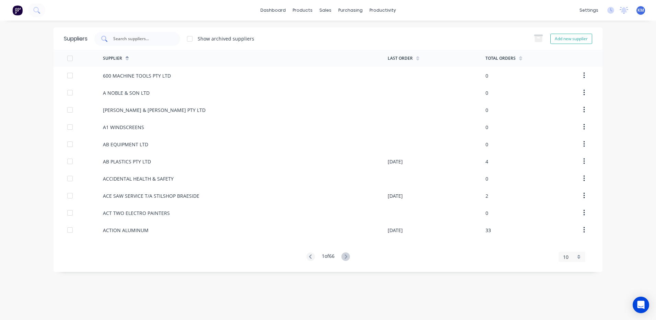
click at [151, 39] on input "text" at bounding box center [141, 38] width 57 height 7
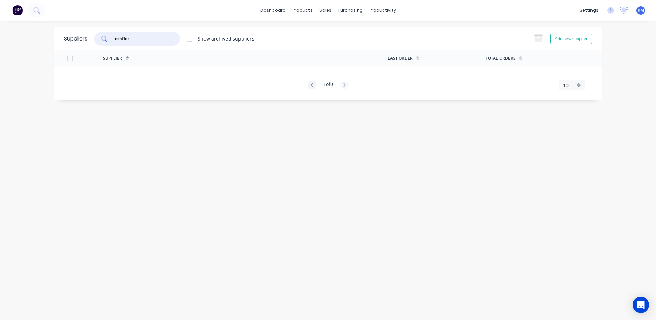
type input "techflex"
click at [582, 42] on button "Add new supplier" at bounding box center [572, 39] width 42 height 10
select select "AU"
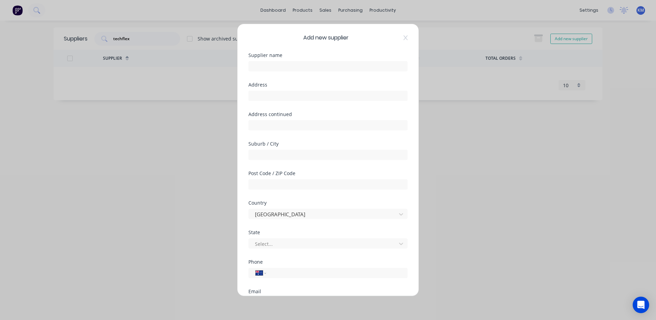
click at [302, 60] on div at bounding box center [328, 65] width 159 height 12
click at [299, 68] on input "text" at bounding box center [328, 66] width 159 height 10
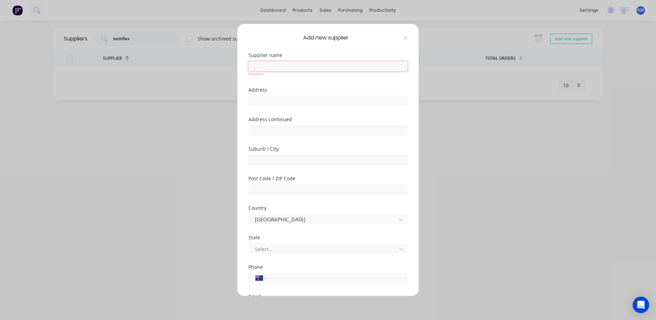
click at [319, 64] on input "text" at bounding box center [328, 66] width 159 height 10
click at [306, 68] on input "text" at bounding box center [328, 66] width 159 height 10
type input "c"
type input "C"
type input "TECHFLEX"
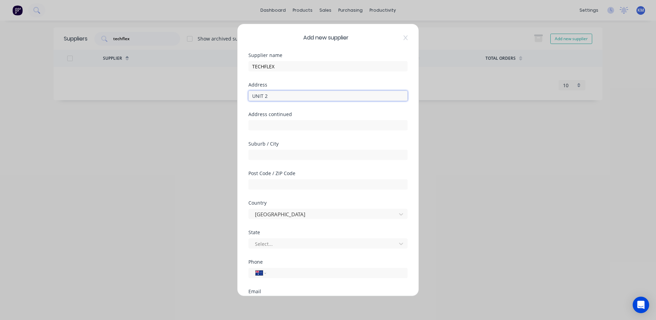
type input "UNIT 2"
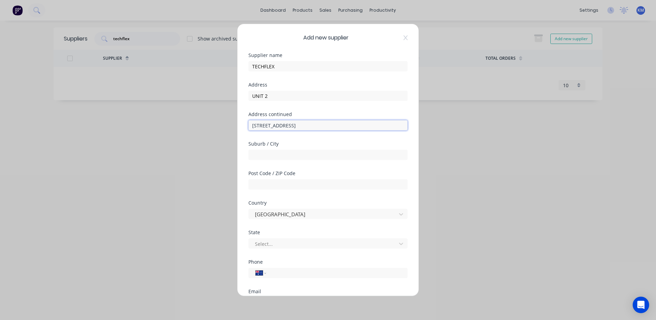
type input "8 BLACKFAIR PLACE"
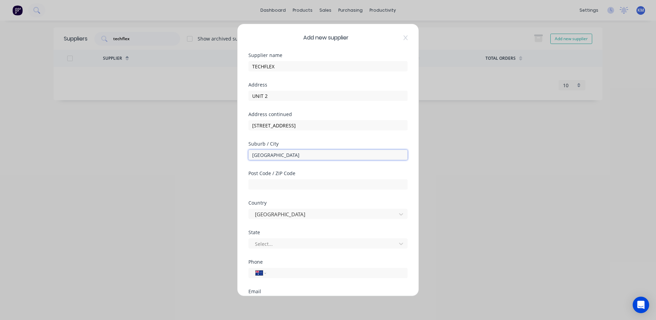
type input "WETHERILL PARK"
type input "2164"
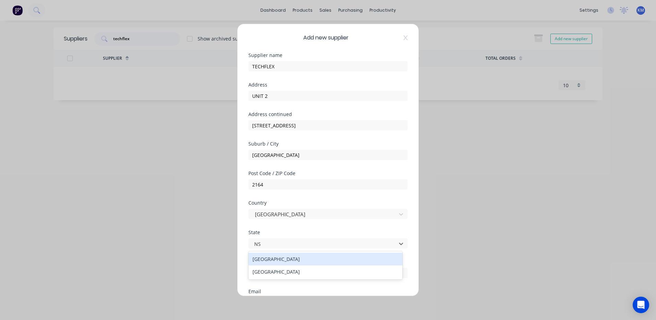
type input "NSW"
click at [286, 263] on div "New South Wales" at bounding box center [326, 259] width 154 height 13
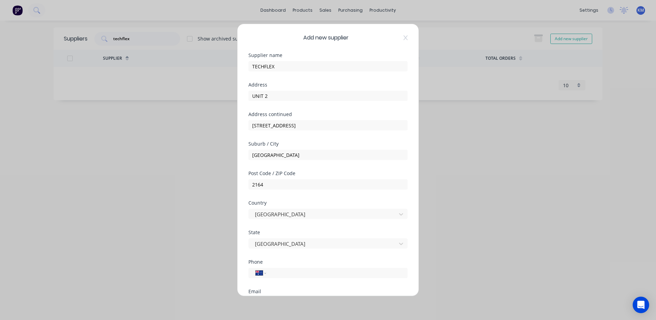
scroll to position [93, 0]
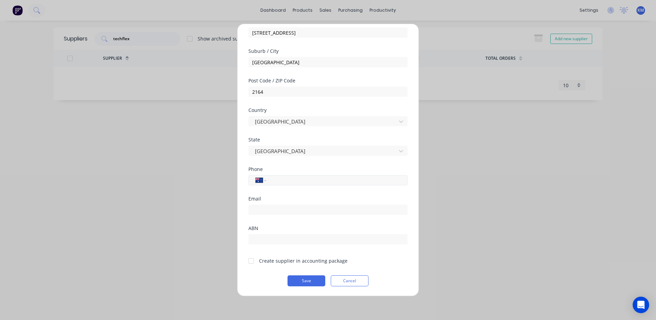
click at [291, 179] on input "tel" at bounding box center [335, 180] width 129 height 8
type input "02833230985"
click at [264, 242] on input "text" at bounding box center [328, 239] width 159 height 10
type input "62602736498"
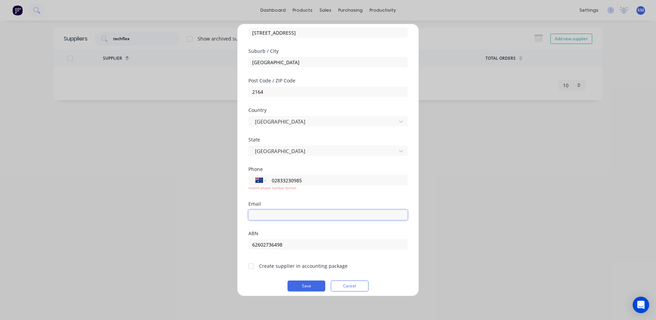
click at [295, 213] on input "email" at bounding box center [328, 215] width 159 height 10
type input "accounts@cproducts.com.au"
click at [322, 191] on div "Phone International Afghanistan Åland Islands Albania Algeria American Samoa An…" at bounding box center [328, 184] width 159 height 35
click at [301, 180] on input "02833230985" at bounding box center [335, 180] width 129 height 8
click at [319, 180] on input "02833230985" at bounding box center [335, 180] width 129 height 8
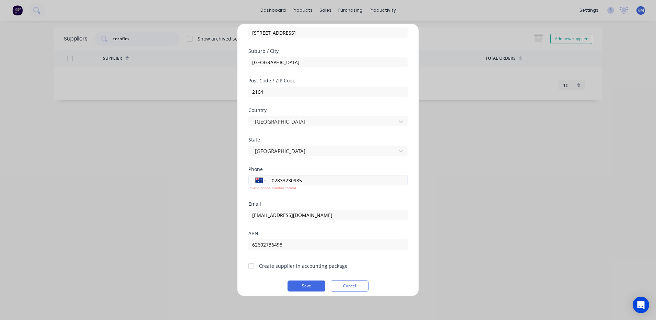
click at [347, 179] on input "02833230985" at bounding box center [335, 180] width 129 height 8
type input "(02) 8332 3095"
click at [252, 265] on div at bounding box center [251, 266] width 14 height 14
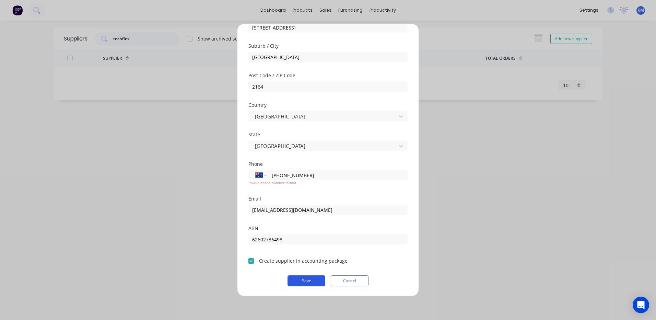
click at [303, 278] on button "Save" at bounding box center [307, 280] width 38 height 11
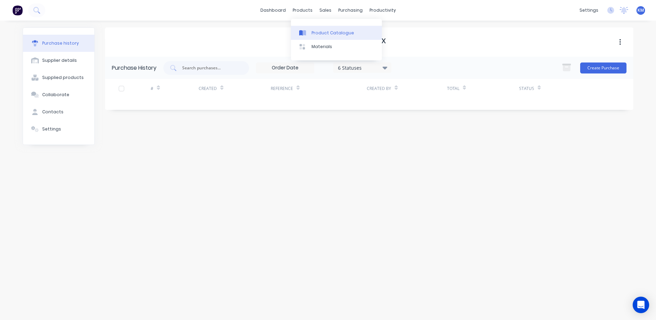
click at [312, 28] on link "Product Catalogue" at bounding box center [336, 33] width 91 height 14
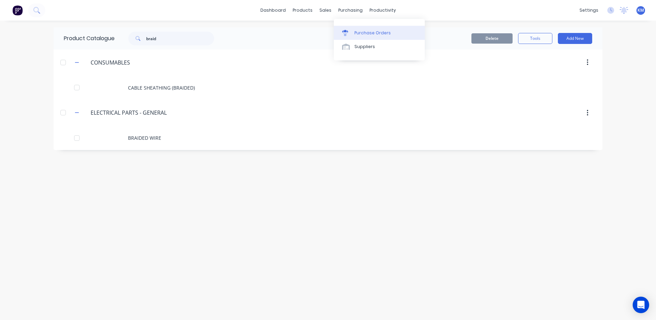
click at [342, 32] on icon at bounding box center [345, 33] width 6 height 6
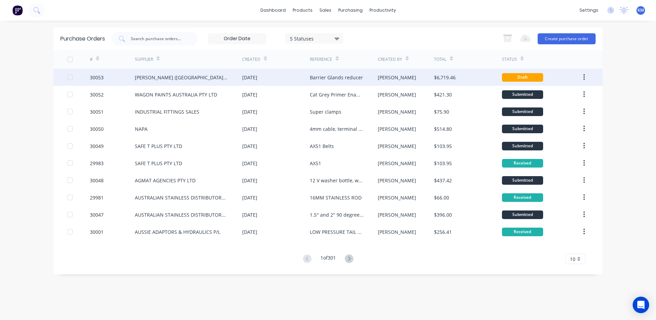
click at [303, 78] on div "[DATE]" at bounding box center [276, 77] width 68 height 17
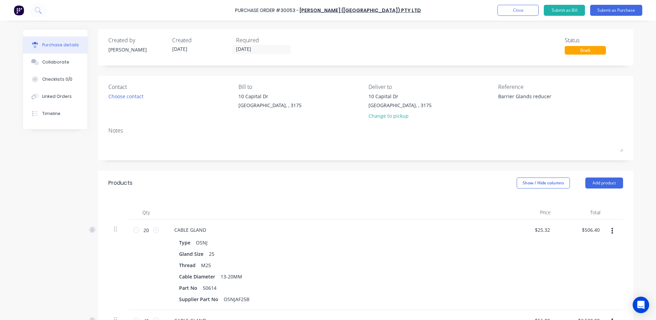
drag, startPoint x: 562, startPoint y: 99, endPoint x: 458, endPoint y: 91, distance: 104.3
click at [458, 91] on div "Contact Choose contact Bill to 10 Capital Dr Dandenong South, , 3175 Deliver to…" at bounding box center [365, 103] width 515 height 40
click at [560, 97] on textarea "Barrier Glands reducer" at bounding box center [541, 100] width 86 height 15
type textarea "x"
drag, startPoint x: 548, startPoint y: 102, endPoint x: 457, endPoint y: 97, distance: 91.8
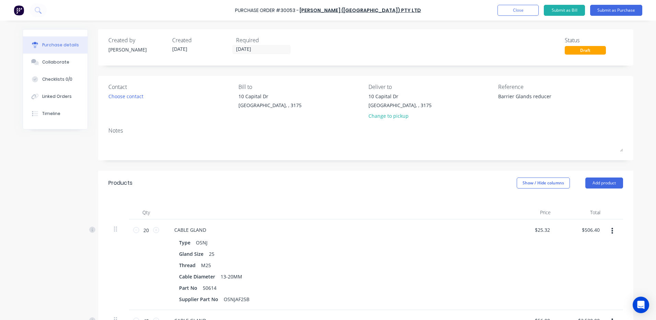
click at [457, 97] on div "Contact Choose contact Bill to 10 Capital Dr Dandenong South, , 3175 Deliver to…" at bounding box center [365, 103] width 515 height 40
type textarea "B"
type textarea "GLANDS, BARRIER GLANDS AND REDUCERE"
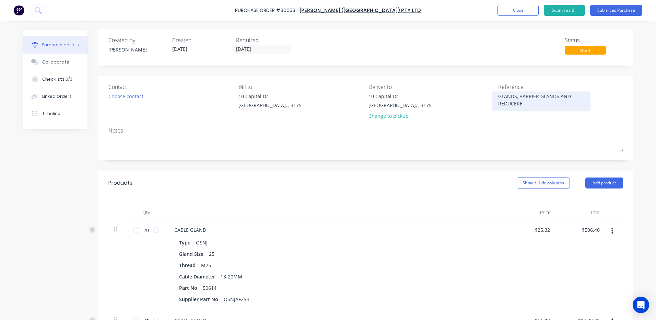
type textarea "x"
type textarea "GLANDS, BARRIER GLANDS AND REDUCER"
type textarea "x"
type textarea "GLANDS, BARRIER GLANDS AND REDUCERS"
type textarea "x"
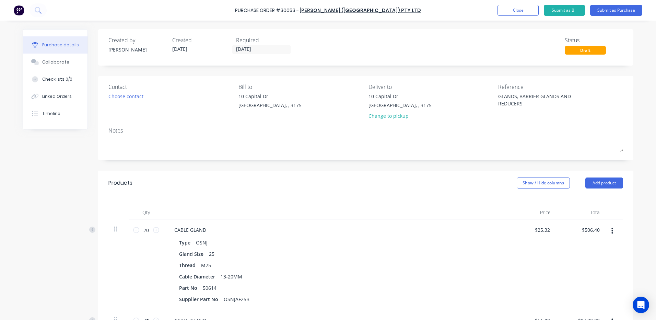
type textarea "GLANDS, BARRIER GLANDS AND REDUCERS"
click at [485, 185] on div "Products Show / Hide columns Add product" at bounding box center [366, 183] width 536 height 25
click at [524, 8] on button "Close" at bounding box center [518, 10] width 41 height 11
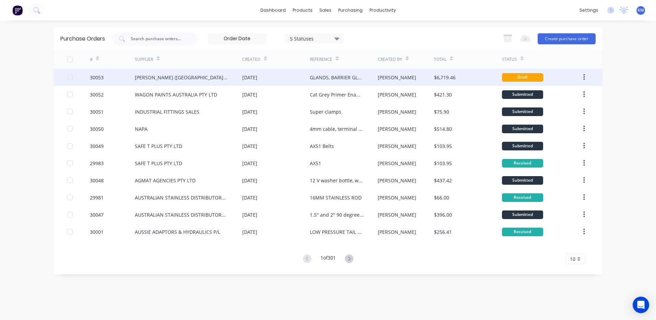
click at [368, 79] on div "GLANDS, BARRIER GLANDS AND REDUCERS" at bounding box center [344, 77] width 68 height 17
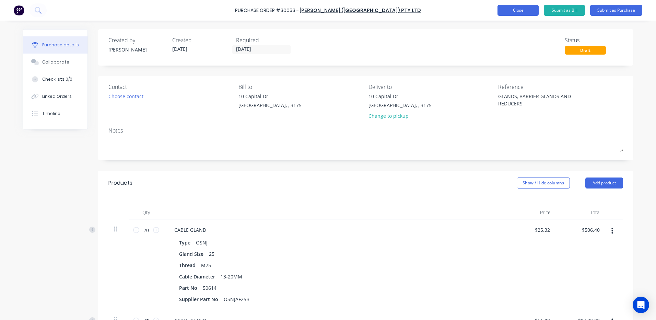
click at [524, 7] on button "Close" at bounding box center [518, 10] width 41 height 11
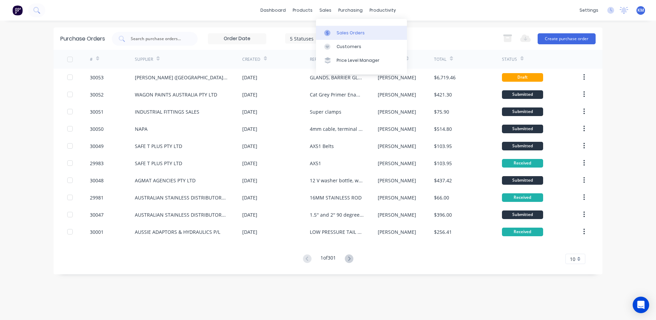
click at [330, 32] on icon at bounding box center [327, 33] width 6 height 6
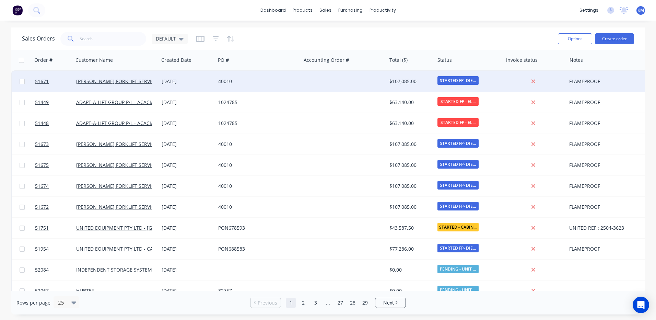
click at [234, 83] on div "40010" at bounding box center [256, 81] width 76 height 7
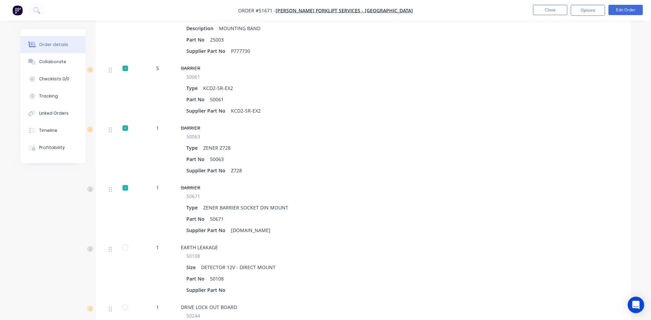
scroll to position [1613, 0]
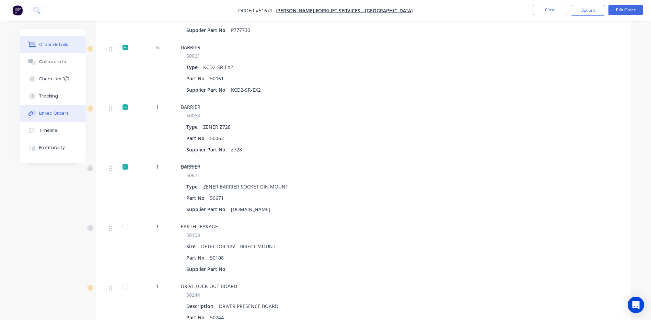
drag, startPoint x: 46, startPoint y: 117, endPoint x: 52, endPoint y: 117, distance: 5.8
click at [46, 117] on button "Linked Orders" at bounding box center [52, 113] width 65 height 17
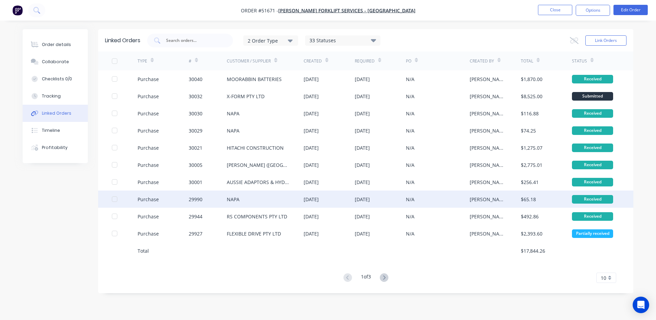
click at [328, 205] on div "12 Sep 2025" at bounding box center [329, 199] width 51 height 17
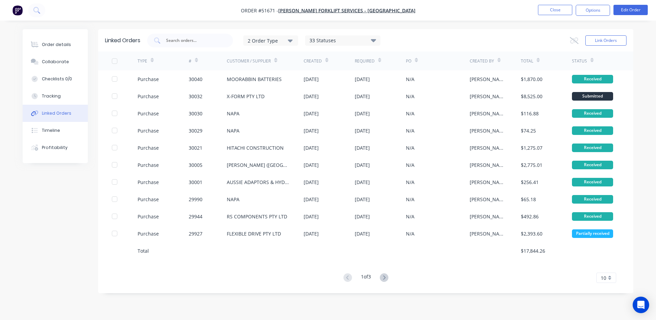
click at [388, 277] on icon at bounding box center [384, 277] width 9 height 9
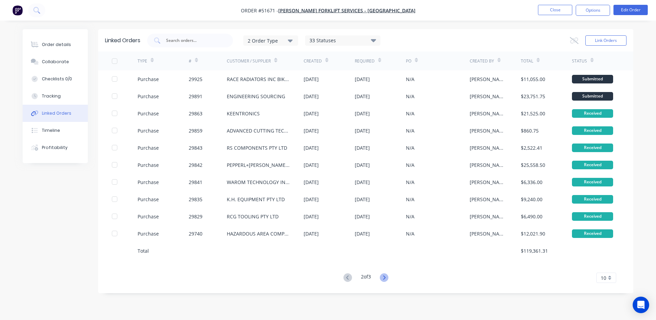
click at [382, 279] on icon at bounding box center [384, 277] width 9 height 9
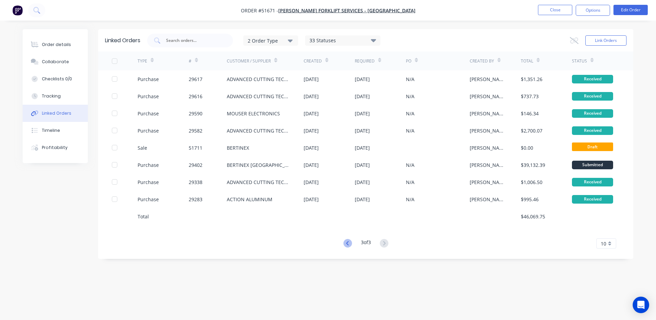
click at [346, 241] on icon at bounding box center [348, 243] width 9 height 9
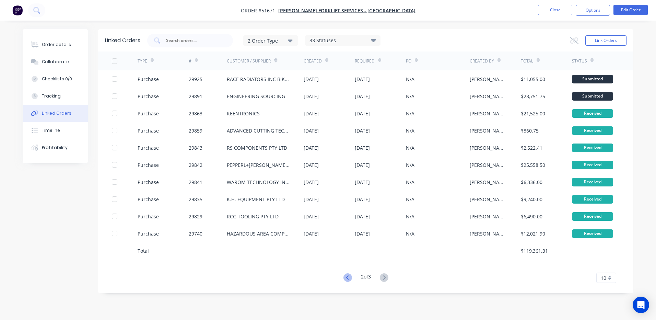
click at [348, 278] on icon at bounding box center [348, 277] width 9 height 9
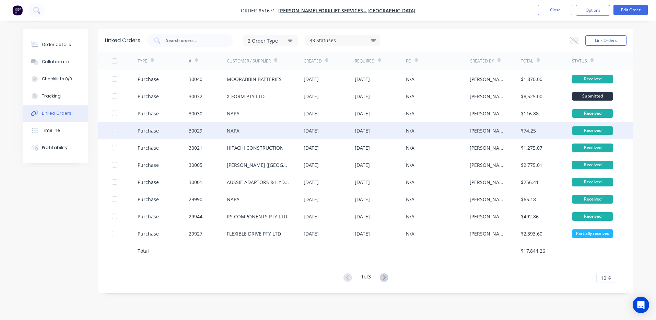
click at [317, 134] on div "22 Sep 2025" at bounding box center [329, 130] width 51 height 17
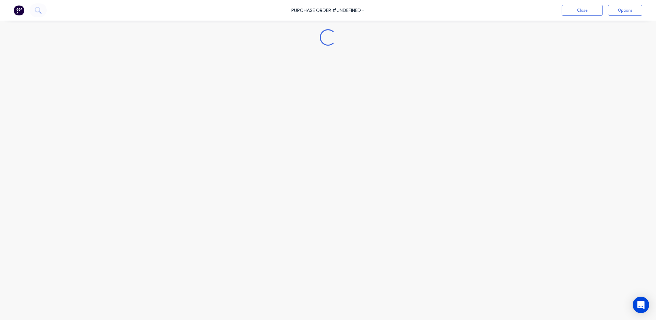
type textarea "x"
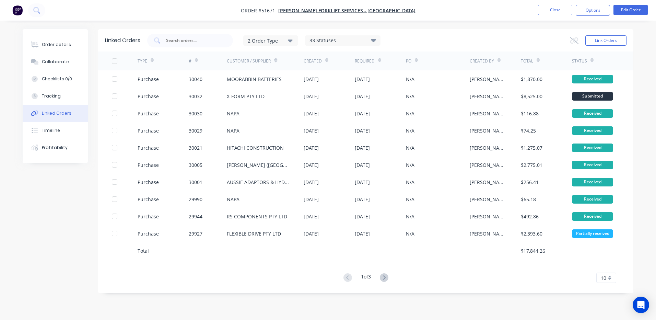
click at [563, 15] on li "Close" at bounding box center [555, 10] width 34 height 11
click at [562, 12] on button "Close" at bounding box center [555, 10] width 34 height 10
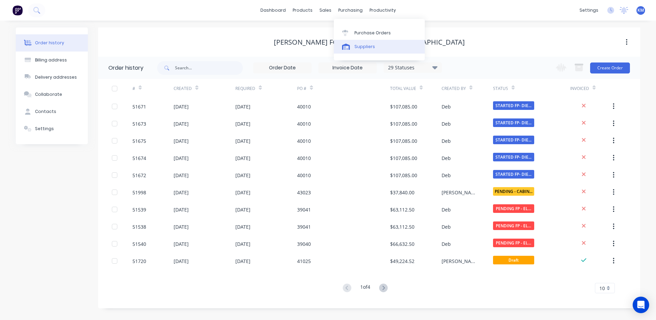
click at [350, 50] on link "Suppliers" at bounding box center [379, 47] width 91 height 14
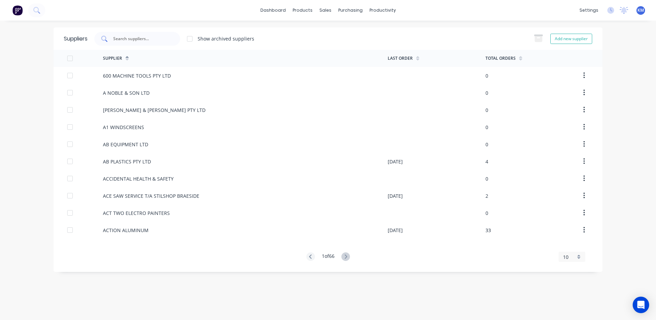
click at [125, 39] on input "text" at bounding box center [141, 38] width 57 height 7
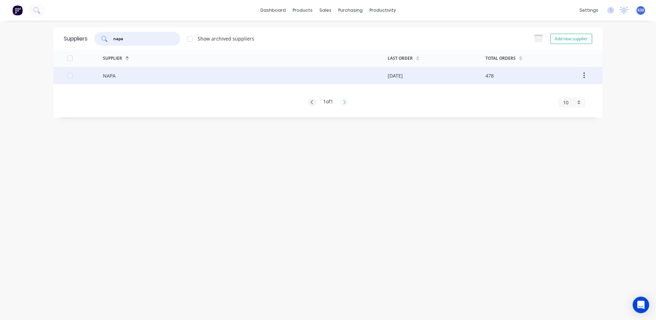
type input "napa"
click at [195, 73] on div "NAPA" at bounding box center [245, 75] width 285 height 17
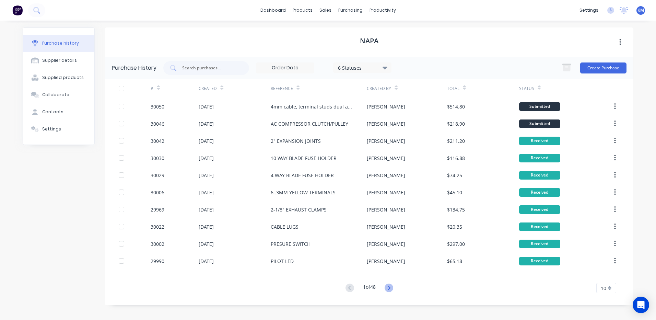
click at [393, 289] on icon at bounding box center [389, 288] width 9 height 9
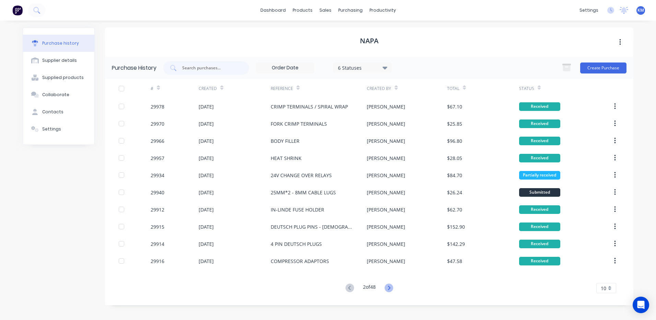
click at [390, 288] on icon at bounding box center [389, 288] width 2 height 4
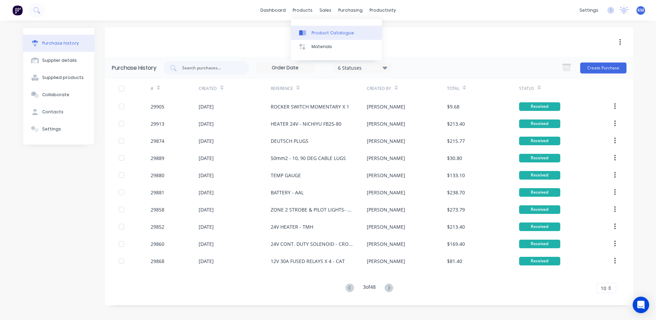
click at [310, 29] on link "Product Catalogue" at bounding box center [336, 33] width 91 height 14
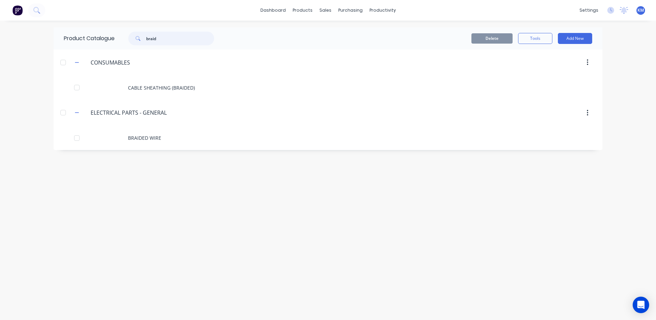
click at [158, 38] on input "braid" at bounding box center [180, 39] width 68 height 14
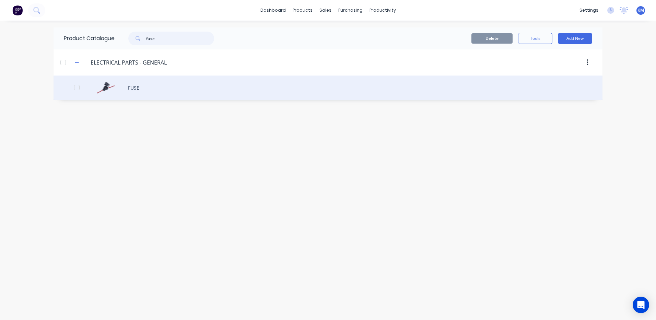
type input "fuse"
click at [150, 89] on div "FUSE" at bounding box center [328, 88] width 549 height 24
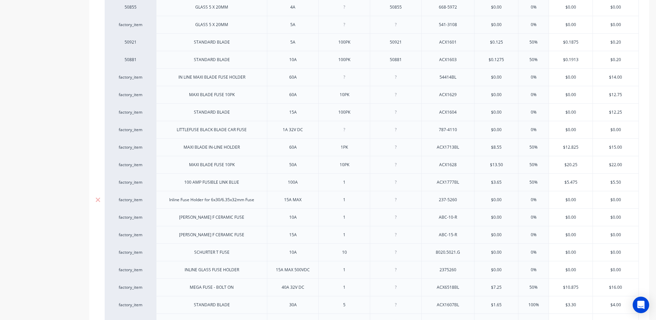
scroll to position [464, 0]
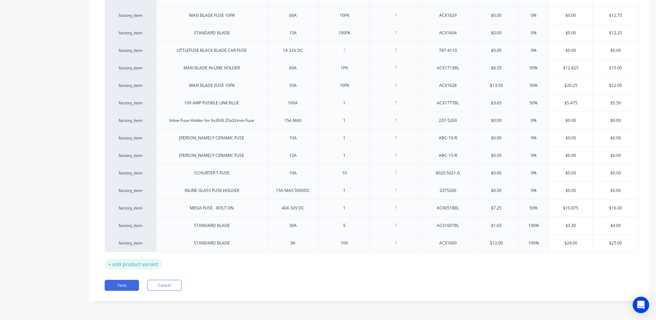
click at [141, 263] on div "+ add product variant" at bounding box center [133, 264] width 57 height 11
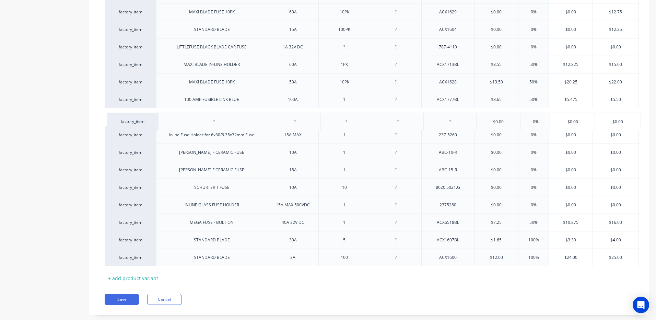
drag, startPoint x: 191, startPoint y: 266, endPoint x: 192, endPoint y: 123, distance: 143.2
drag, startPoint x: 248, startPoint y: 102, endPoint x: 239, endPoint y: 101, distance: 8.6
drag, startPoint x: 239, startPoint y: 100, endPoint x: 153, endPoint y: 105, distance: 85.6
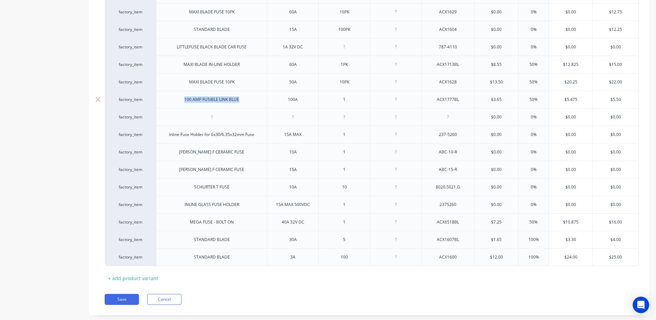
click at [153, 105] on div "factory_item 100 AMP FUSIBLE LINK BLUE 100A 1 ACX1777BL $3.65 50% $5.475 $5.50" at bounding box center [372, 100] width 534 height 18
click at [216, 107] on div "100 AMP FUSIBLE LINK BLUE" at bounding box center [211, 100] width 111 height 18
click at [182, 105] on div "100 AMP FUSIBLE LINK BLUE" at bounding box center [211, 100] width 111 height 18
click at [183, 100] on div "100 AMP FUSIBLE LINK BLUE" at bounding box center [212, 99] width 66 height 9
drag, startPoint x: 243, startPoint y: 100, endPoint x: 238, endPoint y: 99, distance: 4.6
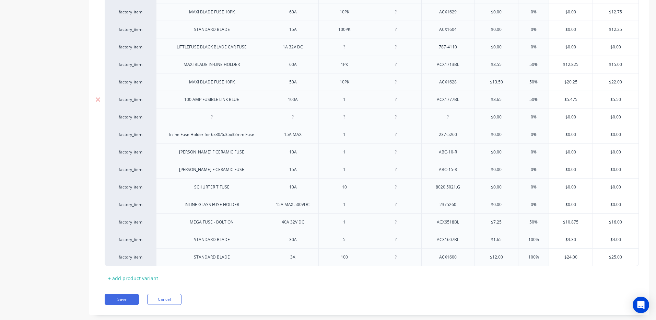
click at [239, 99] on div "100 AMP FUSIBLE LINK BLUE" at bounding box center [212, 99] width 66 height 9
drag, startPoint x: 240, startPoint y: 99, endPoint x: 173, endPoint y: 94, distance: 67.5
click at [173, 94] on div "100 AMP FUSIBLE LINK BLUE" at bounding box center [211, 100] width 111 height 18
copy div "100 AMP FUSIBLE LINK BLUE"
drag, startPoint x: 436, startPoint y: 103, endPoint x: 427, endPoint y: 104, distance: 9.0
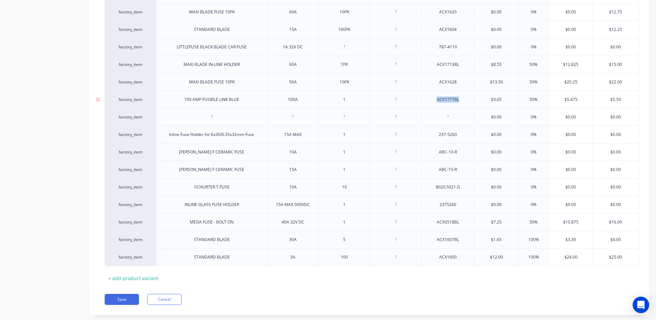
click at [427, 104] on div "ACX1777BL" at bounding box center [448, 100] width 53 height 18
copy div "ACX1777BL"
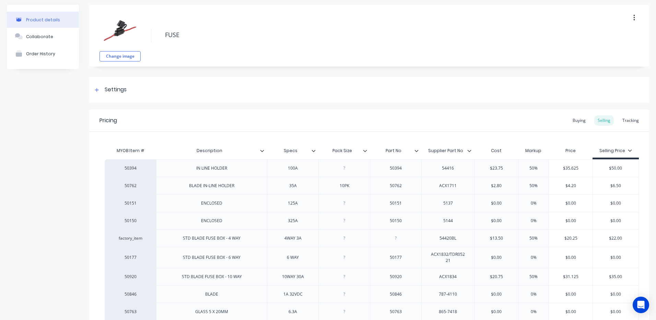
scroll to position [0, 0]
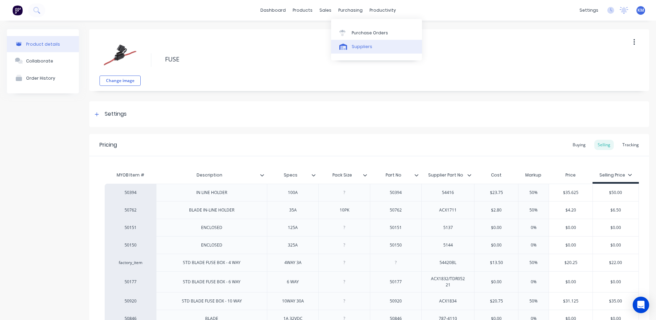
click at [342, 50] on link "Suppliers" at bounding box center [376, 47] width 91 height 14
type textarea "x"
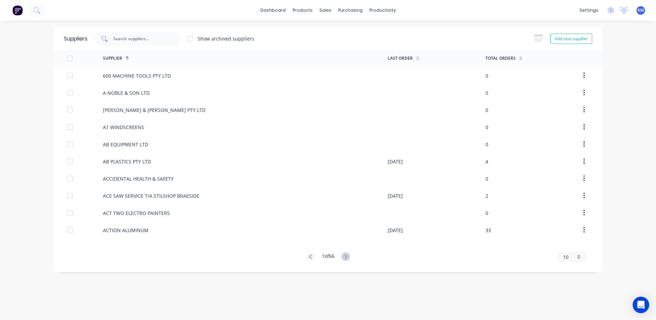
click at [158, 37] on input "text" at bounding box center [141, 38] width 57 height 7
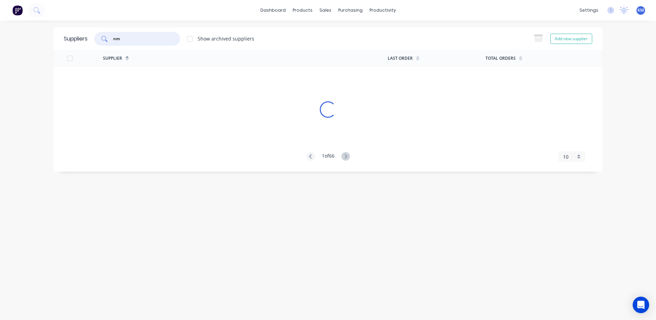
type input "n"
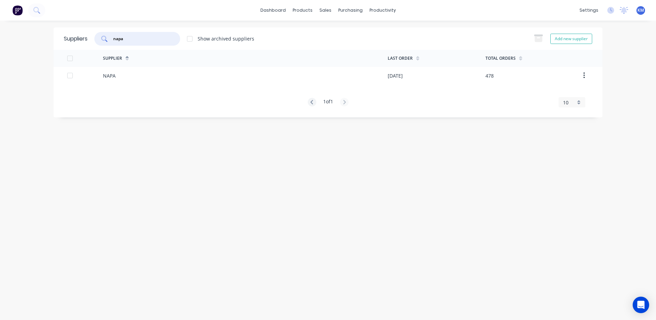
type input "napa"
click at [137, 76] on div "NAPA" at bounding box center [245, 75] width 285 height 17
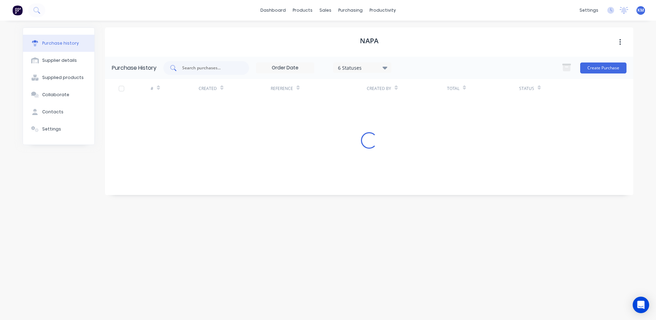
click at [196, 67] on input "text" at bounding box center [210, 68] width 57 height 7
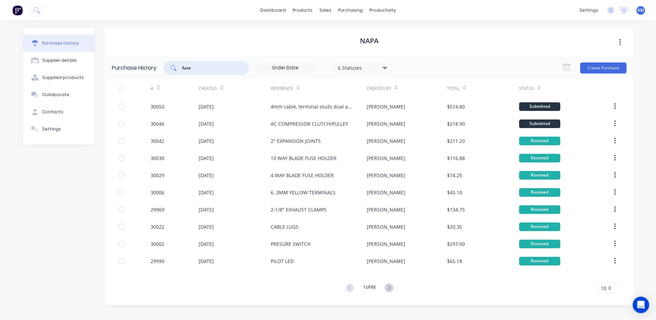
type input "fuse"
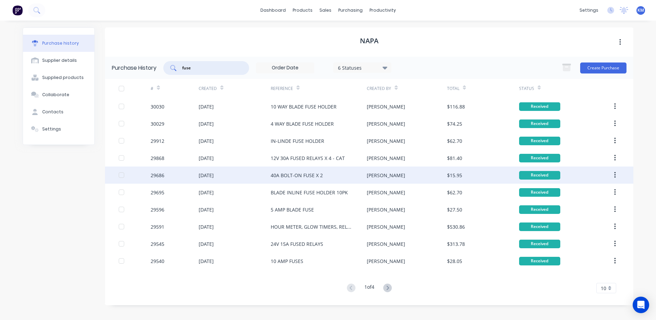
click at [334, 176] on div "40A BOLT-ON FUSE X 2" at bounding box center [319, 174] width 96 height 17
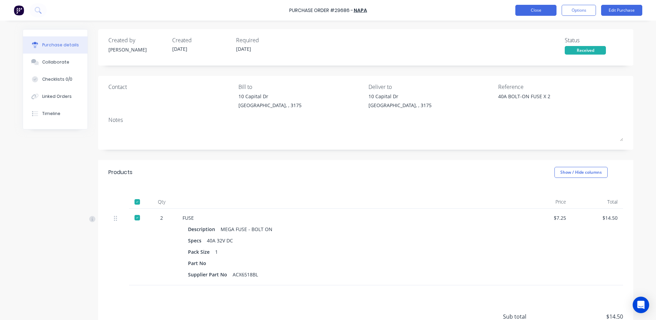
click at [544, 9] on button "Close" at bounding box center [536, 10] width 41 height 11
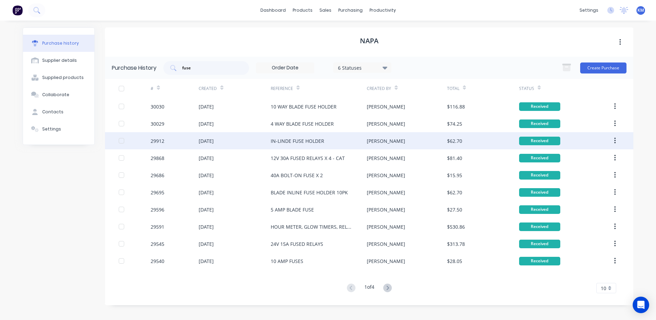
click at [349, 145] on div "IN-LINDE FUSE HOLDER" at bounding box center [319, 140] width 96 height 17
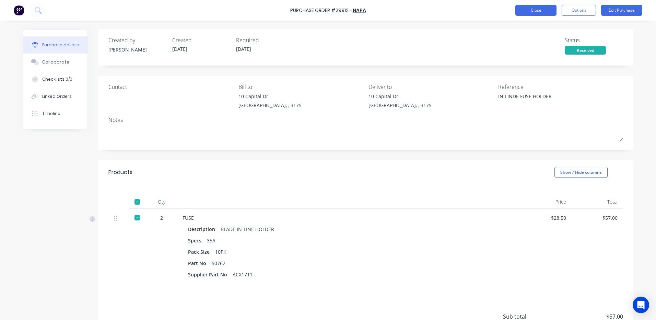
click at [525, 12] on button "Close" at bounding box center [536, 10] width 41 height 11
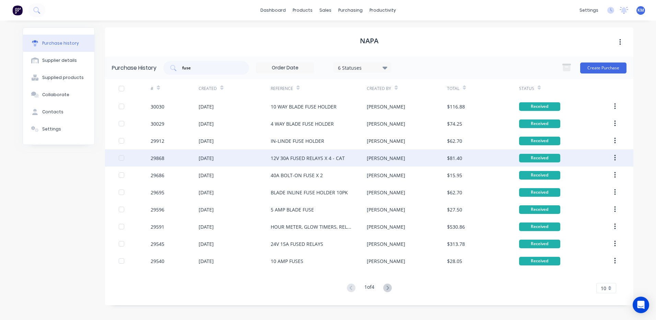
click at [322, 151] on div "12V 30A FUSED RELAYS X 4 - CAT" at bounding box center [319, 157] width 96 height 17
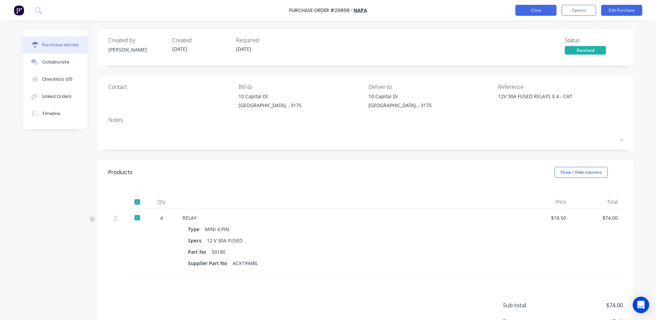
click at [523, 13] on button "Close" at bounding box center [536, 10] width 41 height 11
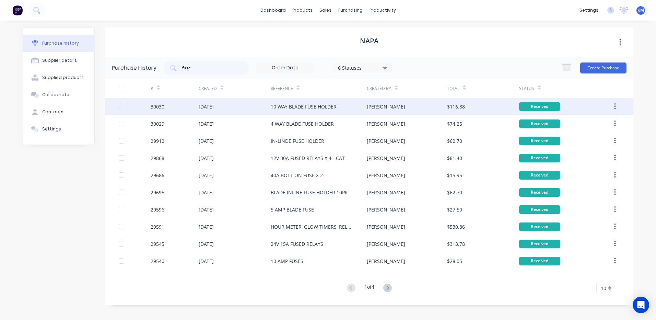
click at [352, 106] on div "10 WAY BLADE FUSE HOLDER" at bounding box center [319, 106] width 96 height 17
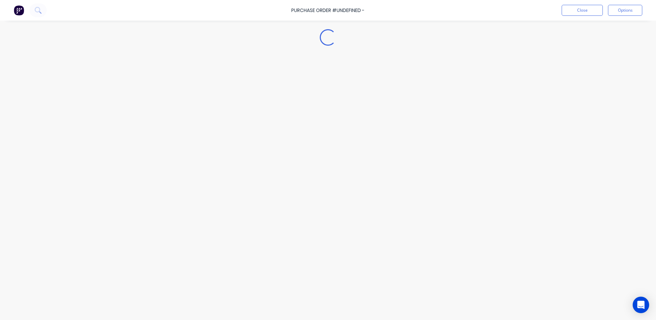
type textarea "x"
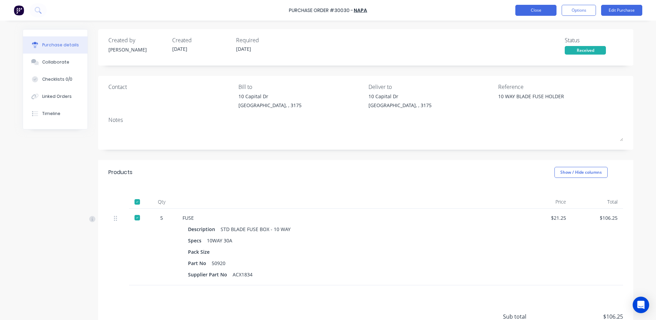
click at [532, 14] on button "Close" at bounding box center [536, 10] width 41 height 11
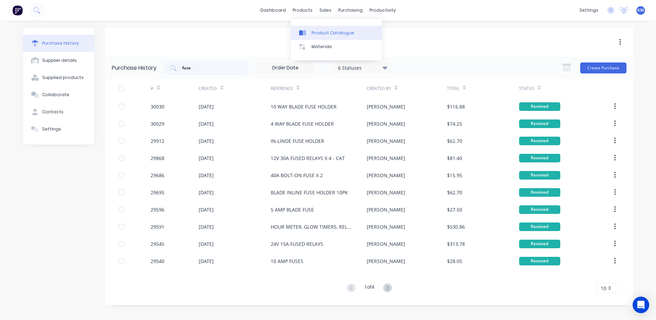
click at [310, 34] on link "Product Catalogue" at bounding box center [336, 33] width 91 height 14
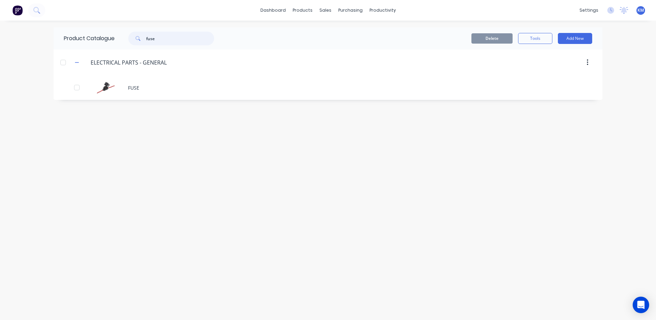
click at [168, 40] on input "fuse" at bounding box center [180, 39] width 68 height 14
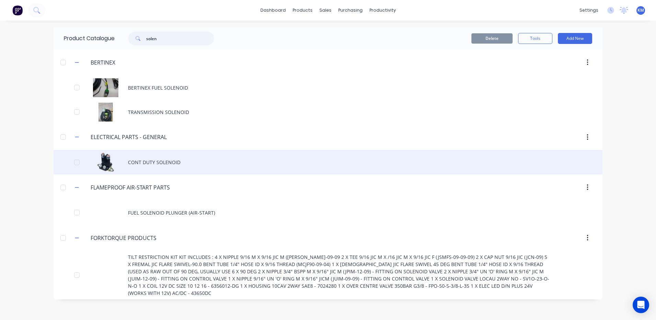
type input "solen"
click at [209, 163] on div "CONT DUTY SOLENOID" at bounding box center [328, 162] width 549 height 24
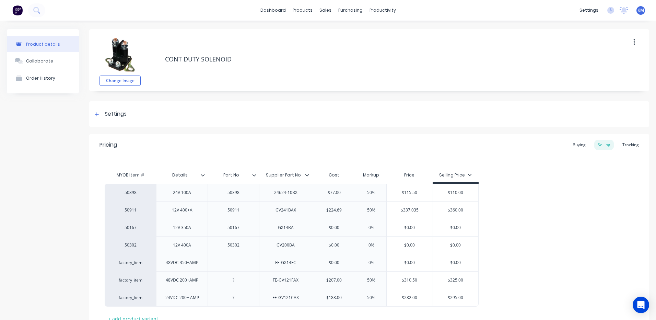
type textarea "x"
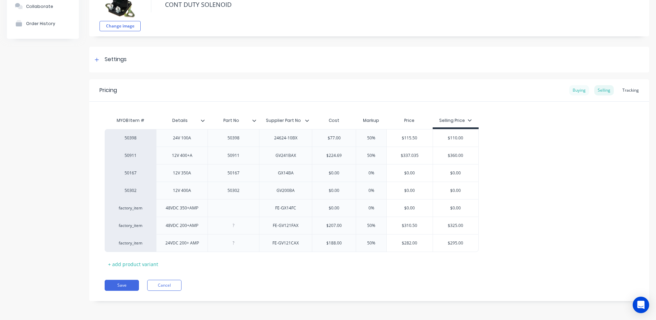
click at [579, 89] on div "Buying" at bounding box center [580, 90] width 20 height 10
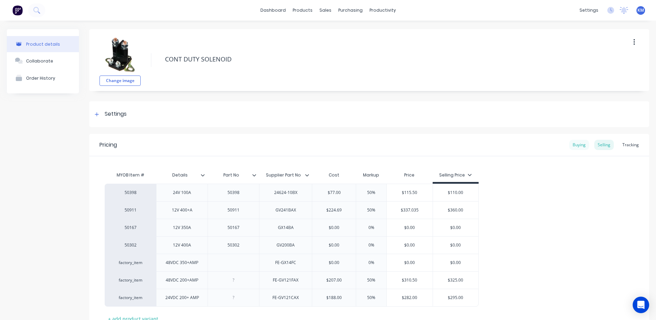
click at [570, 145] on div "Buying" at bounding box center [580, 145] width 20 height 10
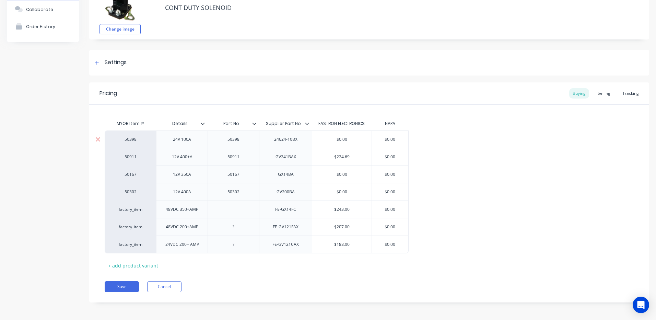
scroll to position [53, 0]
drag, startPoint x: 300, startPoint y: 158, endPoint x: 266, endPoint y: 154, distance: 34.2
click at [266, 154] on div "GV241BAX" at bounding box center [285, 156] width 53 height 18
copy div "GV241BAX"
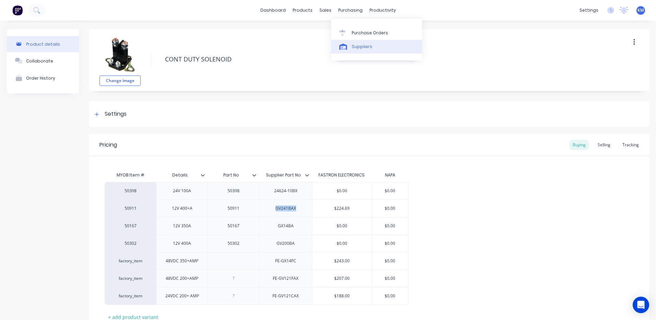
type textarea "x"
drag, startPoint x: 352, startPoint y: 45, endPoint x: 335, endPoint y: 44, distance: 16.9
click at [352, 45] on div "Suppliers" at bounding box center [362, 47] width 21 height 6
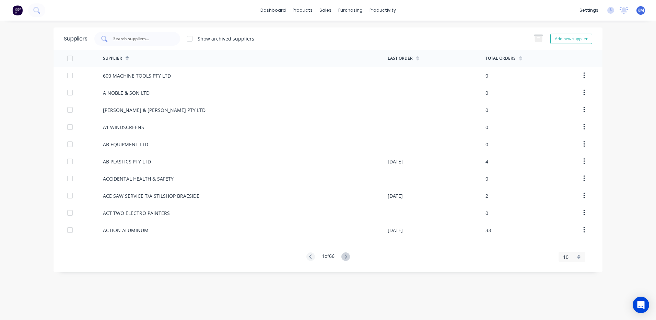
click at [152, 41] on input "text" at bounding box center [141, 38] width 57 height 7
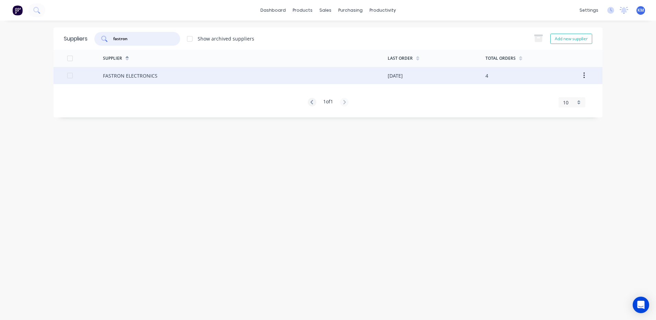
type input "fastron"
click at [178, 68] on div "FASTRON ELECTRONICS" at bounding box center [245, 75] width 285 height 17
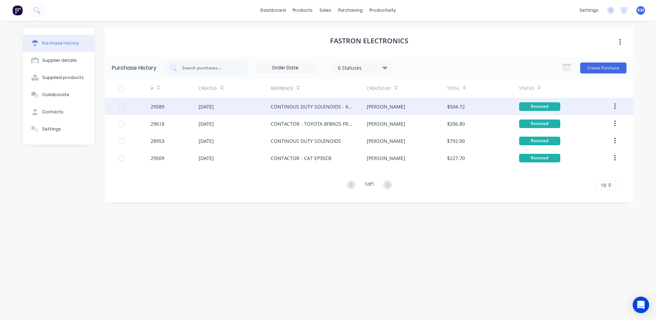
click at [450, 110] on div "$504.72" at bounding box center [456, 106] width 18 height 7
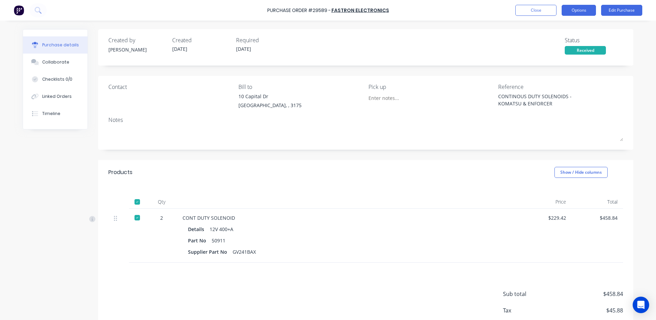
click at [583, 13] on button "Options" at bounding box center [579, 10] width 34 height 11
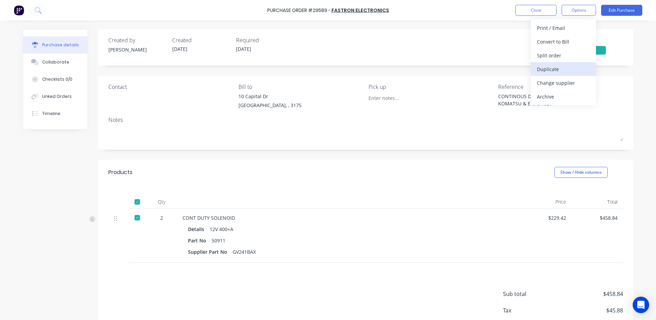
click at [563, 68] on div "Duplicate" at bounding box center [563, 69] width 53 height 10
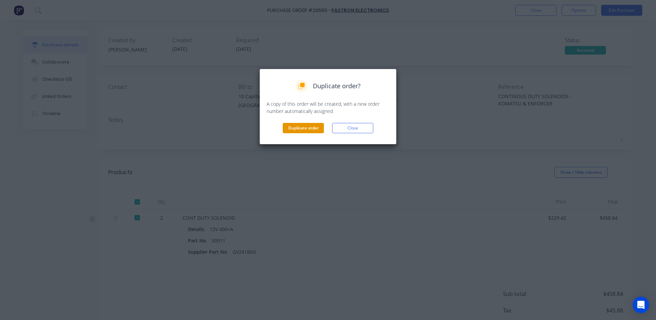
click at [283, 130] on button "Duplicate order" at bounding box center [303, 128] width 41 height 10
type textarea "x"
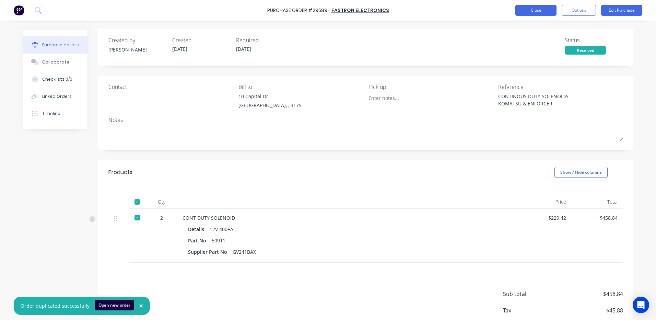
click at [551, 12] on button "Close" at bounding box center [536, 10] width 41 height 11
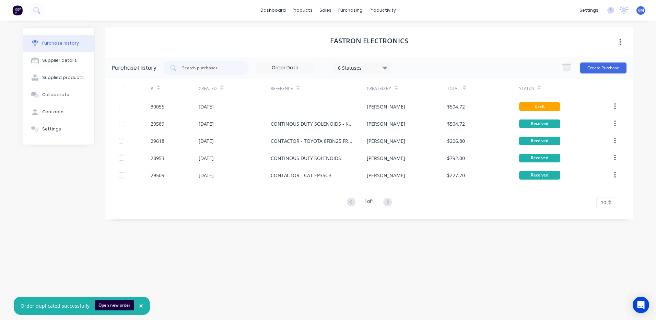
click at [411, 108] on div "[PERSON_NAME]" at bounding box center [407, 106] width 80 height 17
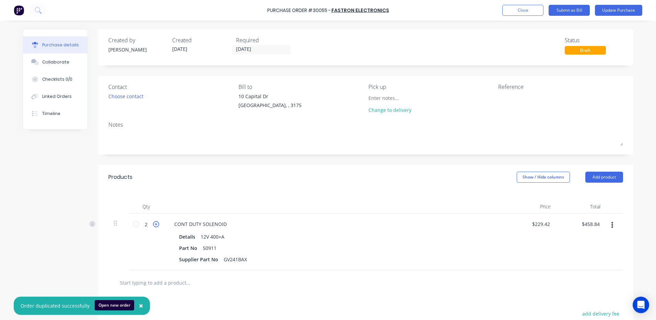
click at [154, 223] on icon at bounding box center [156, 224] width 6 height 6
type input "3"
type input "$688.26"
click at [154, 223] on icon at bounding box center [156, 224] width 6 height 6
type input "4"
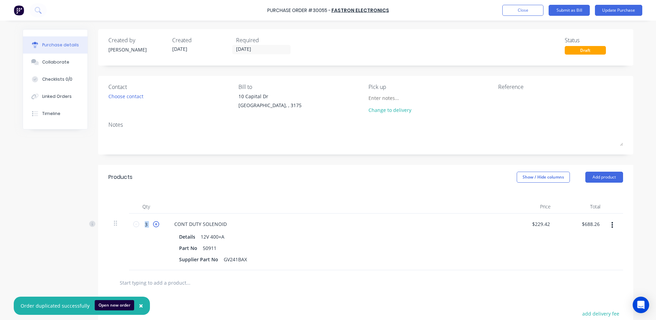
type input "$917.68"
click at [401, 183] on div "Products Show / Hide columns Add product" at bounding box center [366, 177] width 536 height 25
click at [533, 103] on textarea at bounding box center [541, 100] width 86 height 15
type textarea "c"
type textarea "CONT. DUTY SOLENOID X 4 -"
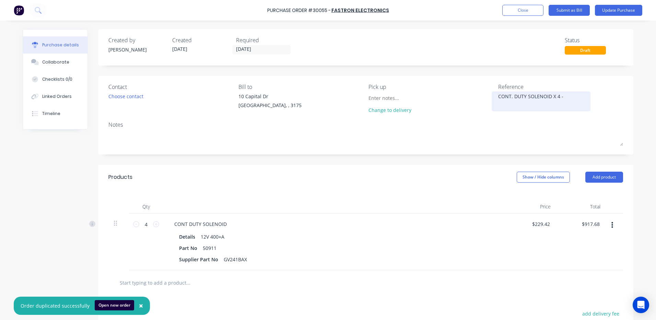
type textarea "x"
type textarea "CONT. DUTY SOLENOID X 4 - C"
type textarea "x"
type textarea "CONT. DUTY SOLENOID X 4 - CA"
type textarea "x"
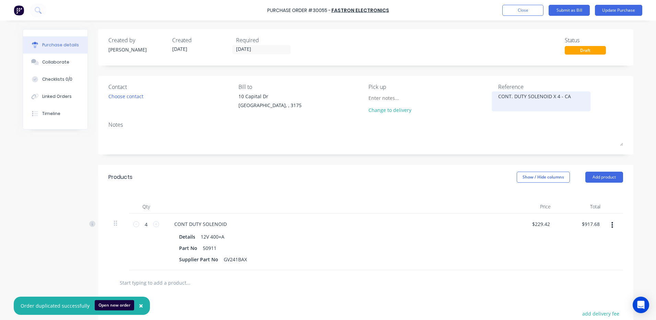
type textarea "CONT. DUTY SOLENOID X 4 - CAT"
type textarea "x"
type textarea "CONT. DUTY SOLENOID X 4 - CAT"
type textarea "x"
type textarea "CONT. DUTY SOLENOID X 4 - CAT D"
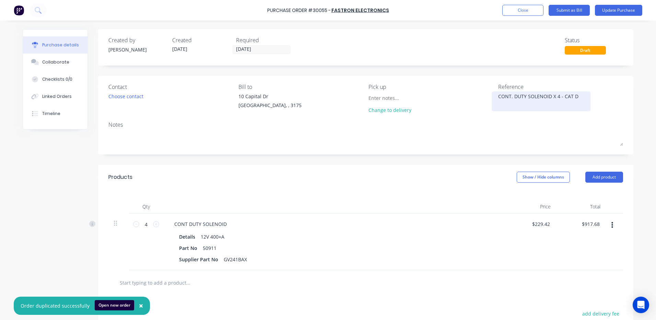
type textarea "x"
type textarea "CONT. DUTY SOLENOID X 4 - CAT DP"
type textarea "x"
type textarea "CONT. DUTY SOLENOID X 4 - CAT DP2"
type textarea "x"
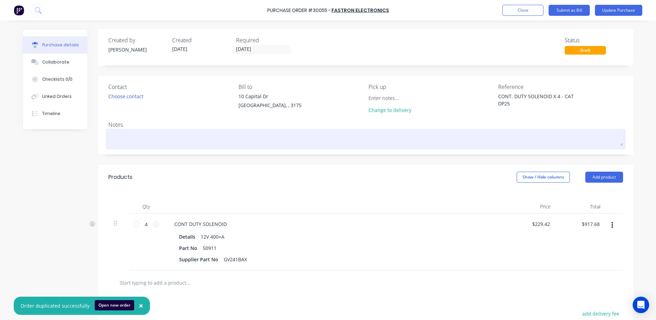
type textarea "CONT. DUTY SOLENOID X 4 - CAT DP25"
type textarea "x"
type textarea "CONT. DUTY SOLENOID X 4 - CAT DP25"
click at [386, 140] on textarea at bounding box center [365, 137] width 515 height 15
type textarea "x"
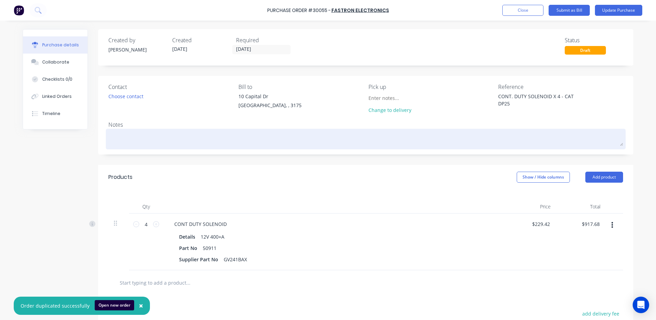
type textarea "1"
type textarea "x"
type textarea "1"
type textarea "x"
type textarea "1 I"
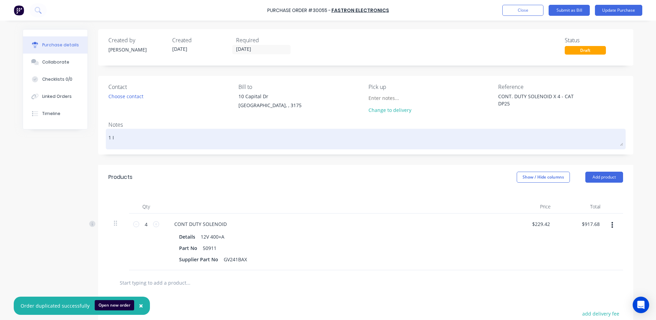
type textarea "x"
type textarea "1 IN"
type textarea "x"
type textarea "1 IN"
type textarea "x"
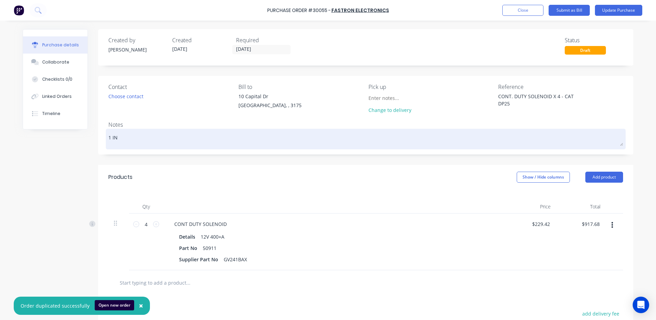
type textarea "1 IN S"
type textarea "x"
type textarea "1 IN ST"
type textarea "x"
type textarea "1 IN STO"
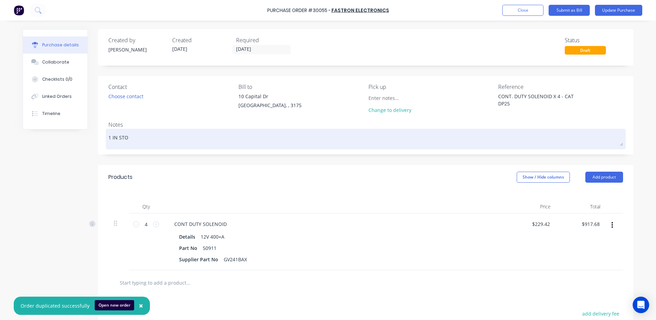
type textarea "x"
type textarea "1 IN STOC"
type textarea "x"
type textarea "1 IN STOCK"
type textarea "x"
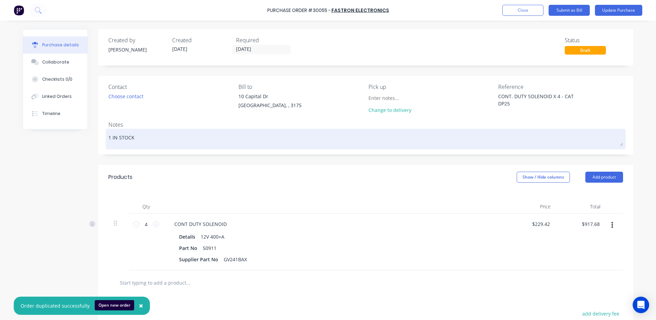
type textarea "1 IN STOCK"
type textarea "x"
type textarea "1 IN STOCK AL"
type textarea "x"
type textarea "1 IN STOCK ALR"
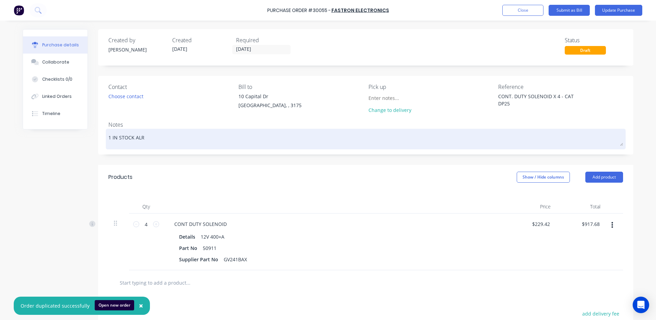
type textarea "x"
type textarea "1 IN STOCK ALRE"
type textarea "x"
type textarea "1 IN STOCK ALREA"
type textarea "x"
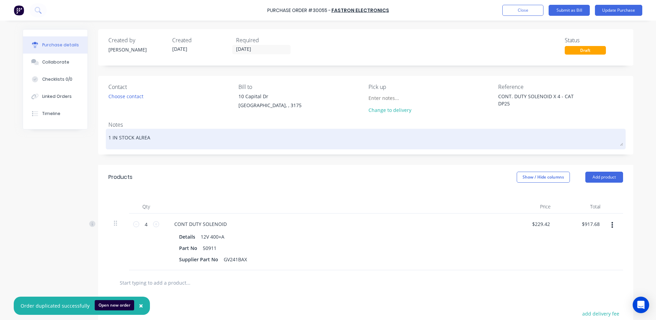
type textarea "1 IN STOCK ALREAY"
type textarea "x"
type textarea "1 IN STOCK ALREAYD"
type textarea "x"
type textarea "1 IN STOCK ALREAYD"
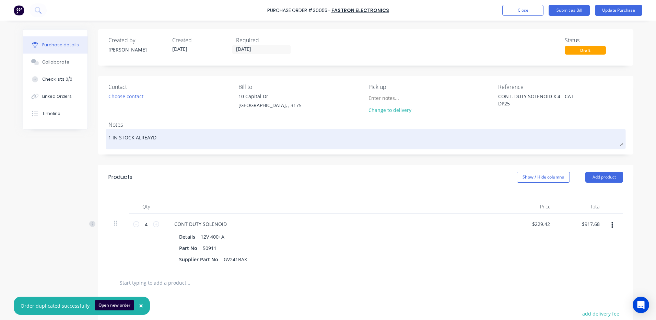
type textarea "x"
type textarea "1 IN STOCK ALREAYD F"
type textarea "x"
type textarea "1 IN STOCK ALREAYD FO"
type textarea "x"
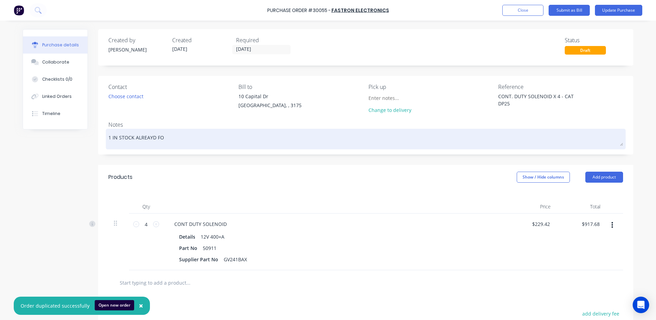
type textarea "1 IN STOCK ALREAYD FOR"
type textarea "x"
type textarea "1 IN STOCK ALREAYD FOR"
type textarea "x"
type textarea "1 IN STOCK ALREAYD FOR 5"
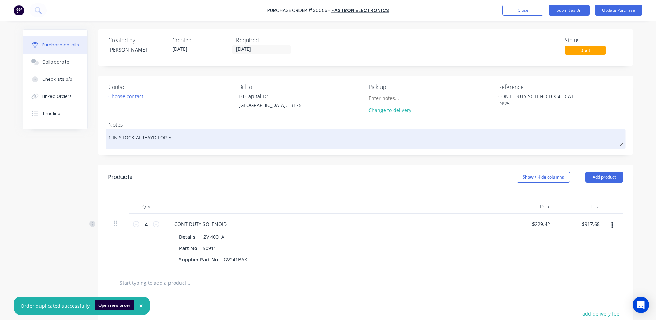
type textarea "x"
type textarea "1 IN STOCK ALREAYD FOR 5"
type textarea "x"
type textarea "1 IN STOCK ALREAYD FOR 5 X"
type textarea "x"
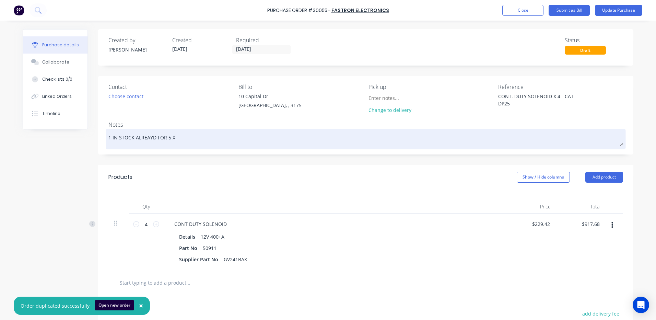
type textarea "1 IN STOCK ALREAYD FOR 5 X"
type textarea "x"
type textarea "1 IN STOCK ALREAYD FOR 5 X C"
type textarea "x"
type textarea "1 IN STOCK ALREAYD FOR 5 X CA"
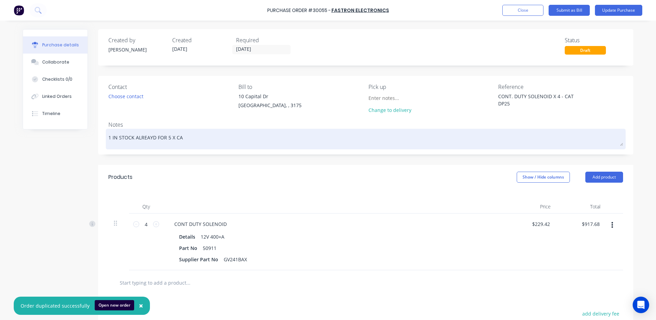
type textarea "x"
type textarea "1 IN STOCK ALREAYD FOR 5 X CAT"
type textarea "x"
type textarea "1 IN STOCK ALREAYD FOR 5 X CAT U"
type textarea "x"
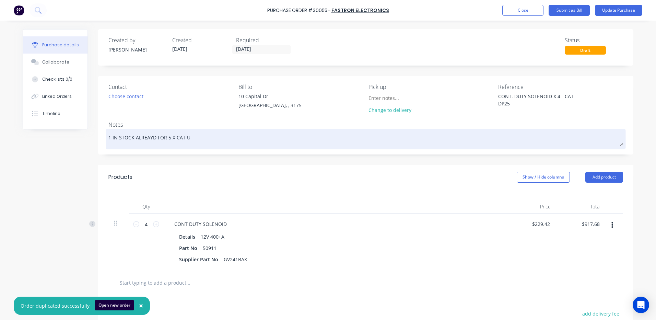
type textarea "1 IN STOCK ALREAYD FOR 5 X CAT UN"
type textarea "x"
type textarea "1 IN STOCK ALREAYD FOR 5 X CAT UNI"
type textarea "x"
type textarea "1 IN STOCK ALREAYD FOR 5 X CAT UNIT"
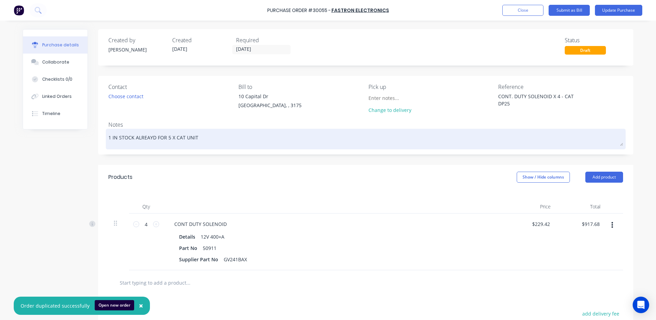
type textarea "x"
type textarea "1 IN STOCK ALREAYD FOR 5 X CAT UNITS"
drag, startPoint x: 386, startPoint y: 140, endPoint x: 153, endPoint y: 137, distance: 232.8
click at [153, 137] on textarea "1 IN STOCK ALREAYD FOR 5 X CAT UNITS" at bounding box center [365, 137] width 515 height 15
click at [150, 137] on textarea "1 IN STOCK ALREAYD FOR 5 X CAT UNITS" at bounding box center [365, 137] width 515 height 15
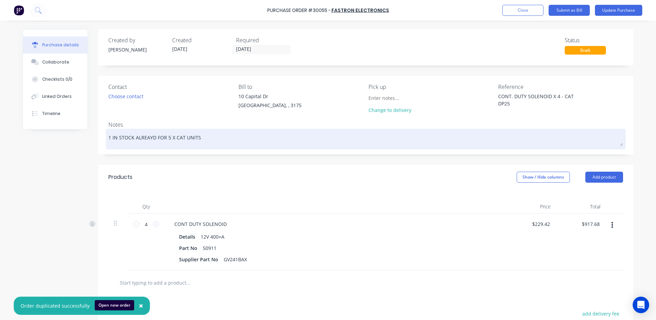
type textarea "x"
type textarea "1 IN STOCK ALREAY FOR 5 X CAT UNITS"
type textarea "x"
type textarea "1 IN STOCK ALREA FOR 5 X CAT UNITS"
type textarea "x"
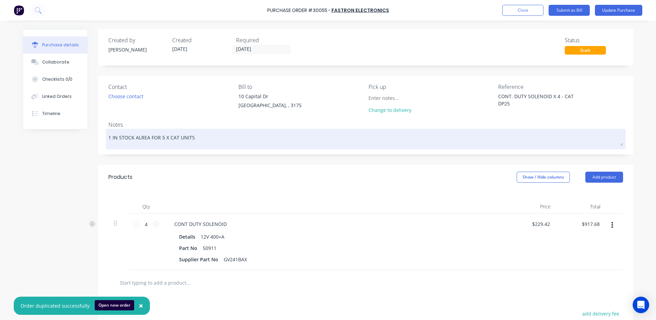
type textarea "1 IN STOCK ALREAD FOR 5 X CAT UNITS"
type textarea "x"
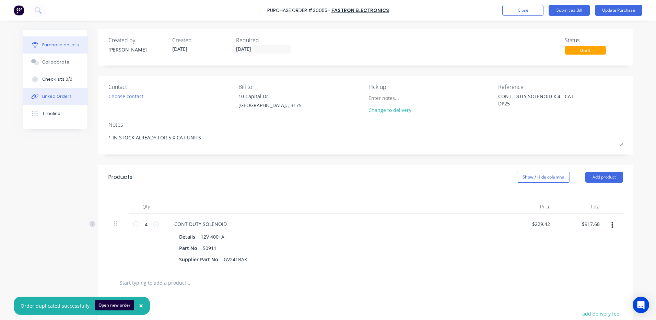
type textarea "1 IN STOCK ALREADY FOR 5 X CAT UNITS"
type textarea "x"
type textarea "1 IN STOCK ALREADY FOR 5 X CAT UNITS"
click at [66, 92] on button "Linked Orders" at bounding box center [55, 96] width 65 height 17
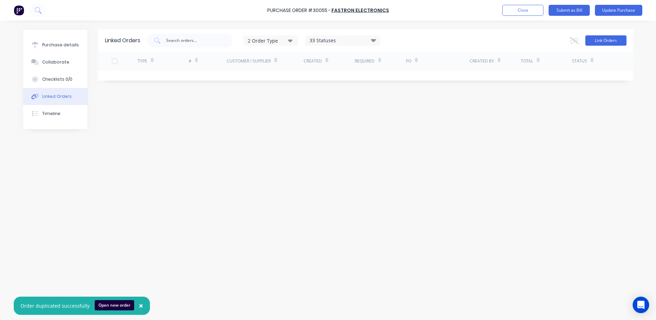
click at [597, 38] on button "Link Orders" at bounding box center [606, 40] width 41 height 10
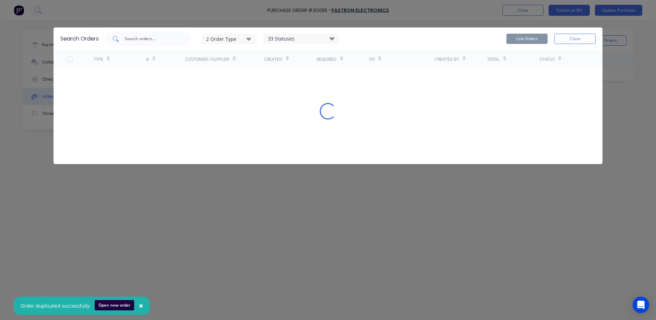
click at [182, 39] on div at bounding box center [149, 39] width 86 height 14
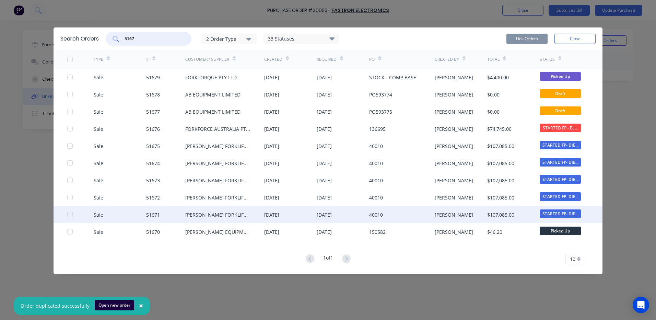
drag, startPoint x: 69, startPoint y: 214, endPoint x: 69, endPoint y: 202, distance: 12.4
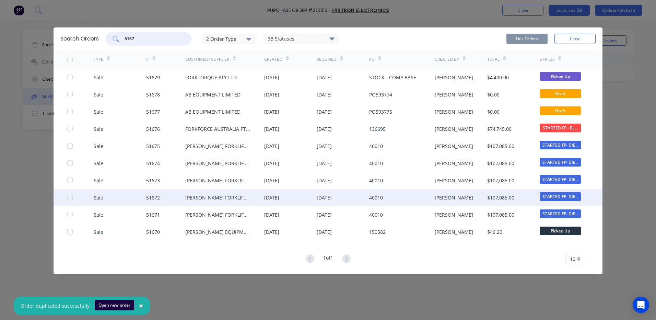
click at [69, 214] on div at bounding box center [70, 215] width 14 height 14
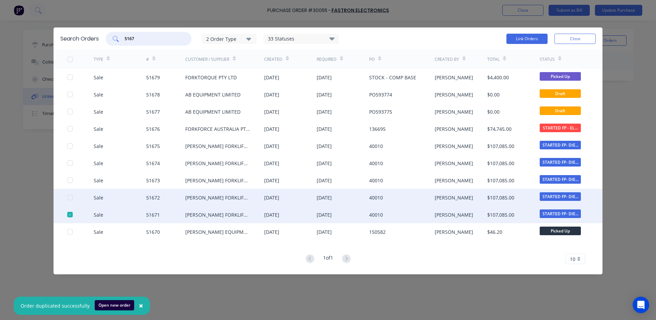
click at [69, 195] on div at bounding box center [70, 198] width 14 height 14
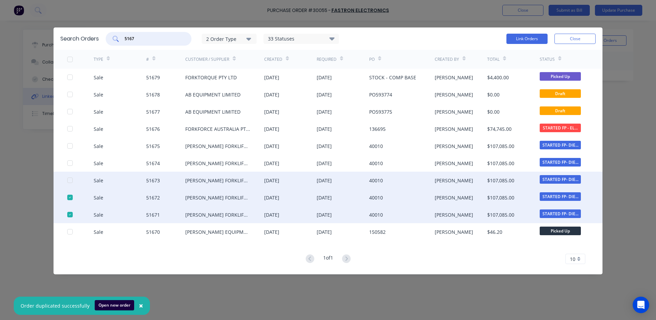
click at [68, 180] on div at bounding box center [70, 180] width 14 height 14
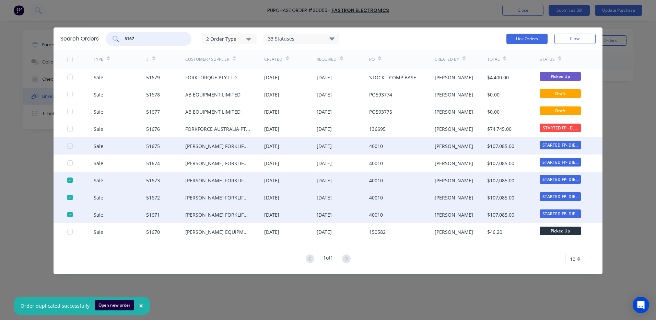
drag, startPoint x: 71, startPoint y: 162, endPoint x: 71, endPoint y: 152, distance: 9.6
click at [71, 162] on div at bounding box center [70, 163] width 14 height 14
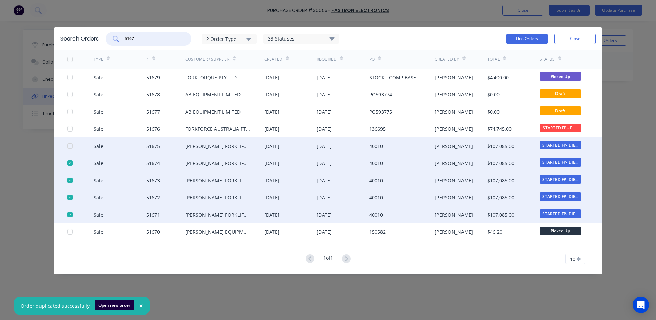
type input "5167"
click at [71, 142] on div at bounding box center [80, 145] width 26 height 17
click at [69, 145] on div at bounding box center [70, 146] width 14 height 14
click at [520, 41] on button "Link Orders" at bounding box center [527, 39] width 41 height 10
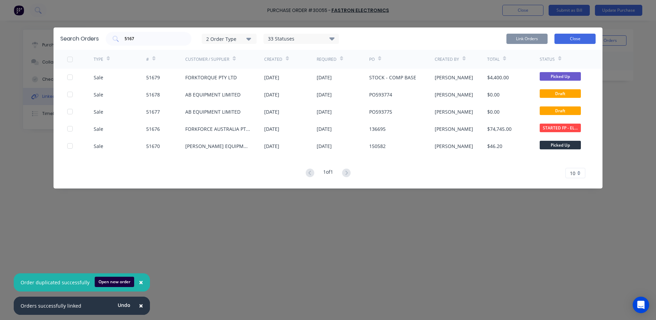
click at [557, 40] on button "Close" at bounding box center [575, 39] width 41 height 10
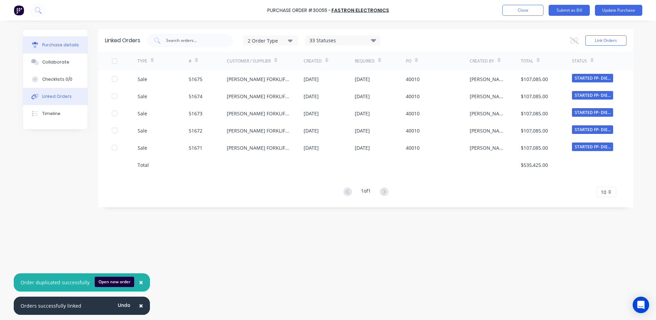
click at [80, 41] on button "Purchase details" at bounding box center [55, 44] width 65 height 17
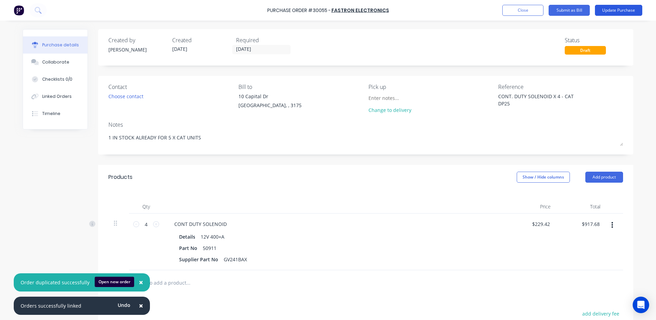
click at [609, 11] on button "Update Purchase" at bounding box center [618, 10] width 47 height 11
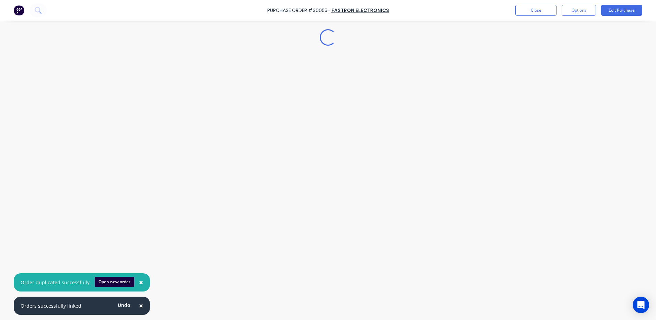
type textarea "x"
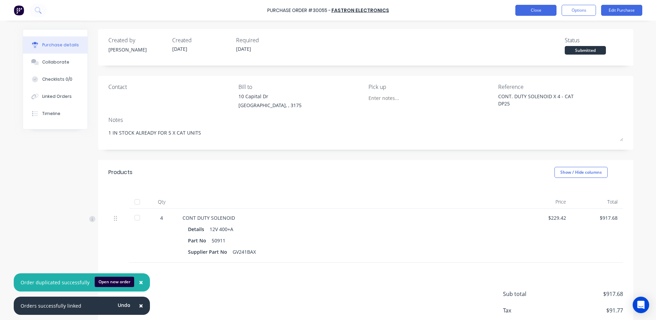
click at [542, 9] on button "Close" at bounding box center [536, 10] width 41 height 11
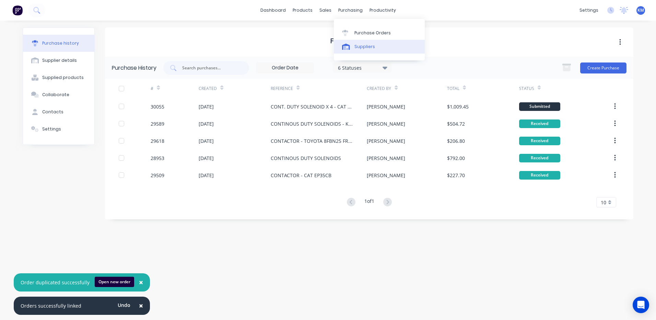
click at [356, 49] on div "Suppliers" at bounding box center [365, 47] width 21 height 6
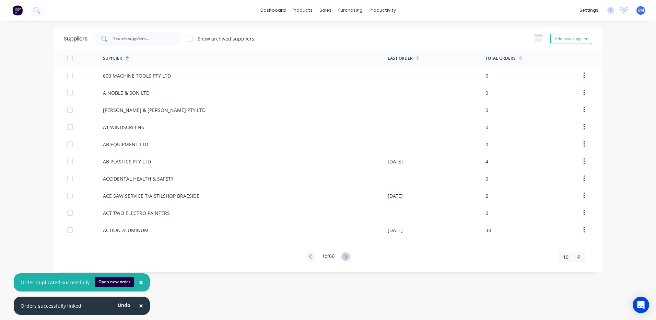
click at [167, 41] on input "text" at bounding box center [141, 38] width 57 height 7
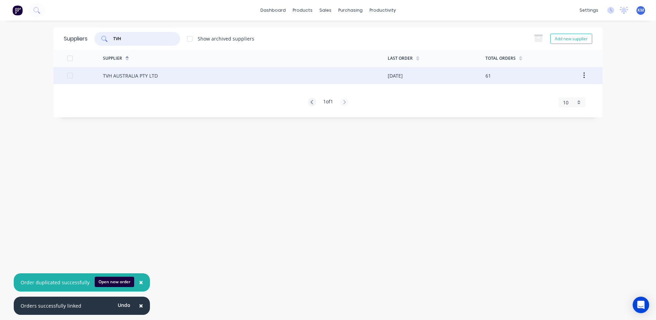
type input "TVH"
click at [264, 78] on div "TVH AUSTRALIA PTY LTD" at bounding box center [245, 75] width 285 height 17
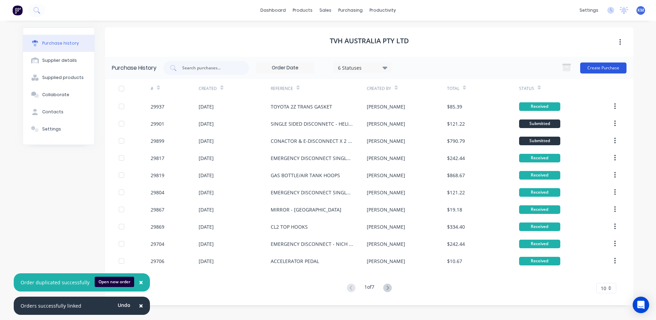
click at [611, 64] on button "Create Purchase" at bounding box center [603, 67] width 46 height 11
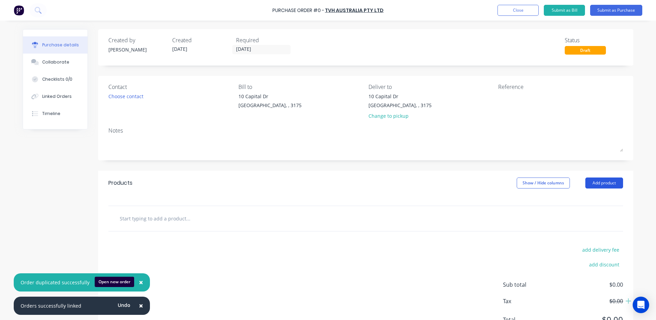
click at [606, 184] on button "Add product" at bounding box center [605, 182] width 38 height 11
click at [591, 202] on div "Product catalogue" at bounding box center [590, 201] width 53 height 10
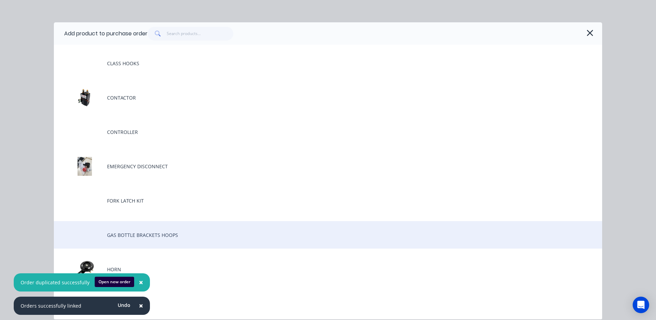
scroll to position [103, 0]
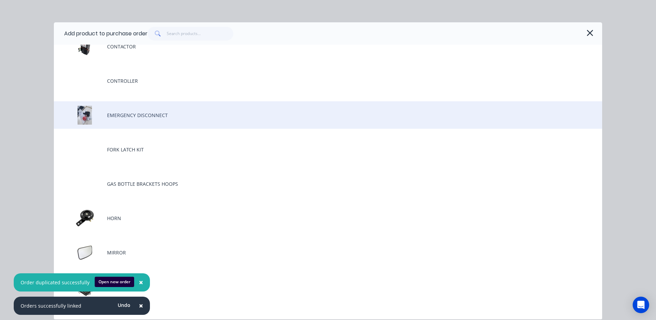
click at [179, 117] on div "EMERGENCY DISCONNECT" at bounding box center [328, 114] width 549 height 27
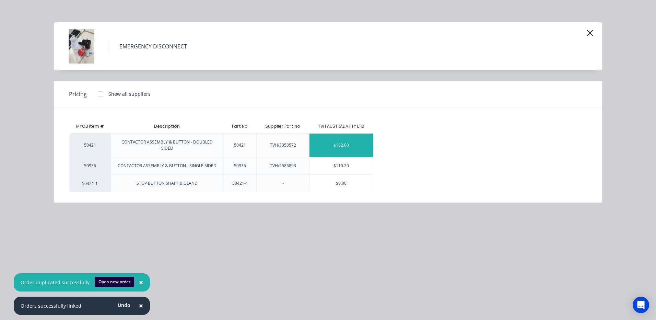
click at [345, 151] on div "$182.00" at bounding box center [342, 145] width 64 height 23
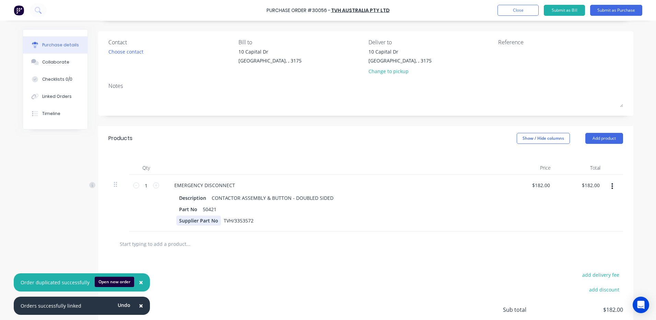
scroll to position [101, 0]
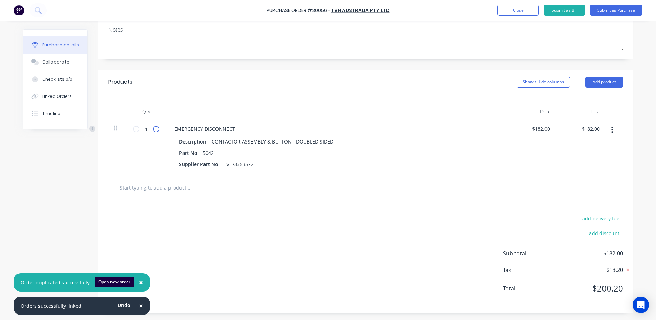
click at [156, 128] on icon at bounding box center [156, 129] width 6 height 6
type input "2"
type input "$364.00"
click at [156, 128] on icon at bounding box center [156, 129] width 6 height 6
type input "3"
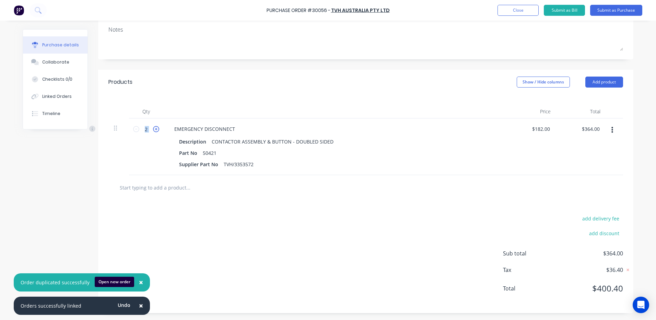
type input "$546.00"
click at [156, 128] on icon at bounding box center [156, 129] width 6 height 6
type input "4"
type input "$728.00"
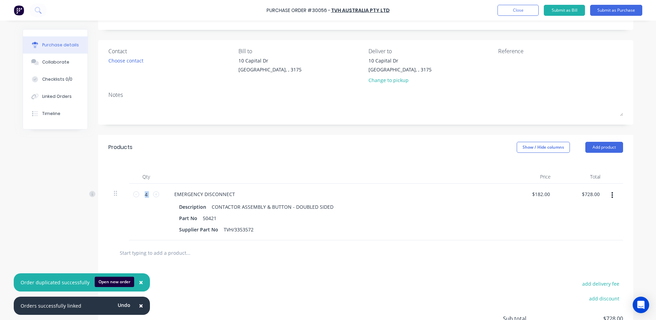
scroll to position [0, 0]
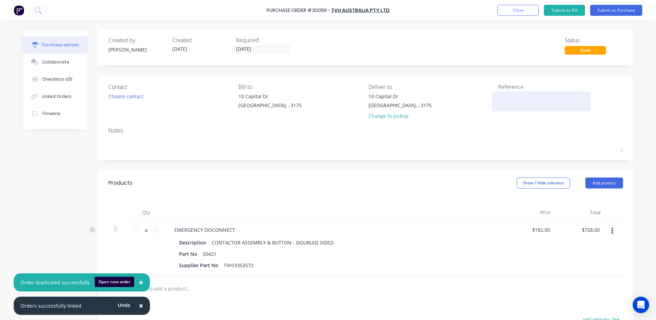
click at [524, 95] on textarea at bounding box center [541, 100] width 86 height 15
type textarea "EMERGENCY DISCONNECT X 4 - CAT DP"
type textarea "x"
type textarea "EMERGENCY DISCONNECT X 4 - CAT DP25"
type textarea "x"
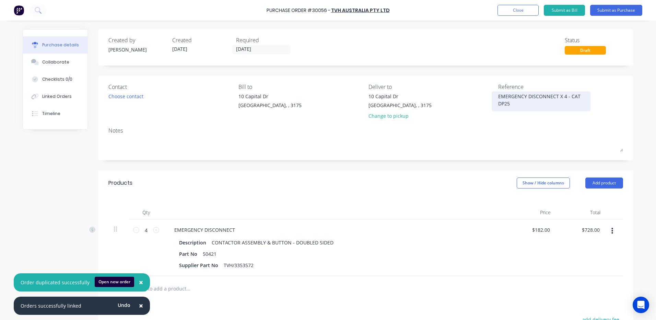
type textarea "EMERGENCY DISCONNECT X 4 - CAT DP25"
type textarea "x"
type textarea "EMERGENCY DISCONNECT X 4 - CAT DP25"
type textarea "x"
type textarea "FO"
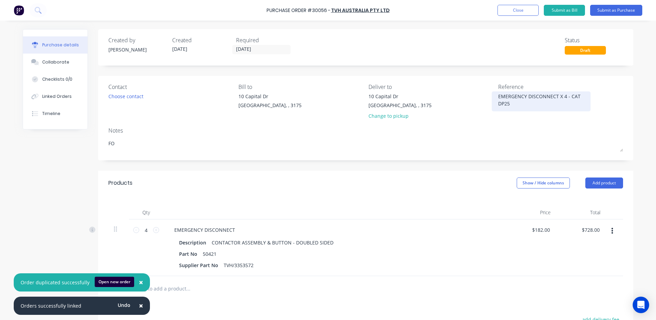
type textarea "x"
type textarea "FOR"
type textarea "x"
type textarea "FOR"
type textarea "x"
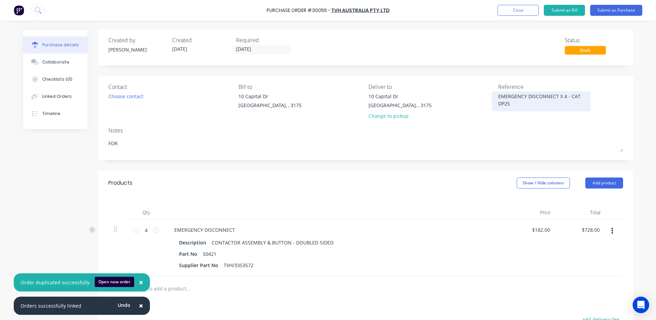
type textarea "FOR 5"
type textarea "x"
type textarea "FOR 5"
type textarea "x"
type textarea "FOR 5 X"
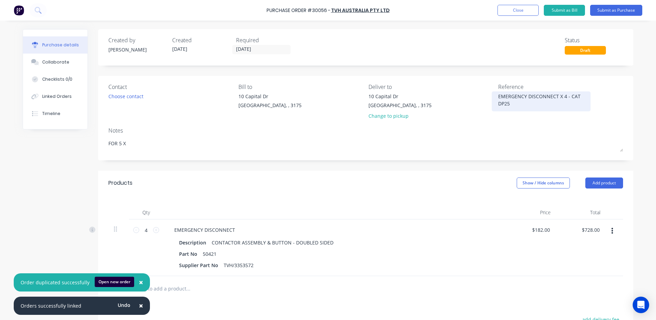
type textarea "x"
type textarea "FOR 5 X"
type textarea "x"
type textarea "FOR 5 X C"
type textarea "x"
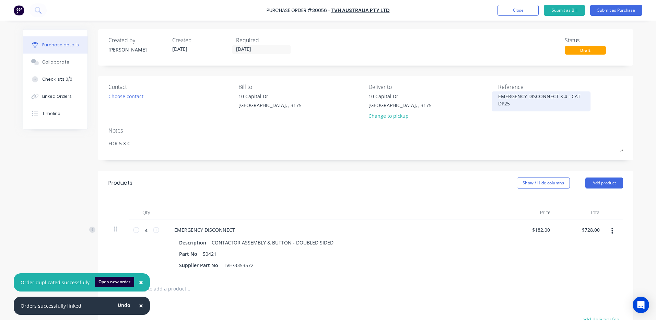
type textarea "FOR 5 X CA"
type textarea "x"
type textarea "FOR 5 X CAT"
type textarea "x"
type textarea "FOR 5 X CAT"
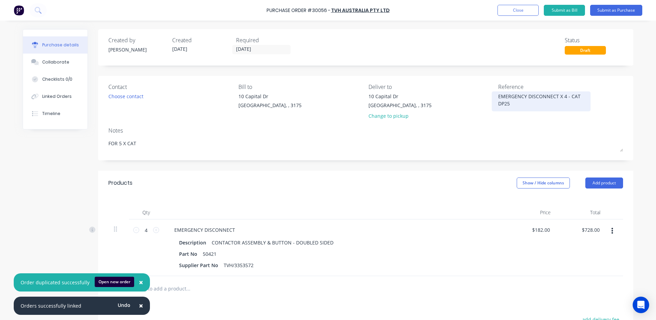
type textarea "x"
type textarea "FOR 5 X CAT D"
type textarea "x"
type textarea "FOR 5 X CAT DP"
type textarea "x"
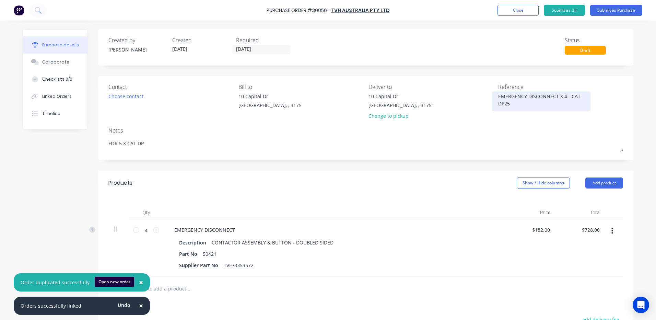
type textarea "FOR 5 X CAT DP2"
type textarea "x"
type textarea "FOR 5 X CAT DP25"
type textarea "x"
type textarea "FOR 5 X CAT DP25"
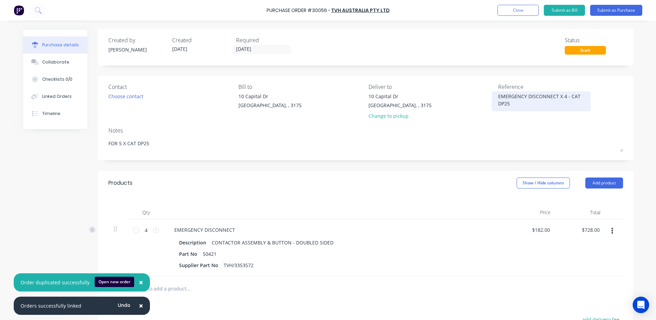
type textarea "x"
type textarea "FOR 5 X CAT DP25 EL"
type textarea "x"
type textarea "FOR 5 X CAT DP25 ELE"
type textarea "x"
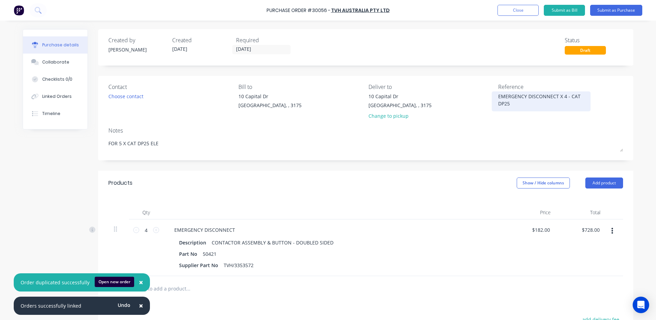
type textarea "FOR 5 X CAT DP25 ELEC"
type textarea "x"
type textarea "FOR 5 X CAT DP25 ELEC"
type textarea "x"
type textarea "FOR 5 X CAT DP25 ELEC S"
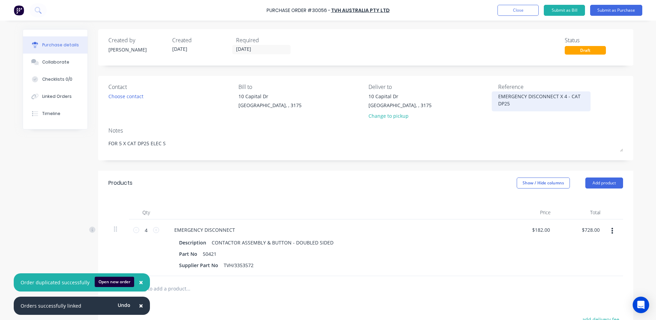
type textarea "x"
type textarea "FOR 5 X CAT DP25 ELEC ST"
type textarea "x"
type textarea "FOR 5 X CAT DP25 ELEC STA"
type textarea "x"
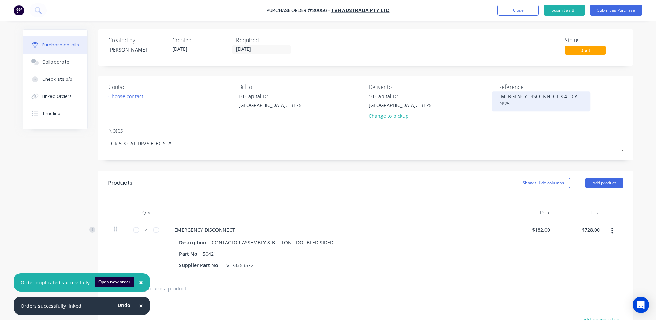
type textarea "FOR 5 X CAT DP25 ELEC STAR"
type textarea "x"
type textarea "FOR 5 X CAT DP25 ELEC START"
type textarea "x"
type textarea "FOR 5 X CAT DP25 ELEC START,"
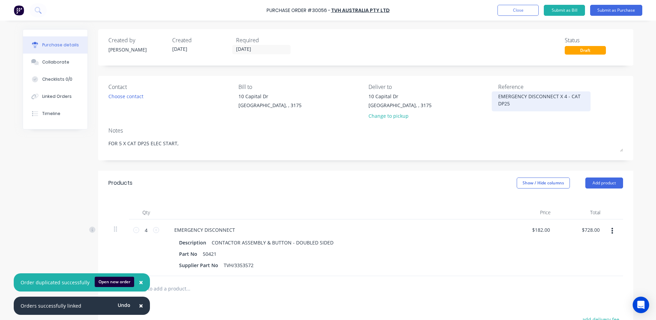
type textarea "x"
type textarea "FOR 5 X CAT DP25 ELEC START,"
type textarea "x"
type textarea "FOR 5 X CAT DP25 ELEC START, 1"
type textarea "x"
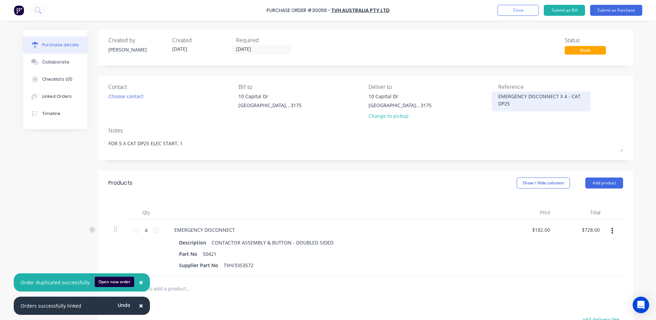
type textarea "FOR 5 X CAT DP25 ELEC START, 1"
type textarea "x"
type textarea "FOR 5 X CAT DP25 ELEC START, 1 I"
type textarea "x"
type textarea "FOR 5 X CAT DP25 ELEC START, 1 IN"
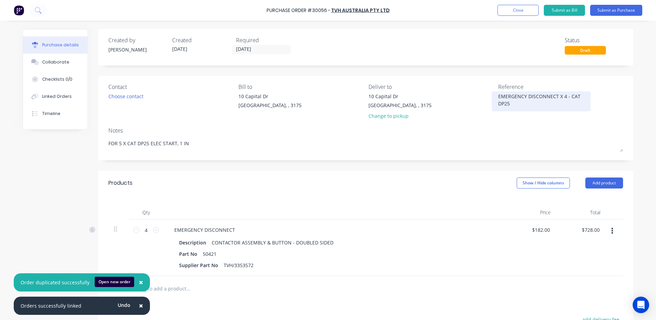
type textarea "x"
type textarea "FOR 5 X CAT DP25 ELEC START, 1 IN"
type textarea "x"
type textarea "FOR 5 X CAT DP25 ELEC START, 1 IN S"
type textarea "x"
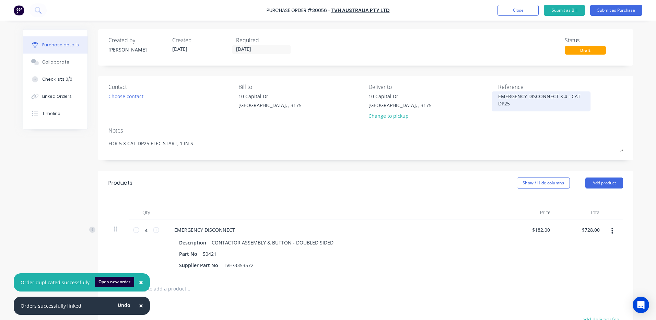
type textarea "FOR 5 X CAT DP25 ELEC START, 1 IN ST"
type textarea "x"
type textarea "FOR 5 X CAT DP25 ELEC START, 1 IN STO"
type textarea "x"
type textarea "FOR 5 X CAT DP25 ELEC START, 1 IN STOC"
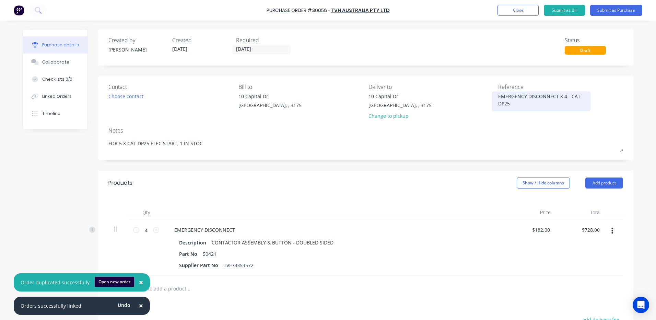
type textarea "x"
type textarea "FOR 5 X CAT DP25 ELEC START, 1 IN STOCK"
type textarea "x"
type textarea "FOR 5 X CAT DP25 ELEC START, 1 IN STOCK"
type textarea "x"
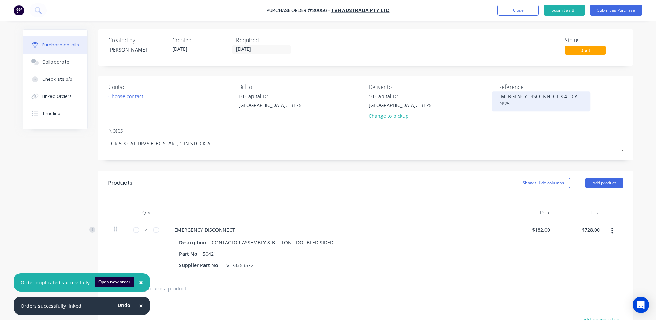
type textarea "FOR 5 X CAT DP25 ELEC START, 1 IN STOCK AL"
type textarea "x"
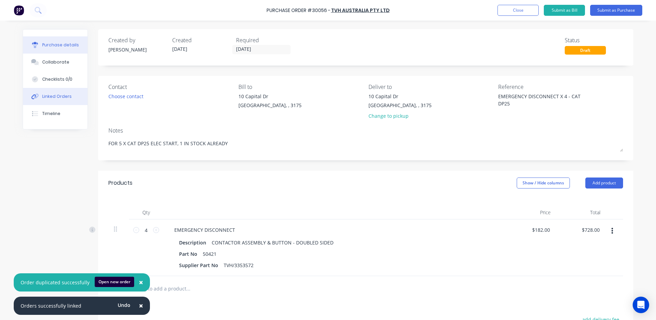
click at [51, 92] on button "Linked Orders" at bounding box center [55, 96] width 65 height 17
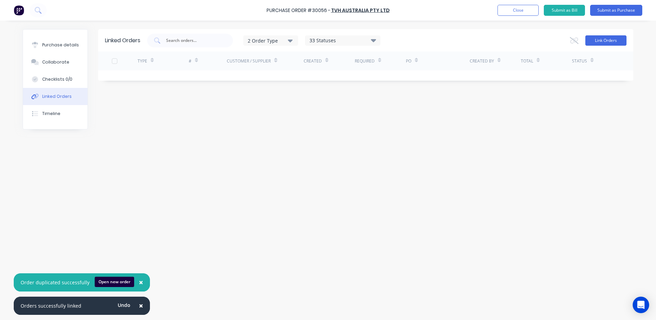
click at [595, 43] on button "Link Orders" at bounding box center [606, 40] width 41 height 10
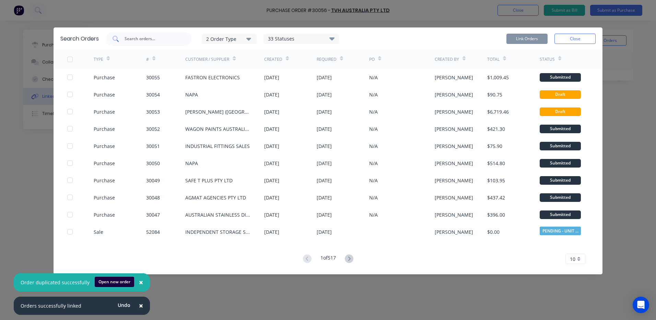
click at [174, 36] on input "text" at bounding box center [152, 38] width 57 height 7
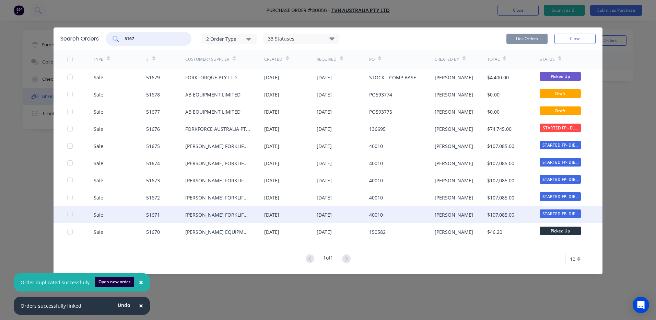
click at [70, 213] on div at bounding box center [70, 215] width 14 height 14
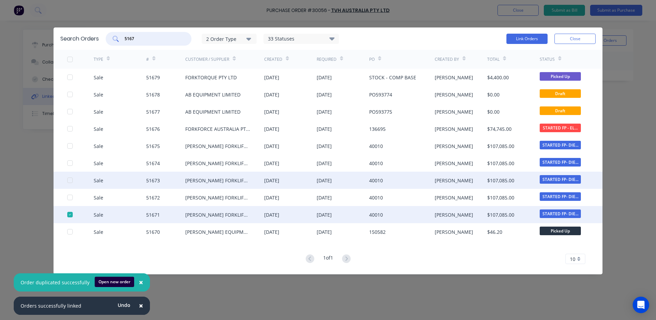
drag, startPoint x: 71, startPoint y: 198, endPoint x: 70, endPoint y: 184, distance: 14.8
click at [71, 198] on div at bounding box center [70, 198] width 14 height 14
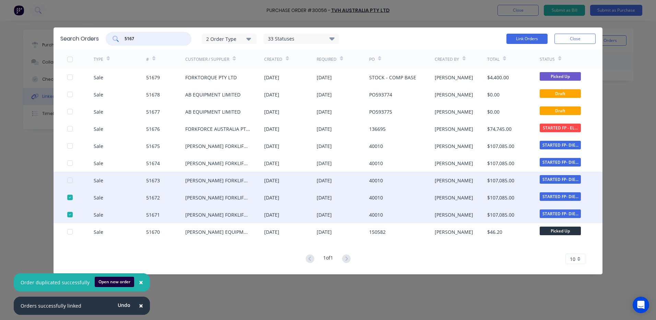
click at [69, 180] on div at bounding box center [70, 180] width 14 height 14
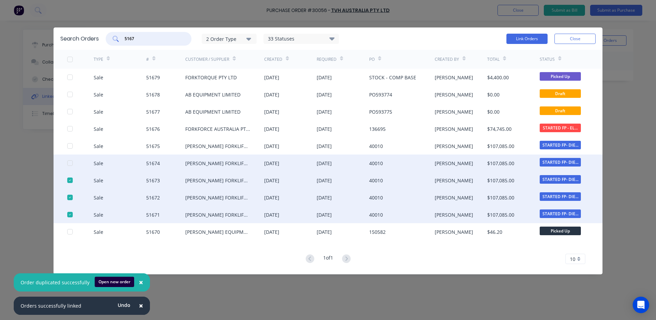
drag, startPoint x: 71, startPoint y: 163, endPoint x: 70, endPoint y: 157, distance: 6.3
click at [71, 162] on div at bounding box center [70, 163] width 14 height 14
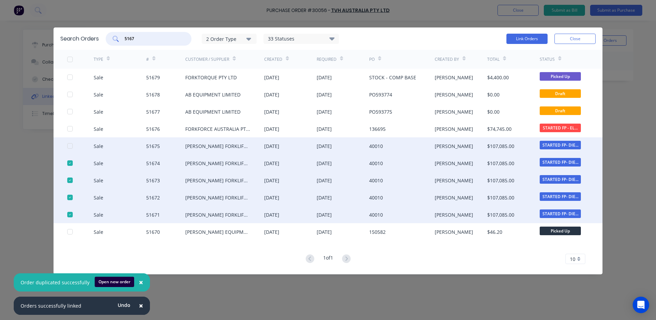
click at [70, 147] on div at bounding box center [70, 146] width 14 height 14
click at [533, 38] on button "Link Orders" at bounding box center [527, 39] width 41 height 10
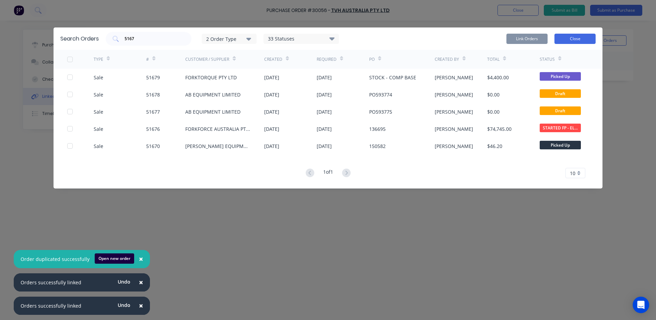
click at [576, 38] on button "Close" at bounding box center [575, 39] width 41 height 10
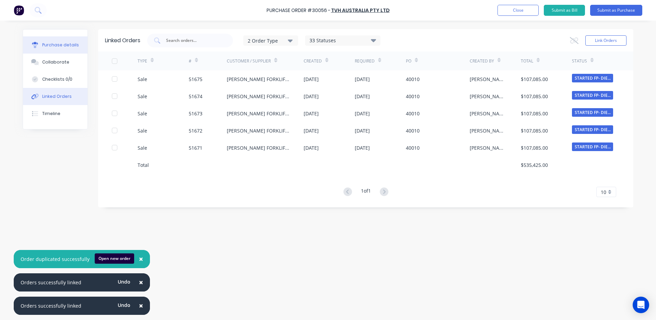
click at [75, 47] on div "Purchase details" at bounding box center [60, 45] width 37 height 6
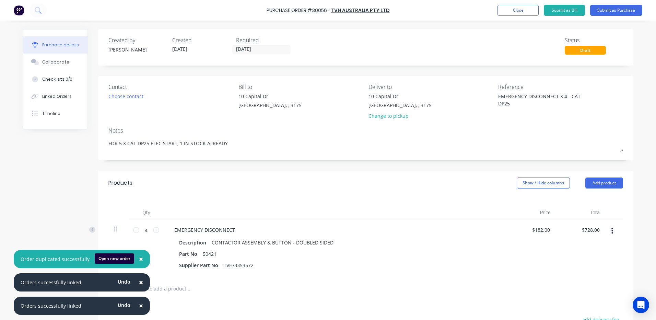
click at [618, 4] on div "Purchase Order #30056 - TVH AUSTRALIA PTY LTD Add product Close Submit as Bill …" at bounding box center [328, 10] width 656 height 21
click at [618, 9] on button "Submit as Purchase" at bounding box center [616, 10] width 52 height 11
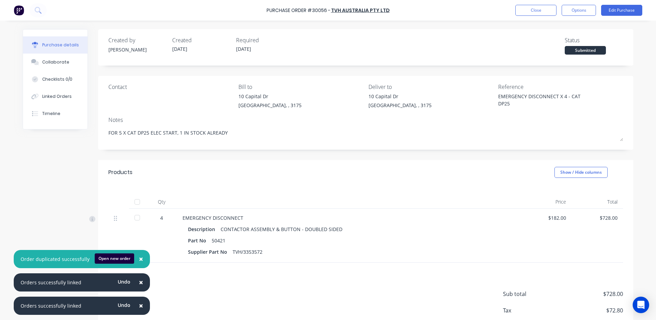
click at [139, 301] on span "×" at bounding box center [141, 306] width 4 height 10
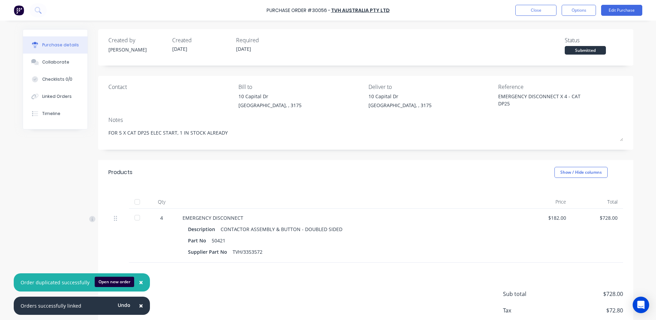
click at [139, 301] on span "×" at bounding box center [141, 306] width 4 height 10
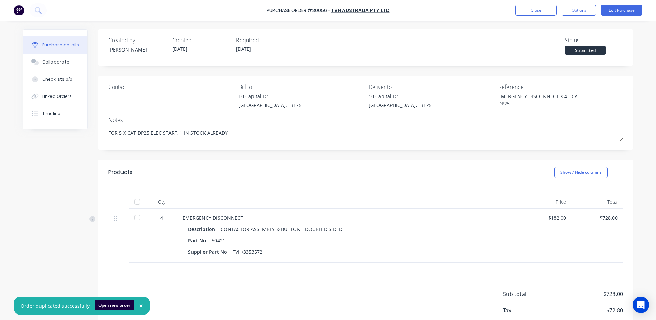
click at [302, 202] on div at bounding box center [348, 202] width 343 height 14
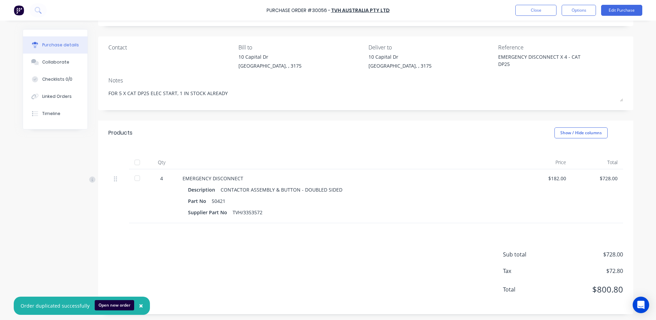
scroll to position [41, 0]
drag, startPoint x: 258, startPoint y: 211, endPoint x: 221, endPoint y: 211, distance: 36.4
click at [221, 211] on div "Supplier Part No TVH/3353572" at bounding box center [348, 211] width 321 height 10
click at [267, 206] on div "Description CONTACTOR ASSEMBLY & BUTTON - DOUBLED SIDED Part No 50421 Supplier …" at bounding box center [349, 200] width 332 height 33
drag, startPoint x: 259, startPoint y: 211, endPoint x: 230, endPoint y: 211, distance: 29.2
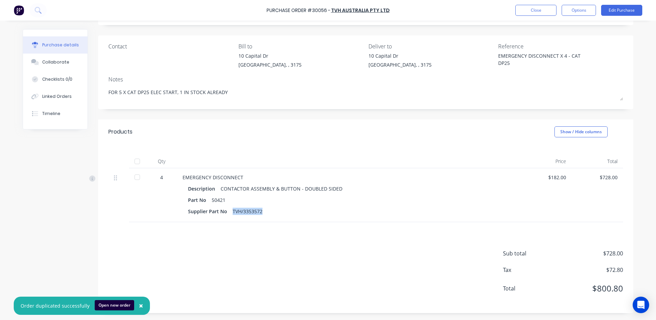
click at [233, 211] on div "TVH/3353572" at bounding box center [248, 211] width 30 height 10
copy div "TVH/3353572"
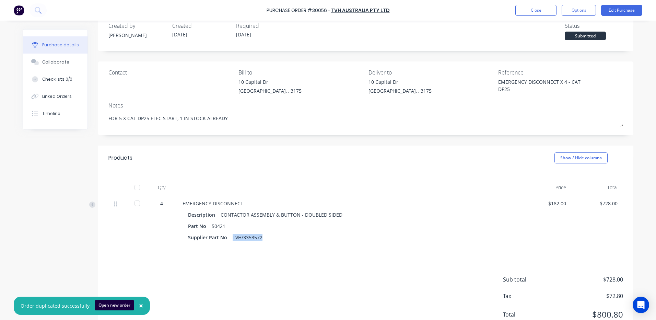
scroll to position [0, 0]
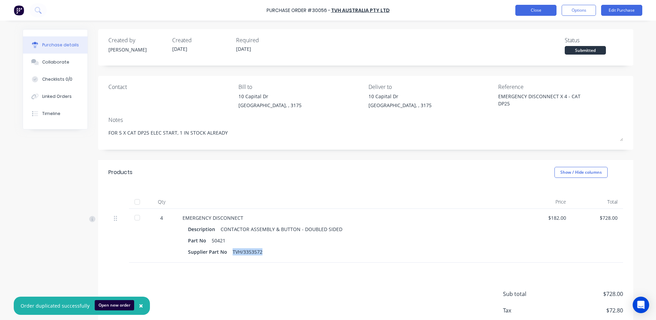
click at [547, 5] on button "Close" at bounding box center [536, 10] width 41 height 11
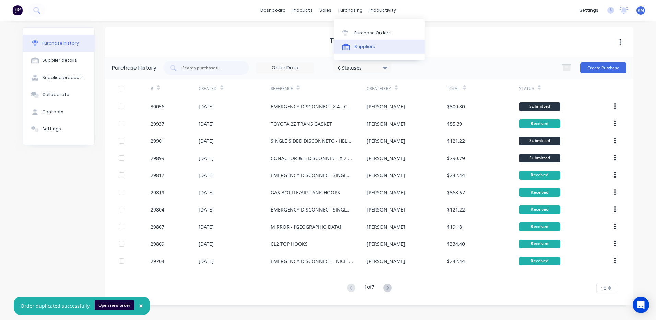
click at [351, 48] on div at bounding box center [347, 47] width 10 height 6
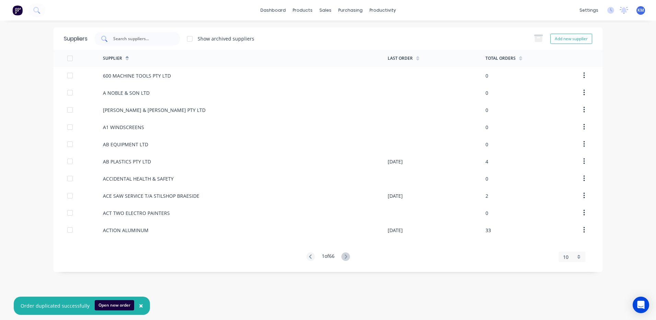
click at [164, 36] on input "text" at bounding box center [141, 38] width 57 height 7
click at [155, 41] on input "text" at bounding box center [141, 38] width 57 height 7
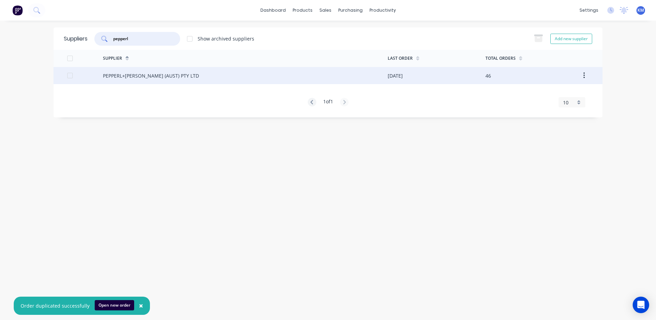
click at [193, 78] on div "PEPPERL+[PERSON_NAME] (AUST) PTY LTD" at bounding box center [245, 75] width 285 height 17
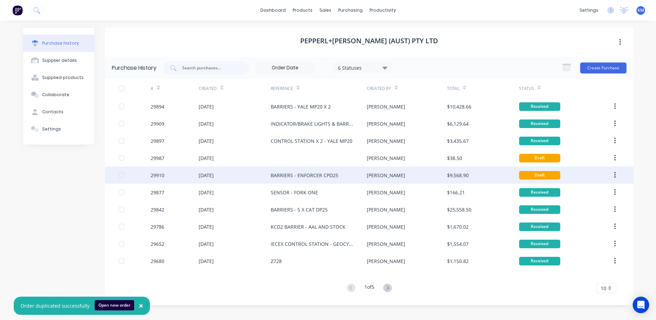
click at [404, 178] on div "[PERSON_NAME]" at bounding box center [407, 174] width 80 height 17
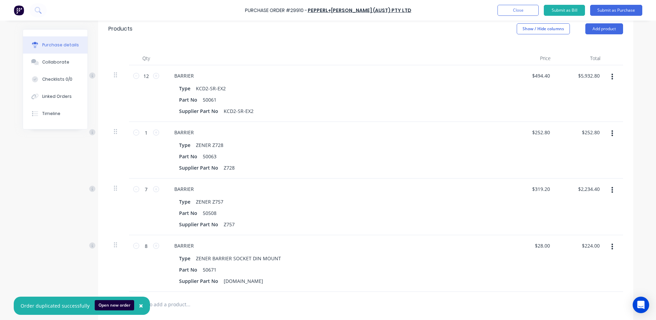
scroll to position [169, 0]
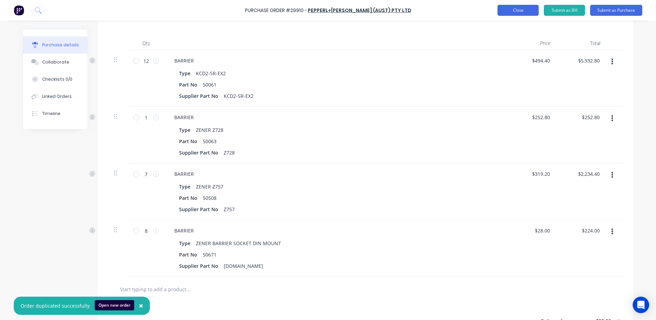
click at [507, 7] on button "Close" at bounding box center [518, 10] width 41 height 11
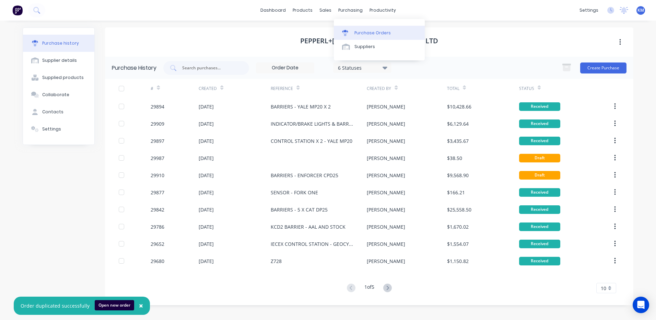
click at [352, 31] on div at bounding box center [347, 33] width 10 height 6
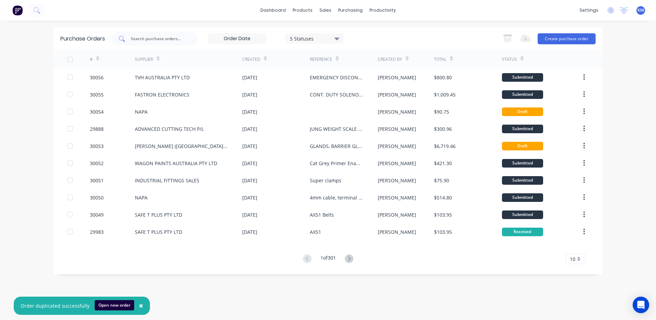
click at [182, 45] on div at bounding box center [155, 39] width 86 height 14
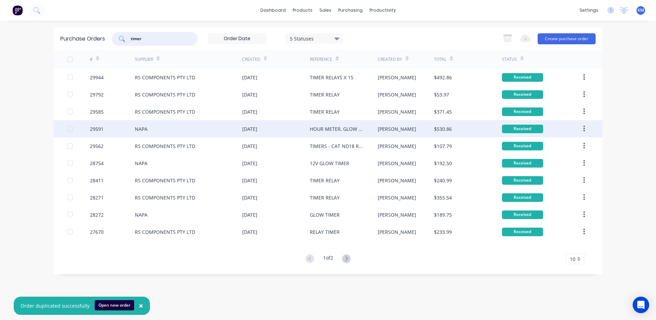
click at [174, 129] on div "NAPA" at bounding box center [188, 128] width 107 height 17
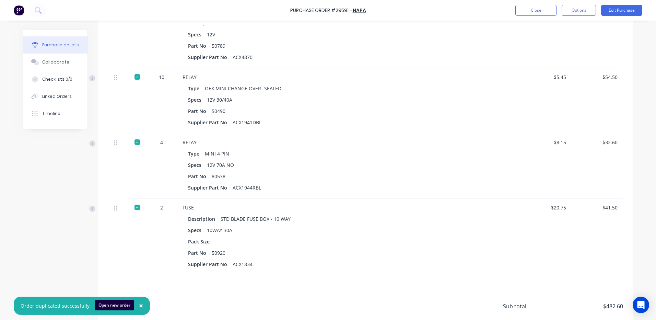
scroll to position [328, 0]
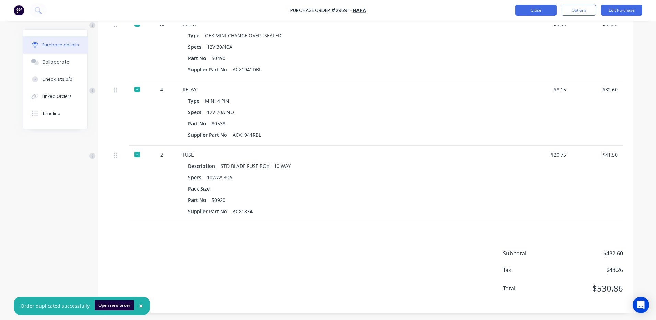
click at [518, 8] on button "Close" at bounding box center [536, 10] width 41 height 11
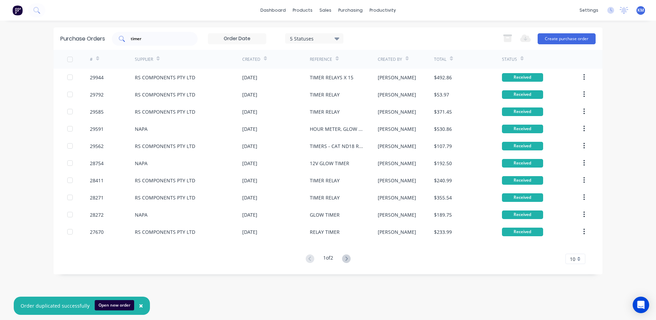
click at [161, 32] on div "timer" at bounding box center [155, 39] width 86 height 14
